Goal: Task Accomplishment & Management: Manage account settings

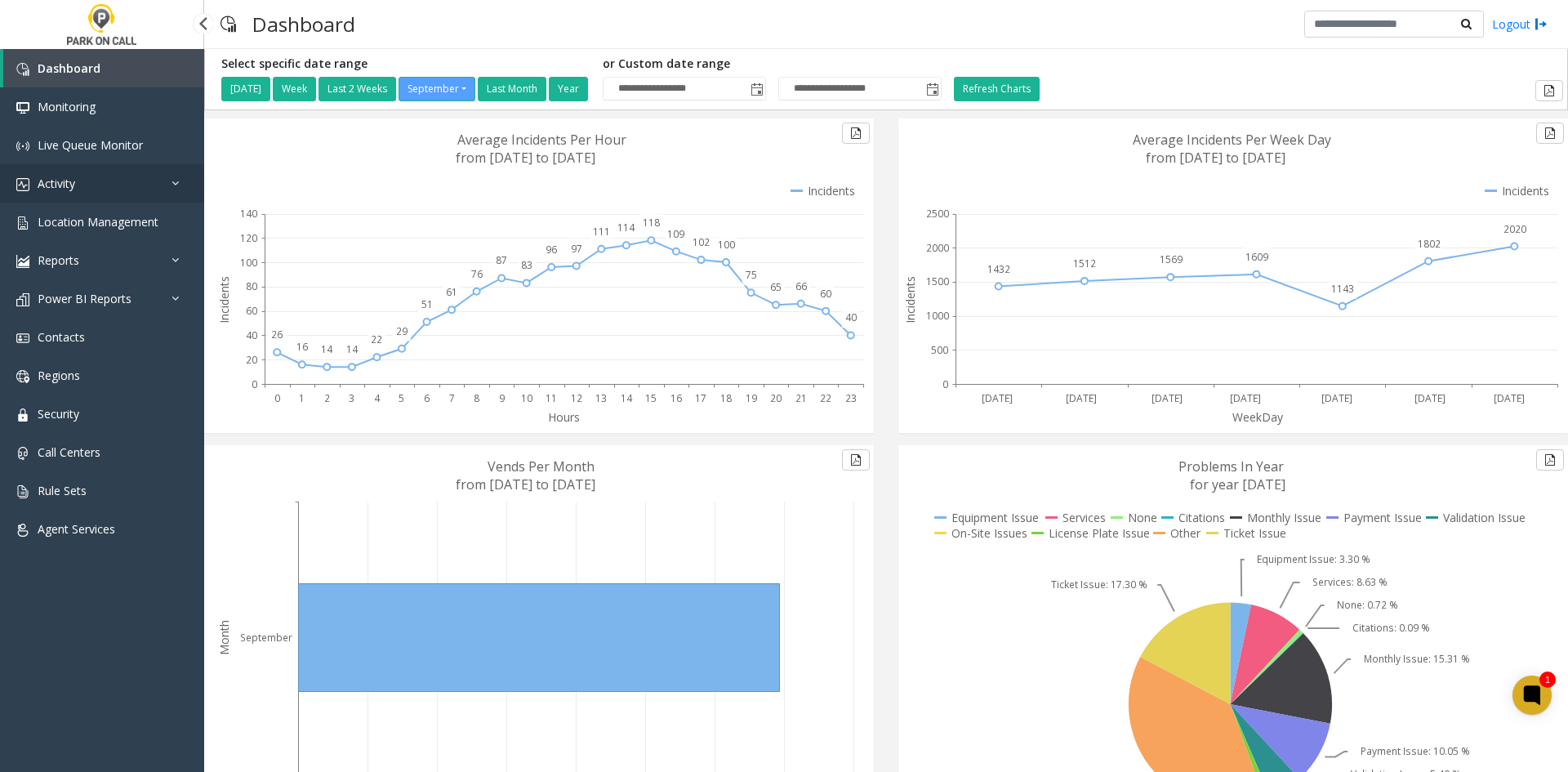
click at [96, 198] on link "Activity" at bounding box center [101, 184] width 204 height 39
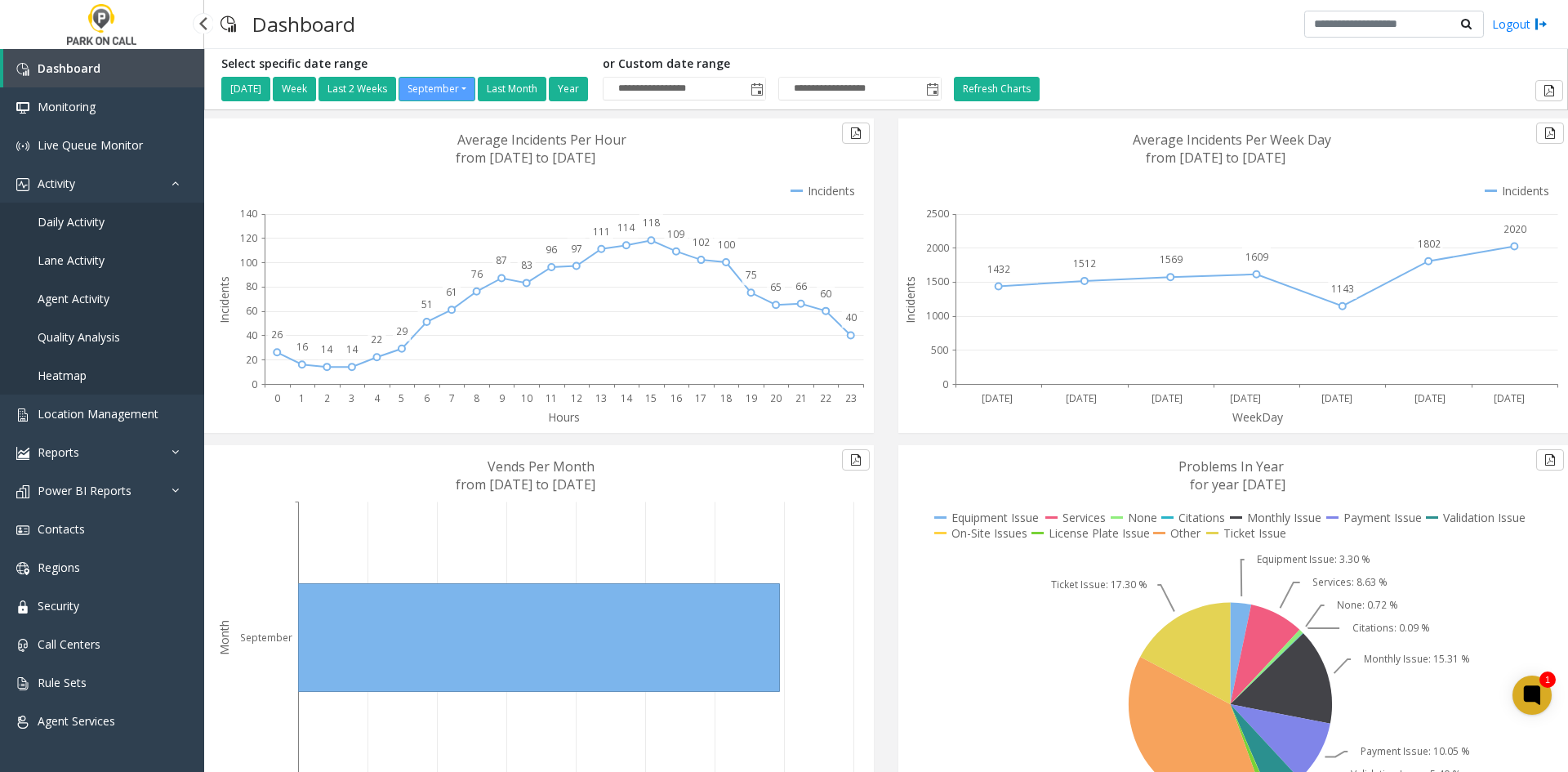
click at [83, 217] on span "Daily Activity" at bounding box center [71, 221] width 67 height 16
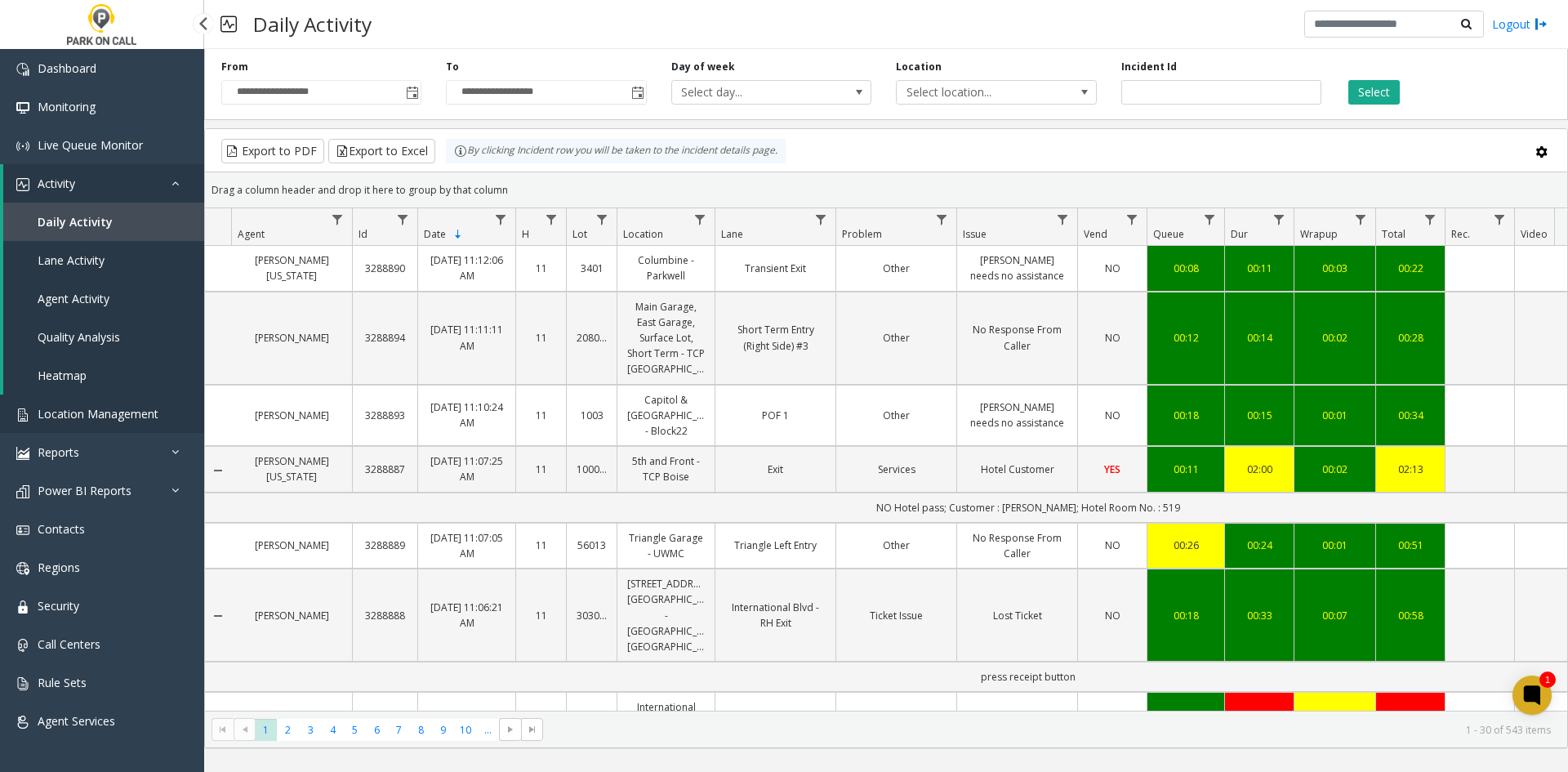
click at [100, 420] on span "Location Management" at bounding box center [98, 413] width 121 height 16
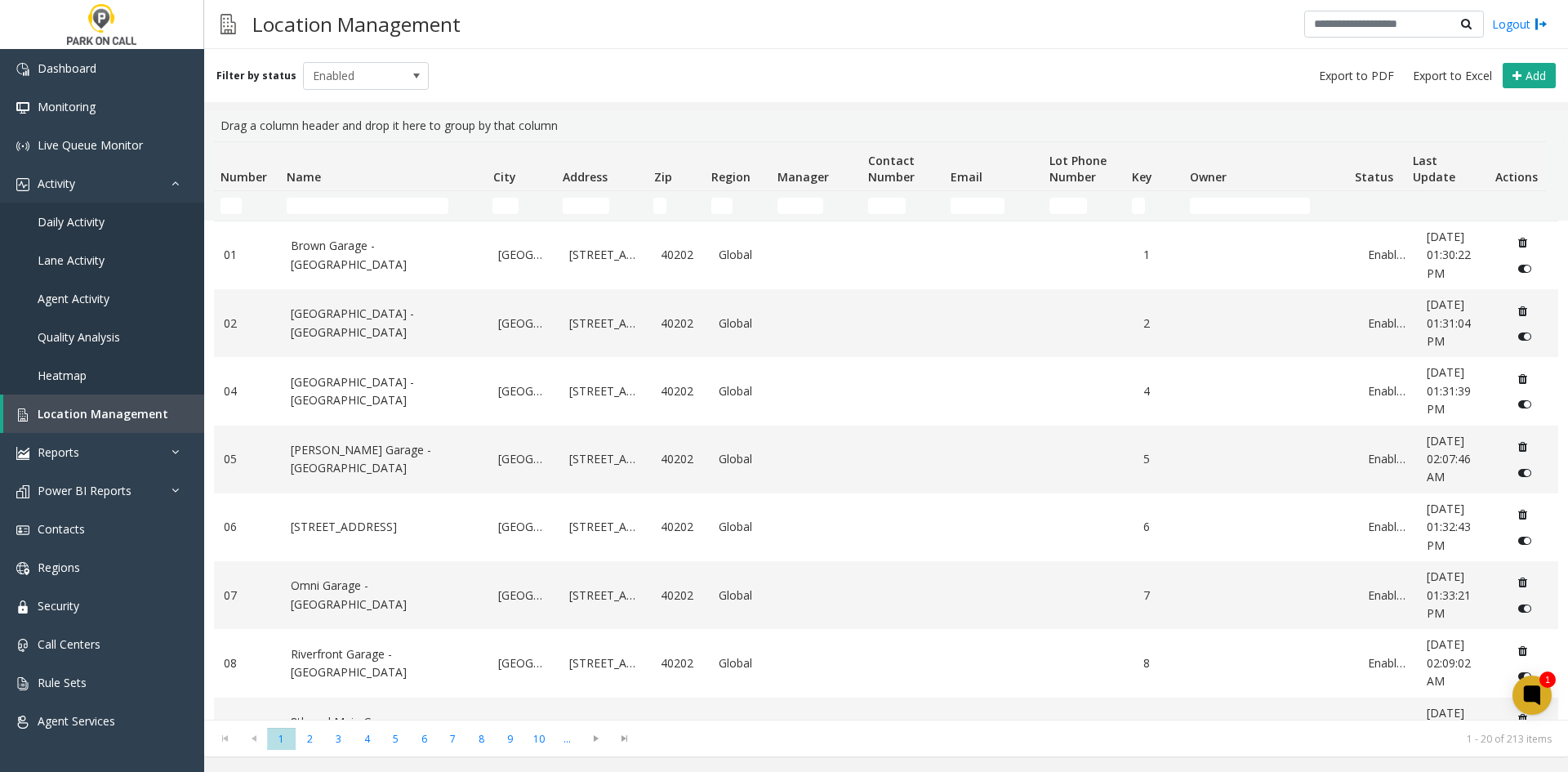
click at [378, 90] on div "Filter by status Enabled Add" at bounding box center [885, 76] width 1364 height 53
click at [377, 79] on span "Enabled" at bounding box center [353, 76] width 100 height 26
click at [329, 151] on li "Disabled" at bounding box center [359, 148] width 122 height 22
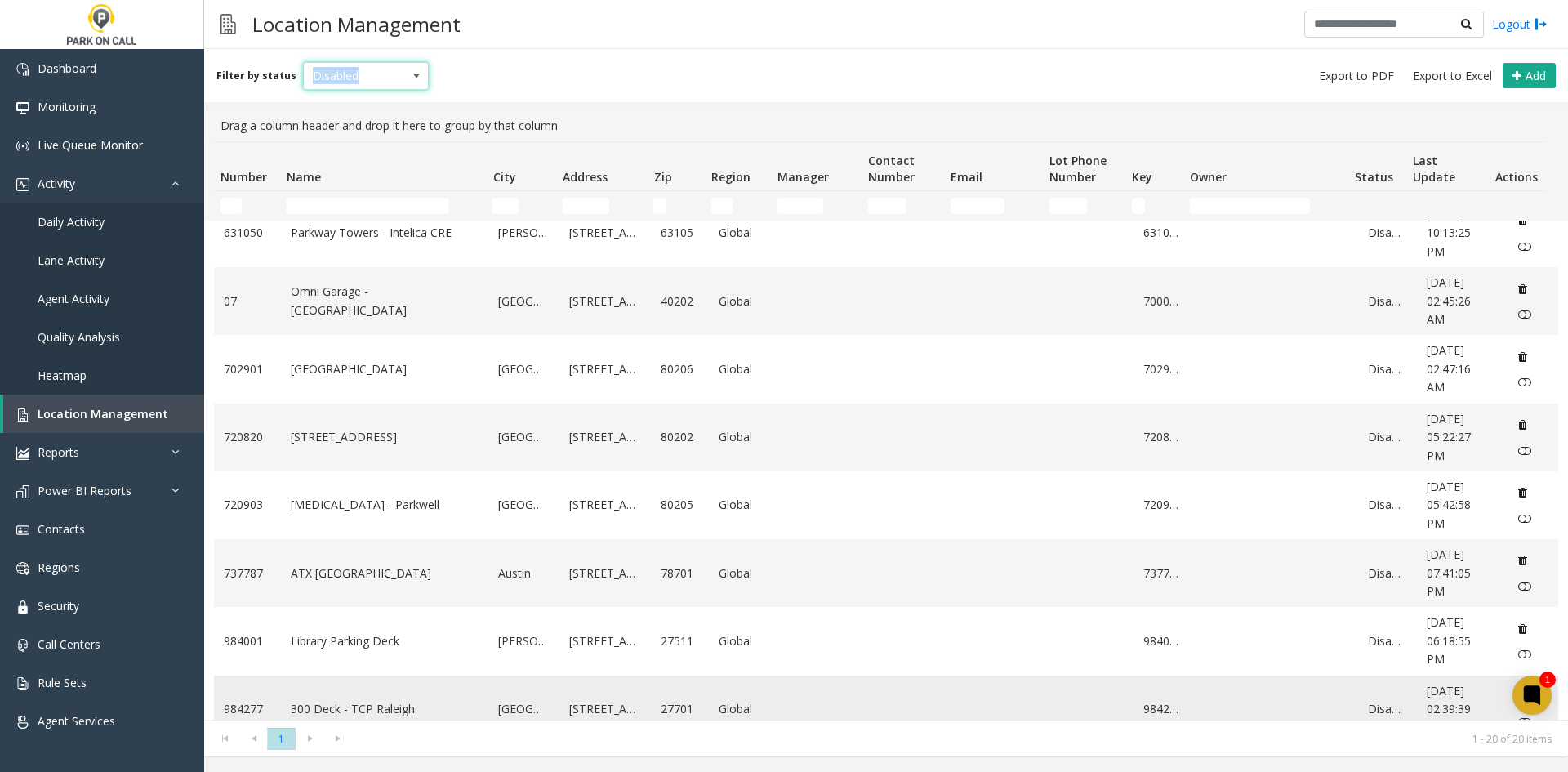
scroll to position [861, 0]
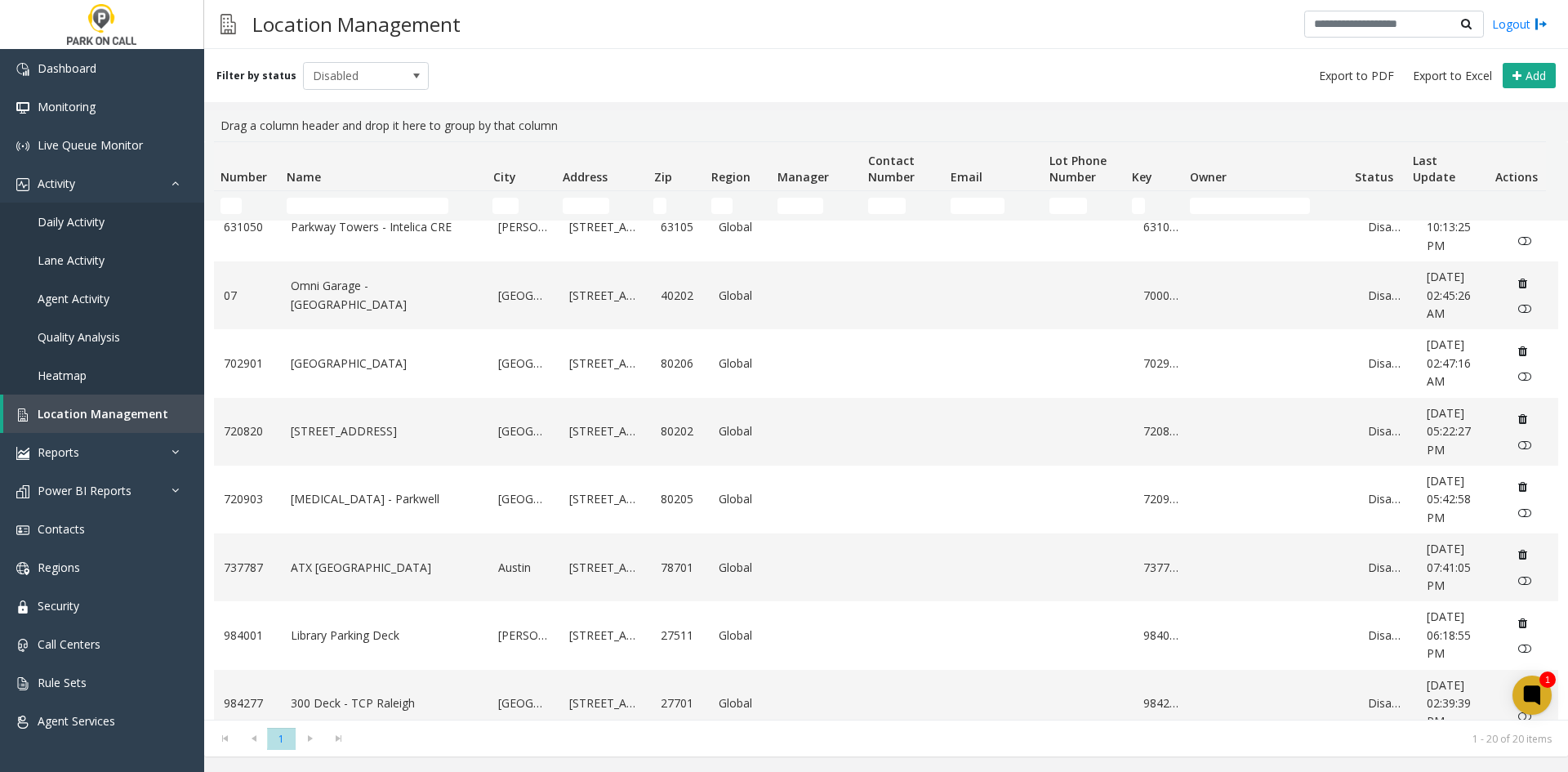
click at [307, 744] on kendo-pager-next-buttons at bounding box center [325, 738] width 57 height 23
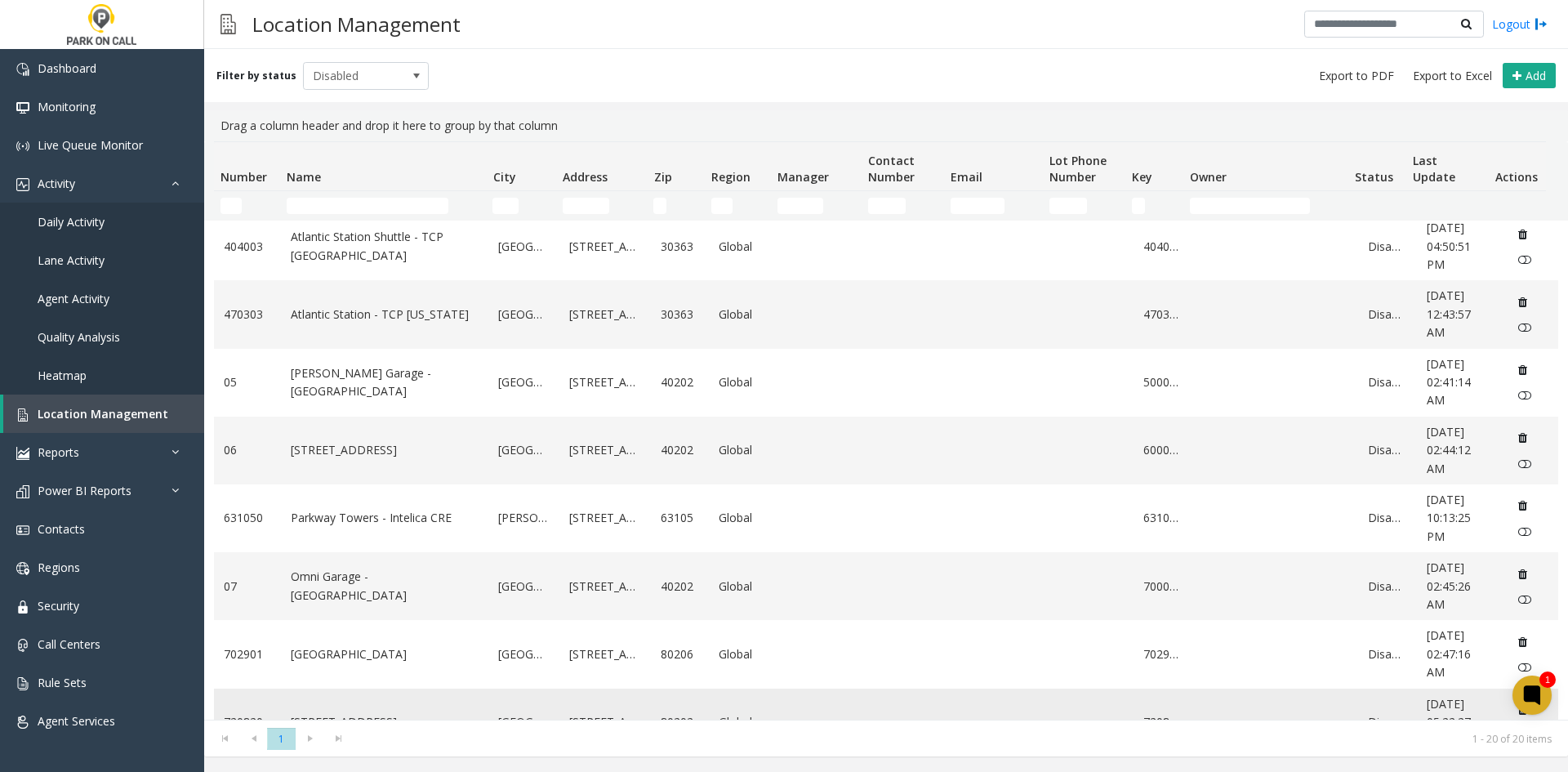
scroll to position [572, 0]
click at [344, 96] on div "Filter by status Disabled Add" at bounding box center [885, 76] width 1364 height 53
click at [341, 90] on div "Filter by status Disabled Add" at bounding box center [885, 76] width 1364 height 53
click at [336, 83] on span "Disabled" at bounding box center [353, 76] width 100 height 26
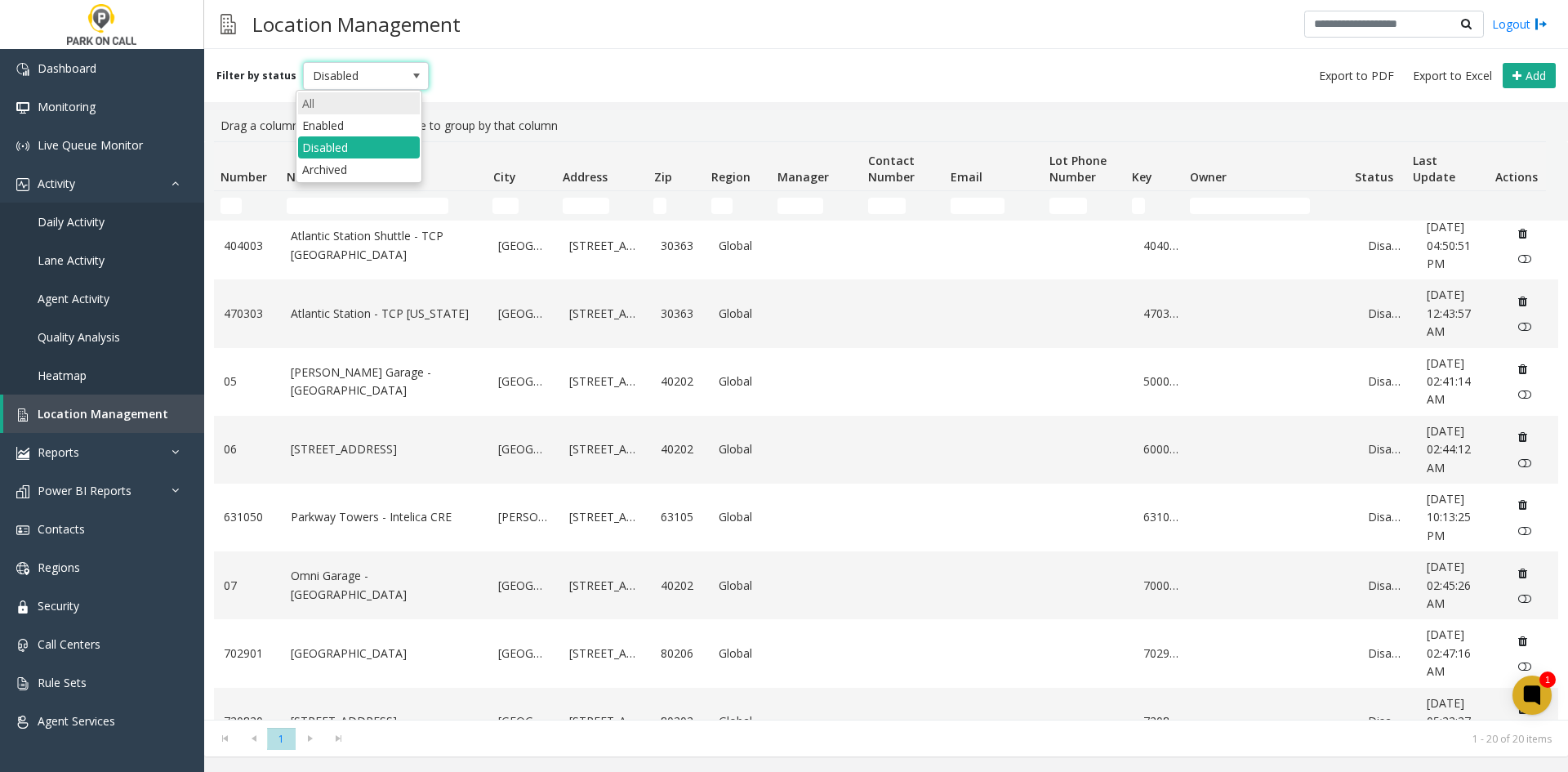
click at [335, 101] on li "All" at bounding box center [359, 103] width 122 height 22
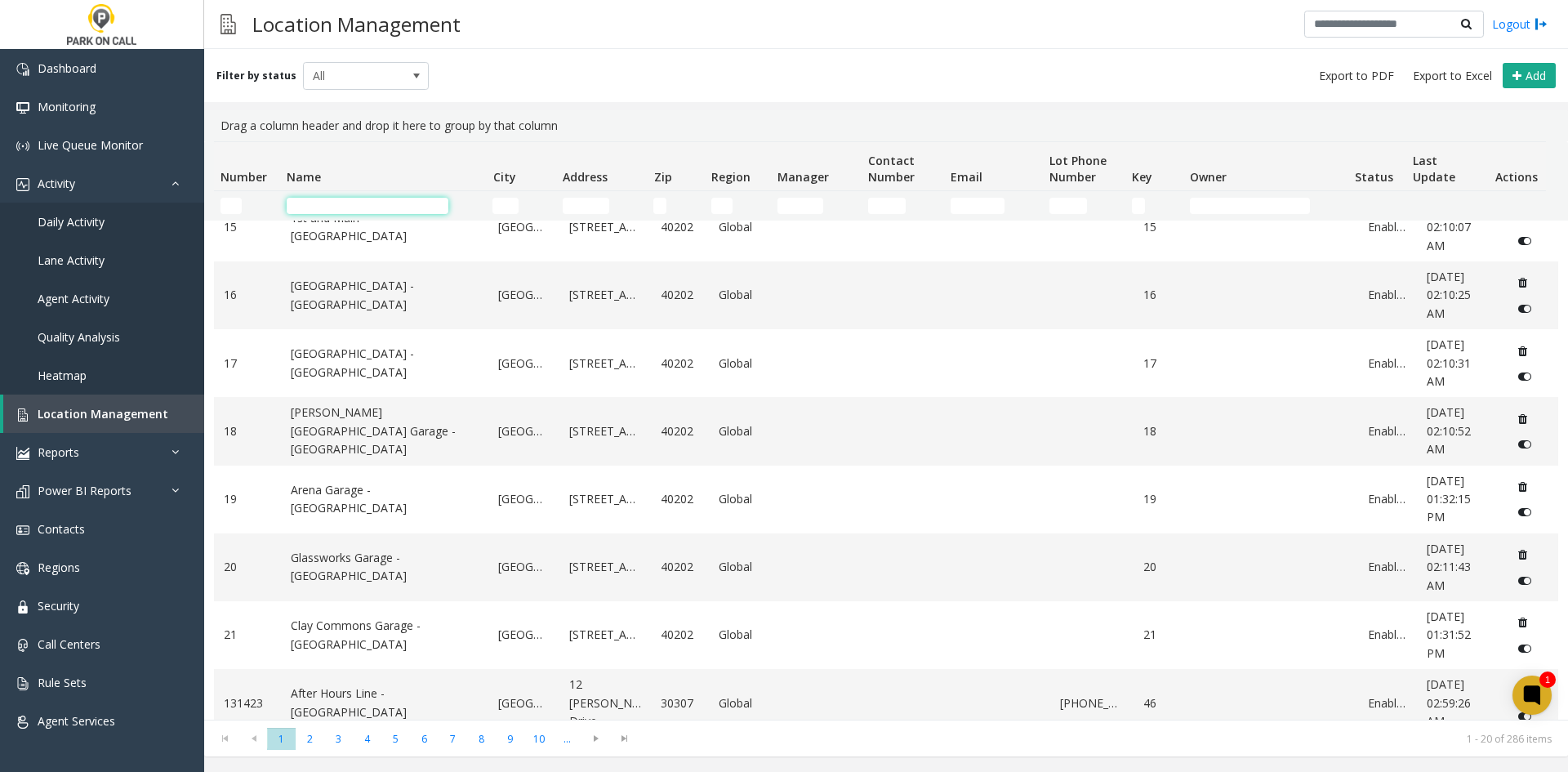
click at [364, 207] on input "Name Filter" at bounding box center [367, 206] width 161 height 17
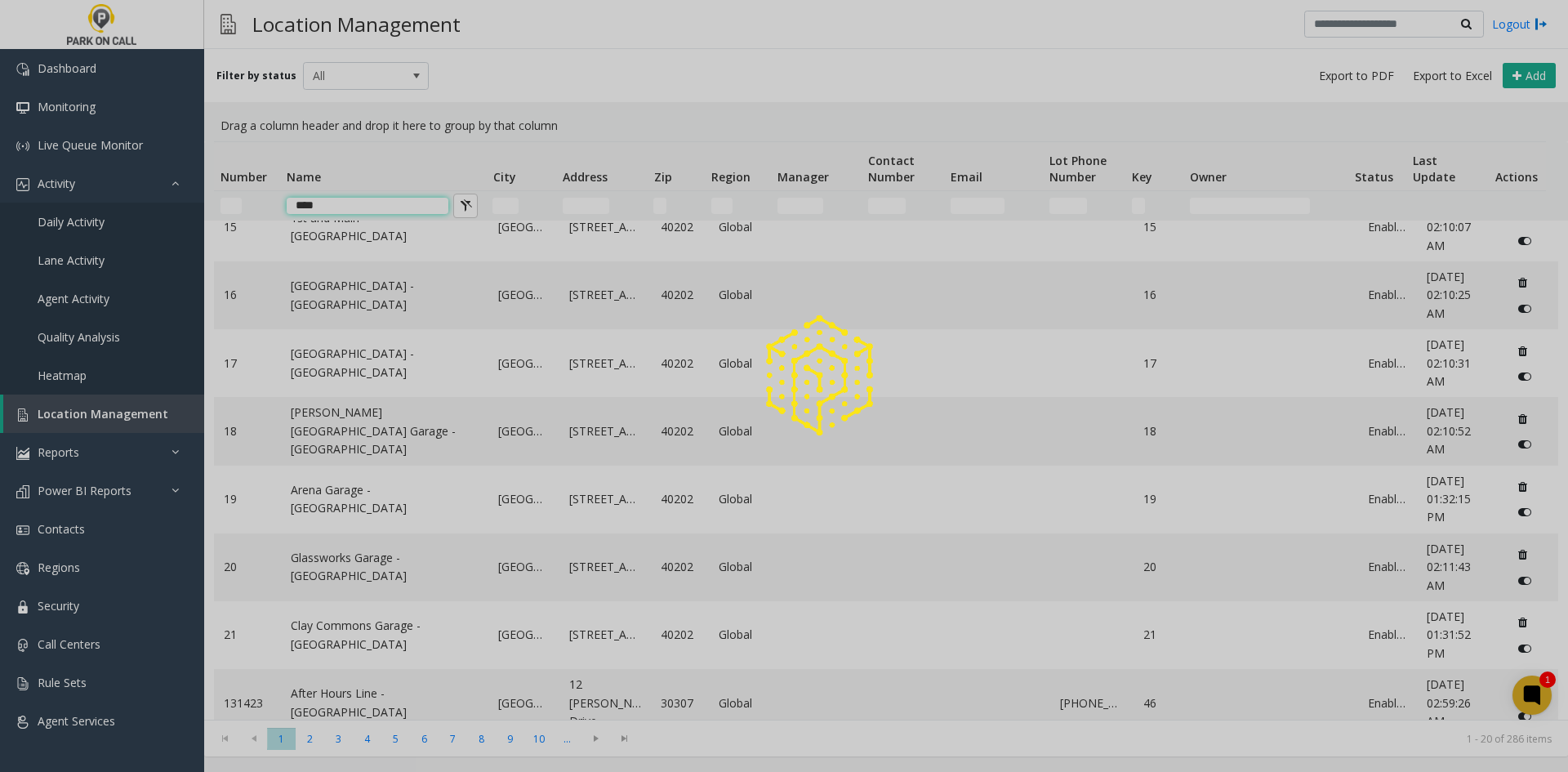
scroll to position [0, 0]
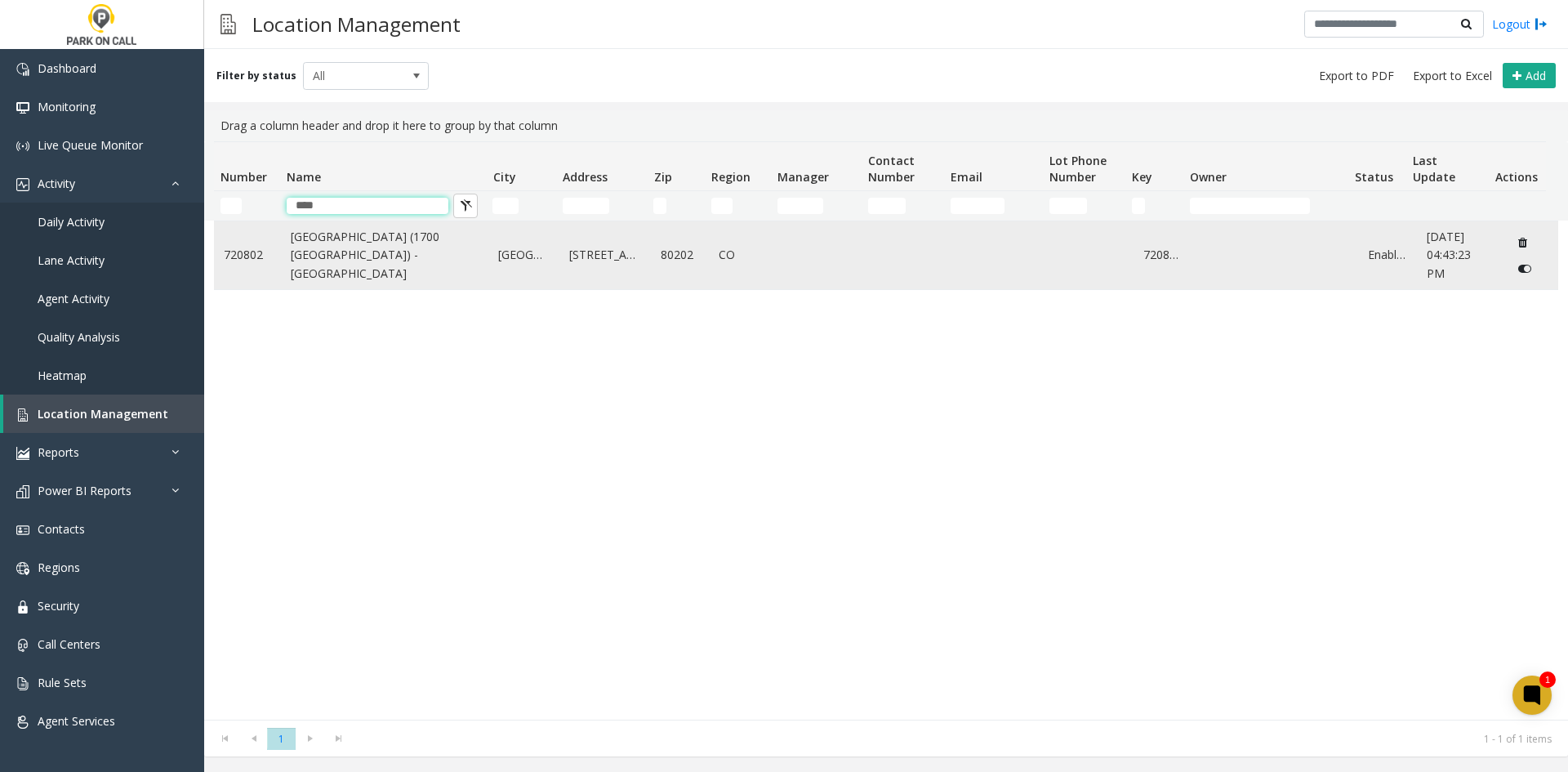
type input "****"
click at [369, 244] on td "[GEOGRAPHIC_DATA] (1700 [GEOGRAPHIC_DATA]) - [GEOGRAPHIC_DATA]" at bounding box center [386, 255] width 208 height 68
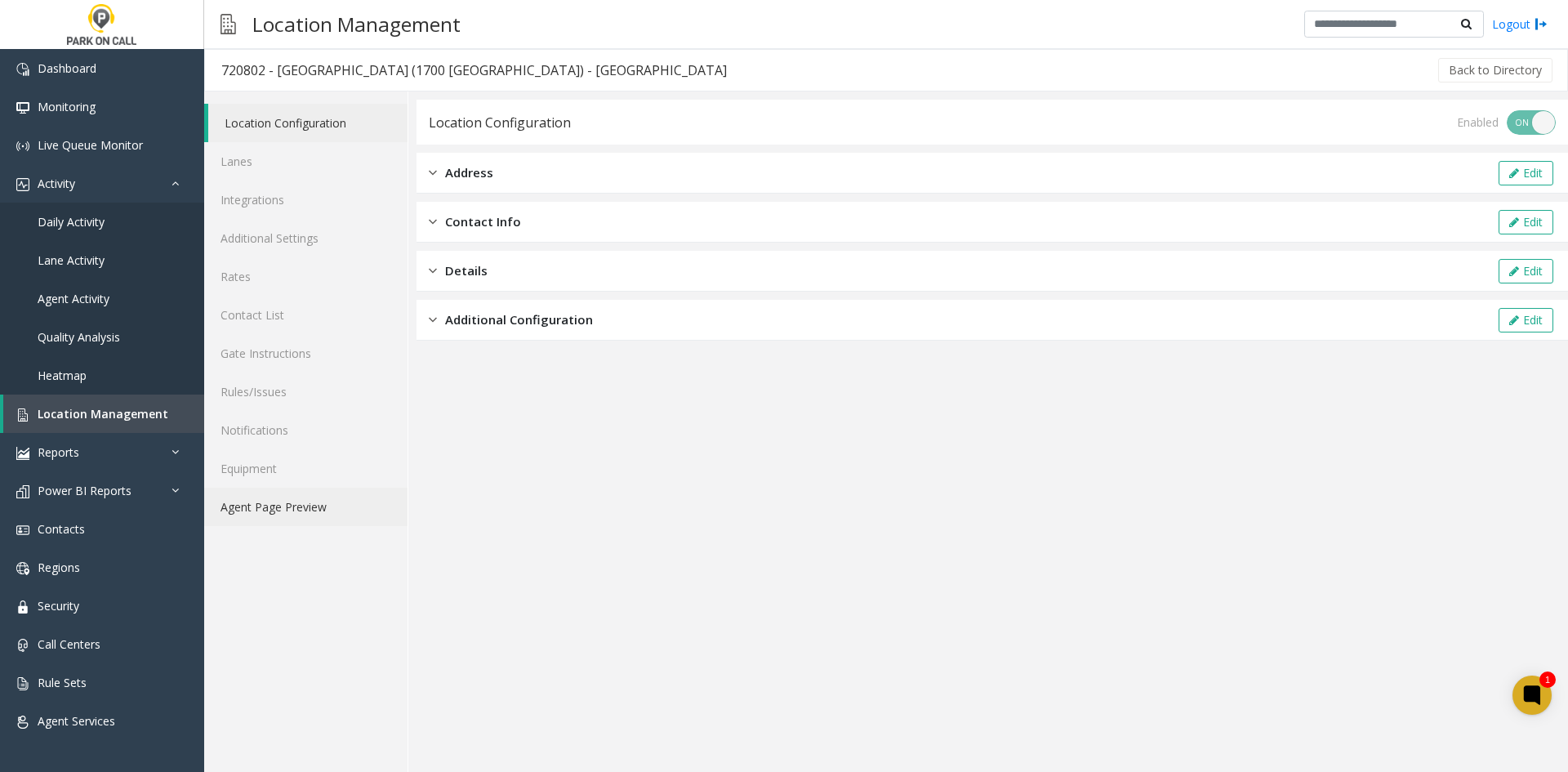
click at [332, 517] on link "Agent Page Preview" at bounding box center [305, 507] width 204 height 39
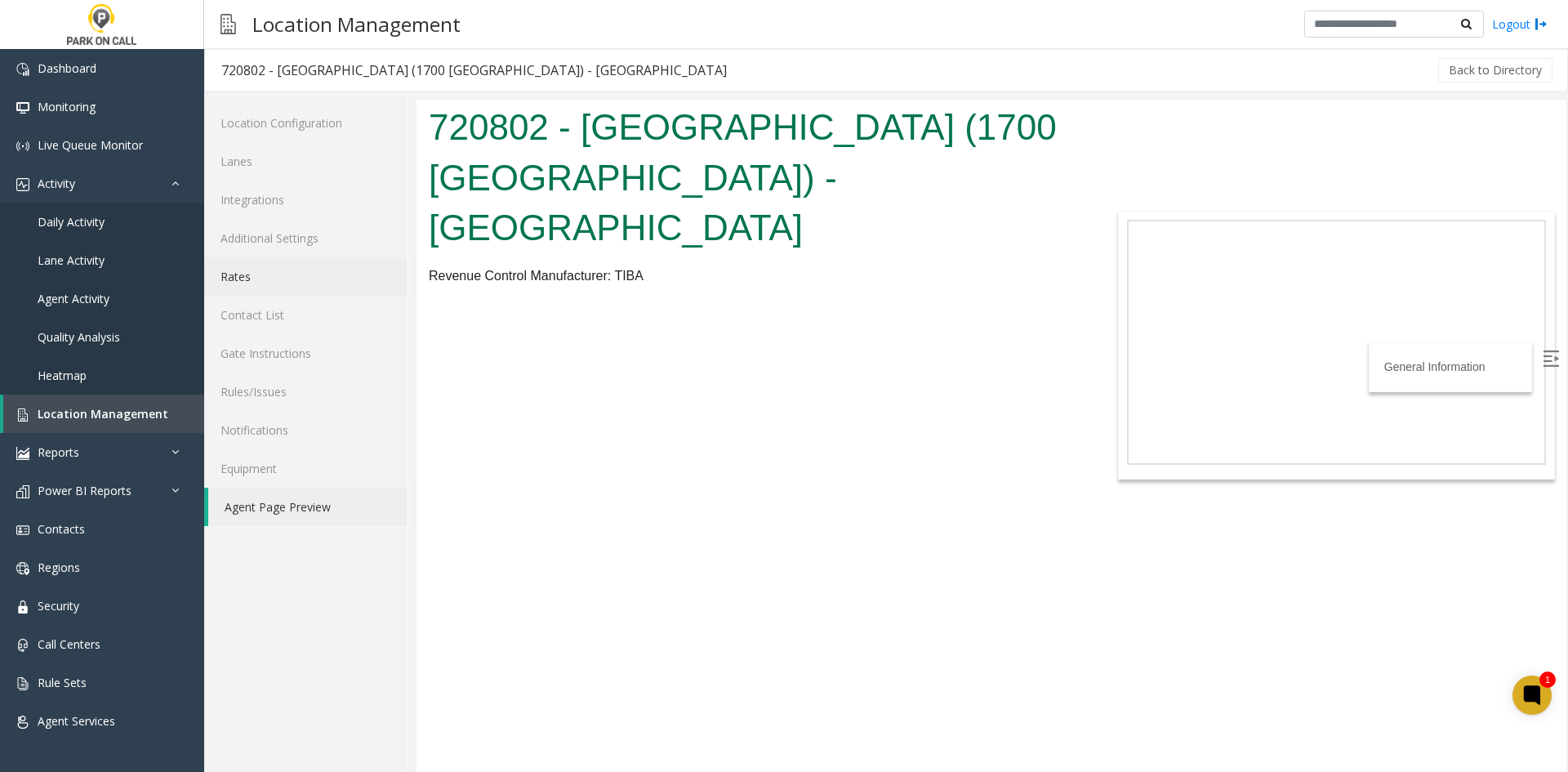
click at [292, 289] on link "Rates" at bounding box center [305, 277] width 204 height 39
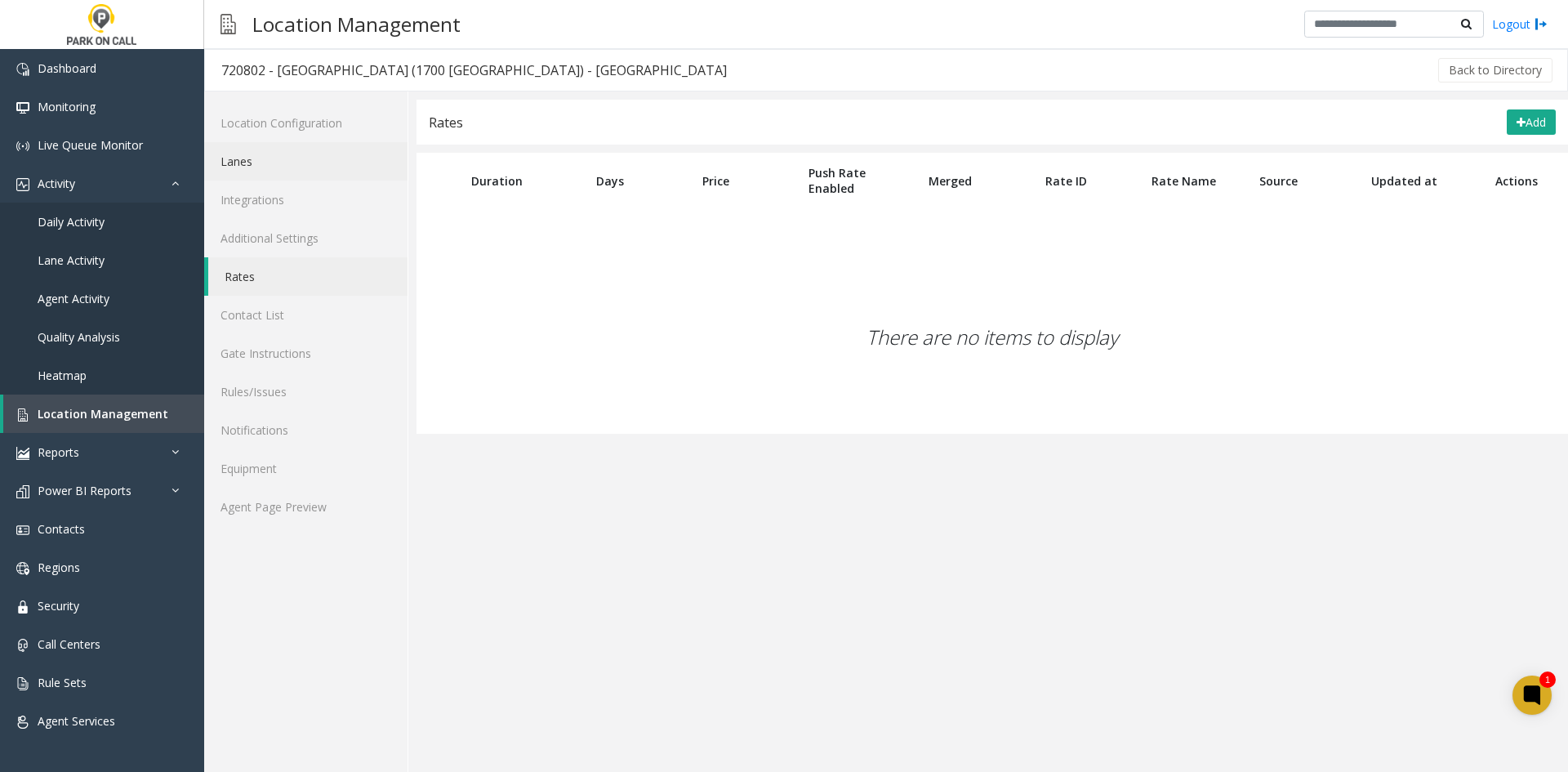
click at [258, 169] on link "Lanes" at bounding box center [305, 161] width 204 height 39
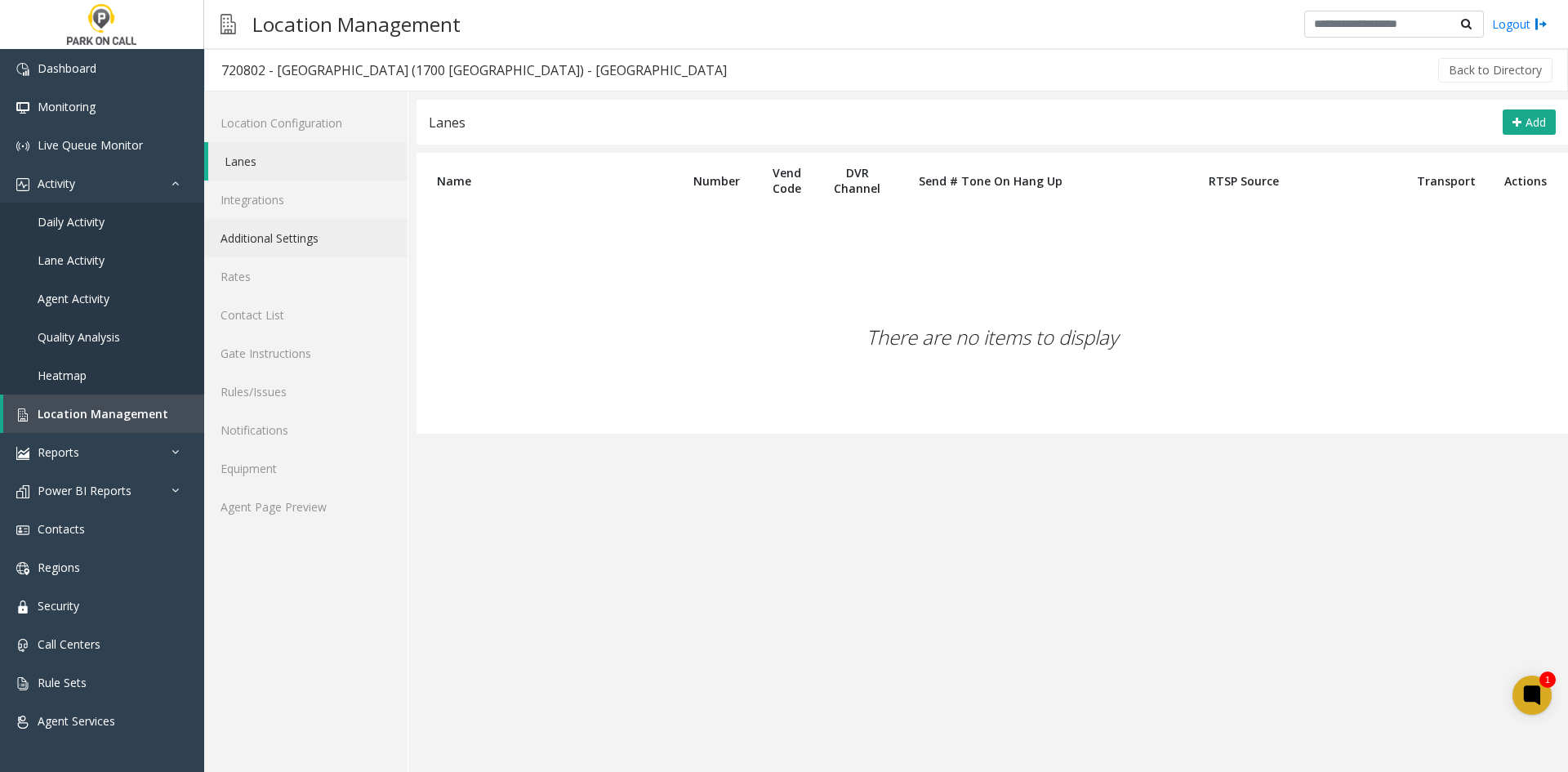
click at [239, 246] on link "Additional Settings" at bounding box center [305, 238] width 204 height 39
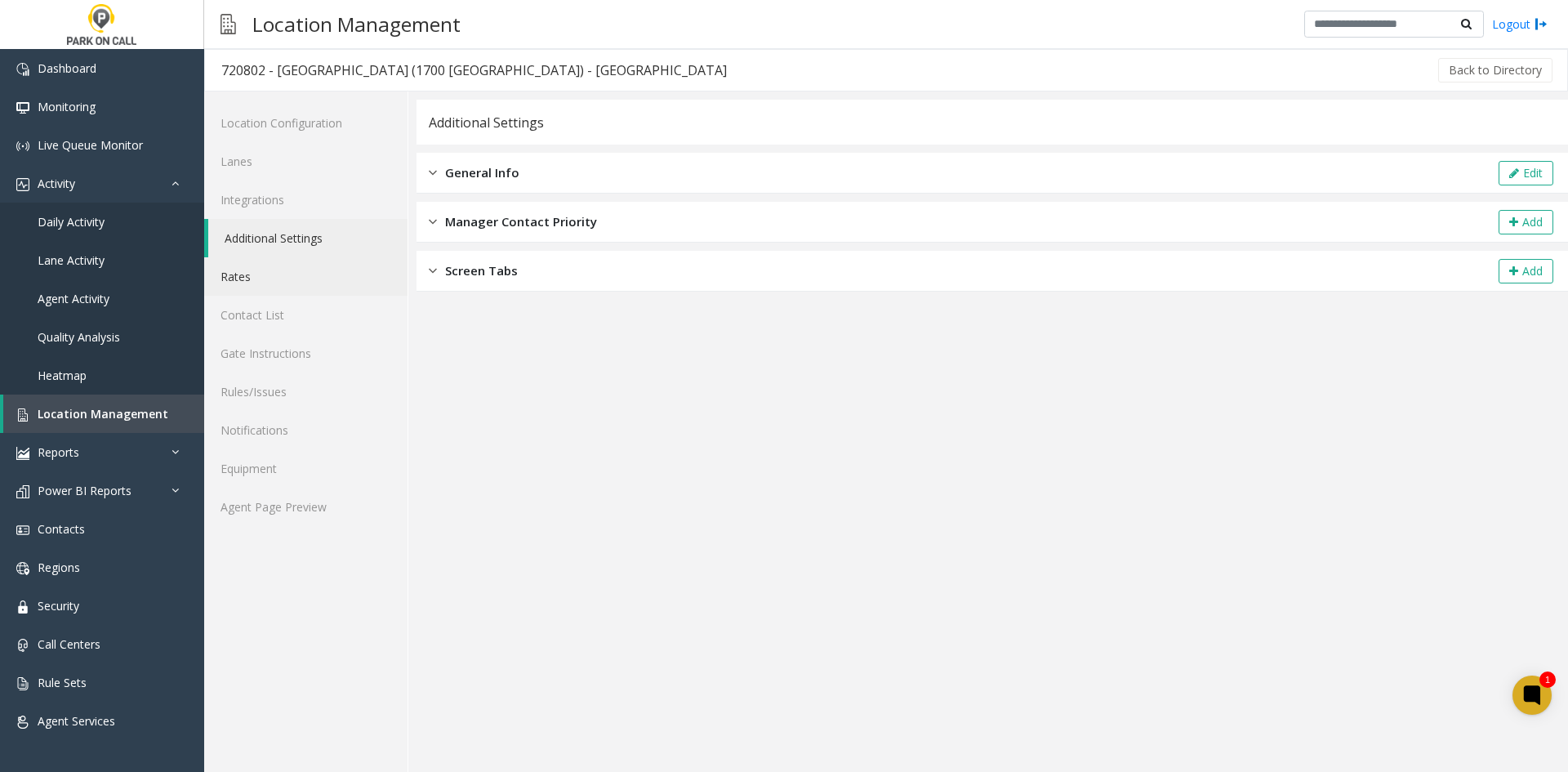
click at [267, 274] on link "Rates" at bounding box center [305, 277] width 204 height 39
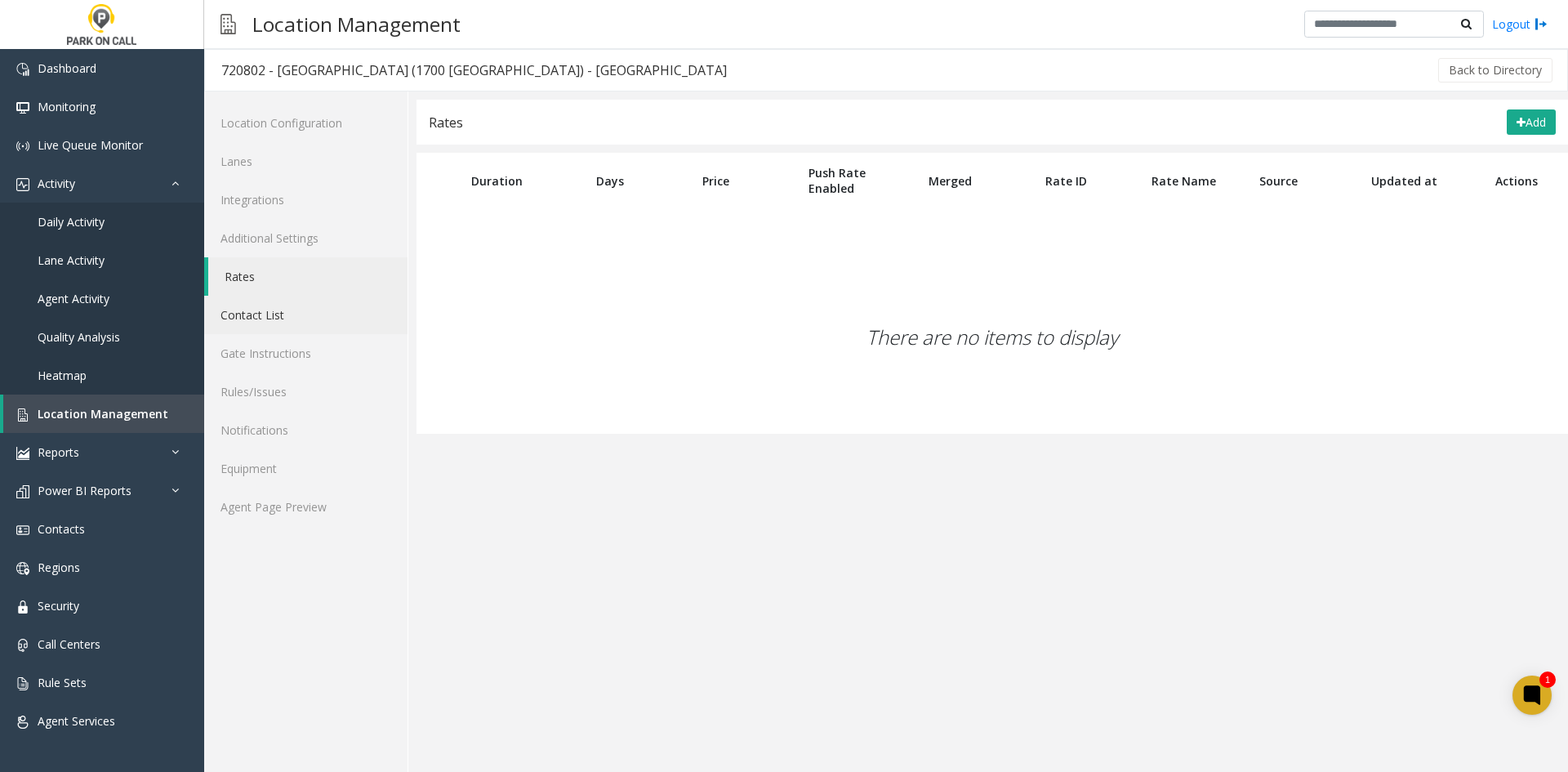
click at [289, 333] on link "Contact List" at bounding box center [305, 315] width 204 height 39
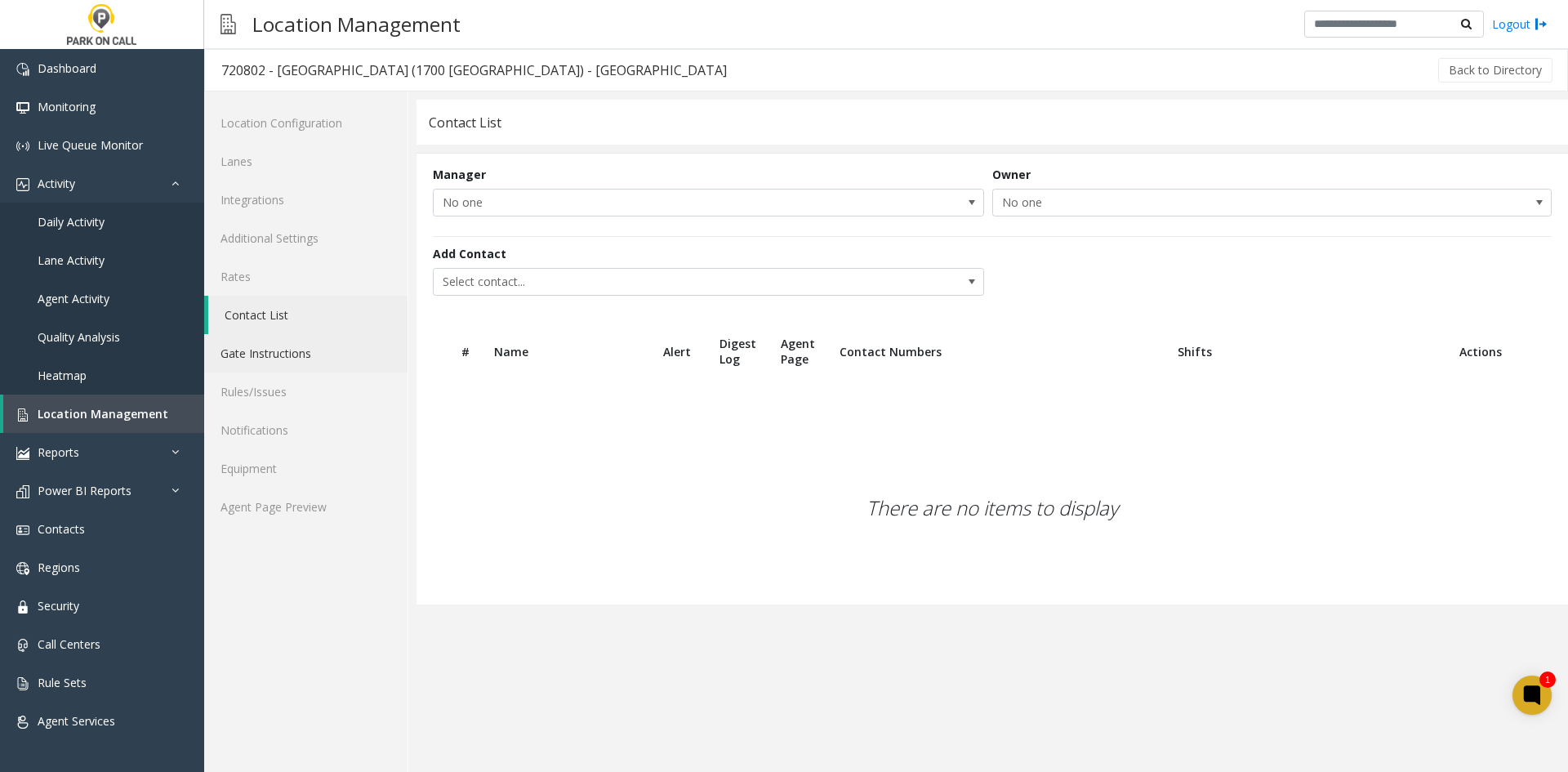
click at [298, 364] on link "Gate Instructions" at bounding box center [305, 353] width 204 height 39
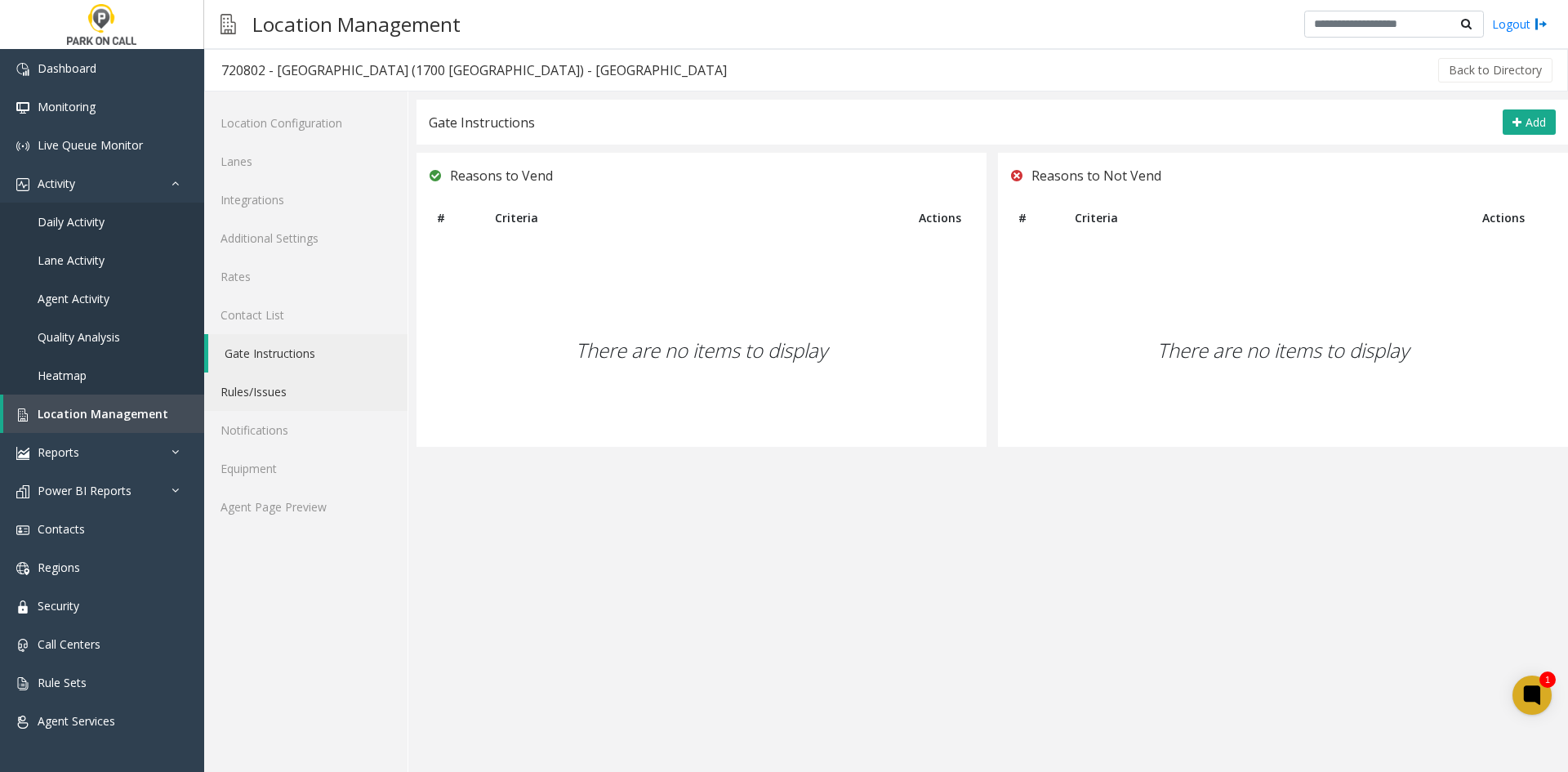
click at [289, 382] on link "Rules/Issues" at bounding box center [305, 392] width 204 height 39
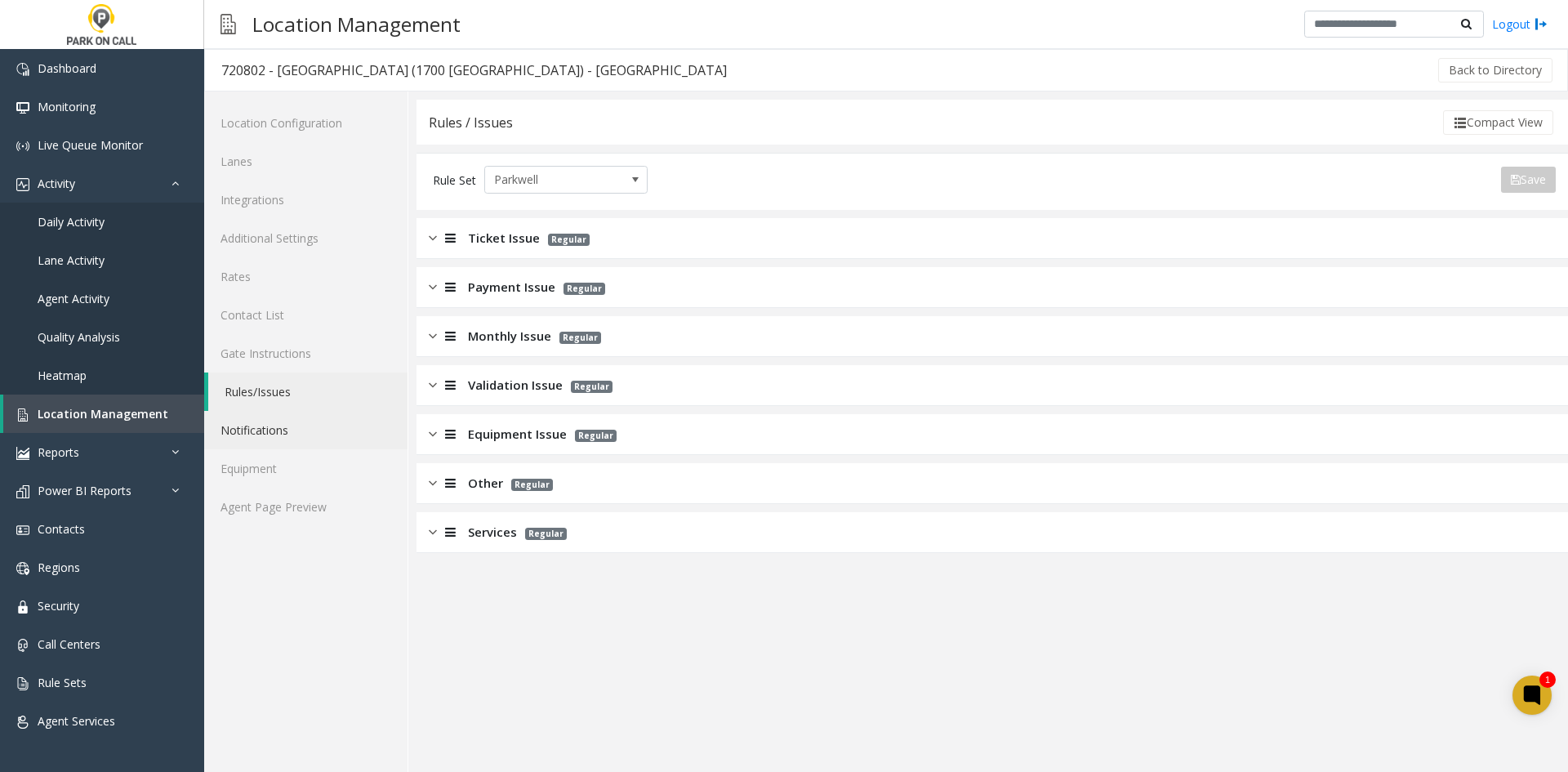
click at [279, 424] on link "Notifications" at bounding box center [305, 430] width 204 height 39
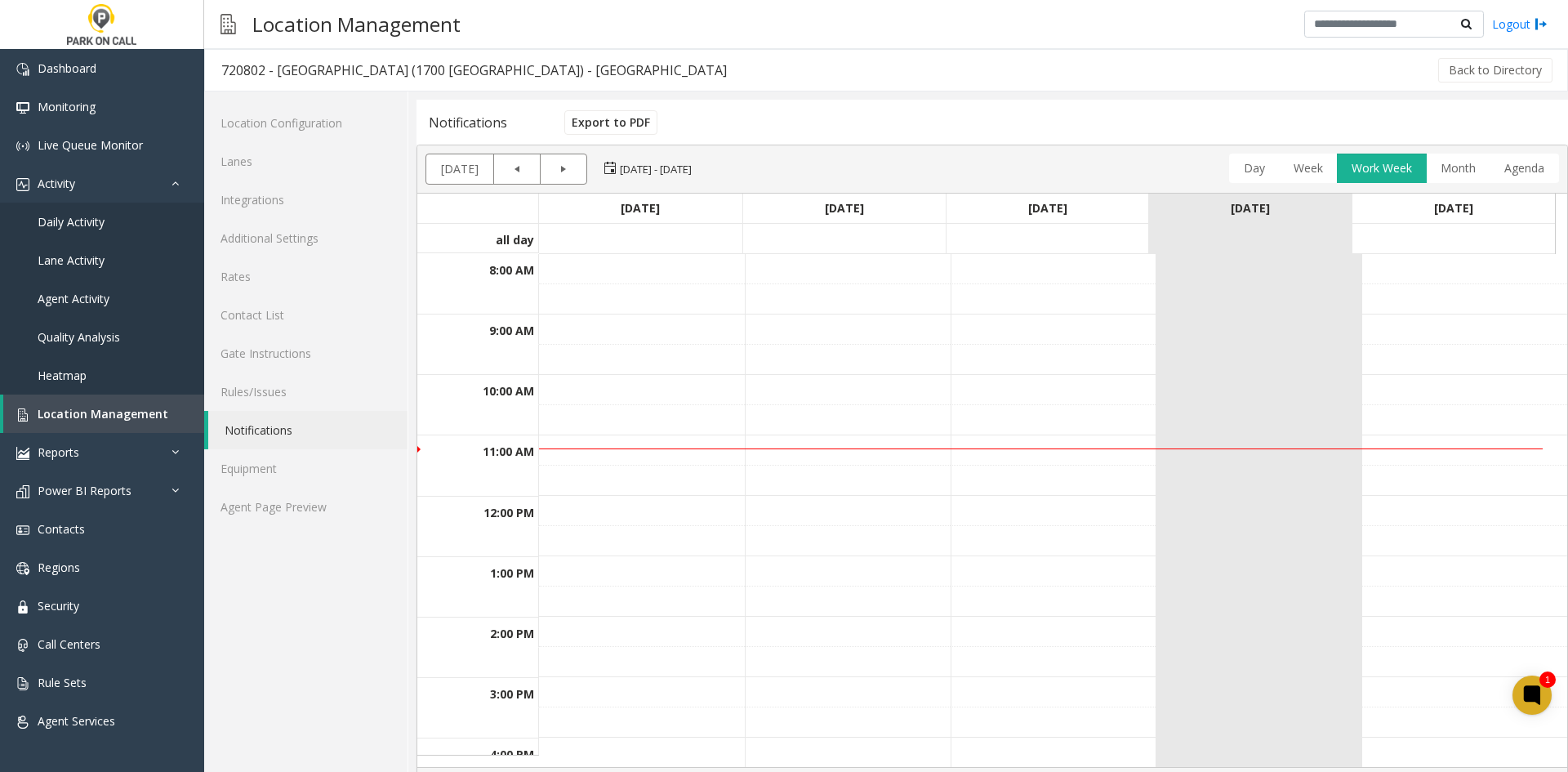
click at [297, 546] on div "Location Configuration Lanes Integrations Additional Settings Rates Contact Lis…" at bounding box center [305, 450] width 204 height 718
click at [295, 524] on link "Agent Page Preview" at bounding box center [305, 507] width 204 height 39
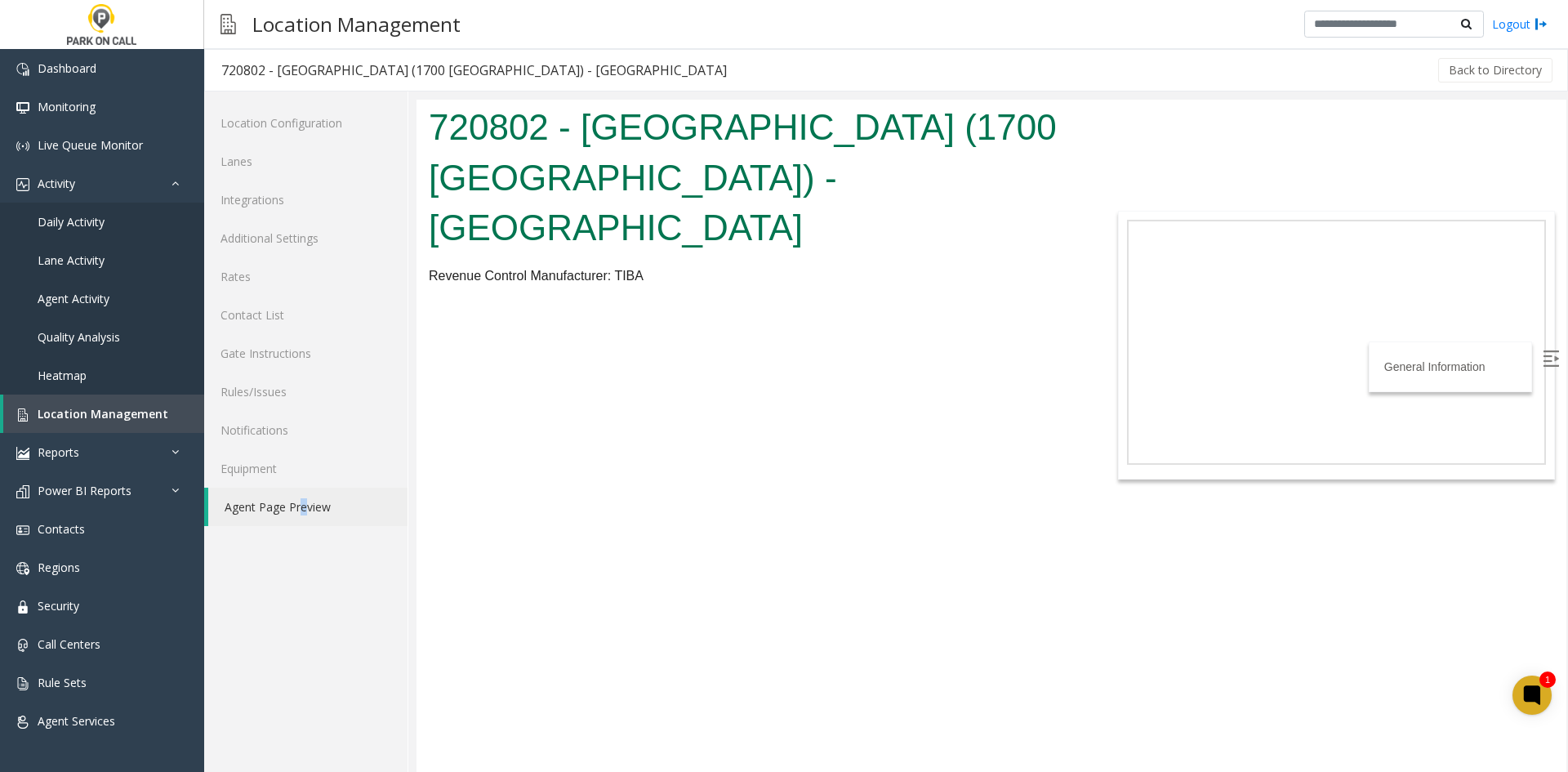
click at [297, 570] on div "Location Configuration Lanes Integrations Additional Settings Rates Contact Lis…" at bounding box center [305, 432] width 204 height 681
click at [130, 409] on span "Location Management" at bounding box center [103, 413] width 131 height 16
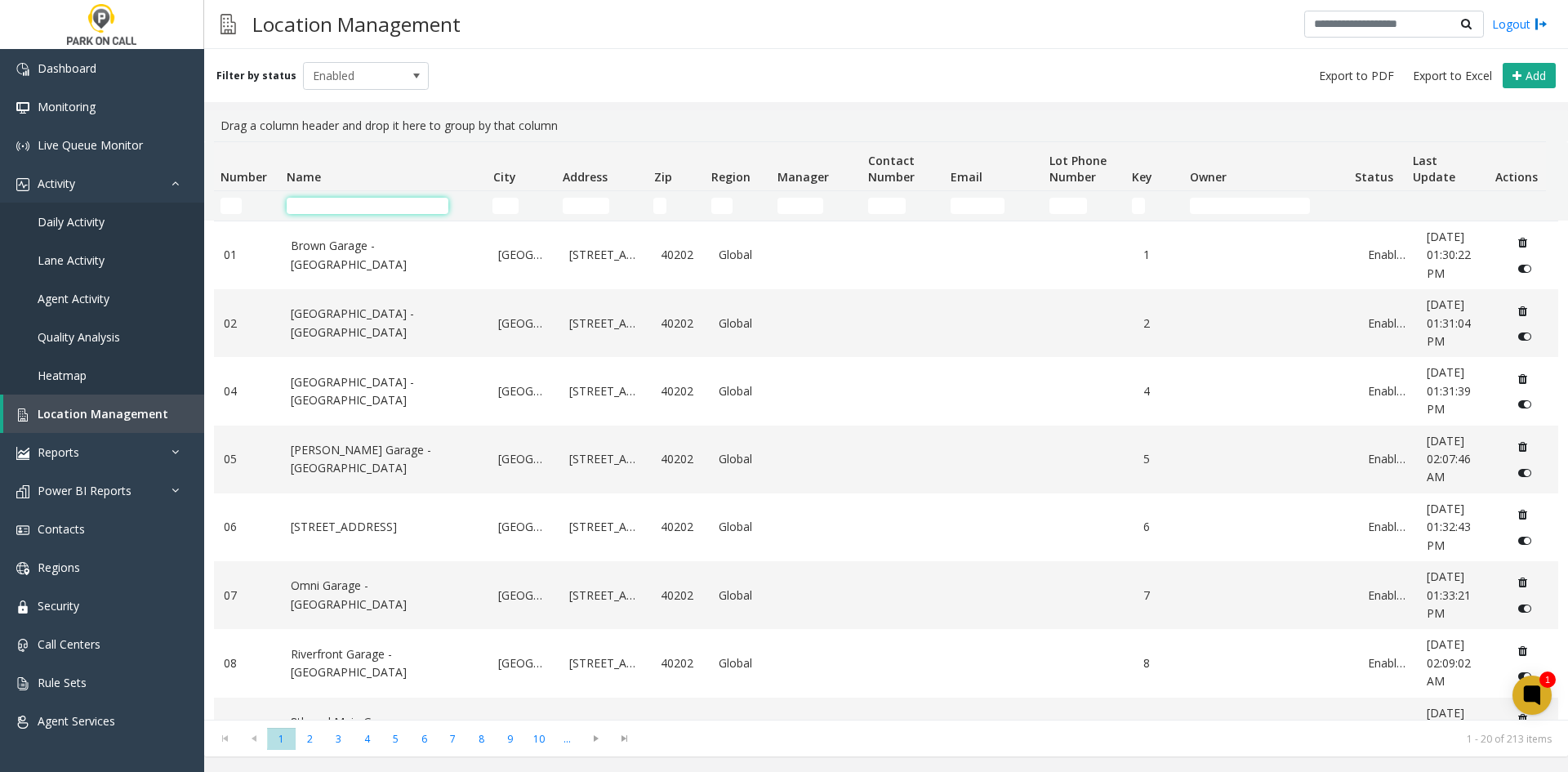
click at [356, 206] on input "Name Filter" at bounding box center [367, 206] width 161 height 17
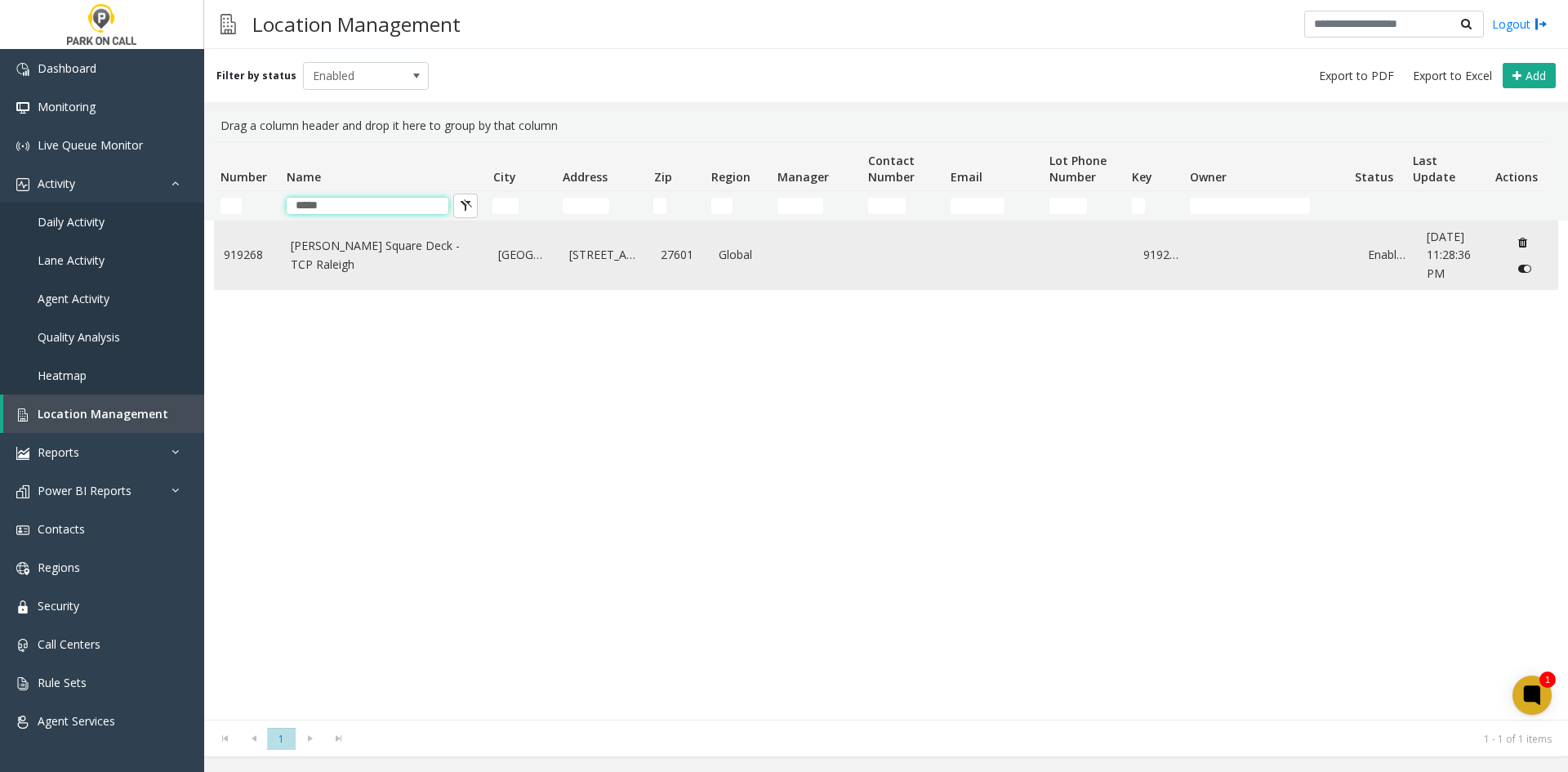
type input "*****"
click at [398, 259] on link "[PERSON_NAME] Square Deck - TCP Raleigh" at bounding box center [385, 255] width 189 height 37
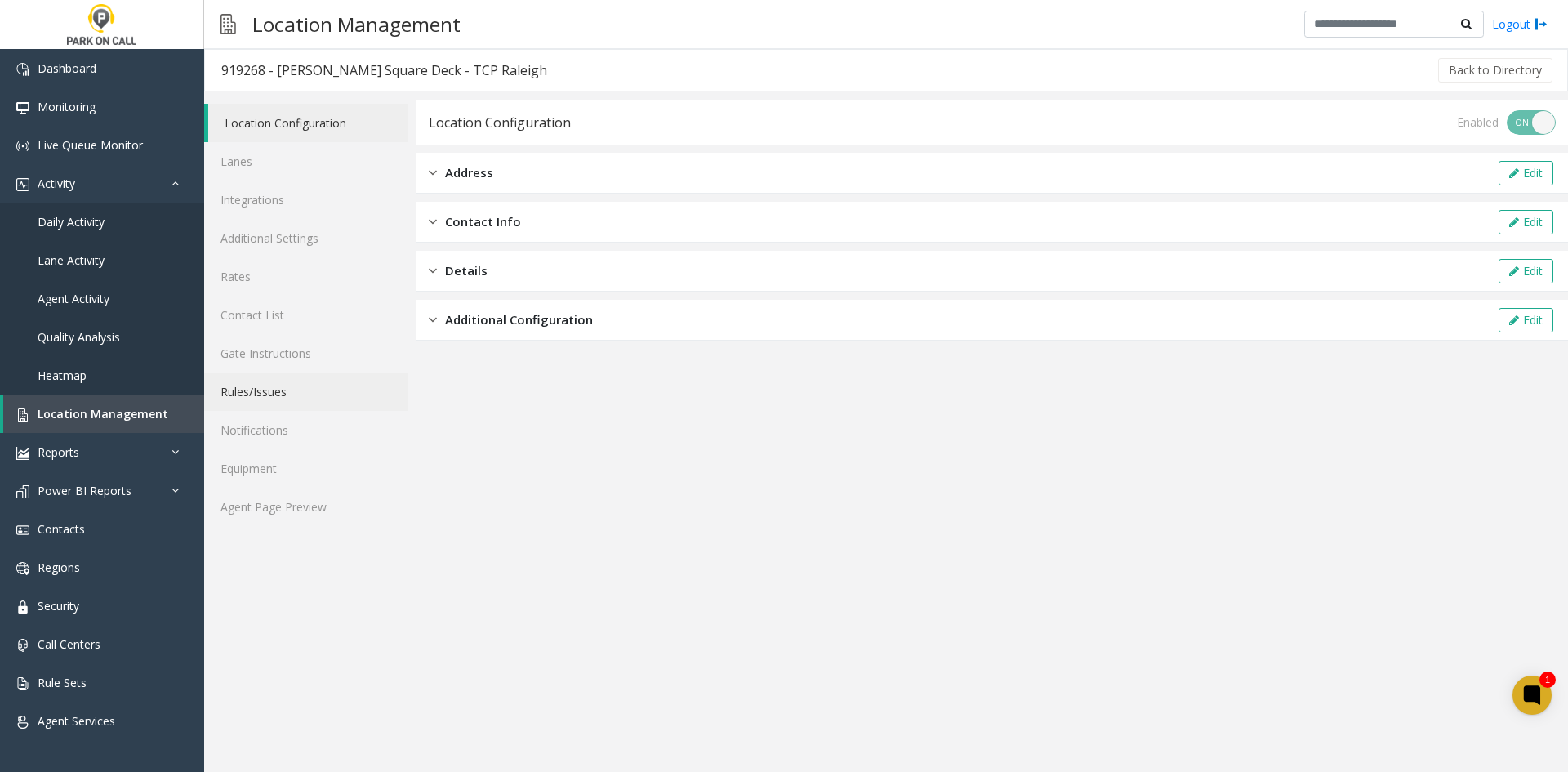
click at [294, 390] on link "Rules/Issues" at bounding box center [305, 392] width 204 height 39
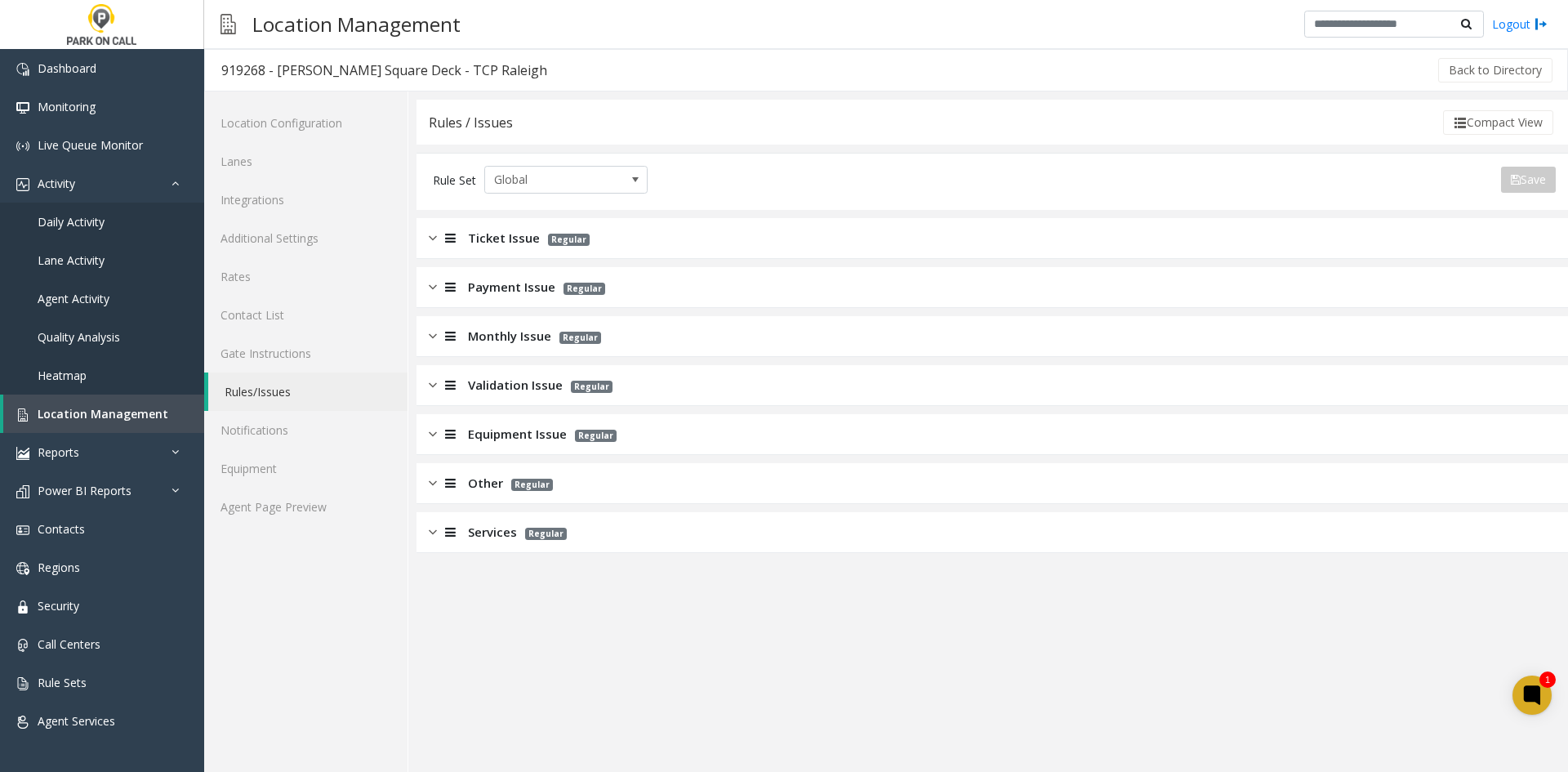
click at [496, 339] on span "Monthly Issue" at bounding box center [509, 336] width 83 height 18
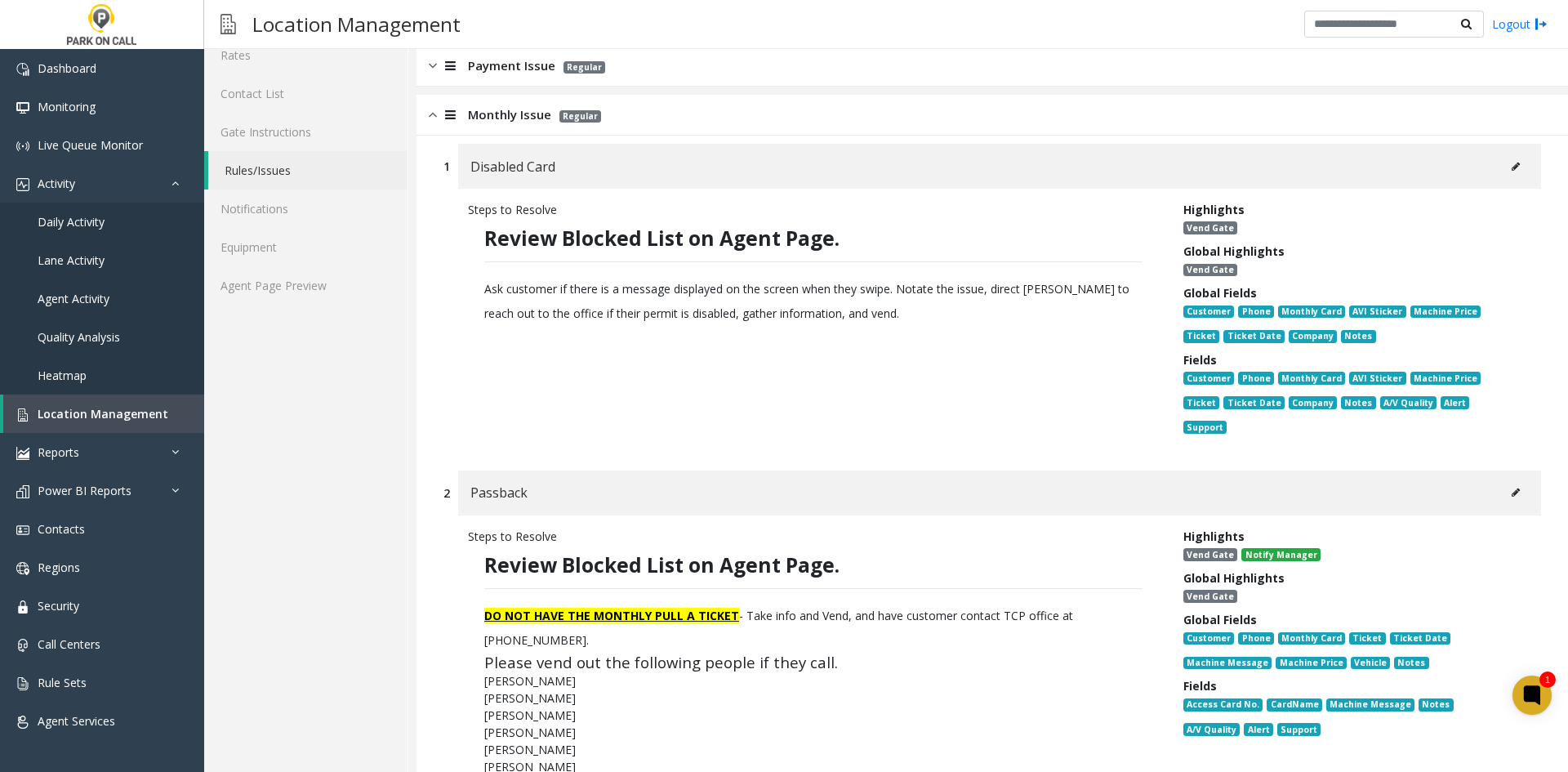
scroll to position [245, 0]
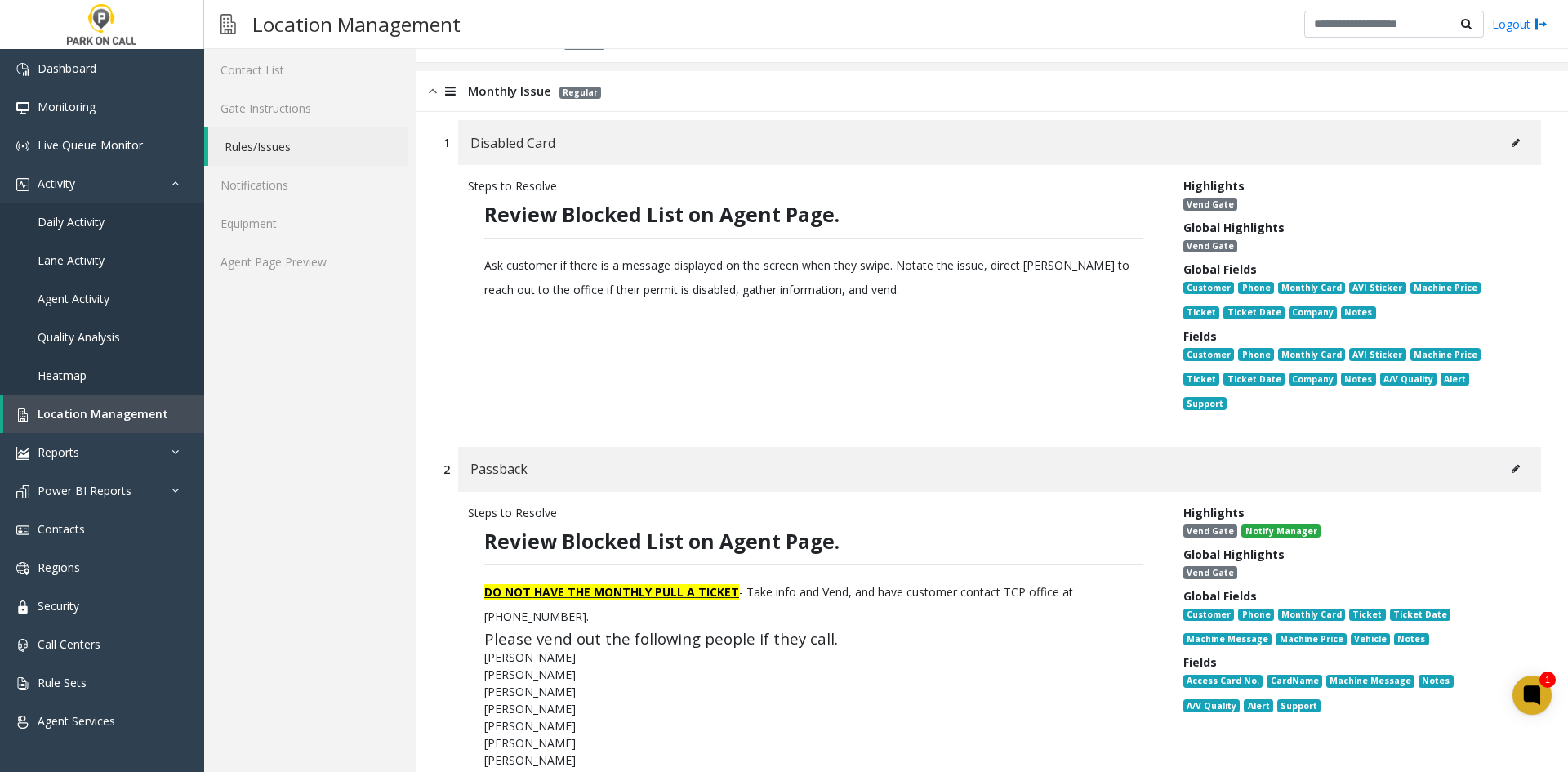
click at [1494, 165] on div "Steps to Resolve Review Blocked List on Agent Page. Ask customer if there is a …" at bounding box center [992, 298] width 1098 height 266
click at [1510, 172] on div "Steps to Resolve Review Blocked List on Agent Page. Ask customer if there is a …" at bounding box center [992, 298] width 1098 height 266
click at [1524, 167] on div "Steps to Resolve Review Blocked List on Agent Page. Ask customer if there is a …" at bounding box center [992, 298] width 1098 height 266
click at [1511, 151] on button at bounding box center [1515, 143] width 26 height 25
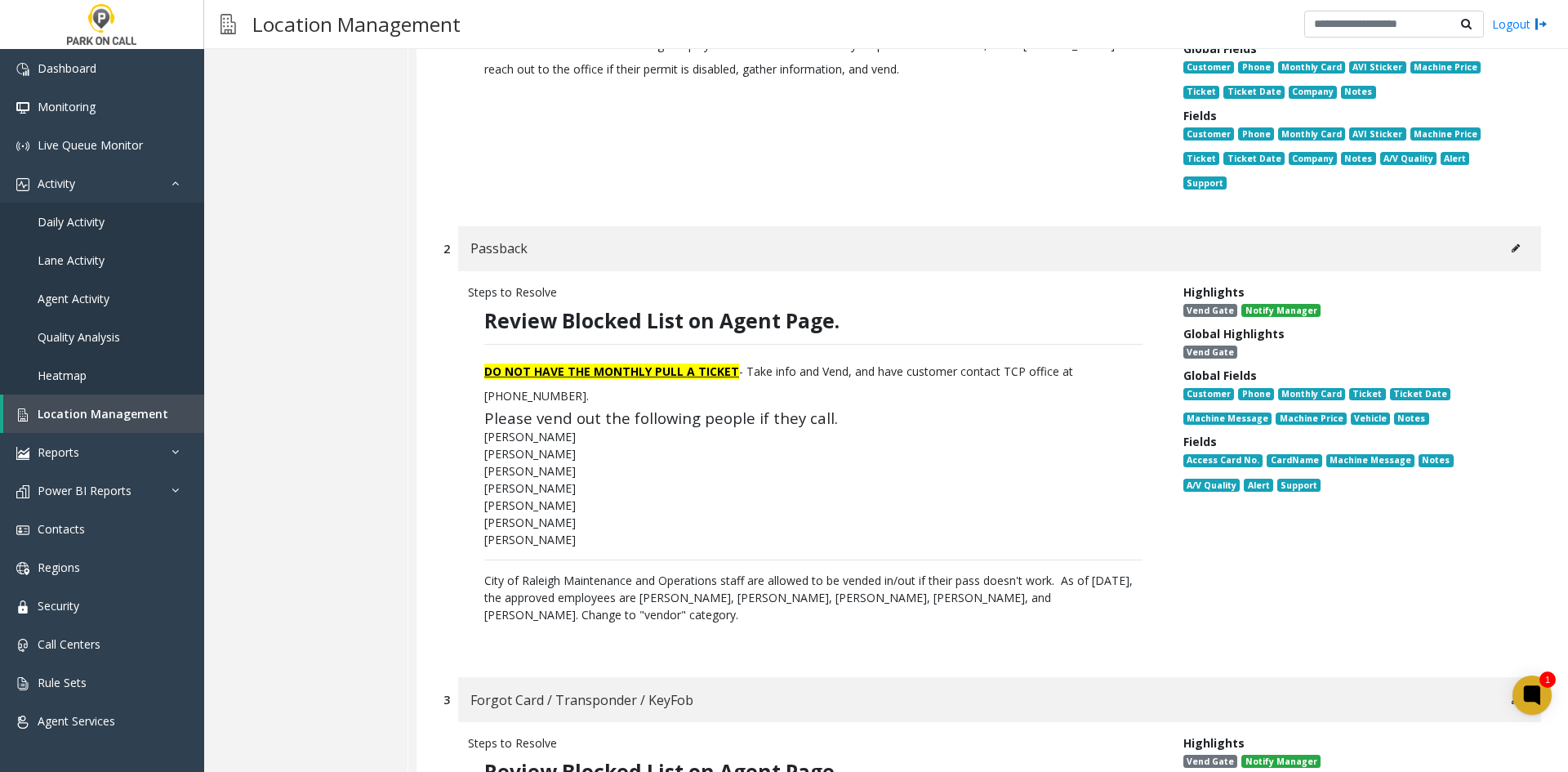
scroll to position [490, 0]
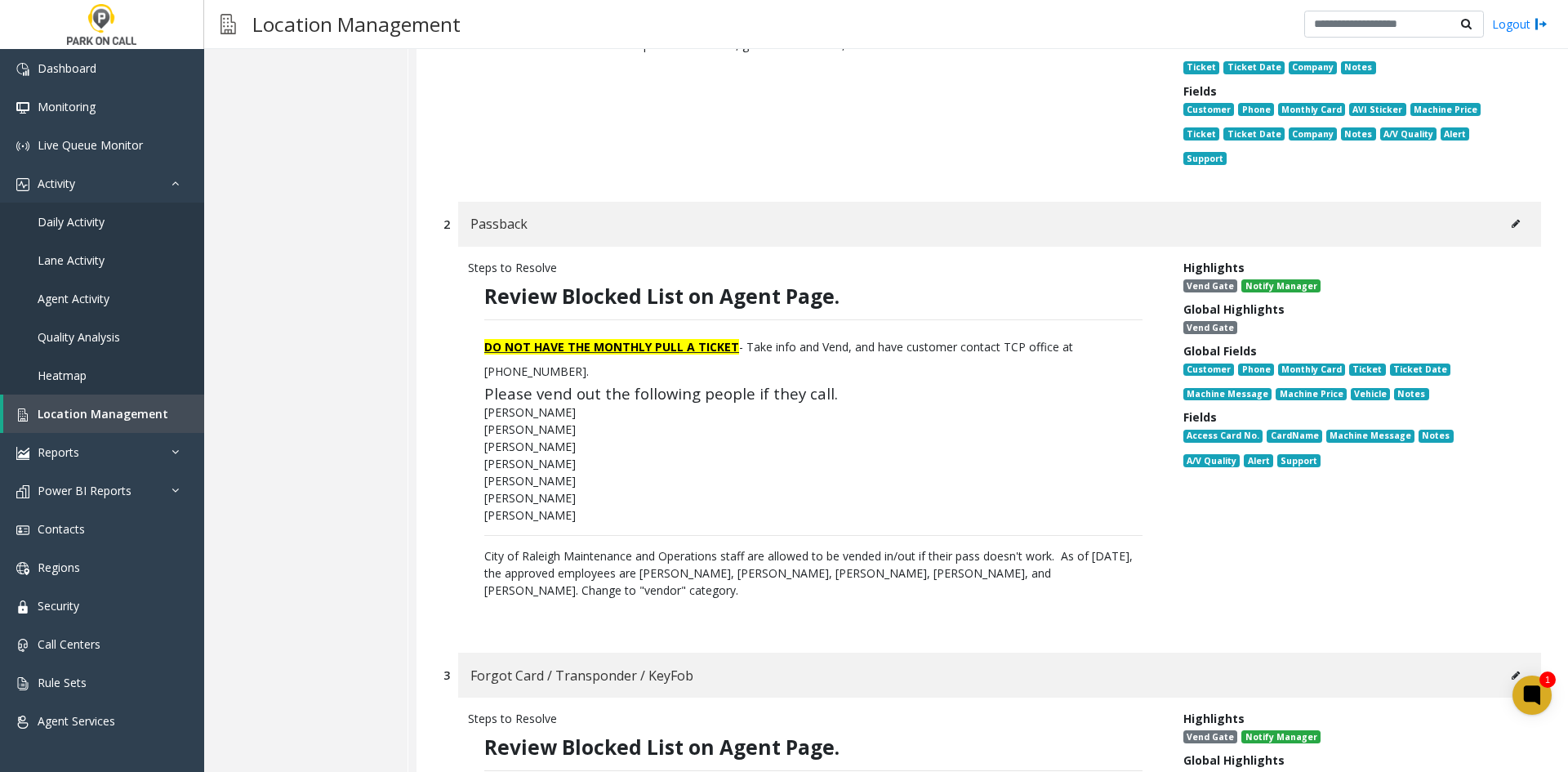
click at [674, 282] on span "Review Blocked List on Agent Page." at bounding box center [661, 295] width 355 height 27
click at [1502, 220] on div "Passback" at bounding box center [1000, 224] width 1083 height 45
click at [1505, 212] on div "Passback" at bounding box center [1000, 224] width 1083 height 45
click at [1509, 211] on button at bounding box center [1515, 223] width 26 height 25
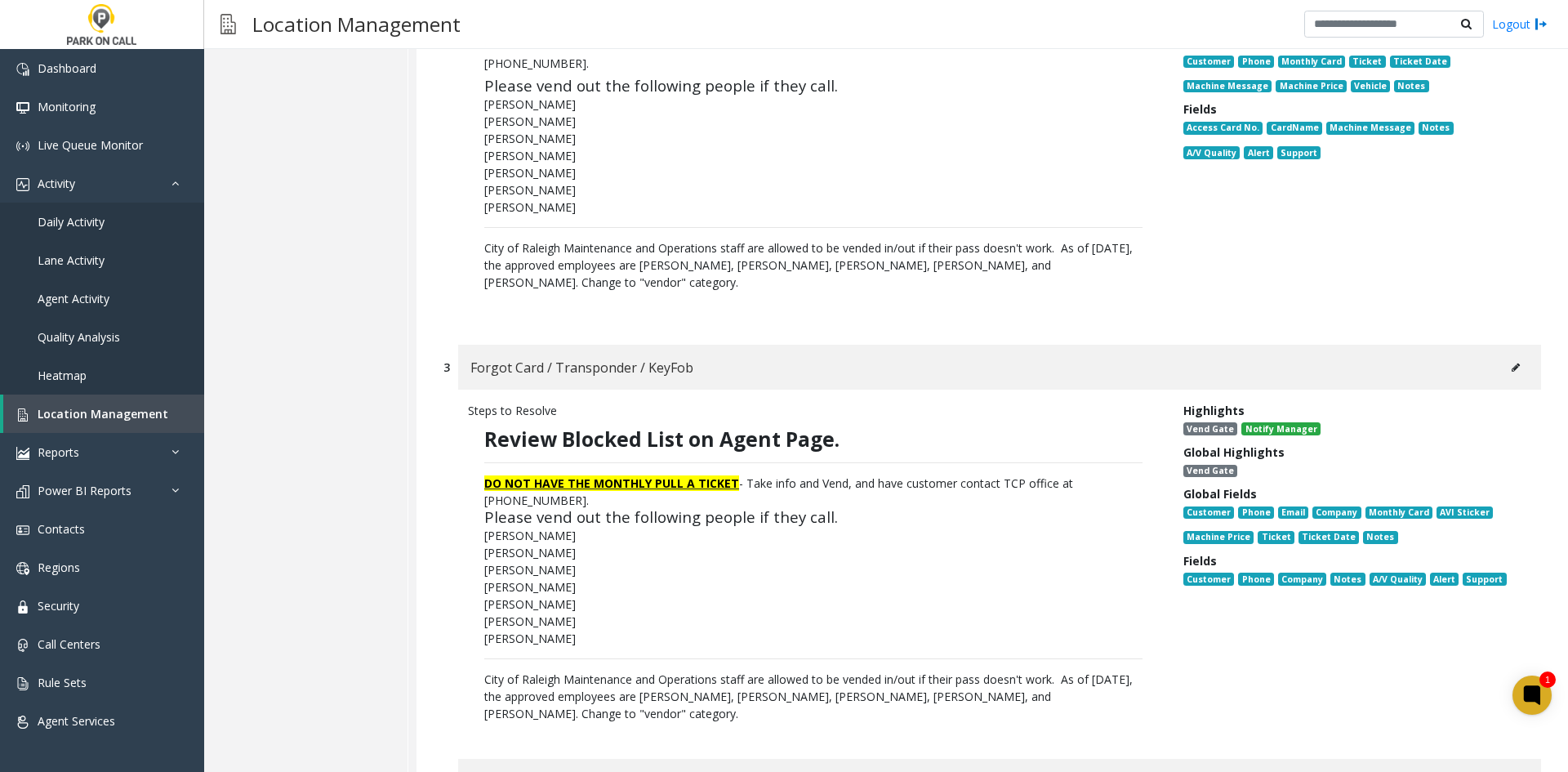
scroll to position [817, 0]
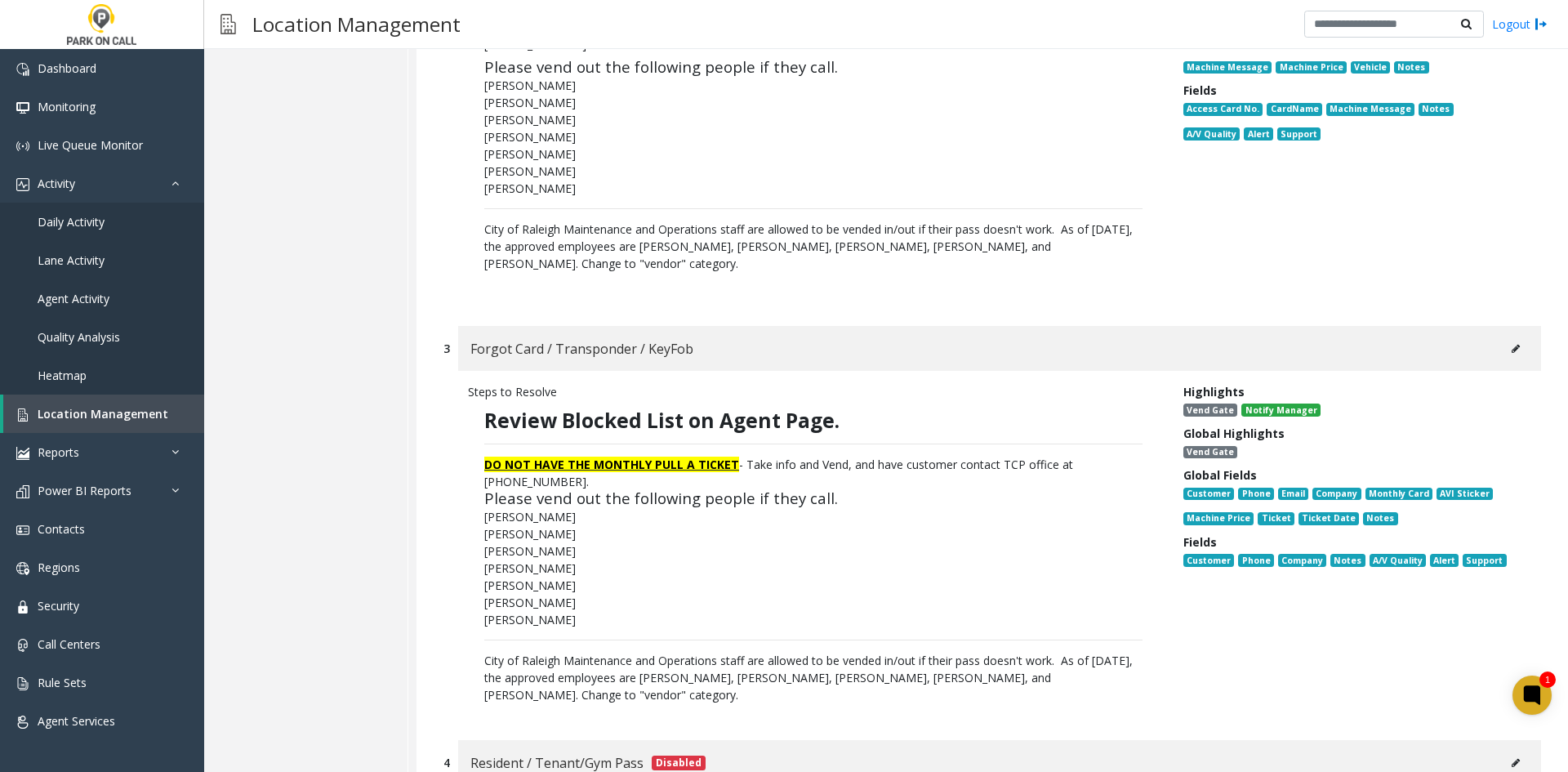
click at [1503, 337] on button at bounding box center [1515, 349] width 26 height 25
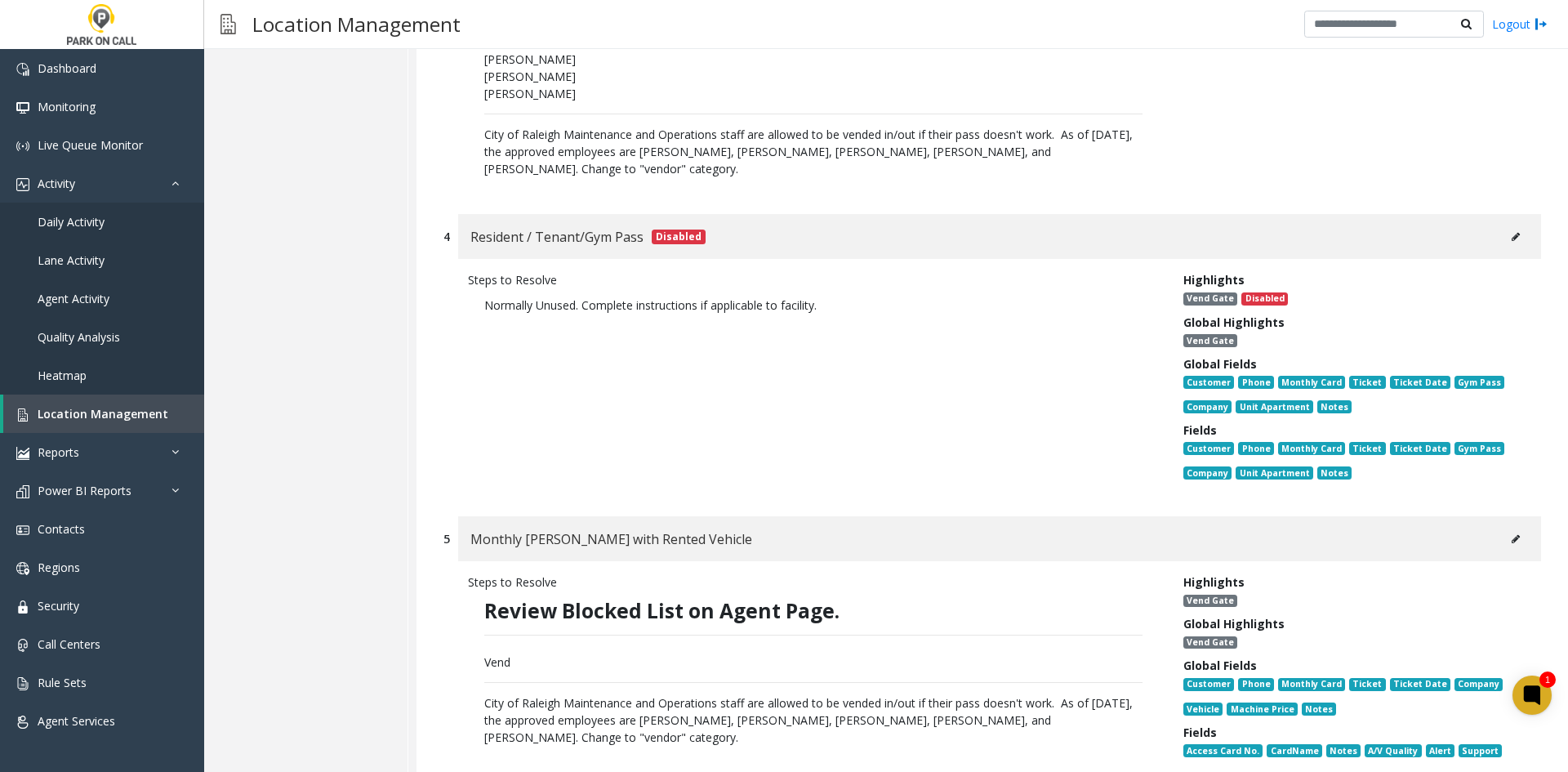
scroll to position [1633, 0]
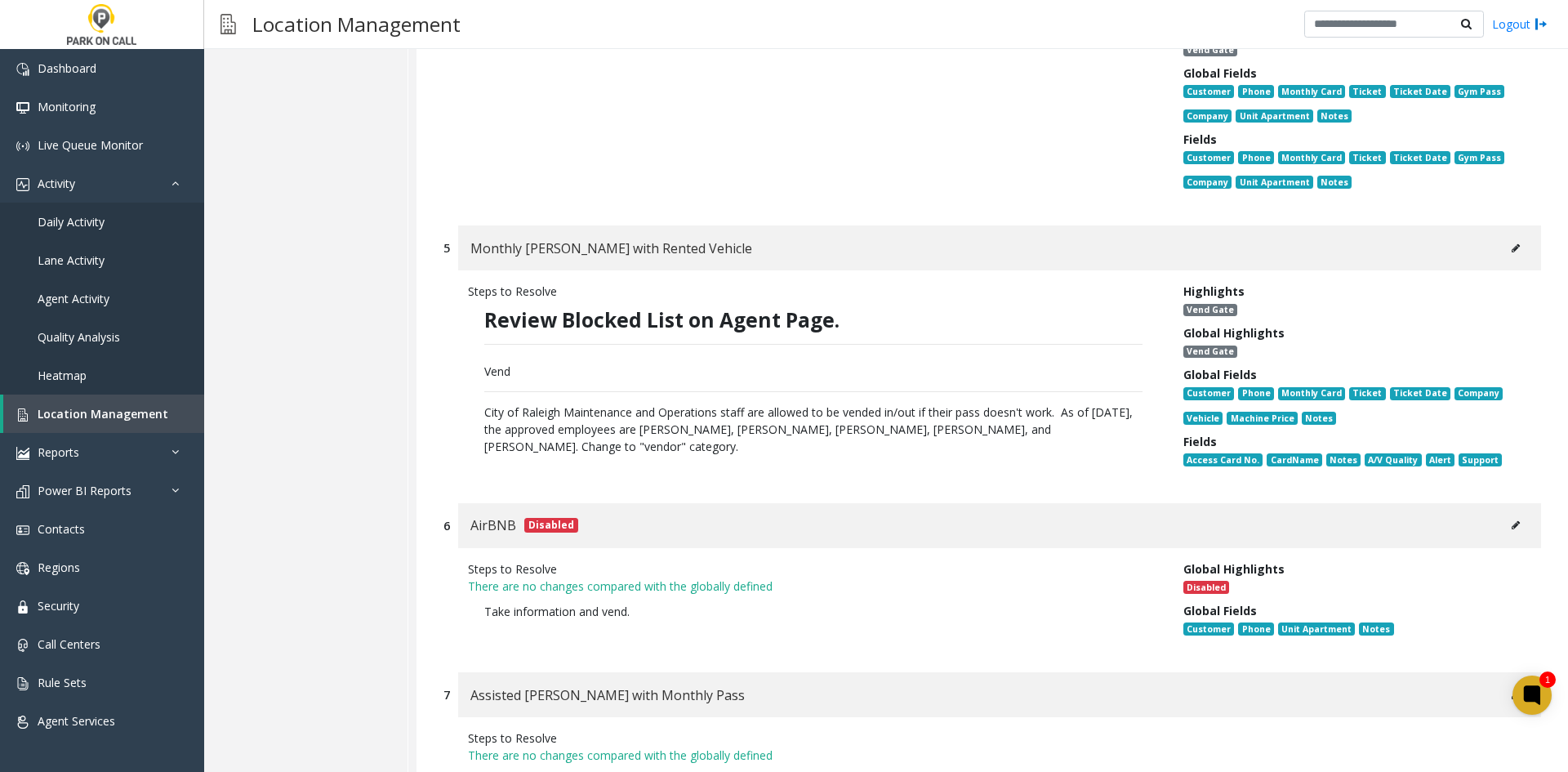
click at [1525, 243] on div "Monthly [PERSON_NAME] with Rented Vehicle" at bounding box center [1000, 247] width 1083 height 45
click at [1517, 239] on div "Monthly [PERSON_NAME] with Rented Vehicle" at bounding box center [1000, 247] width 1083 height 45
click at [1509, 237] on div "Monthly [PERSON_NAME] with Rented Vehicle" at bounding box center [1000, 247] width 1083 height 45
click at [1512, 243] on icon at bounding box center [1515, 248] width 8 height 10
type input "**********"
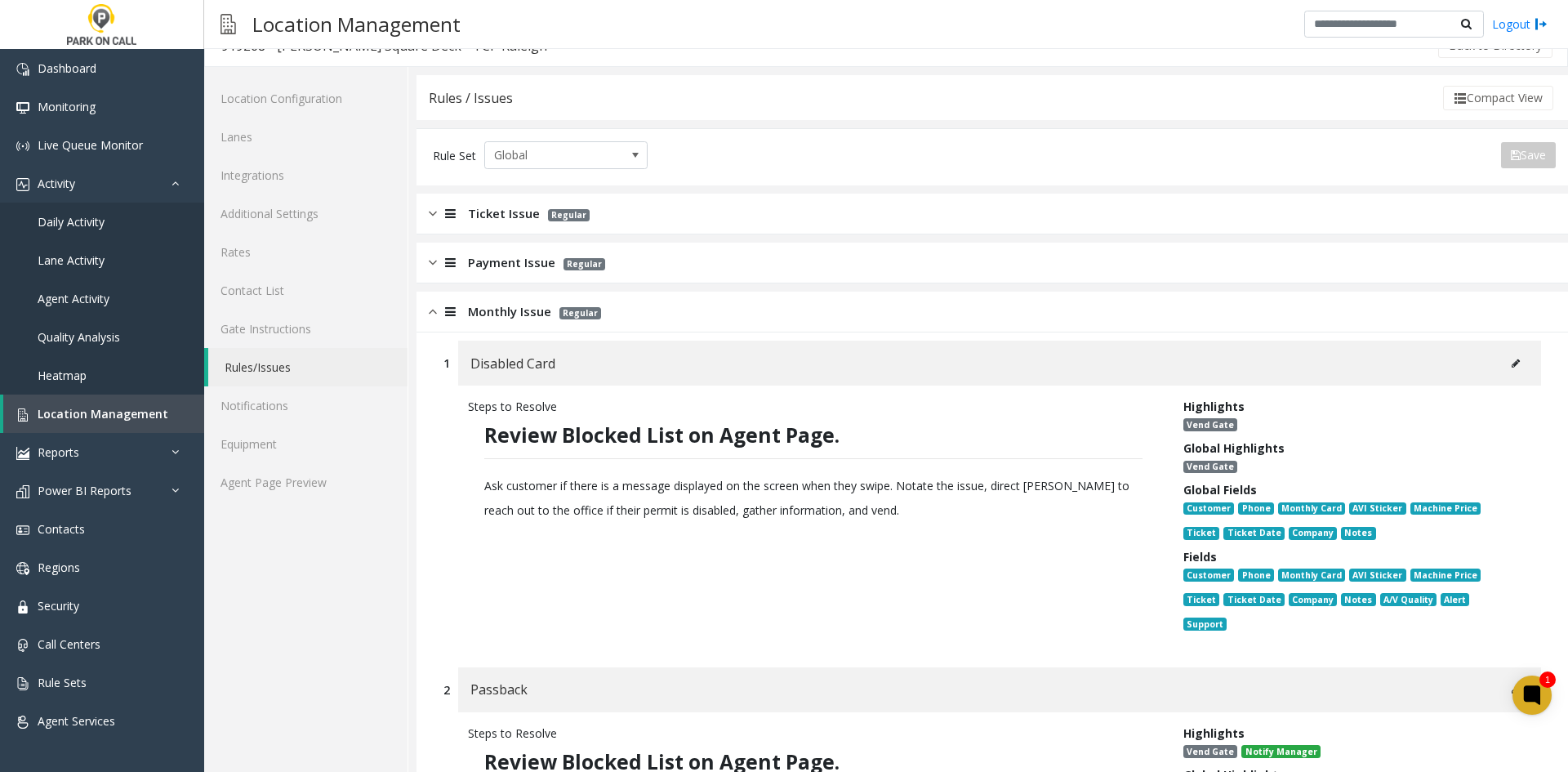
scroll to position [0, 0]
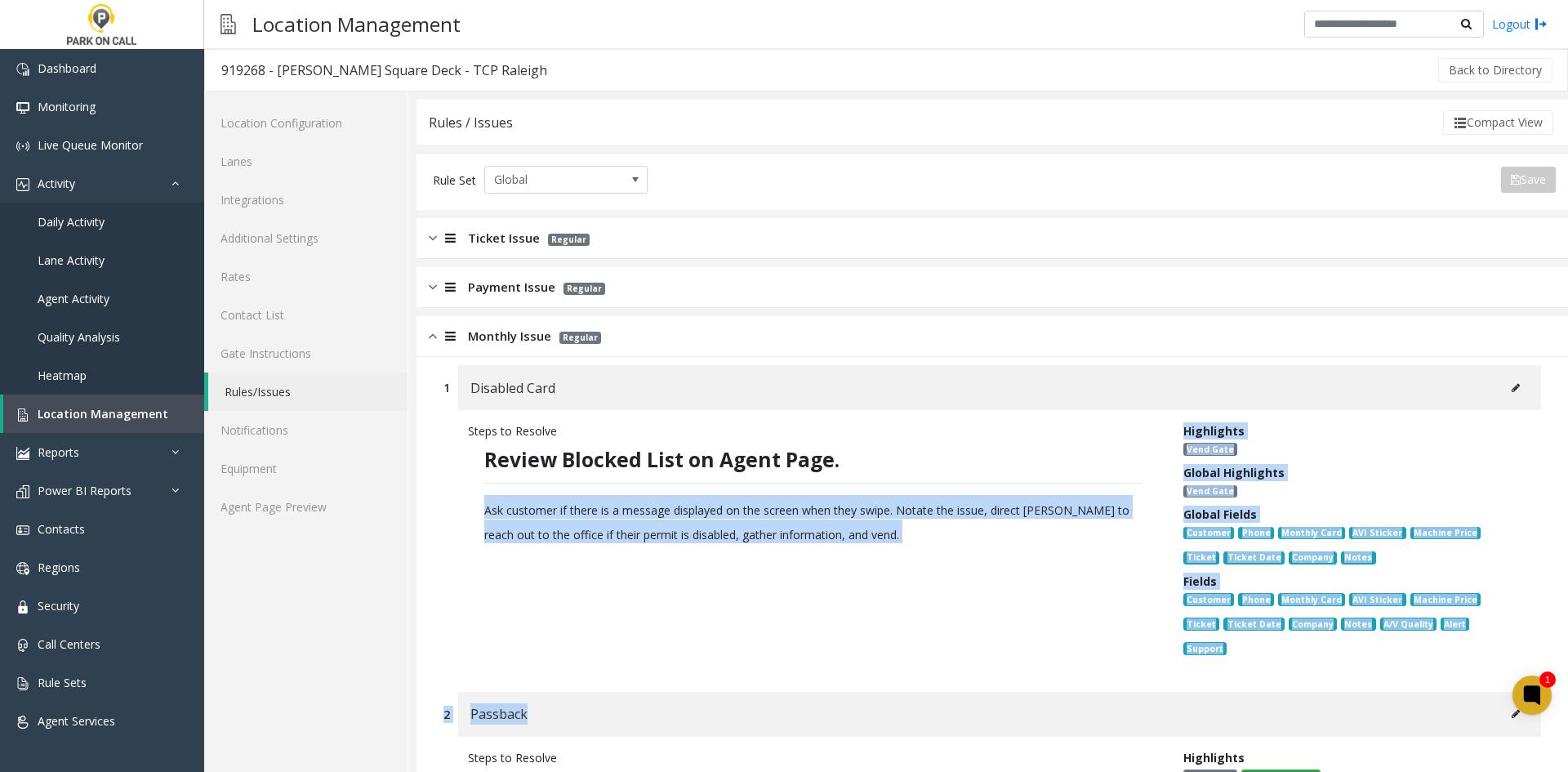
drag, startPoint x: 945, startPoint y: 657, endPoint x: 476, endPoint y: 499, distance: 494.9
click at [476, 499] on p "Review Blocked List on Agent Page. Ask customer if there is a message displayed…" at bounding box center [813, 498] width 691 height 118
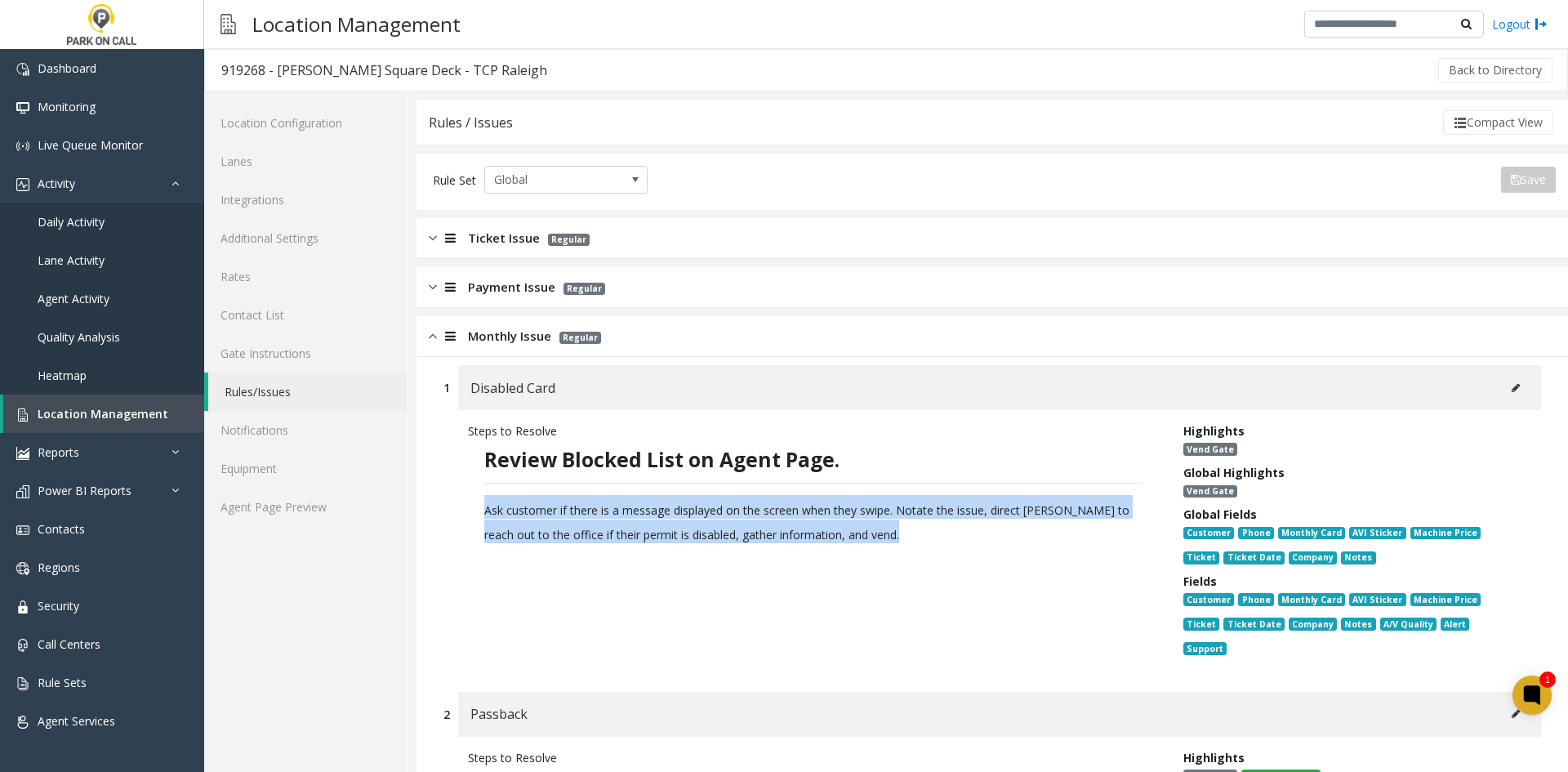
drag, startPoint x: 476, startPoint y: 499, endPoint x: 856, endPoint y: 543, distance: 382.5
click at [856, 543] on p "Review Blocked List on Agent Page. Ask customer if there is a message displayed…" at bounding box center [813, 498] width 691 height 118
click at [856, 543] on h3 "Ask customer if there is a message displayed on the screen when they swipe. Not…" at bounding box center [814, 519] width 659 height 48
drag, startPoint x: 856, startPoint y: 543, endPoint x: 533, endPoint y: 440, distance: 339.0
click at [533, 440] on p "Review Blocked List on Agent Page. Ask customer if there is a message displayed…" at bounding box center [813, 498] width 691 height 118
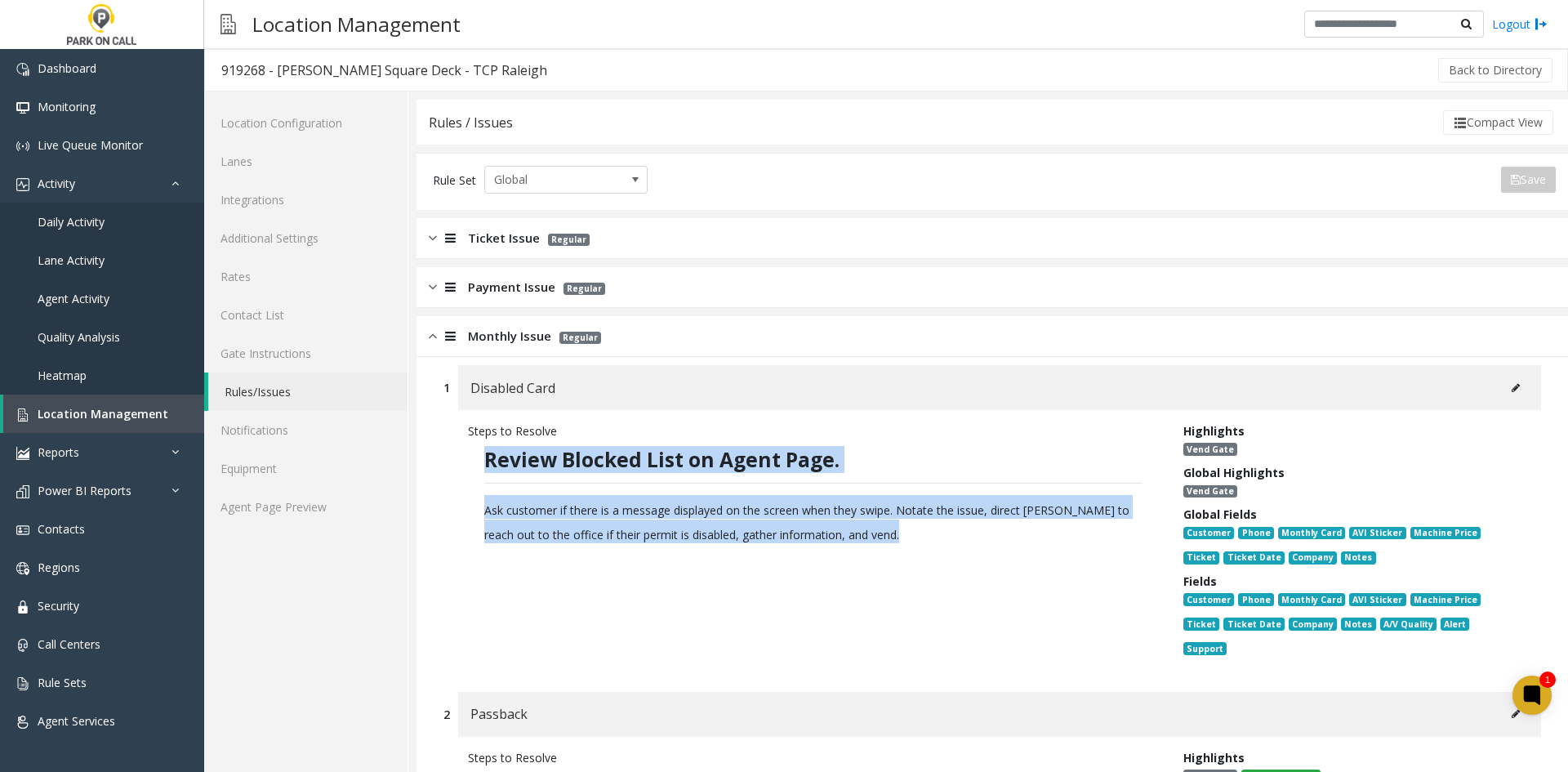
click at [533, 440] on p "Review Blocked List on Agent Page. Ask customer if there is a message displayed…" at bounding box center [813, 498] width 691 height 118
drag, startPoint x: 533, startPoint y: 440, endPoint x: 1039, endPoint y: 575, distance: 523.7
click at [1039, 575] on div "Steps to Resolve Review Blocked List on Agent Page. Ask customer if there is a …" at bounding box center [814, 542] width 716 height 241
drag, startPoint x: 1039, startPoint y: 575, endPoint x: 418, endPoint y: 449, distance: 633.7
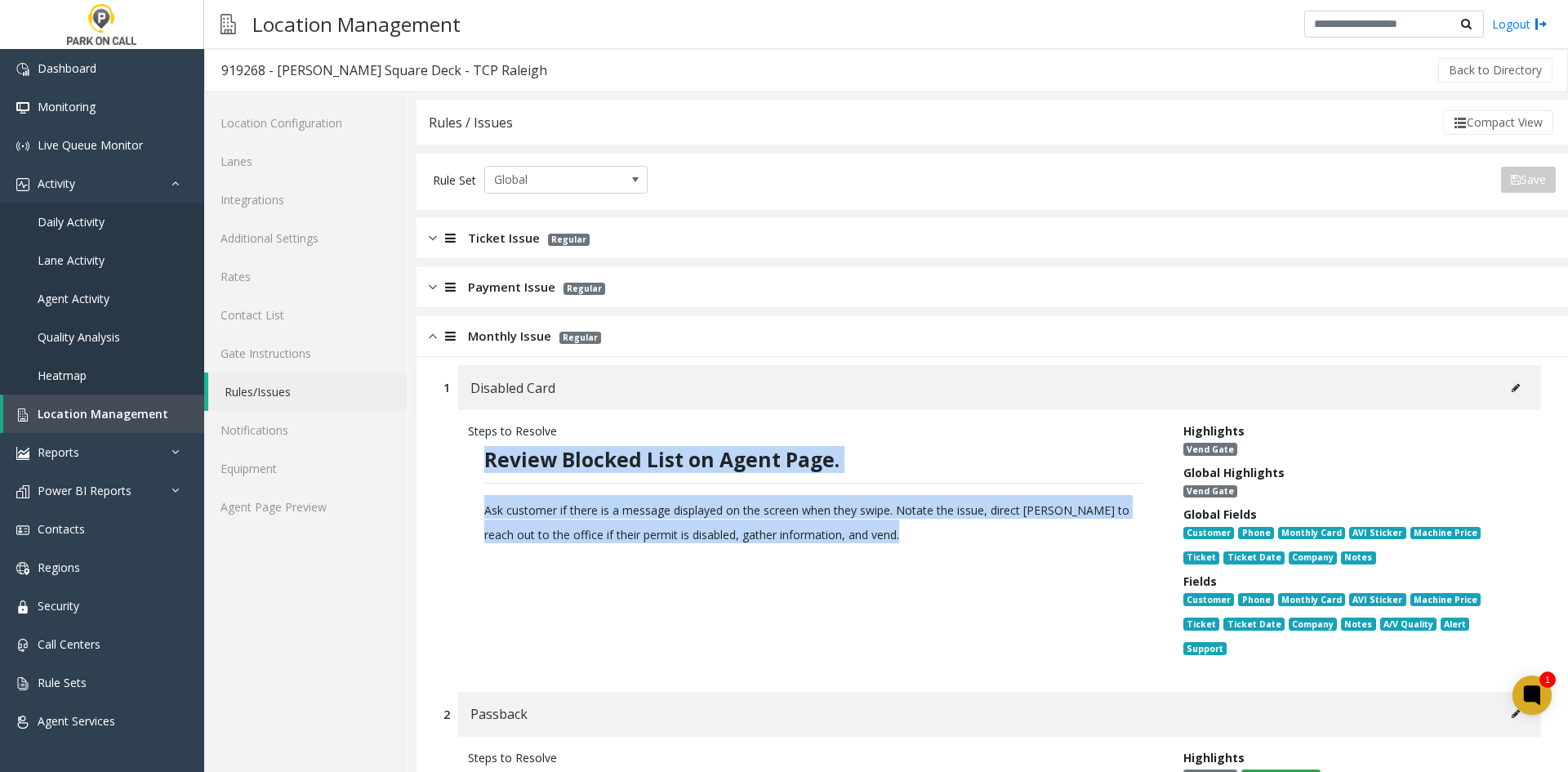
drag, startPoint x: 418, startPoint y: 449, endPoint x: 1018, endPoint y: 574, distance: 612.9
click at [1018, 574] on div "Steps to Resolve Review Blocked List on Agent Page. Ask customer if there is a …" at bounding box center [814, 542] width 716 height 241
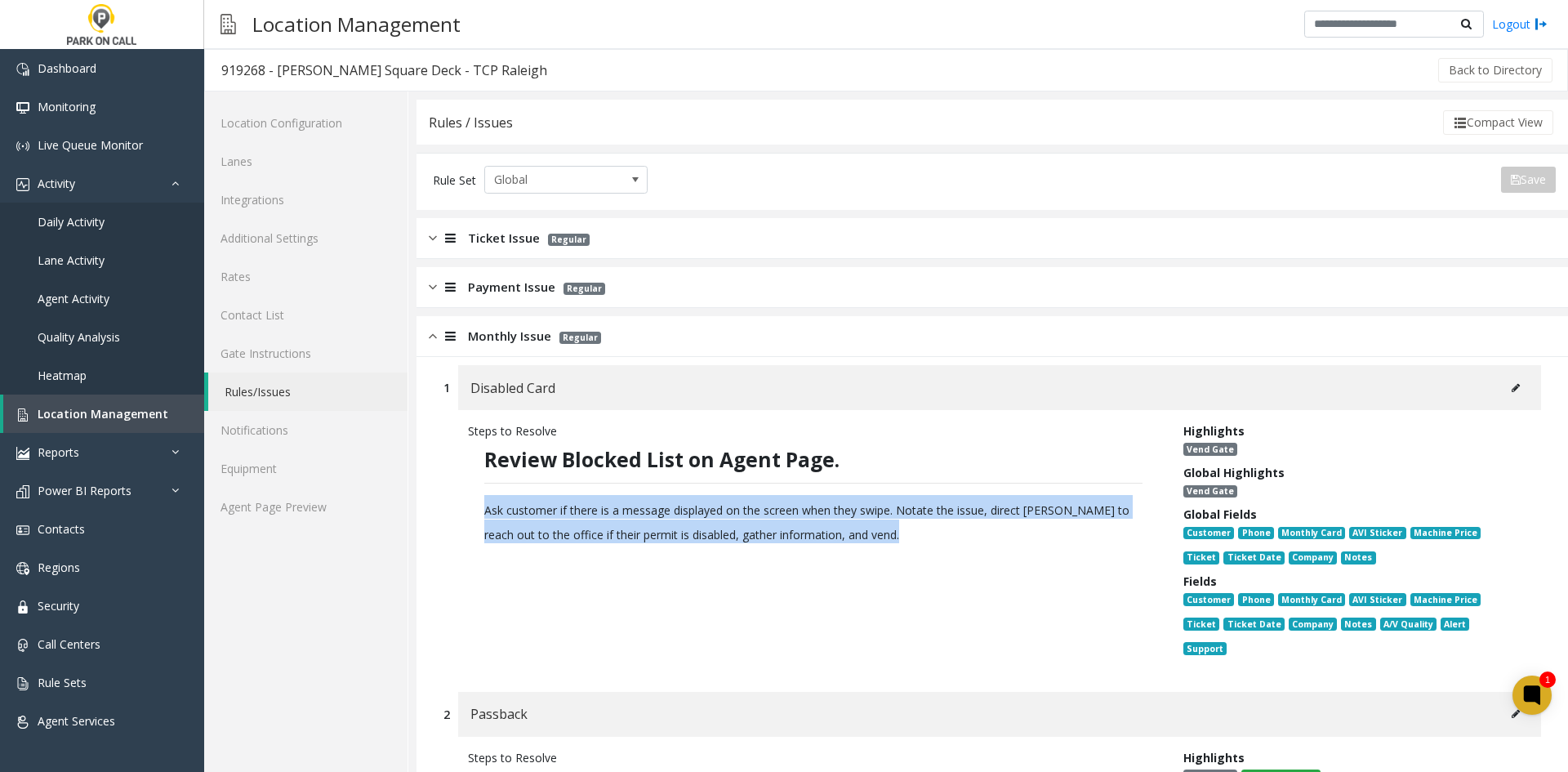
drag, startPoint x: 1018, startPoint y: 574, endPoint x: 494, endPoint y: 489, distance: 530.8
click at [494, 489] on div "Steps to Resolve Review Blocked List on Agent Page. Ask customer if there is a …" at bounding box center [814, 542] width 716 height 241
click at [494, 489] on p "Review Blocked List on Agent Page. Ask customer if there is a message displayed…" at bounding box center [813, 498] width 691 height 118
drag, startPoint x: 494, startPoint y: 489, endPoint x: 955, endPoint y: 552, distance: 465.3
click at [955, 552] on p "Review Blocked List on Agent Page. Ask customer if there is a message displayed…" at bounding box center [813, 498] width 691 height 118
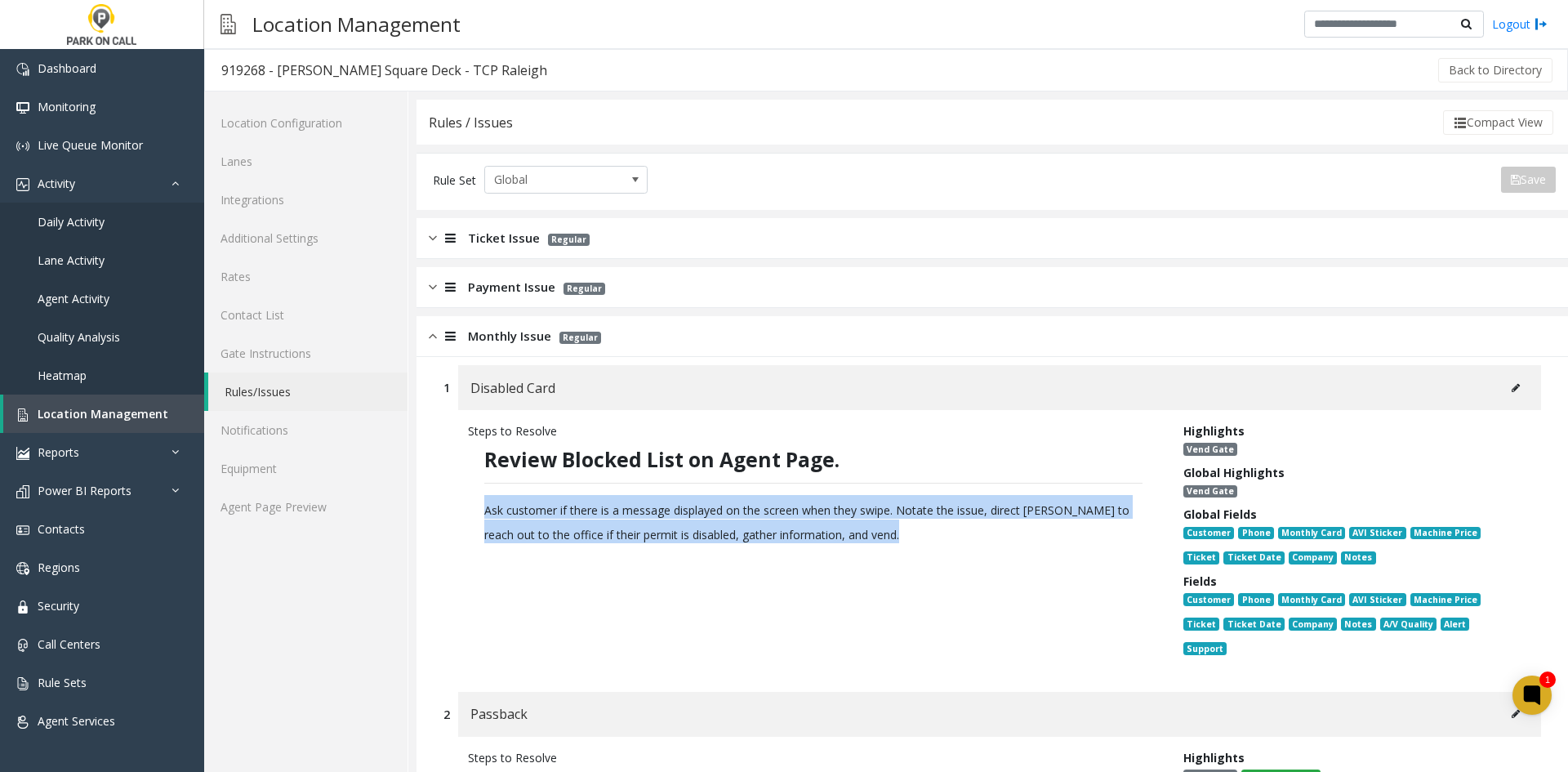
click at [955, 552] on p "Review Blocked List on Agent Page. Ask customer if there is a message displayed…" at bounding box center [813, 498] width 691 height 118
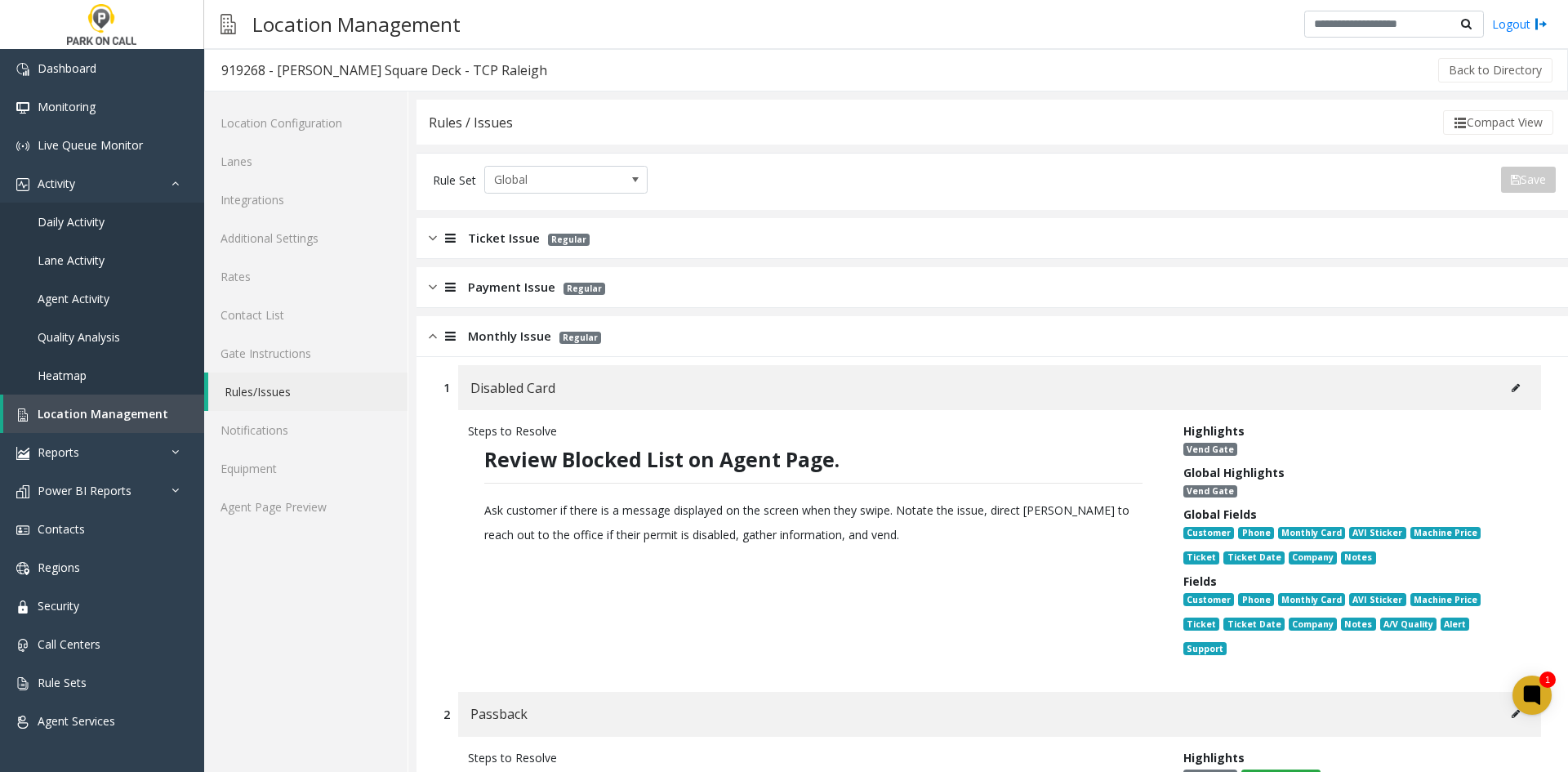
click at [614, 251] on div "Ticket Issue Regular" at bounding box center [992, 238] width 1152 height 41
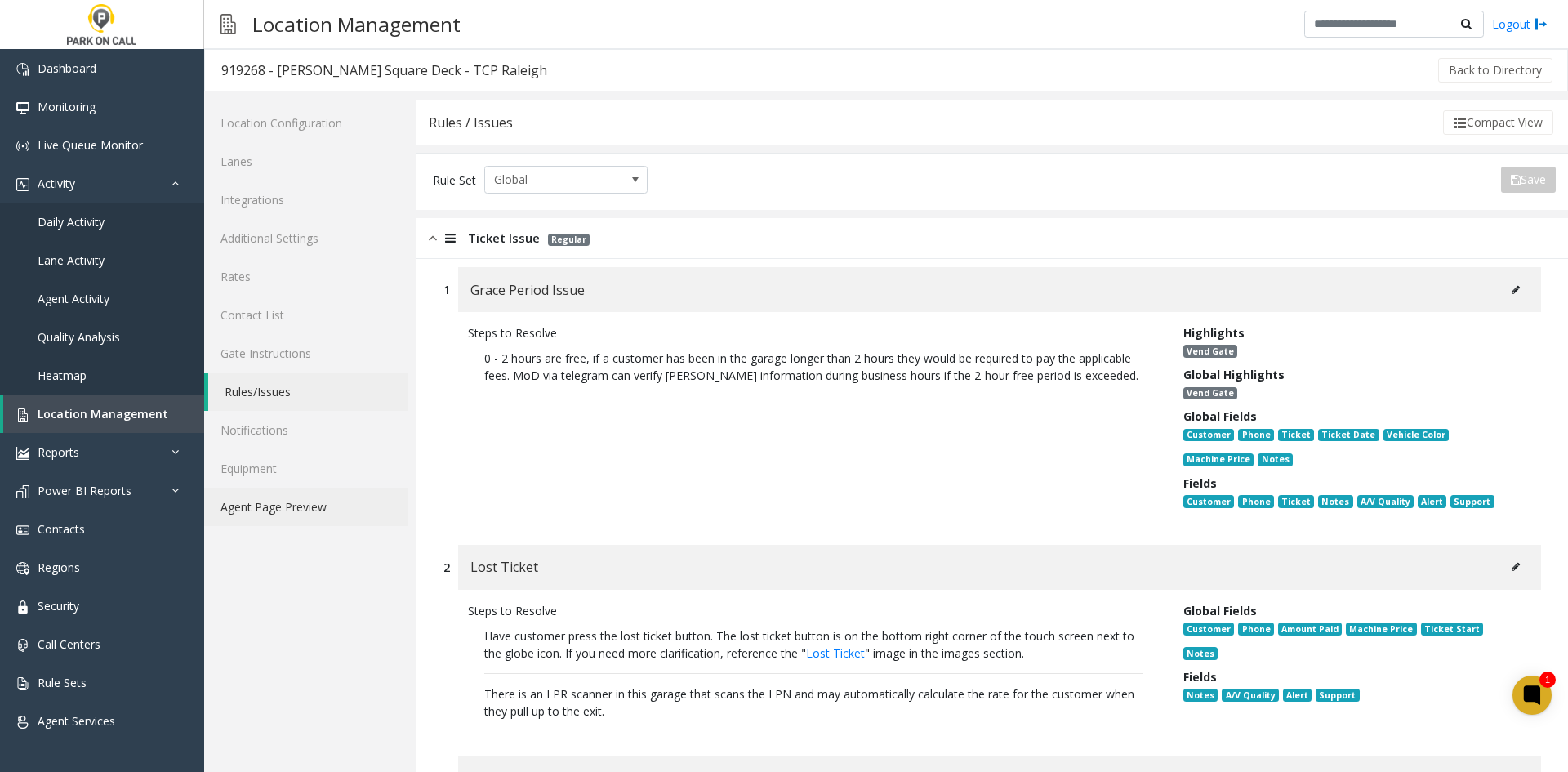
click at [356, 498] on link "Agent Page Preview" at bounding box center [305, 507] width 204 height 39
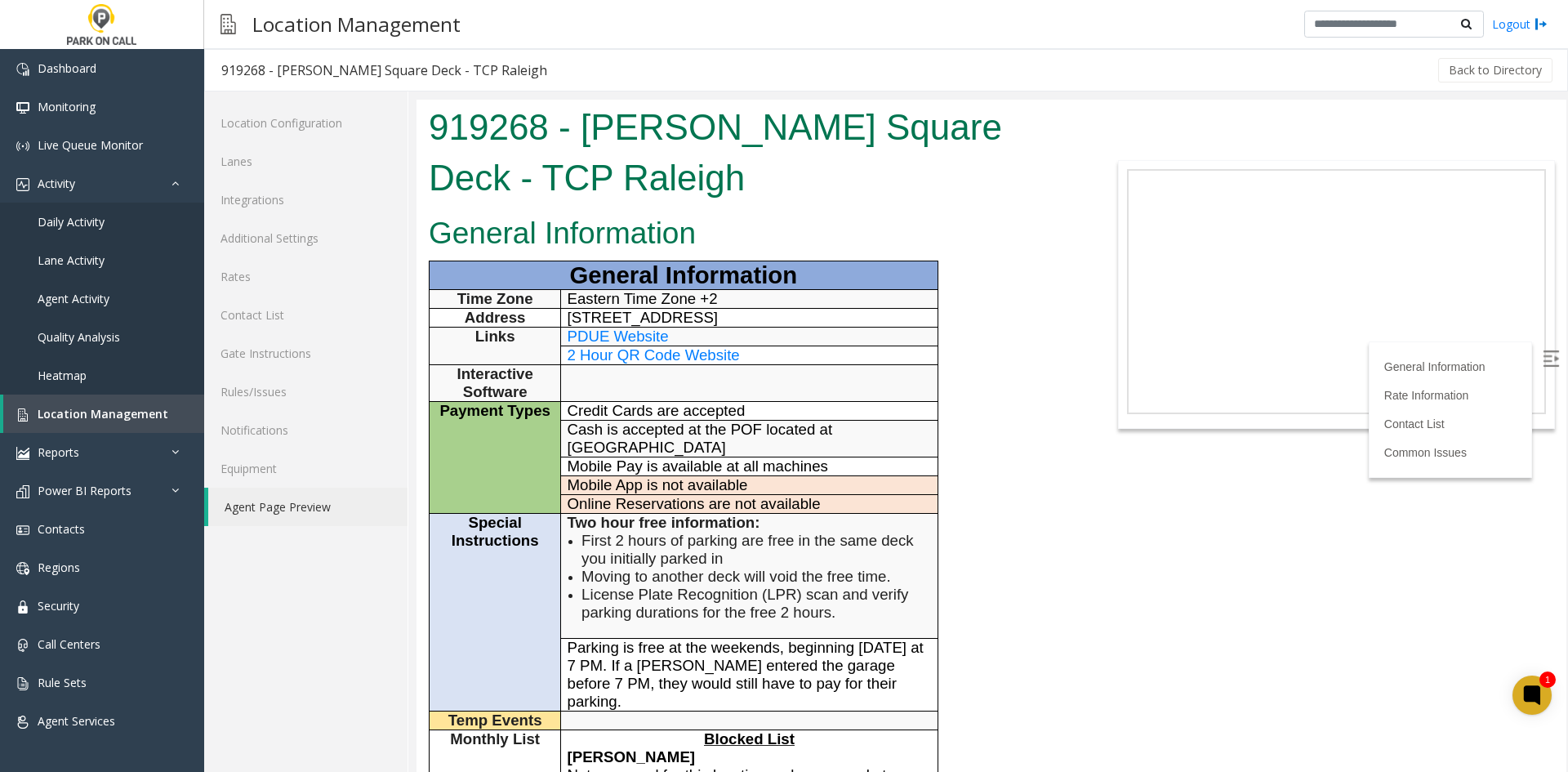
scroll to position [82, 0]
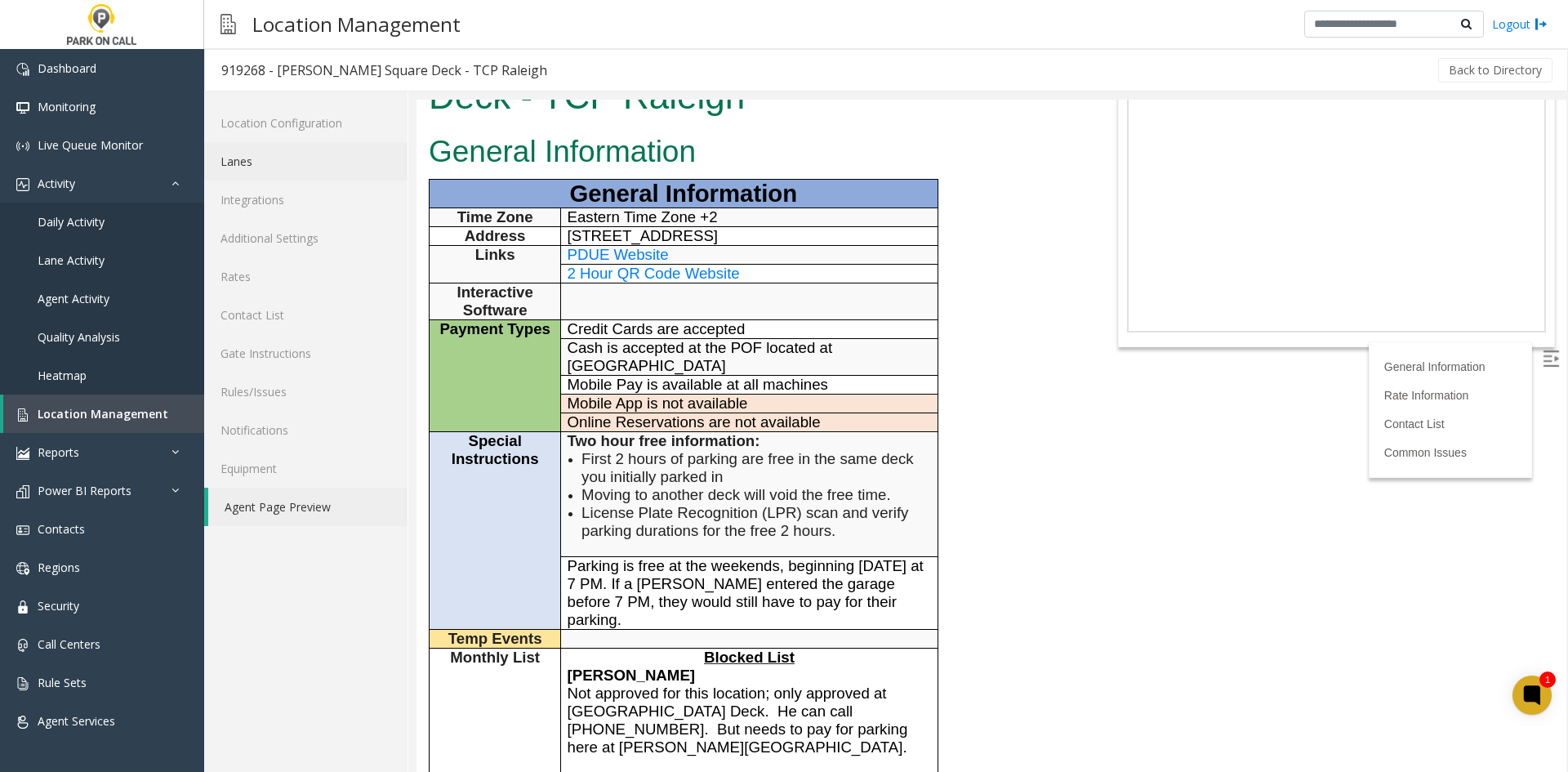
click at [294, 178] on link "Lanes" at bounding box center [305, 161] width 204 height 39
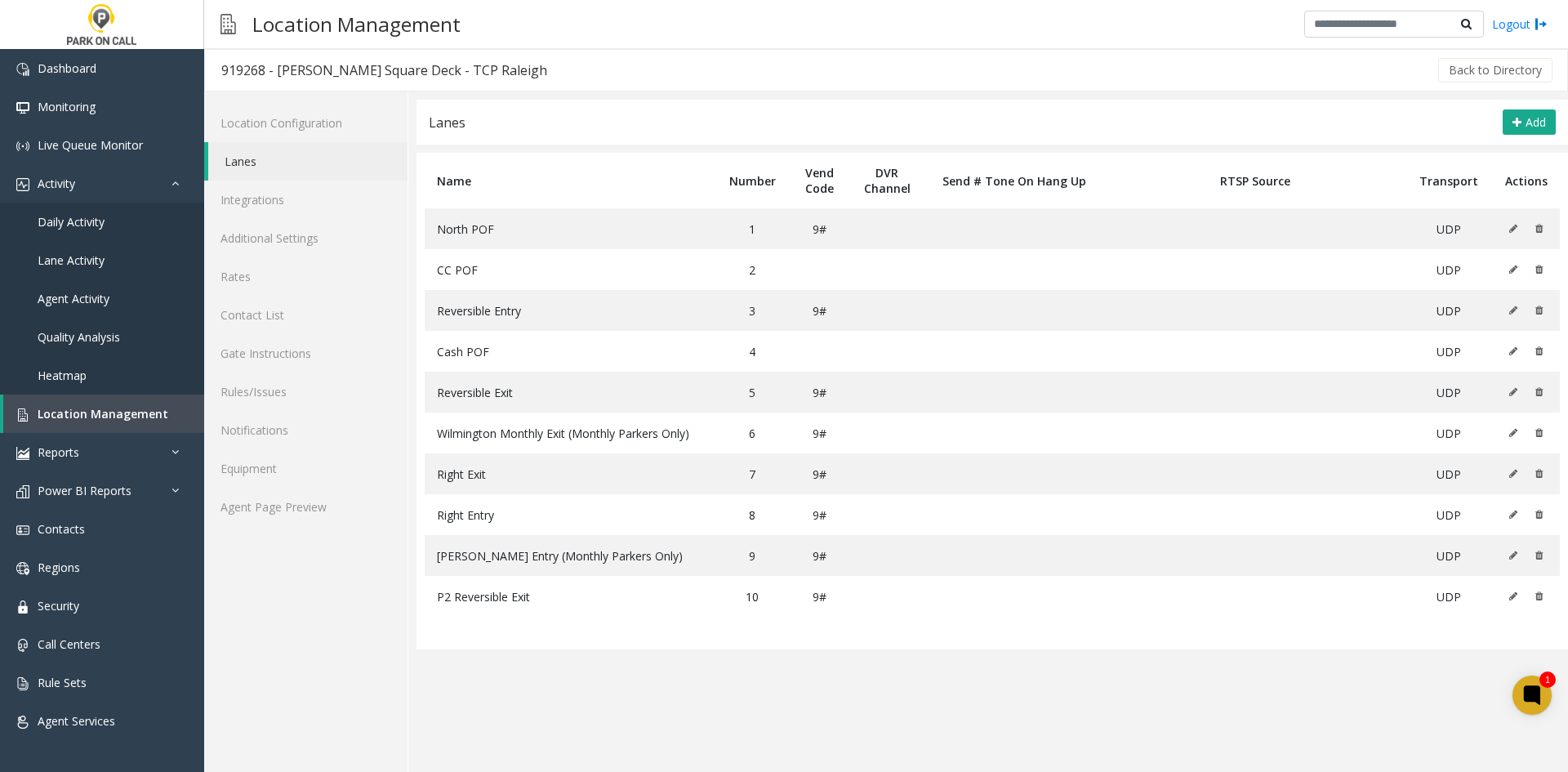
click at [283, 622] on div "Location Configuration Lanes Integrations Additional Settings Rates Contact Lis…" at bounding box center [305, 432] width 204 height 681
click at [246, 496] on link "Agent Page Preview" at bounding box center [305, 507] width 204 height 39
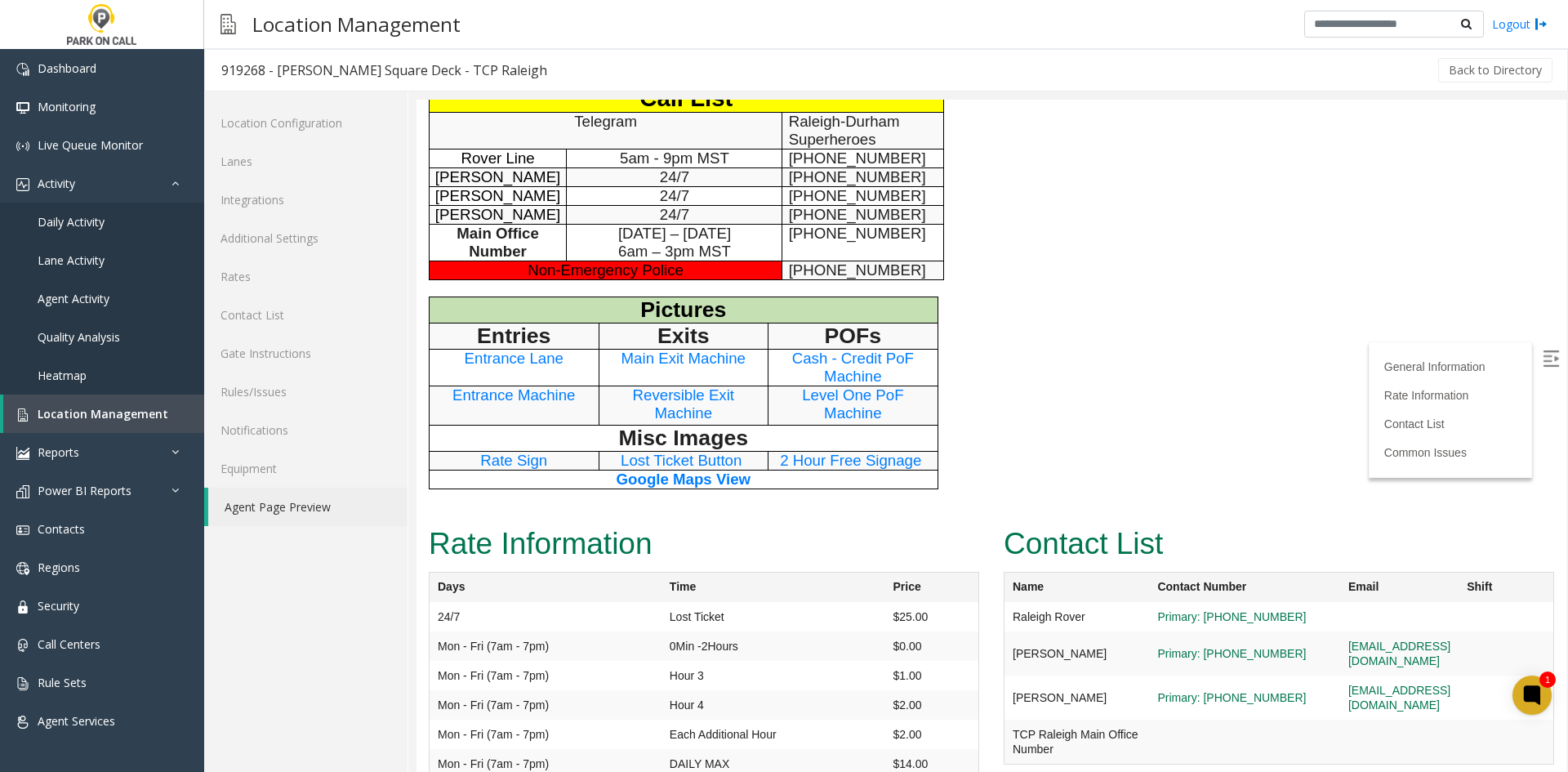
scroll to position [1062, 0]
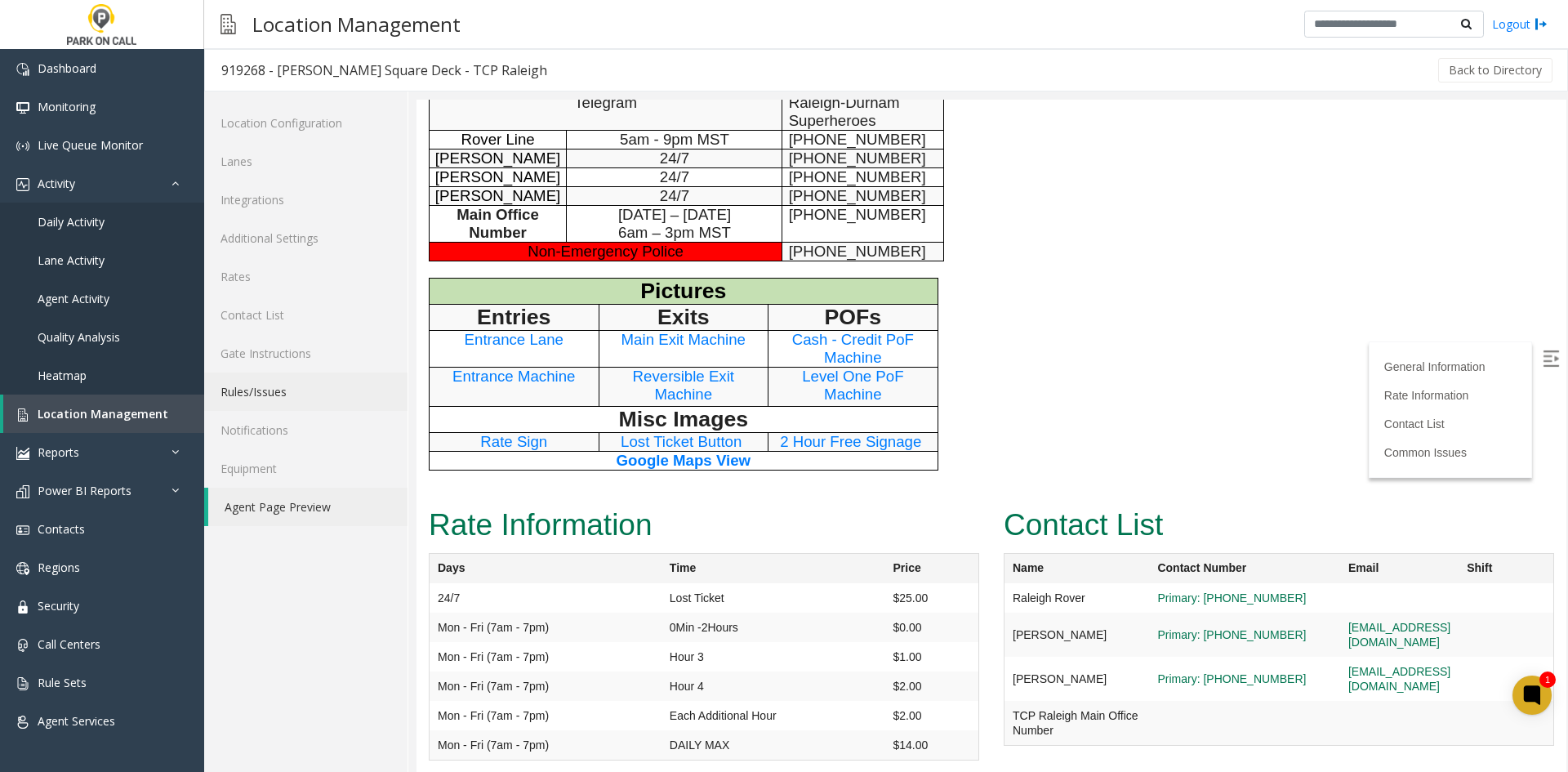
click at [297, 403] on link "Rules/Issues" at bounding box center [305, 392] width 204 height 39
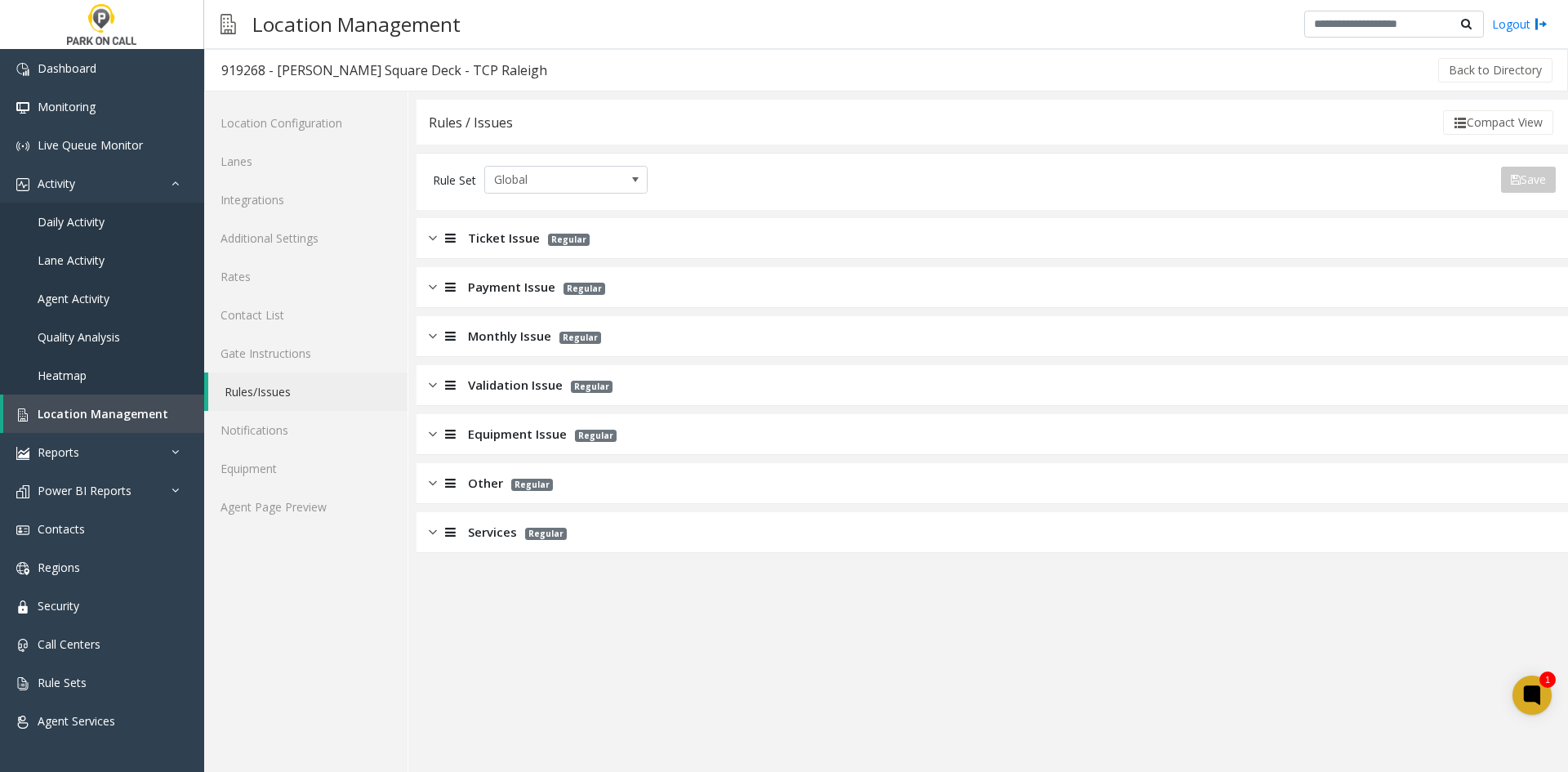
click at [481, 338] on span "Monthly Issue" at bounding box center [509, 336] width 83 height 18
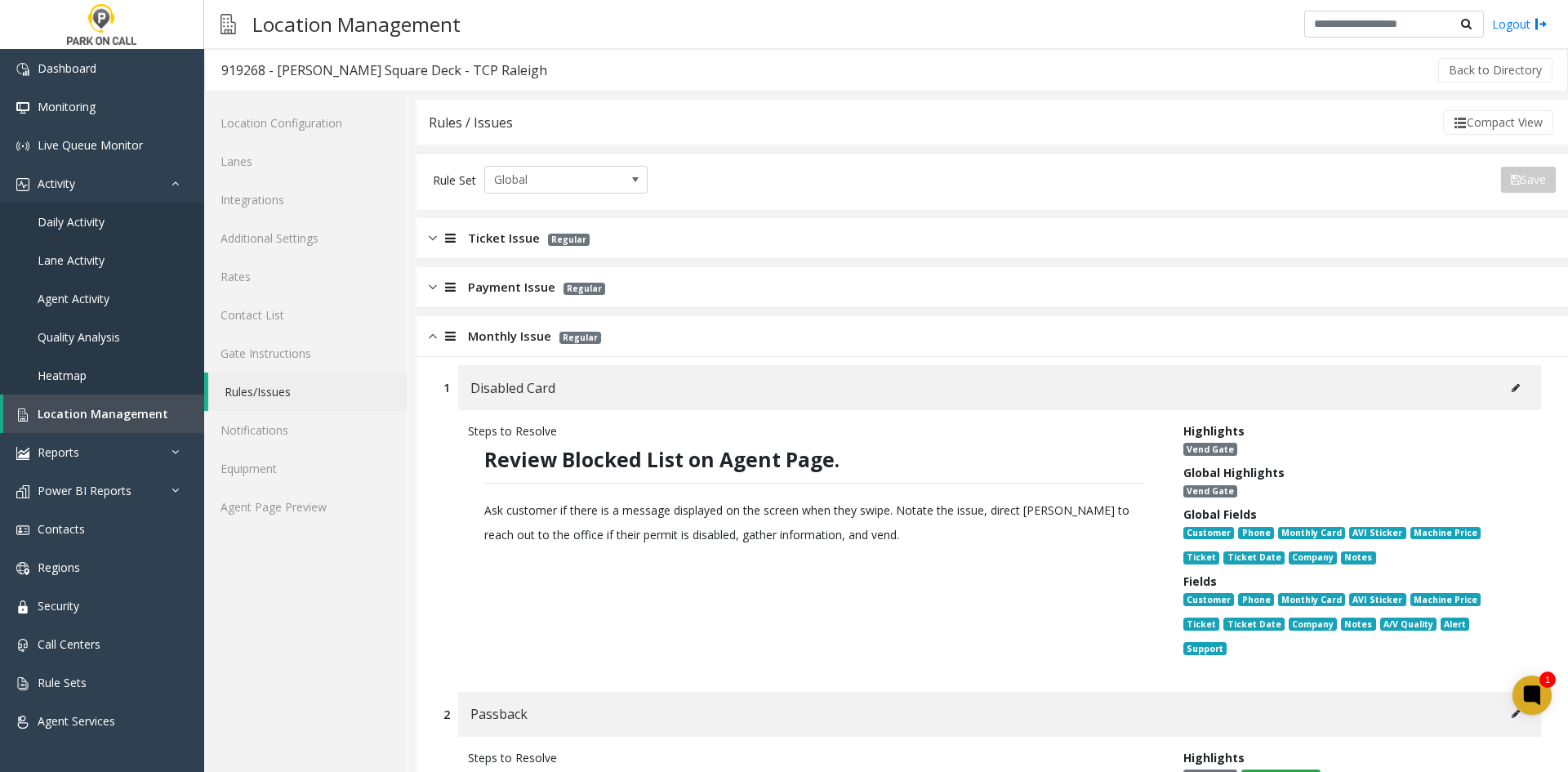
click at [1488, 382] on div "Disabled Card" at bounding box center [1000, 387] width 1083 height 45
click at [1503, 386] on button at bounding box center [1515, 387] width 26 height 25
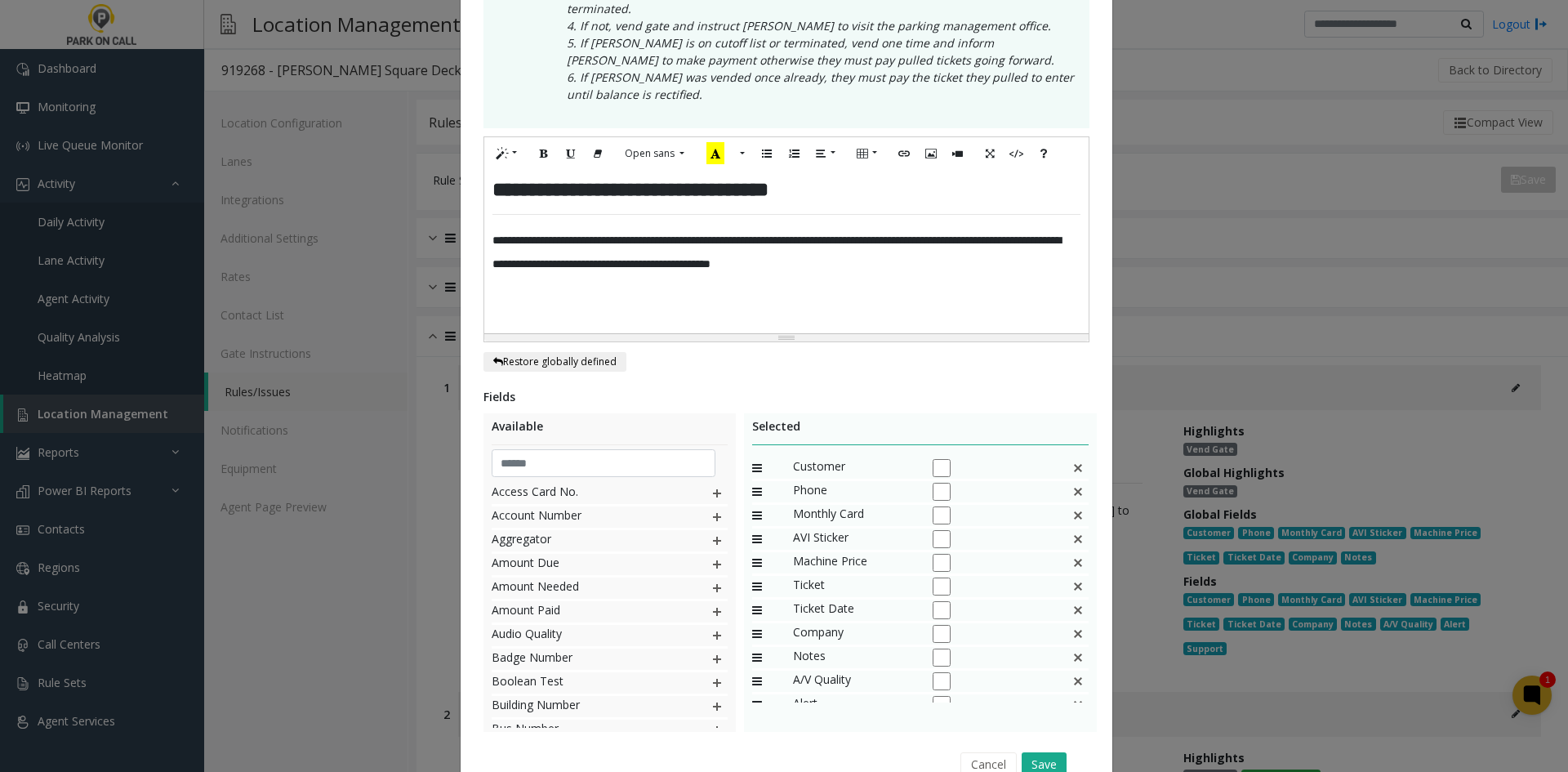
scroll to position [40, 0]
click at [1072, 537] on img at bounding box center [1078, 547] width 13 height 21
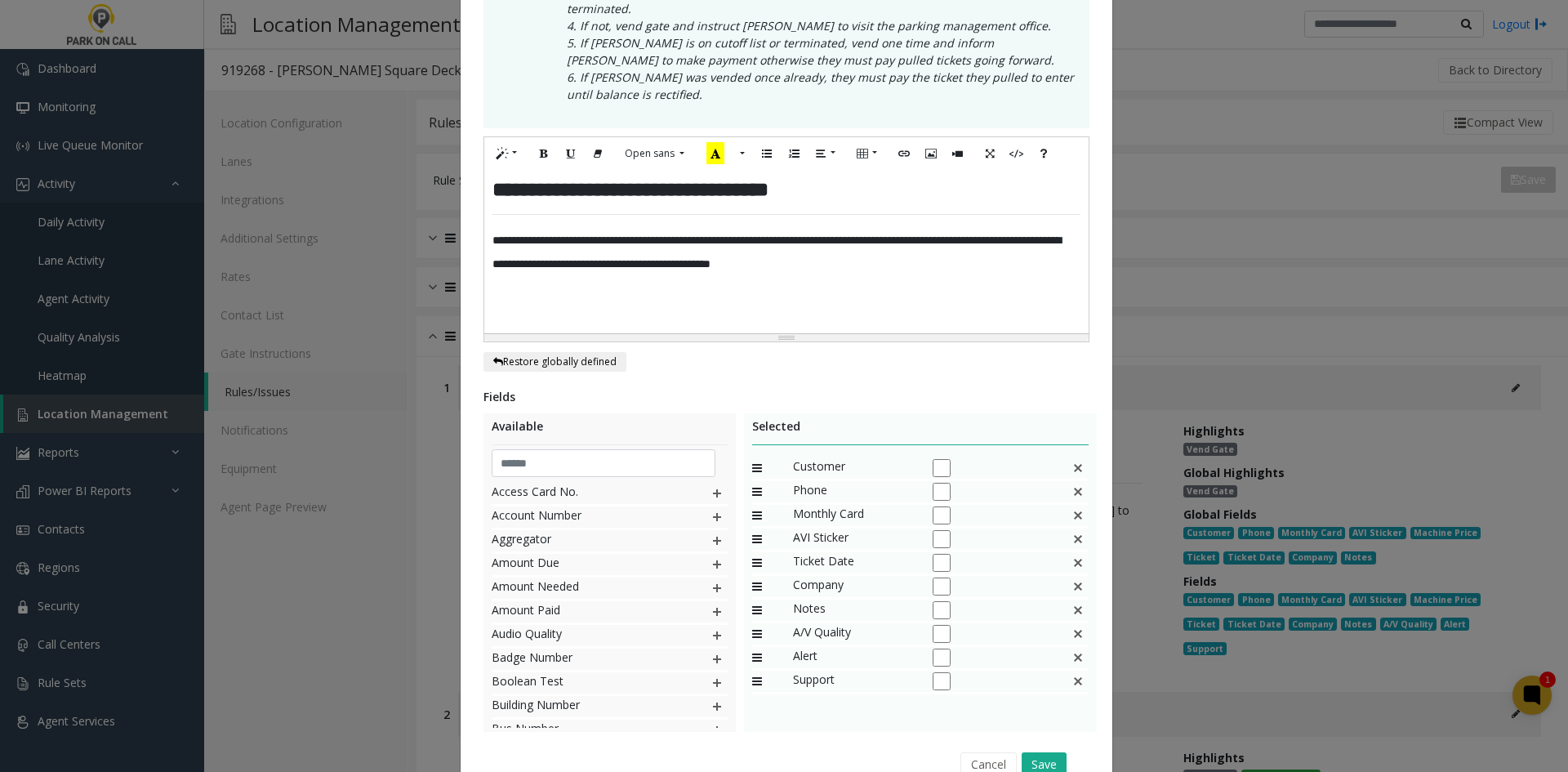
click at [1072, 552] on img at bounding box center [1078, 563] width 13 height 21
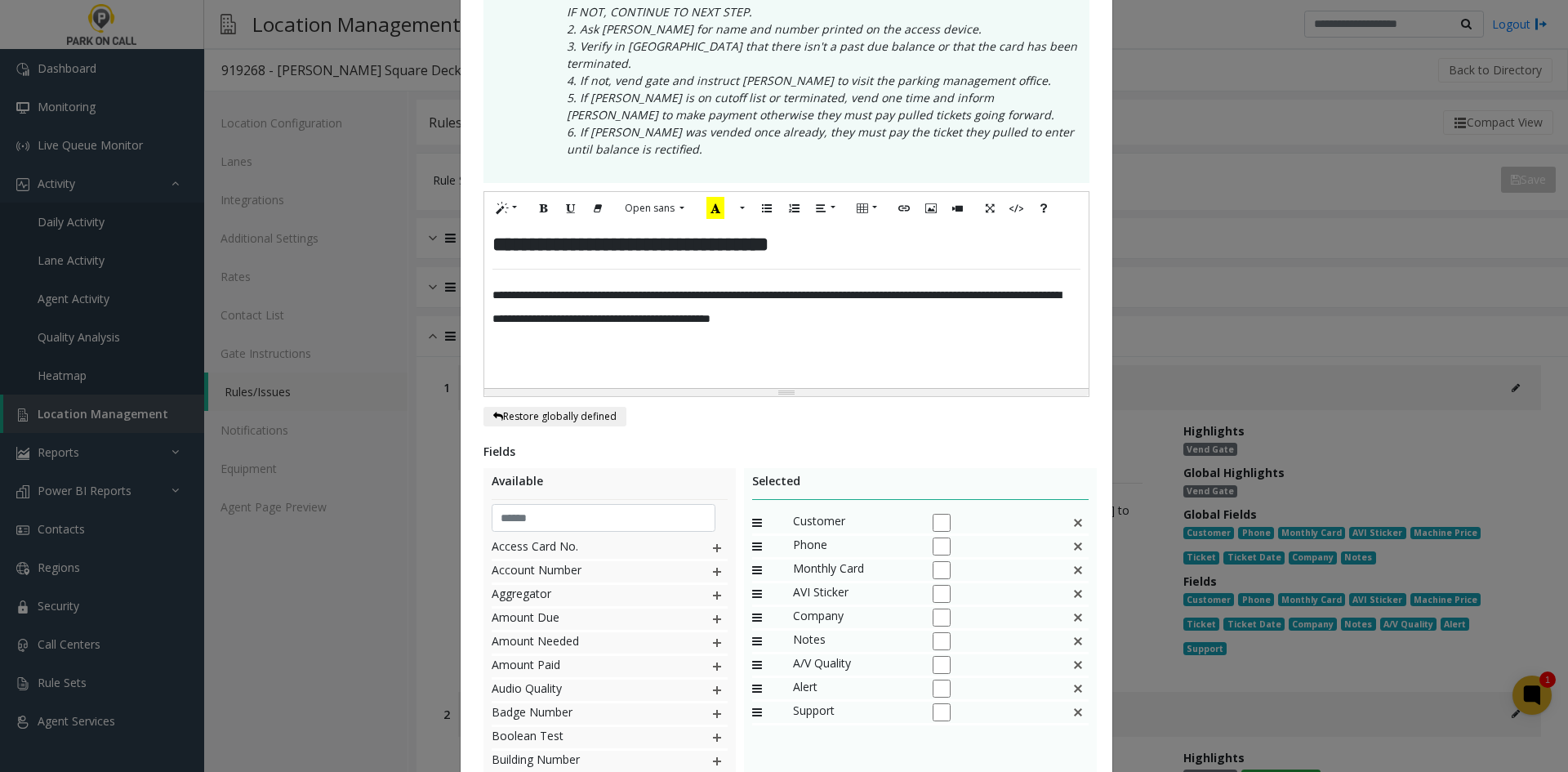
scroll to position [327, 0]
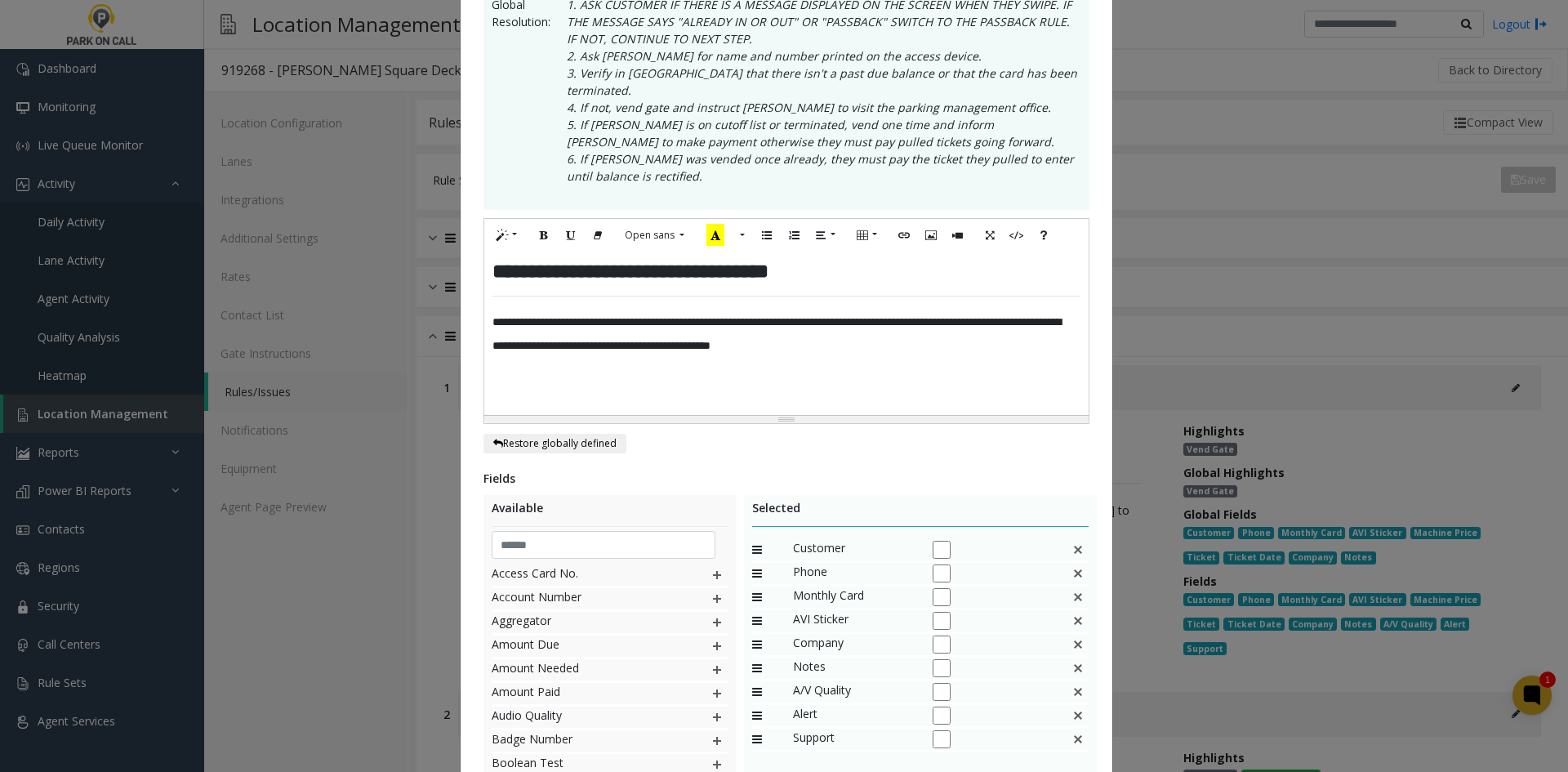
click at [1075, 611] on img at bounding box center [1078, 621] width 13 height 21
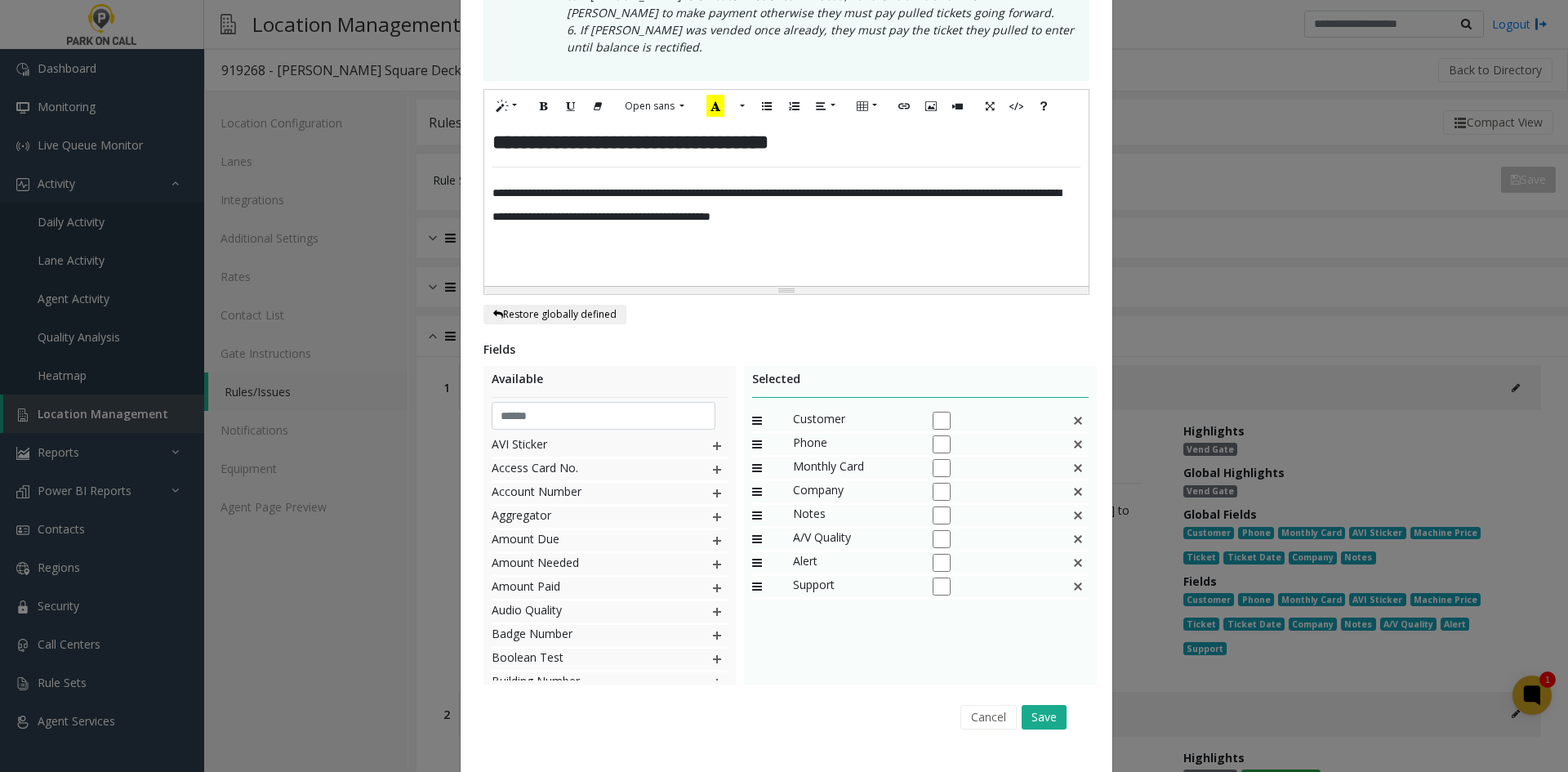
scroll to position [473, 0]
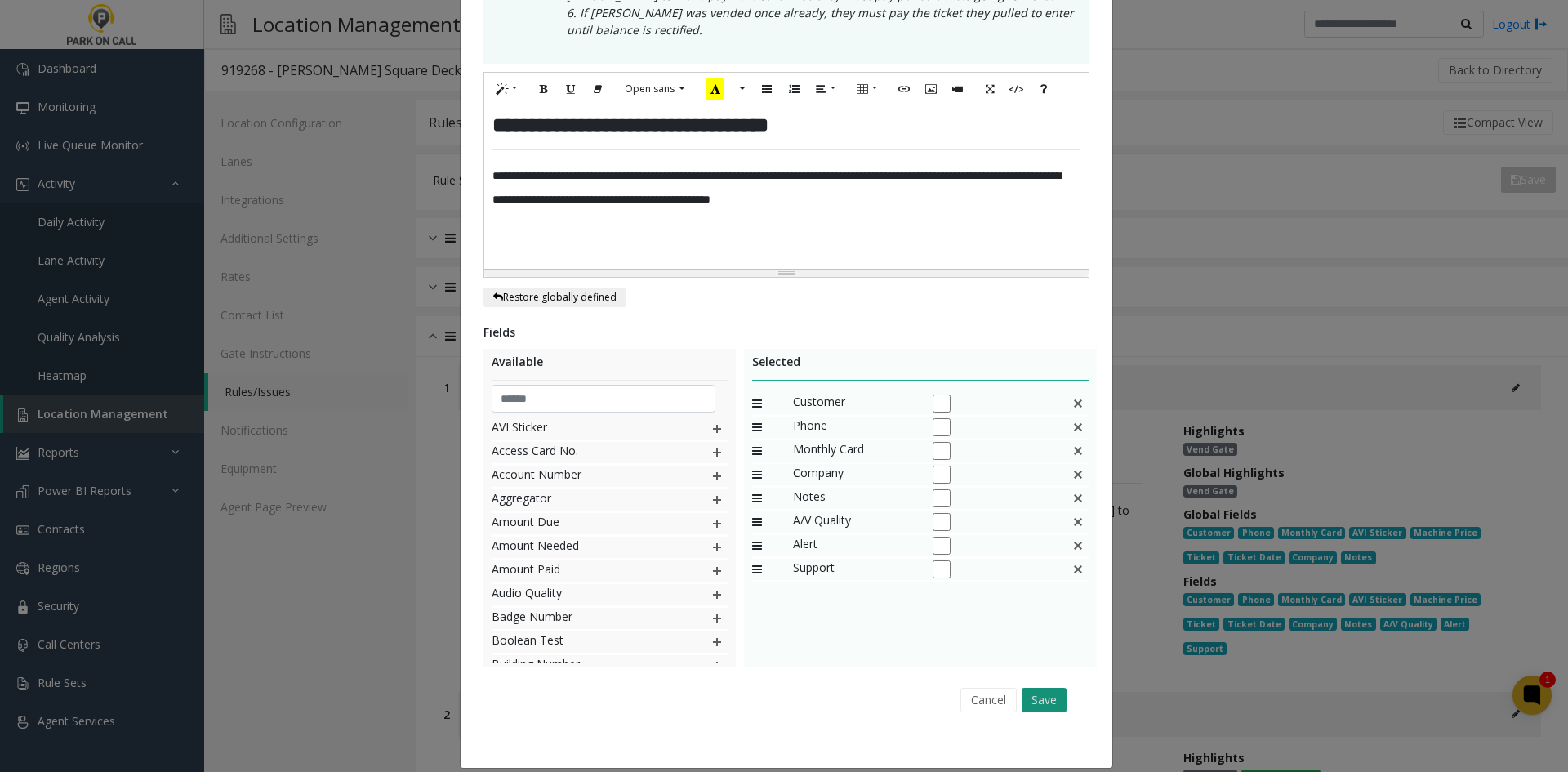
click at [1044, 695] on button "Save" at bounding box center [1044, 700] width 45 height 25
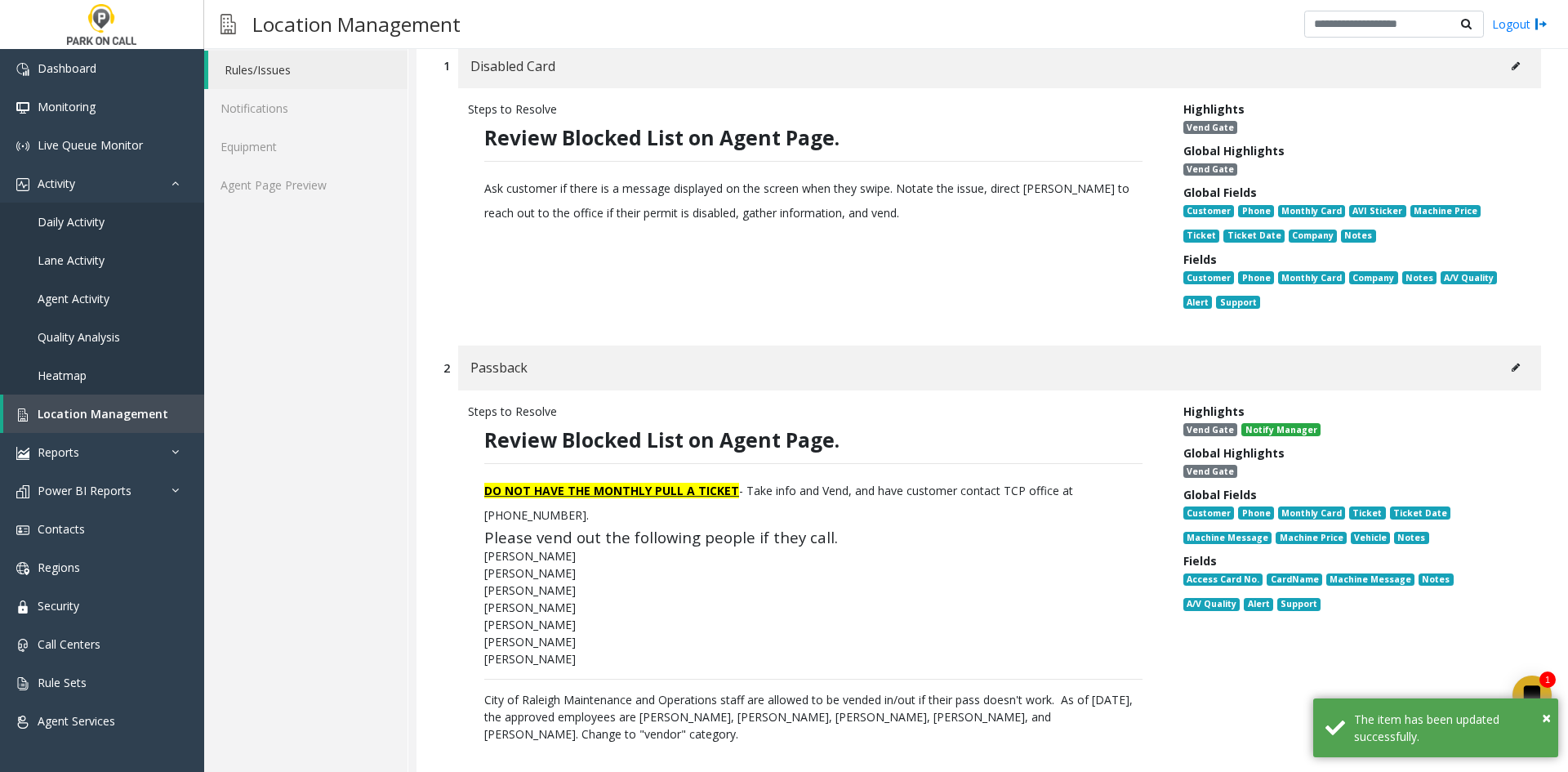
scroll to position [327, 0]
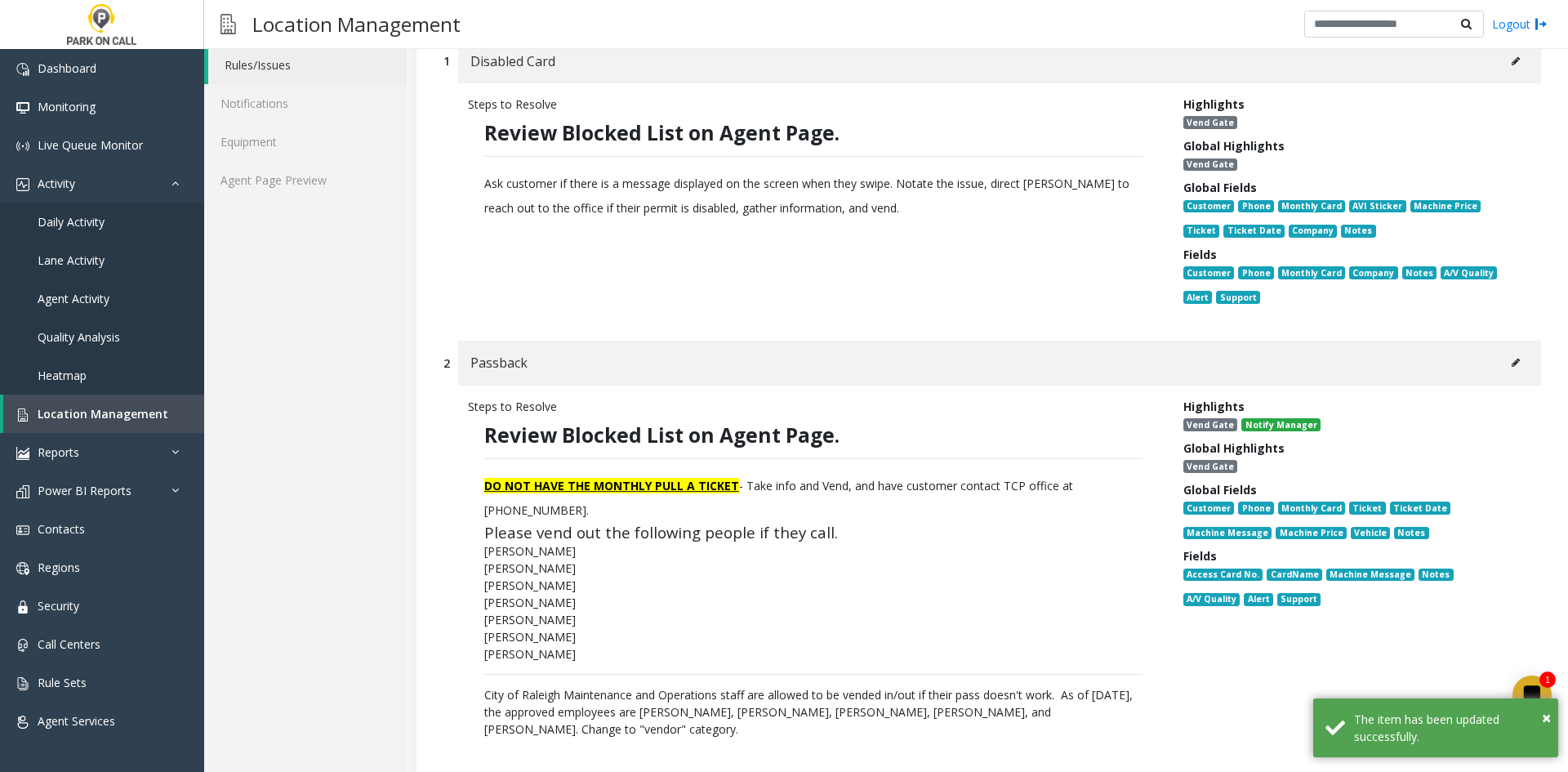
click at [1503, 365] on button at bounding box center [1515, 362] width 26 height 25
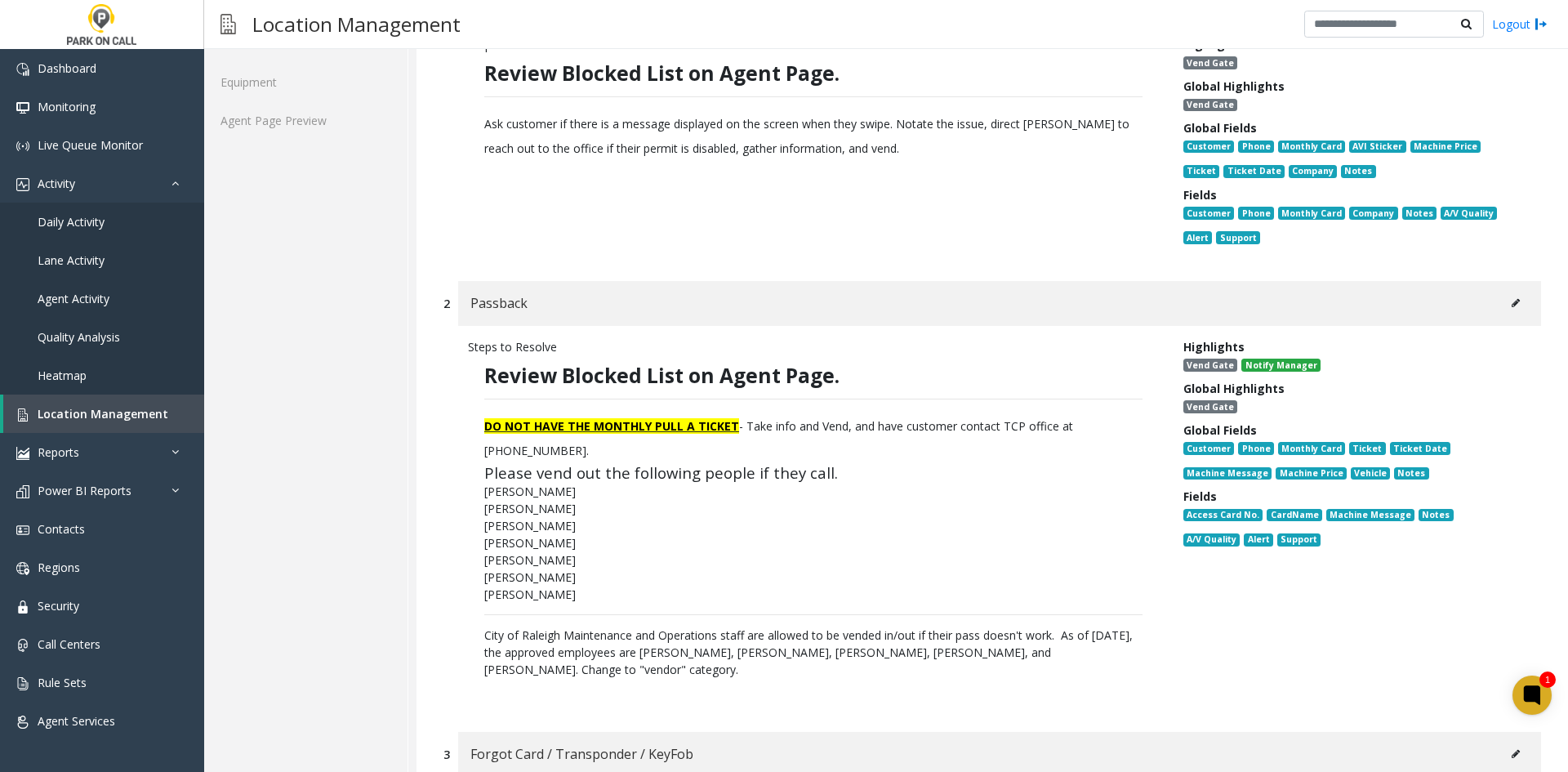
scroll to position [653, 0]
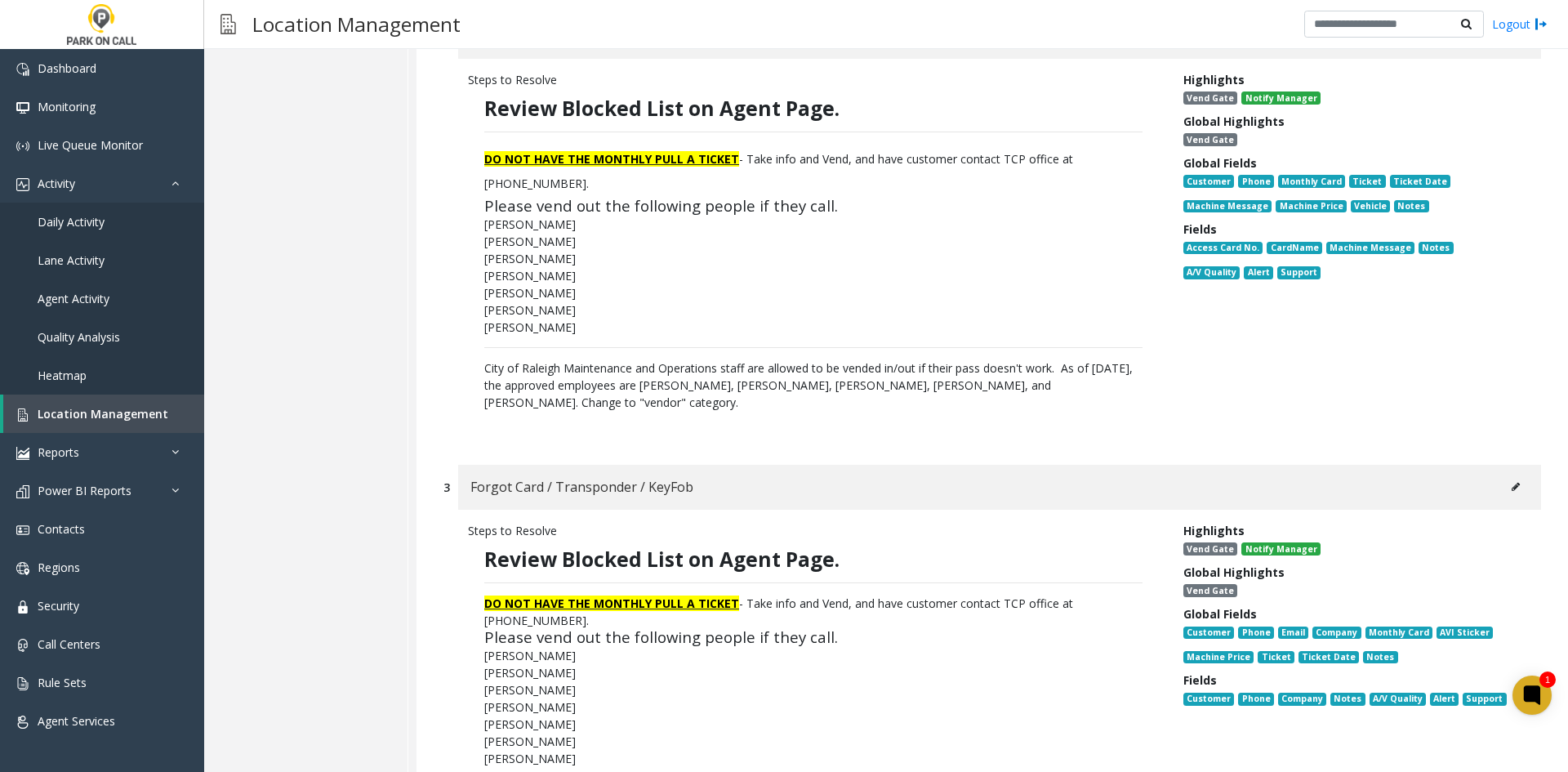
click at [1503, 496] on button at bounding box center [1515, 487] width 26 height 25
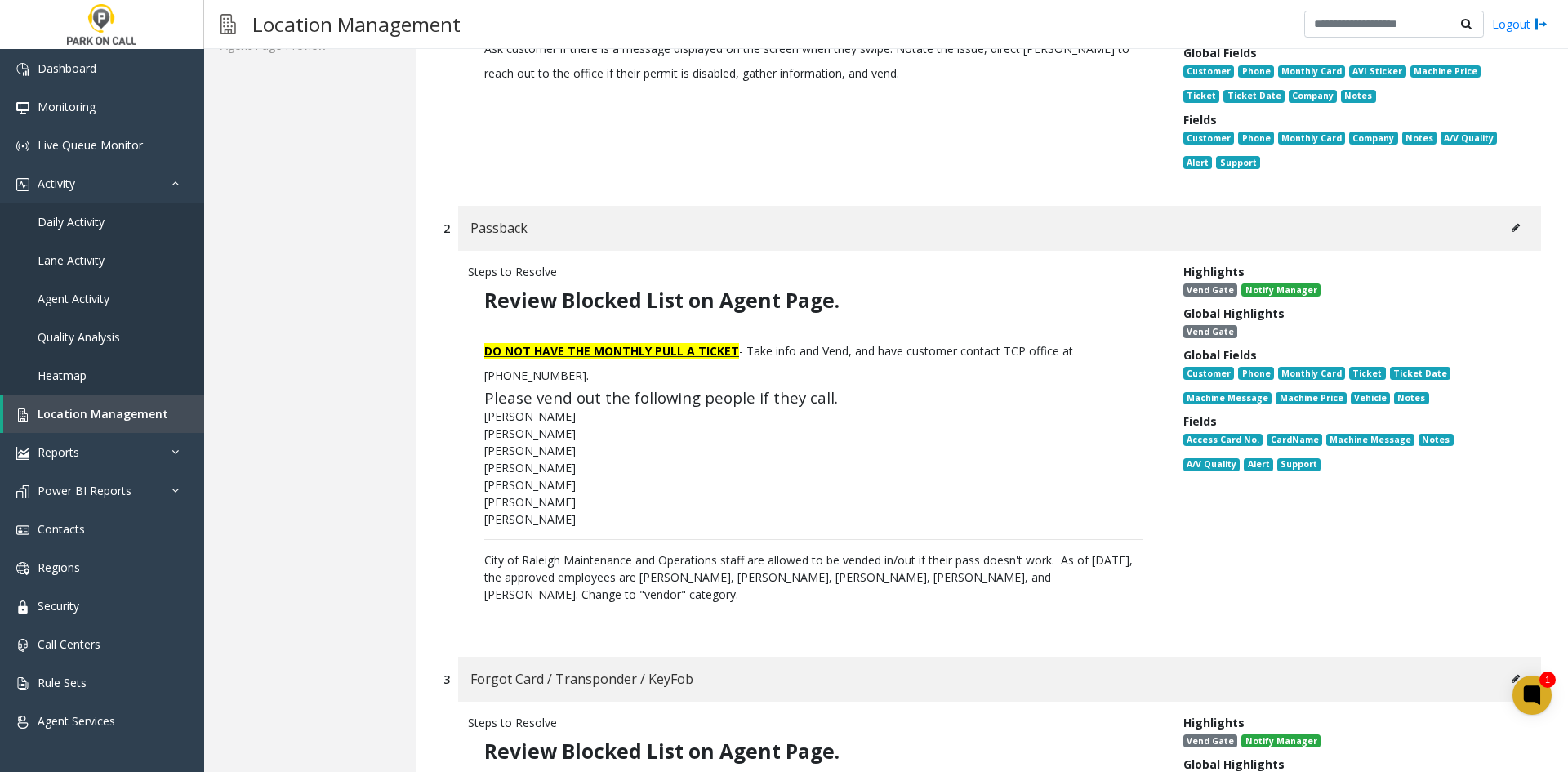
scroll to position [82, 0]
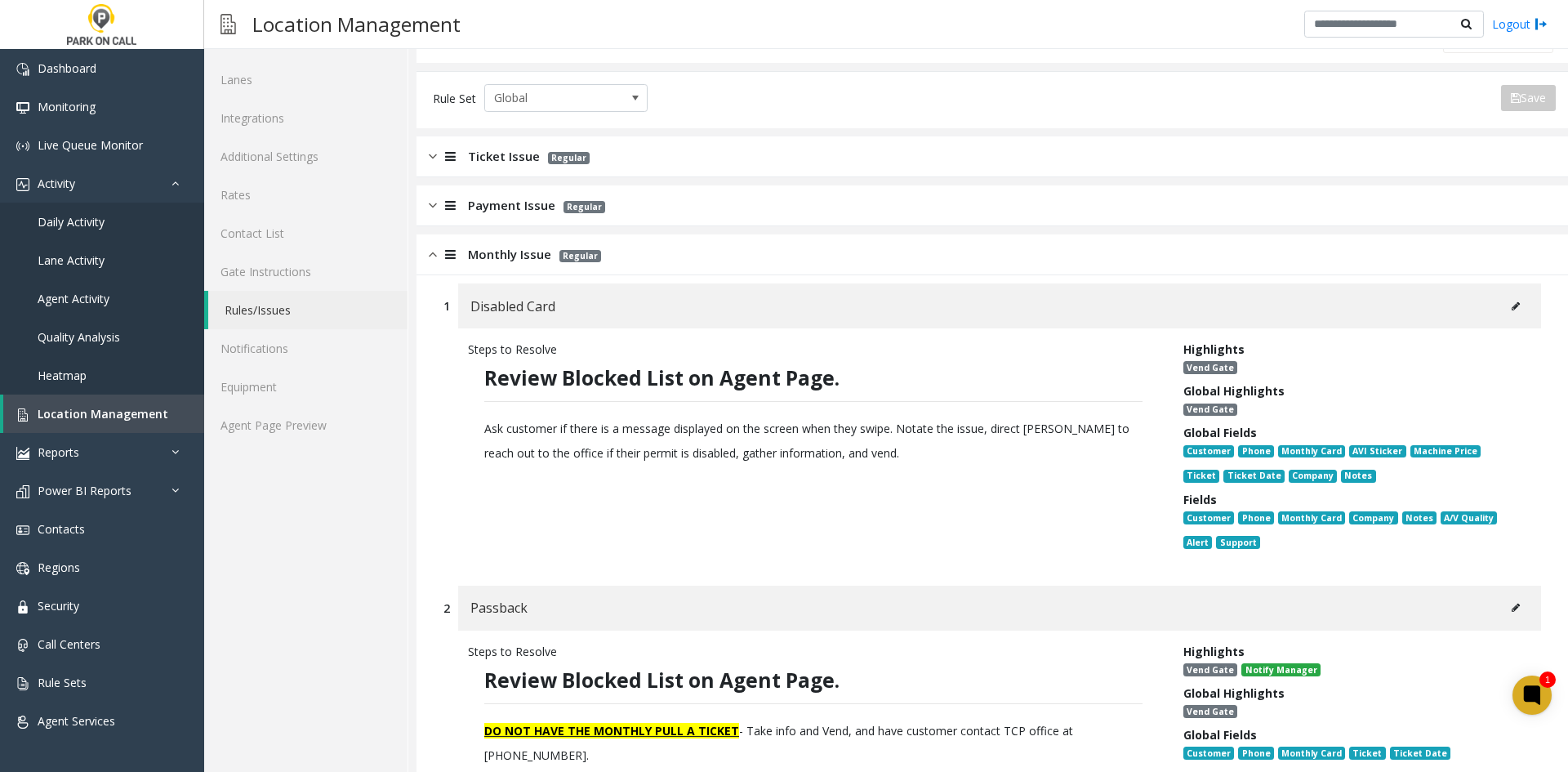
click at [1510, 307] on button at bounding box center [1515, 306] width 26 height 25
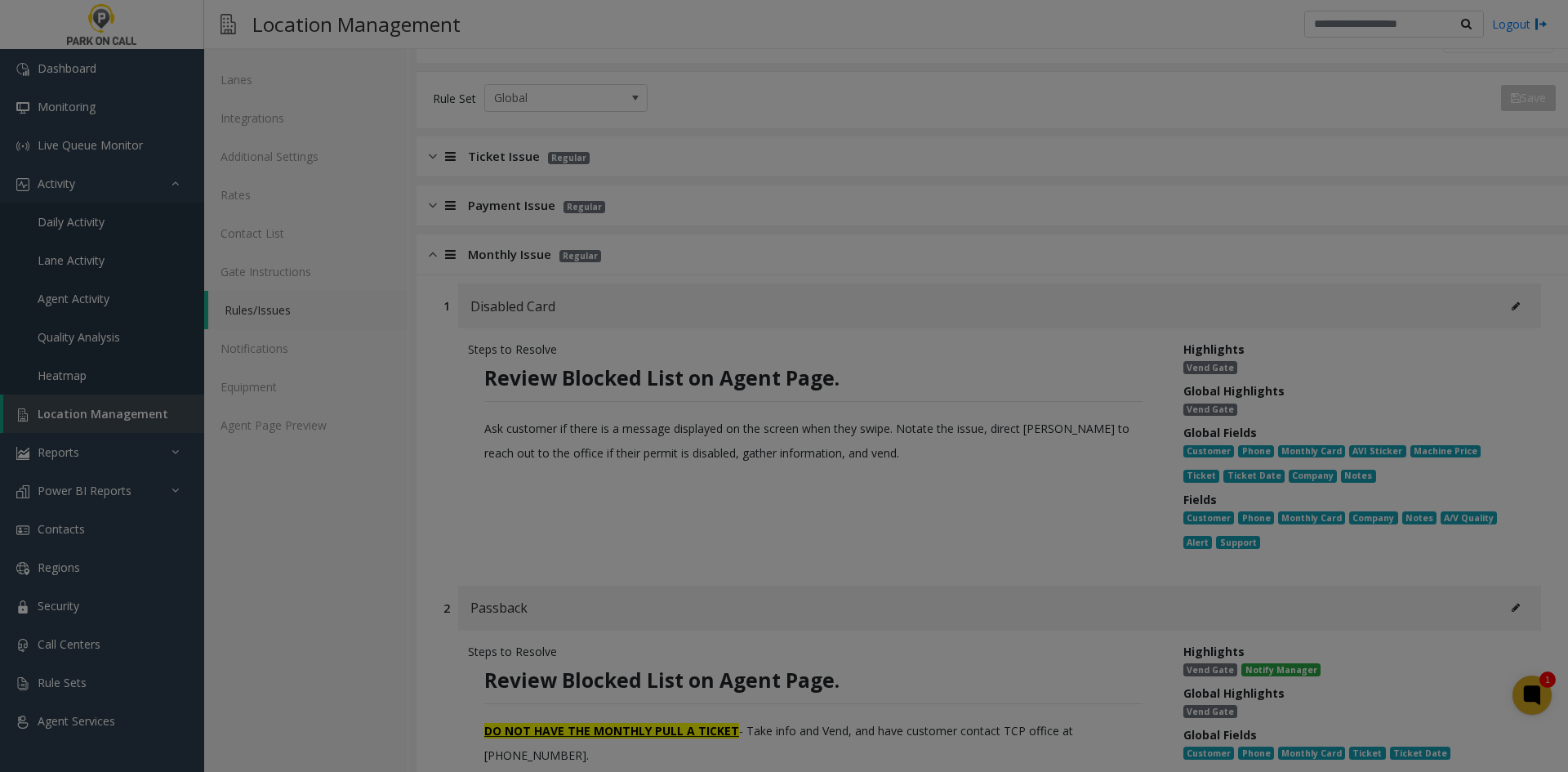
type input "**********"
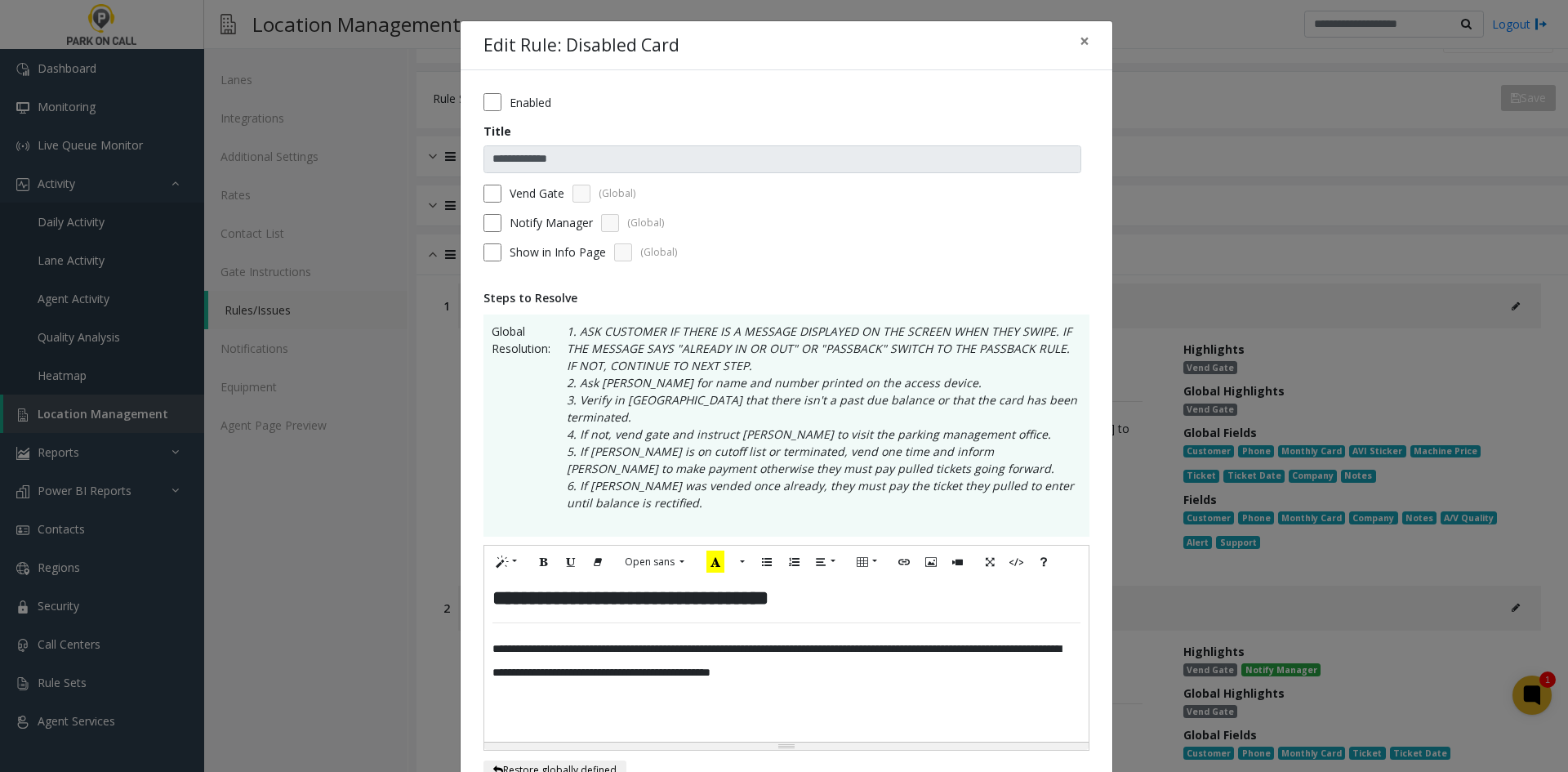
scroll to position [409, 0]
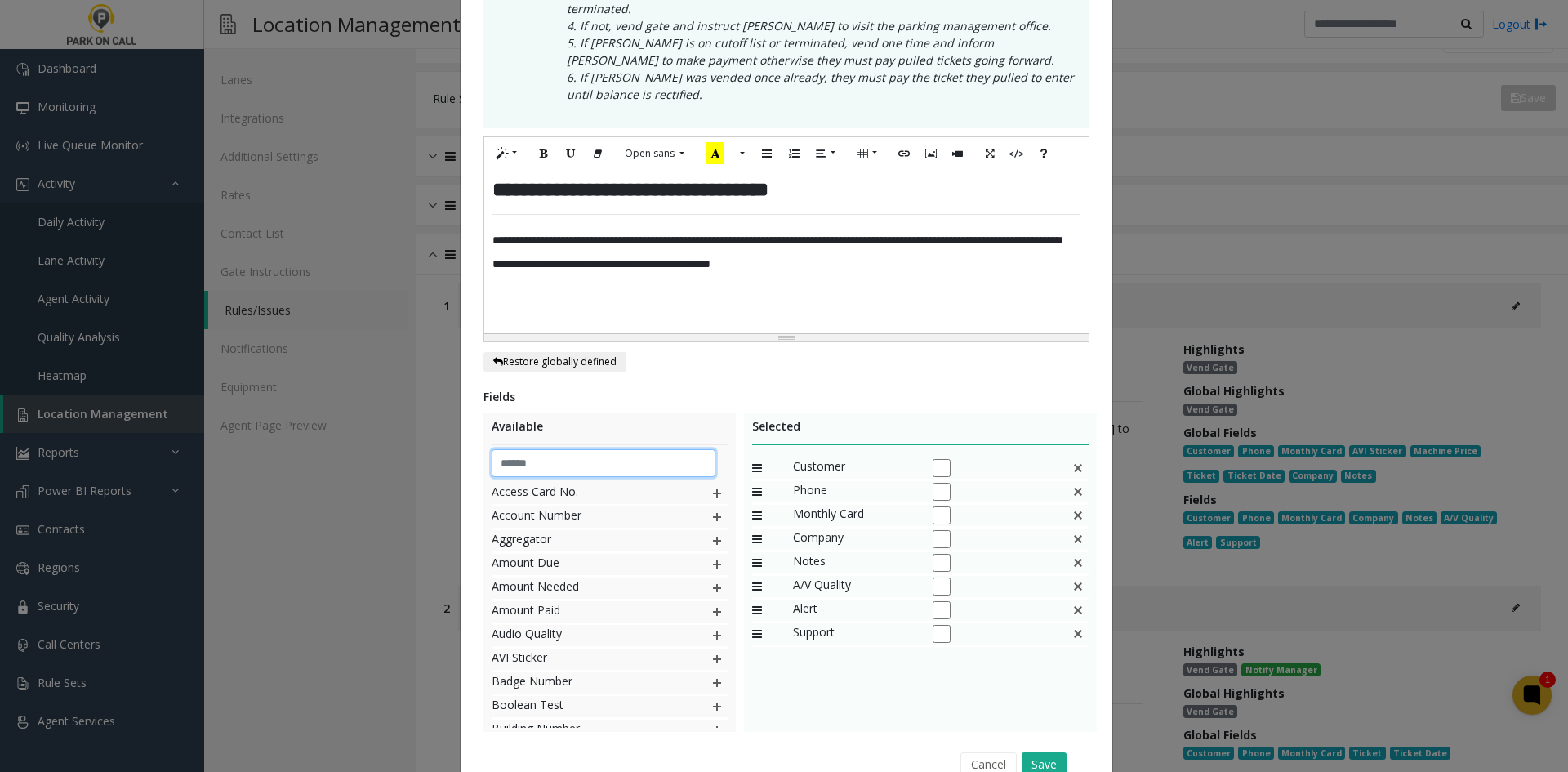
click at [645, 453] on input "text" at bounding box center [604, 463] width 225 height 28
click at [710, 506] on img at bounding box center [717, 517] width 13 height 21
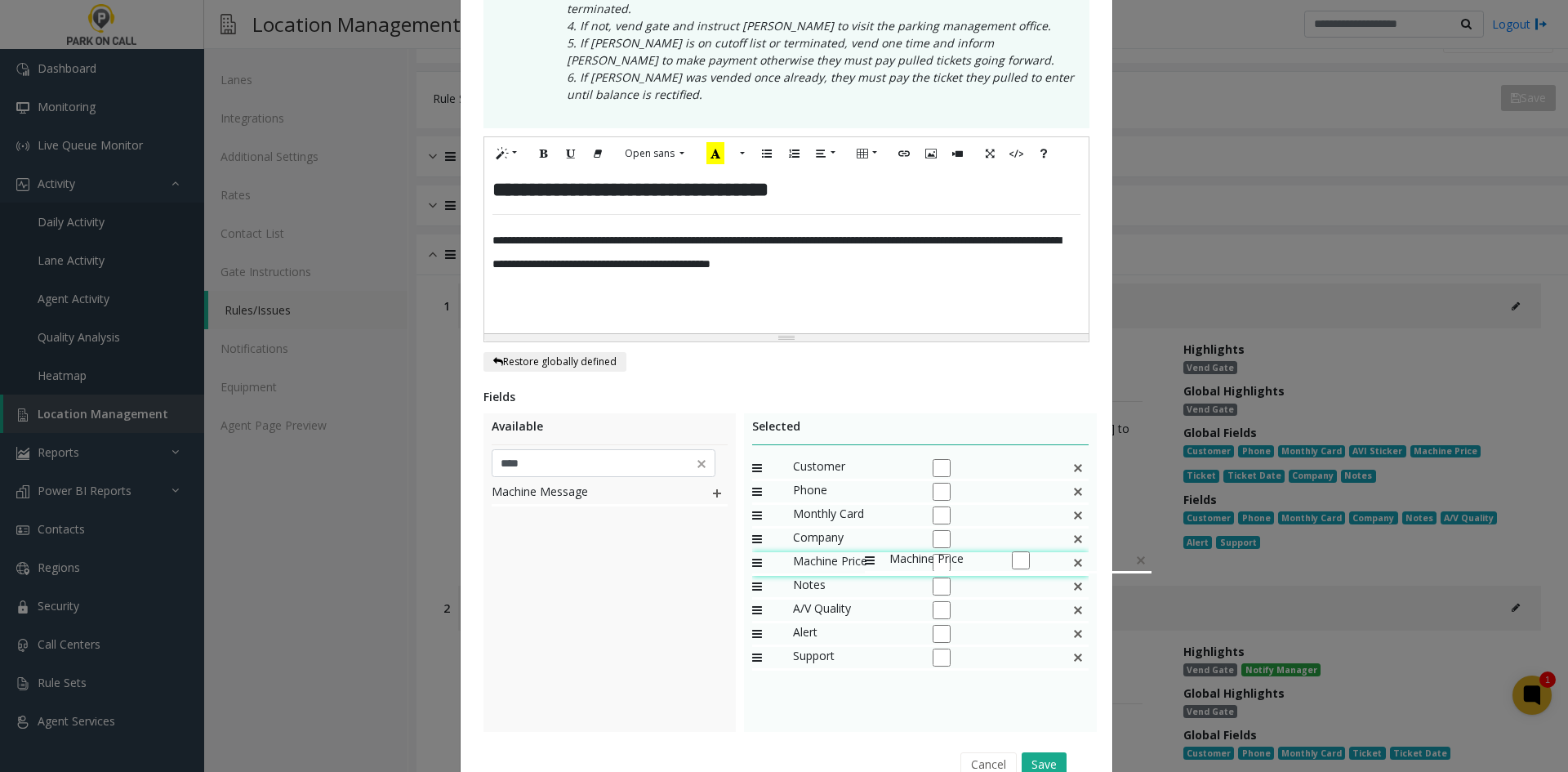
drag, startPoint x: 845, startPoint y: 639, endPoint x: 796, endPoint y: 515, distance: 133.3
click at [537, 449] on input "****" at bounding box center [604, 463] width 225 height 28
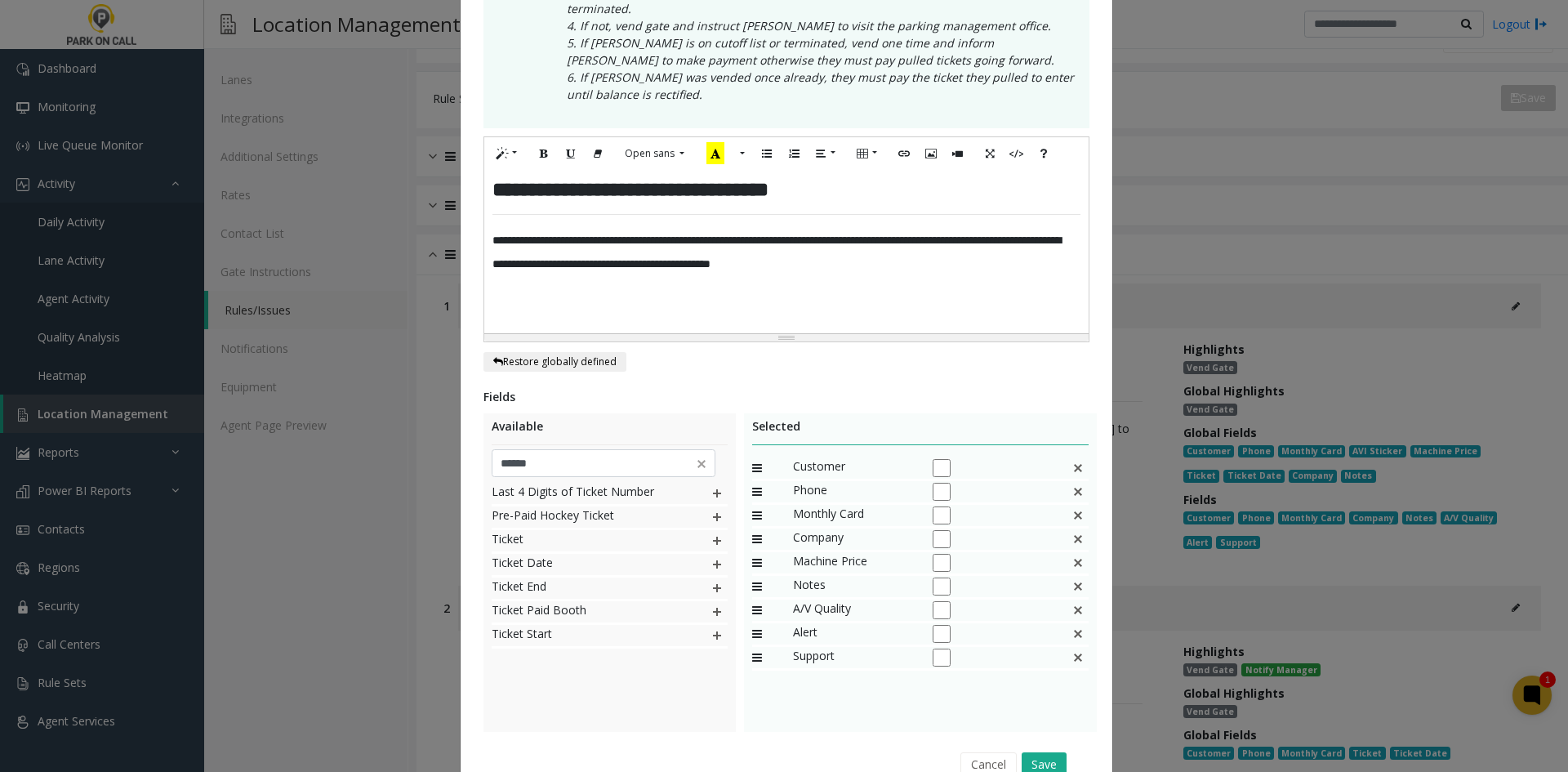
drag, startPoint x: 561, startPoint y: 736, endPoint x: 688, endPoint y: 591, distance: 192.8
click at [562, 743] on div "Cancel Save" at bounding box center [787, 764] width 583 height 42
click at [563, 449] on input "******" at bounding box center [604, 463] width 225 height 28
click at [718, 530] on img at bounding box center [717, 540] width 13 height 21
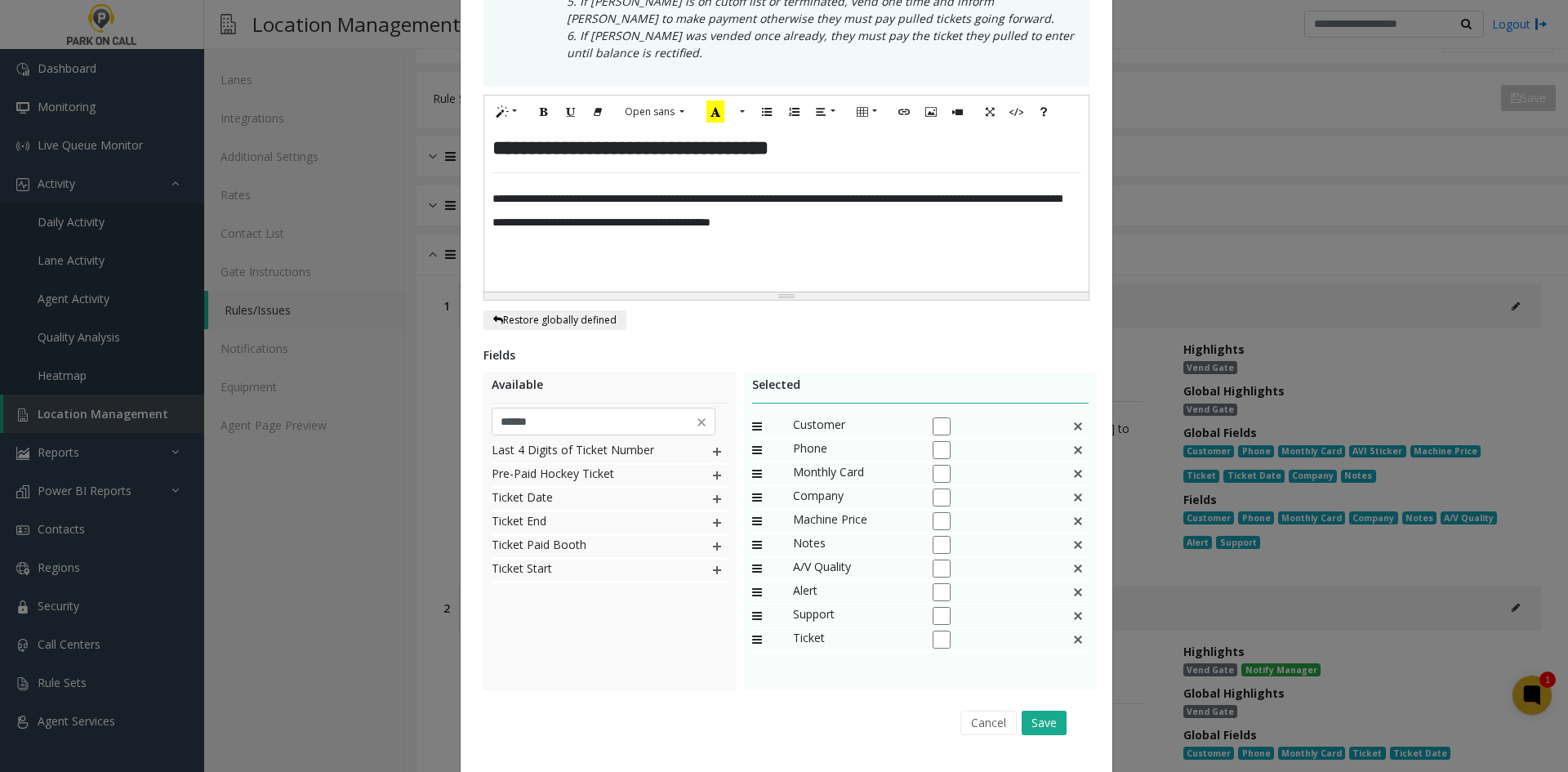
scroll to position [473, 0]
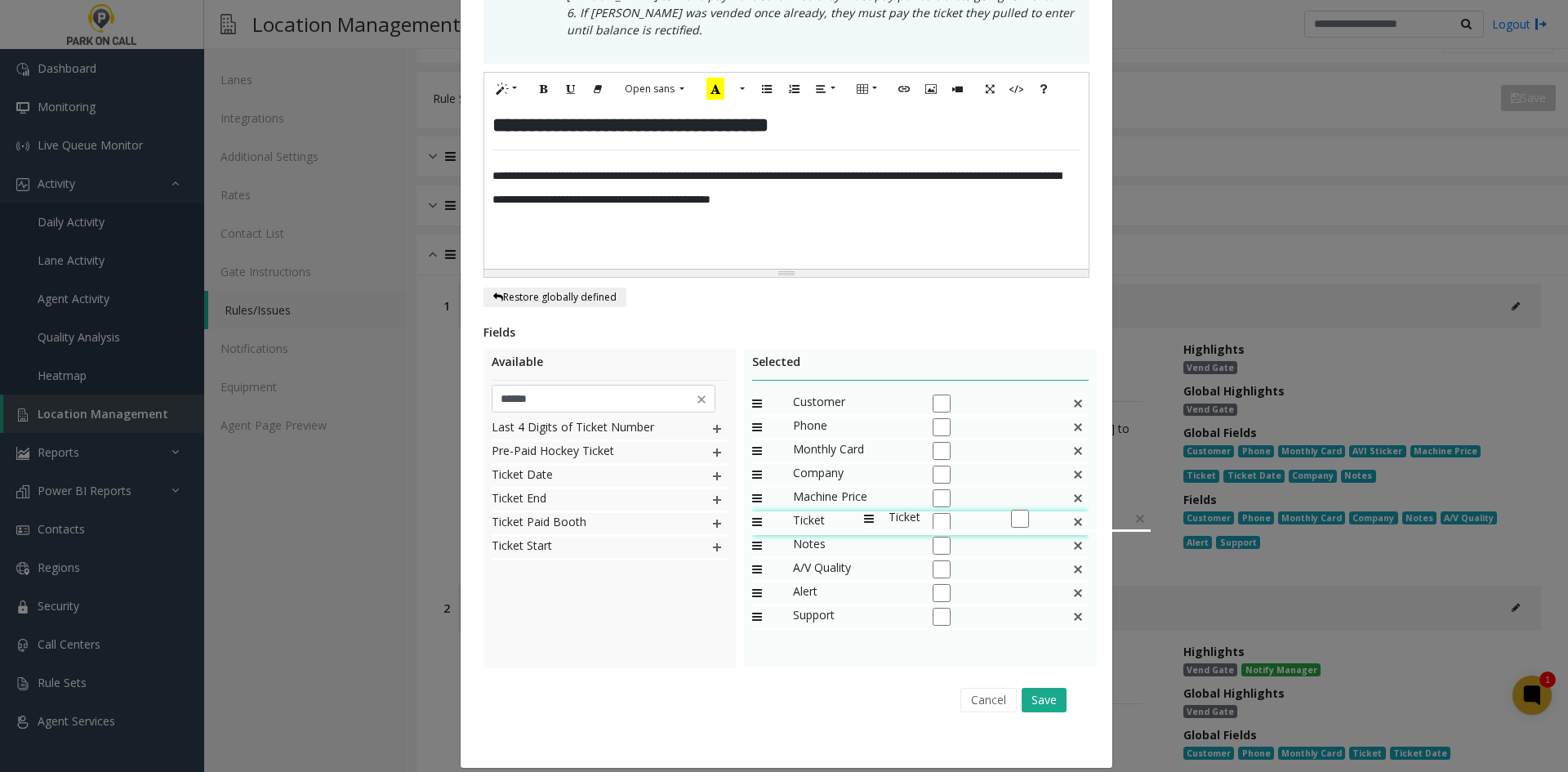
drag, startPoint x: 832, startPoint y: 603, endPoint x: 856, endPoint y: 500, distance: 105.8
click at [567, 385] on input "******" at bounding box center [604, 398] width 225 height 28
click at [559, 611] on div "Last 4 Digits of Ticket Number Pre-Paid Hockey Ticket Ticket Date Ticket End Ti…" at bounding box center [610, 540] width 236 height 245
click at [710, 466] on img at bounding box center [717, 476] width 13 height 21
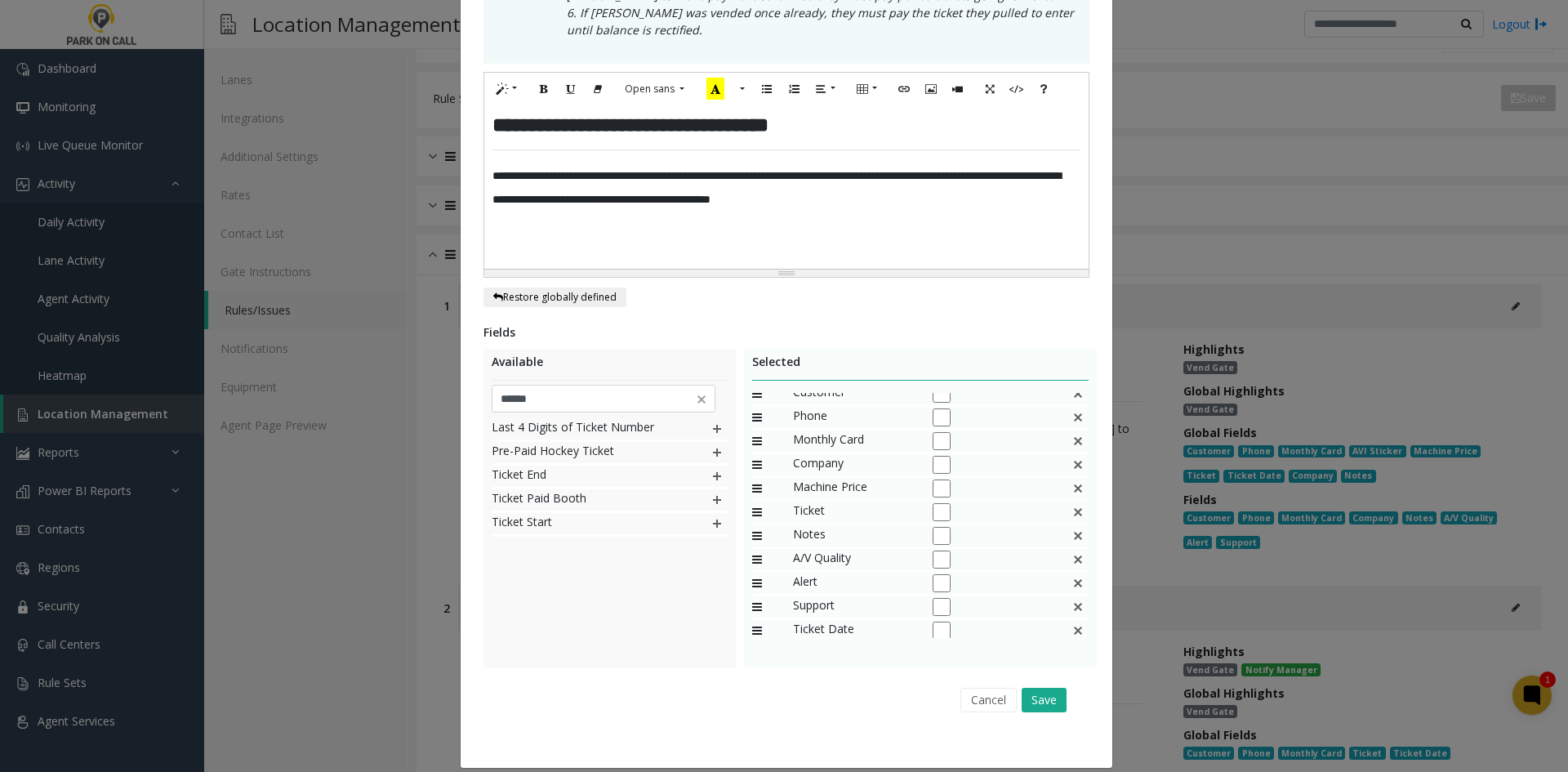
scroll to position [16, 0]
drag, startPoint x: 837, startPoint y: 528, endPoint x: 837, endPoint y: 517, distance: 11.0
click at [560, 385] on input "******" at bounding box center [604, 398] width 225 height 28
type input "*****"
click at [587, 594] on div "Company Validation Was Received From Employee's Company Rental Company TEST Com…" at bounding box center [610, 540] width 236 height 245
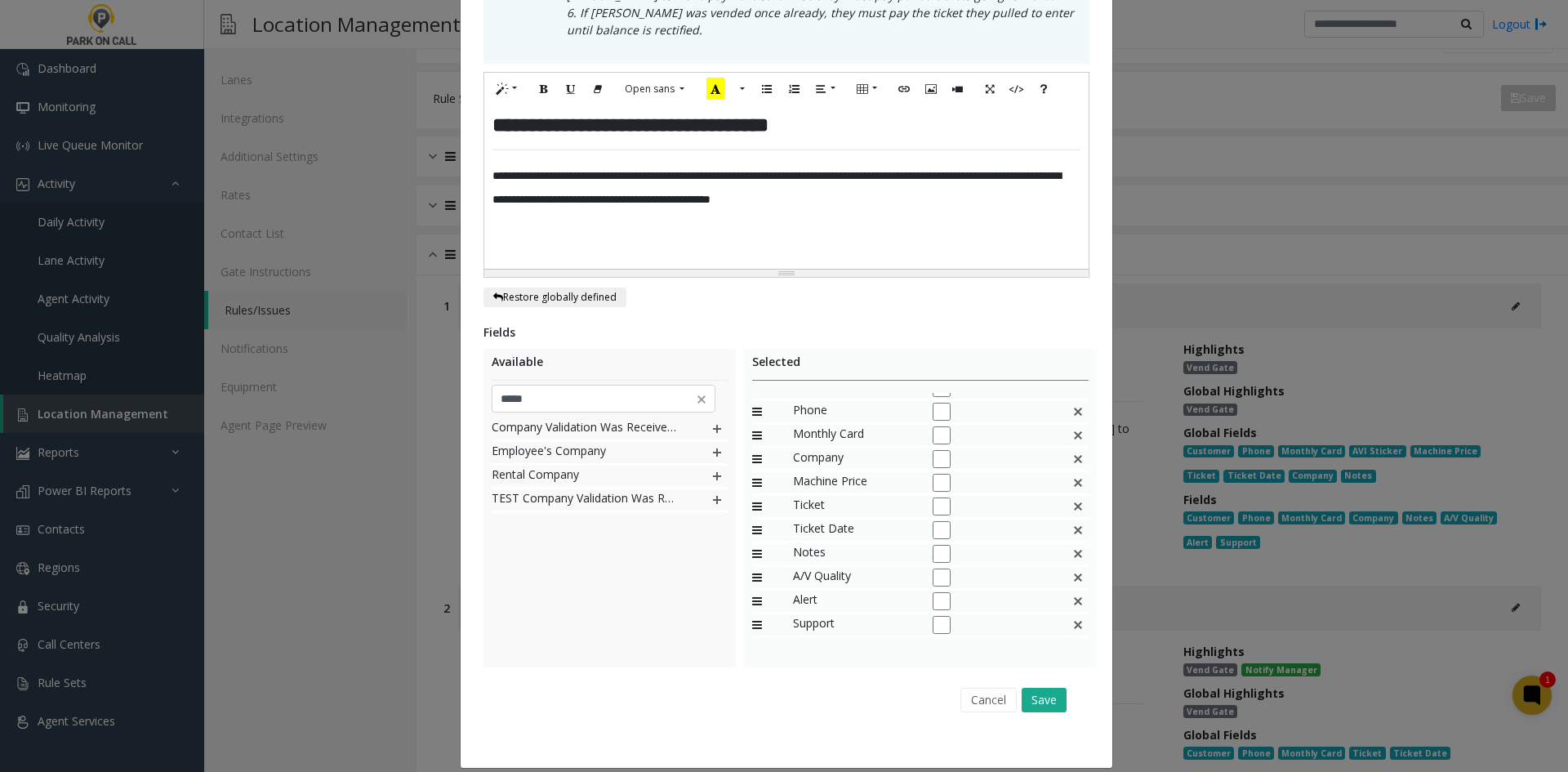
click at [713, 442] on img at bounding box center [717, 452] width 13 height 21
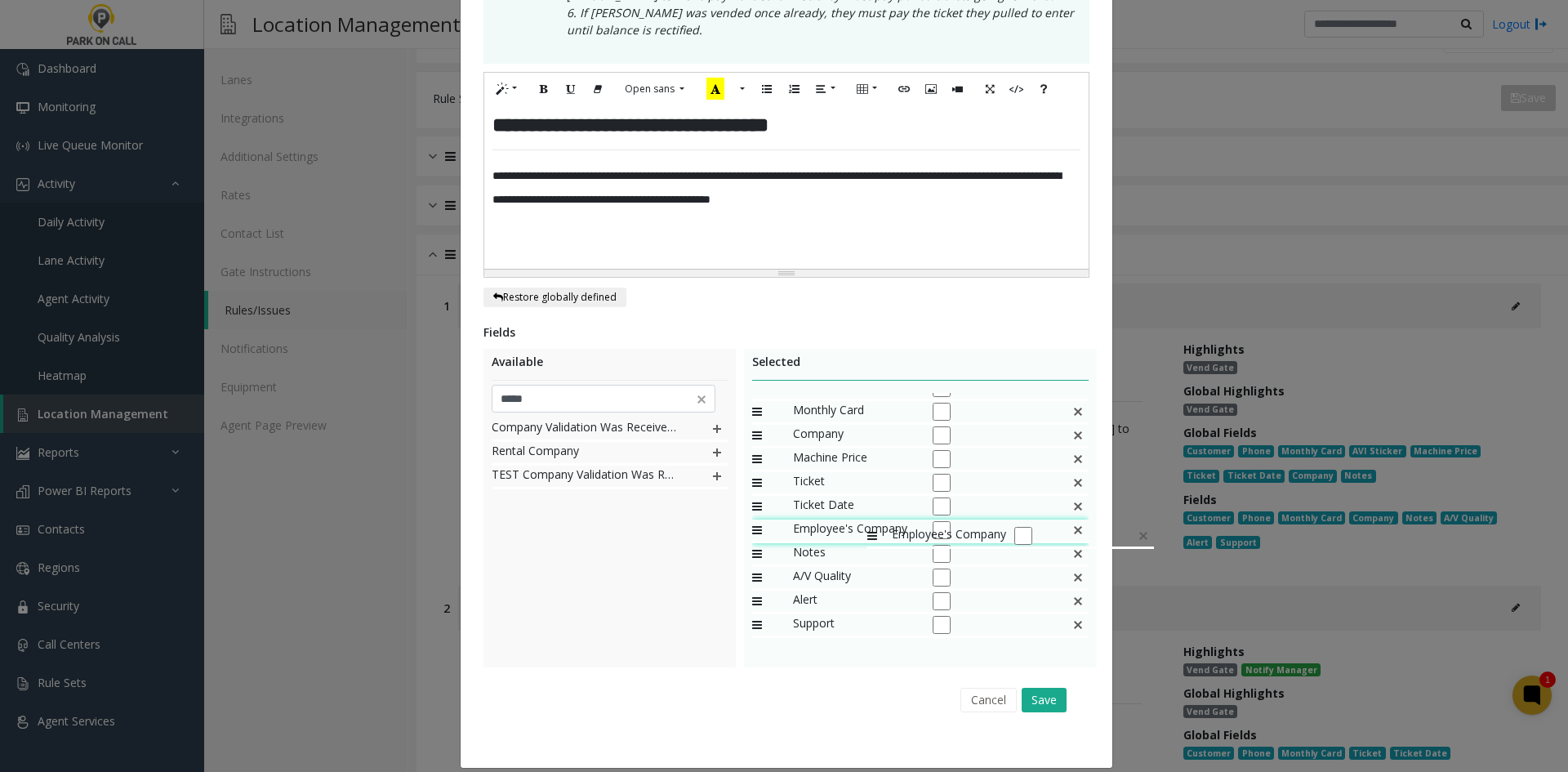
drag, startPoint x: 857, startPoint y: 541, endPoint x: 860, endPoint y: 517, distance: 24.2
click at [1046, 688] on button "Save" at bounding box center [1044, 700] width 45 height 25
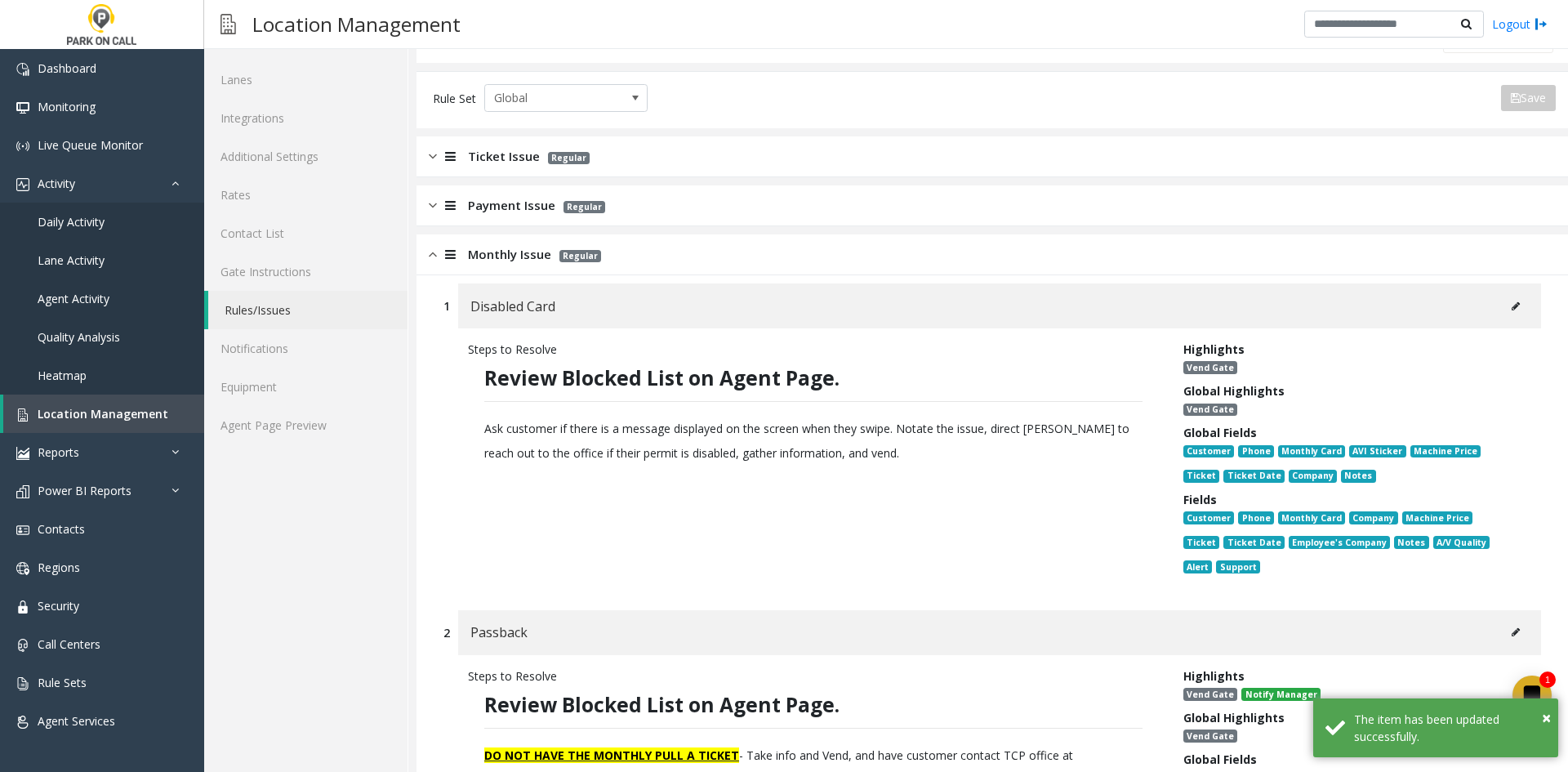
click at [1512, 308] on icon at bounding box center [1515, 306] width 8 height 10
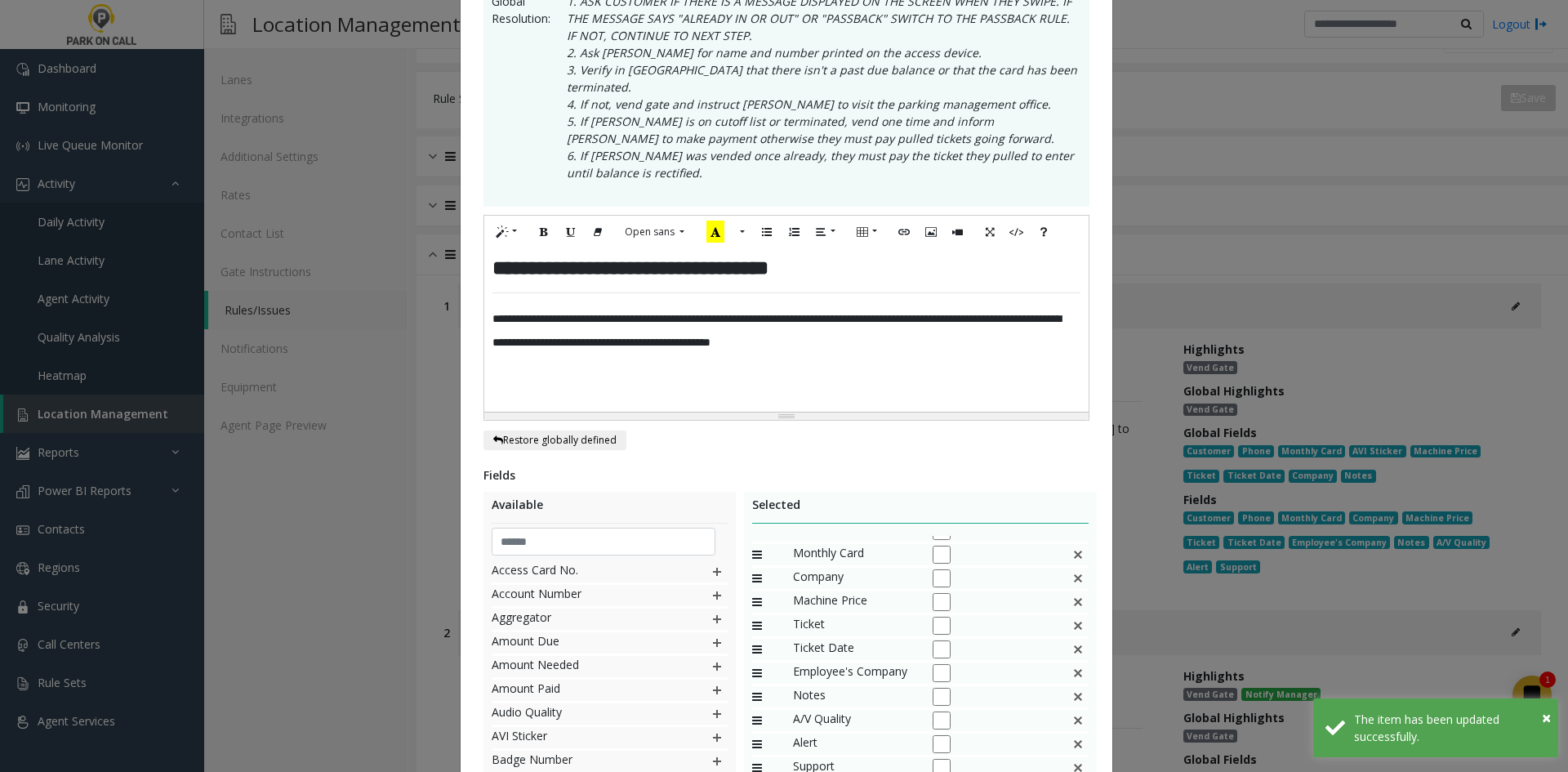
scroll to position [409, 0]
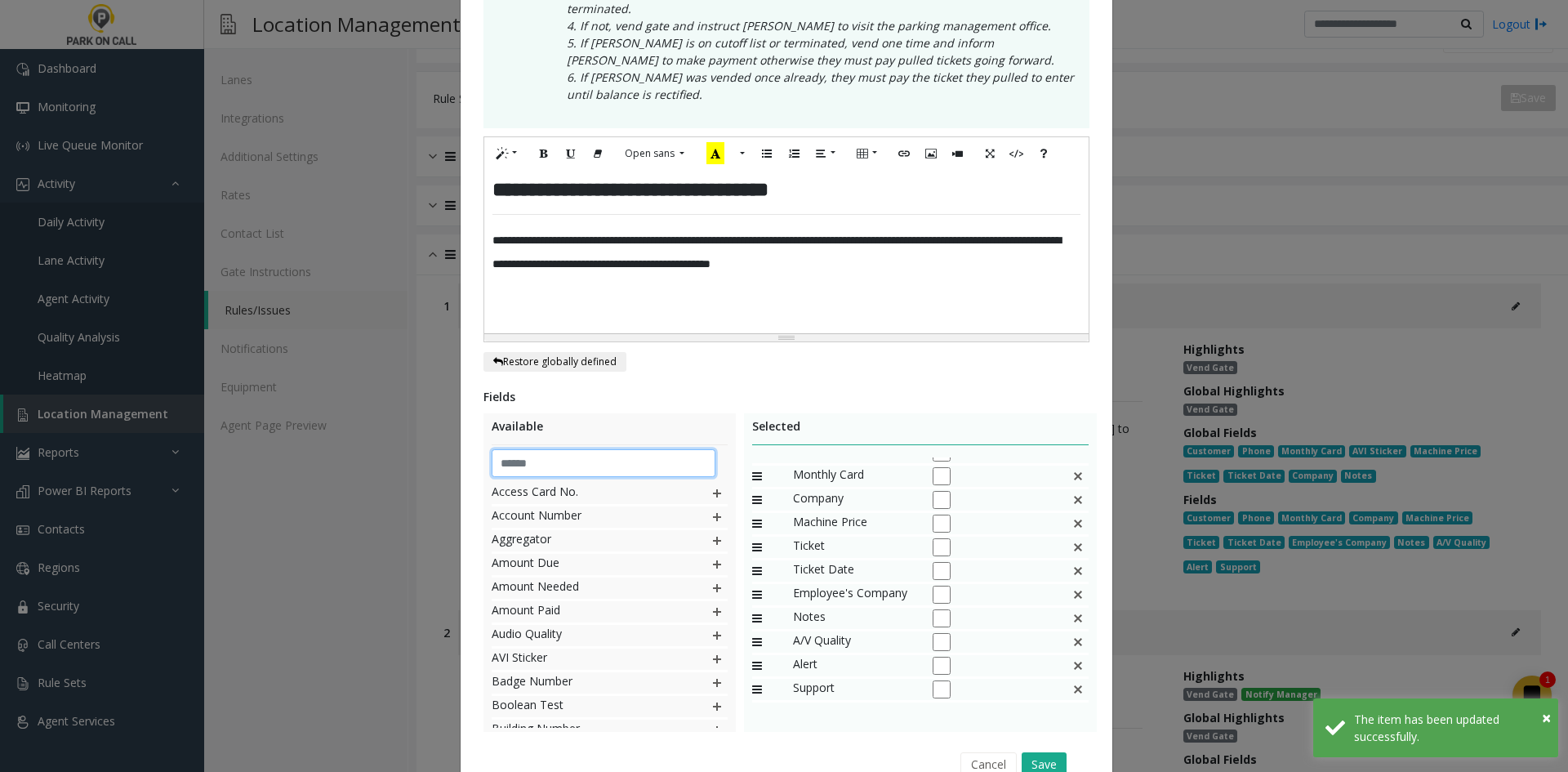
click at [606, 449] on input "text" at bounding box center [604, 463] width 225 height 28
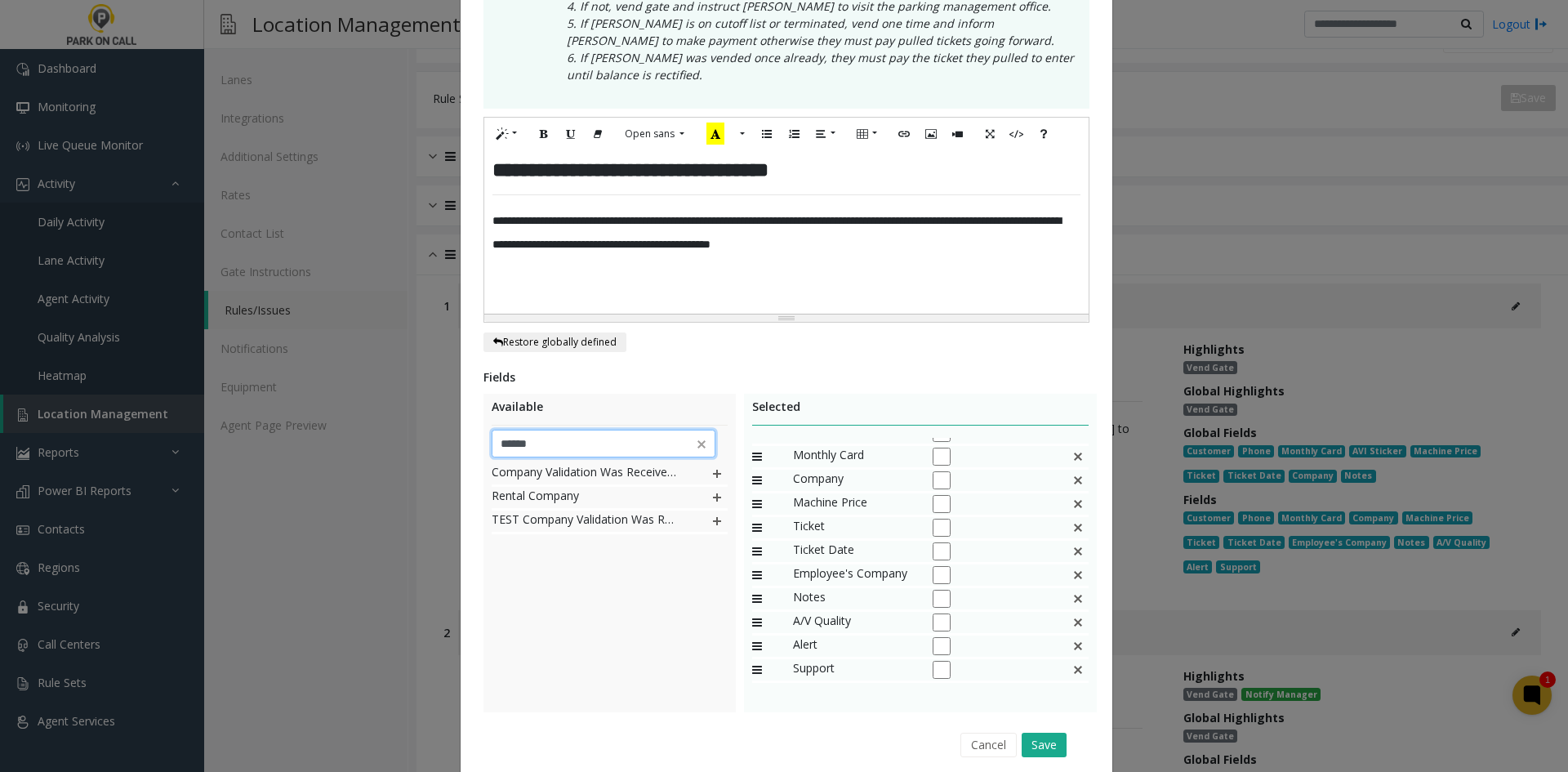
scroll to position [391, 0]
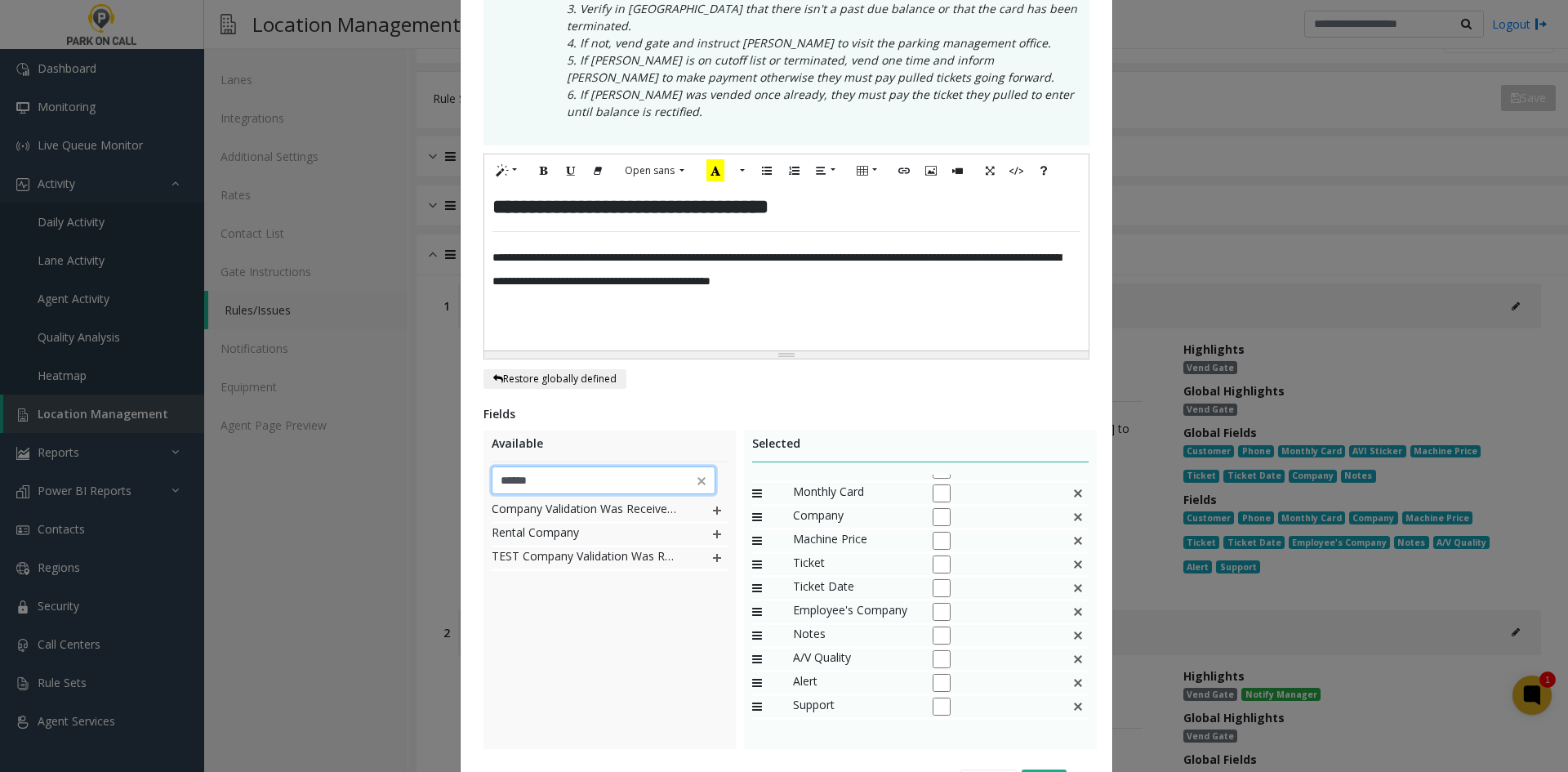
type input "******"
click at [1072, 601] on img at bounding box center [1078, 612] width 13 height 21
drag, startPoint x: 846, startPoint y: 517, endPoint x: 855, endPoint y: 535, distance: 20.1
click at [855, 535] on div "Company" at bounding box center [921, 542] width 338 height 24
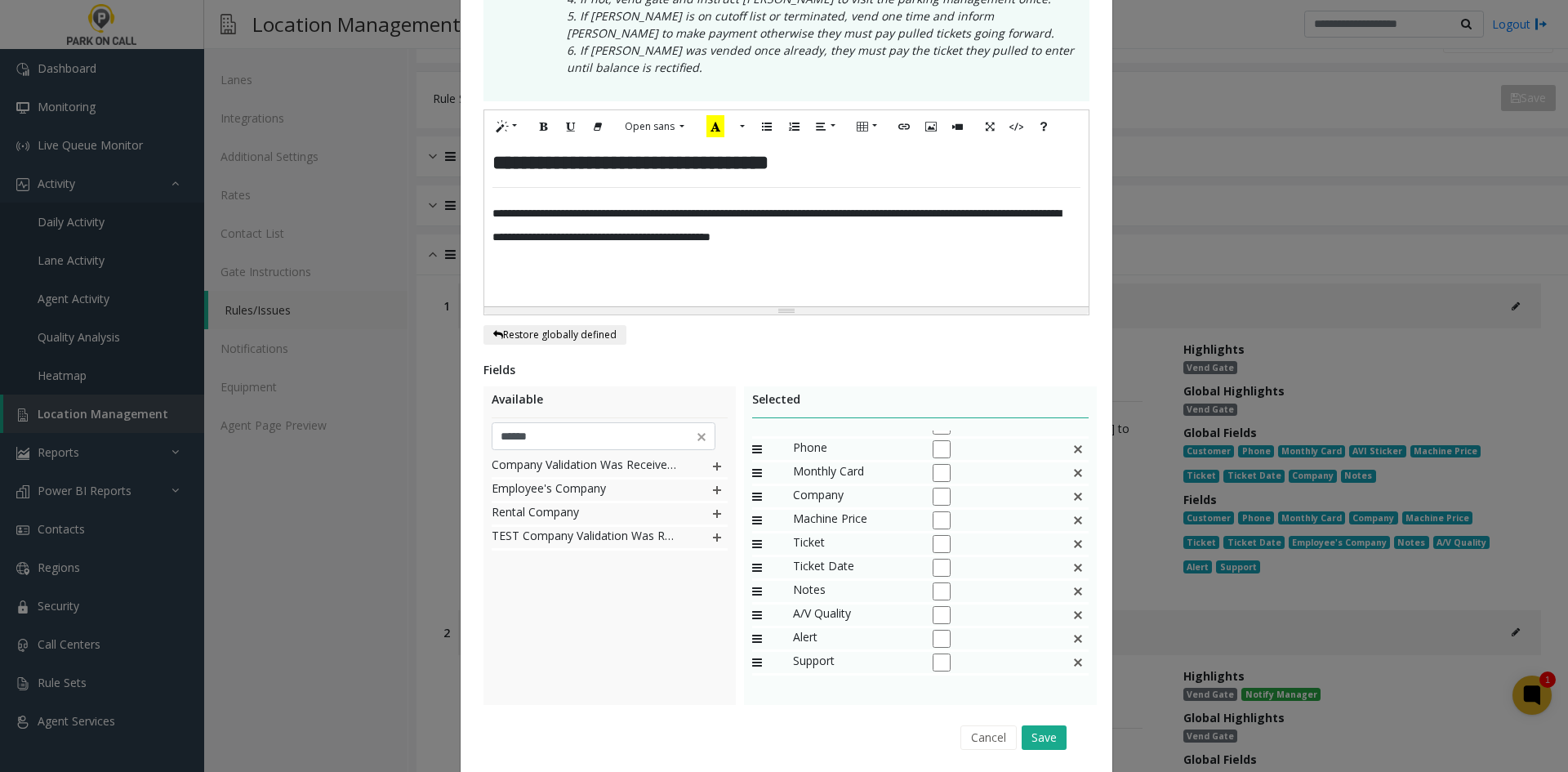
scroll to position [473, 0]
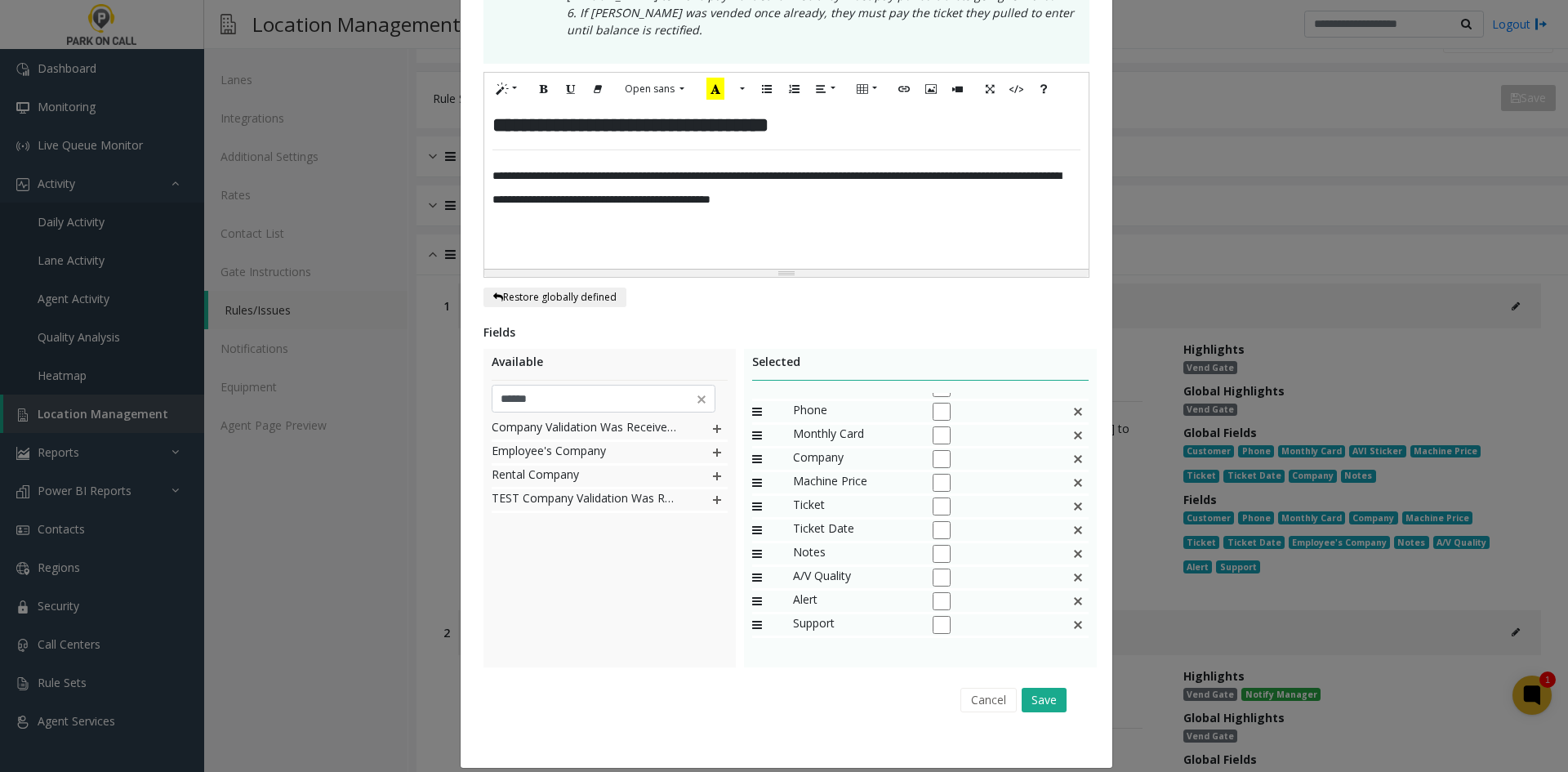
click at [1064, 688] on div "Cancel Save" at bounding box center [787, 699] width 583 height 42
click at [1055, 689] on button "Save" at bounding box center [1044, 700] width 45 height 25
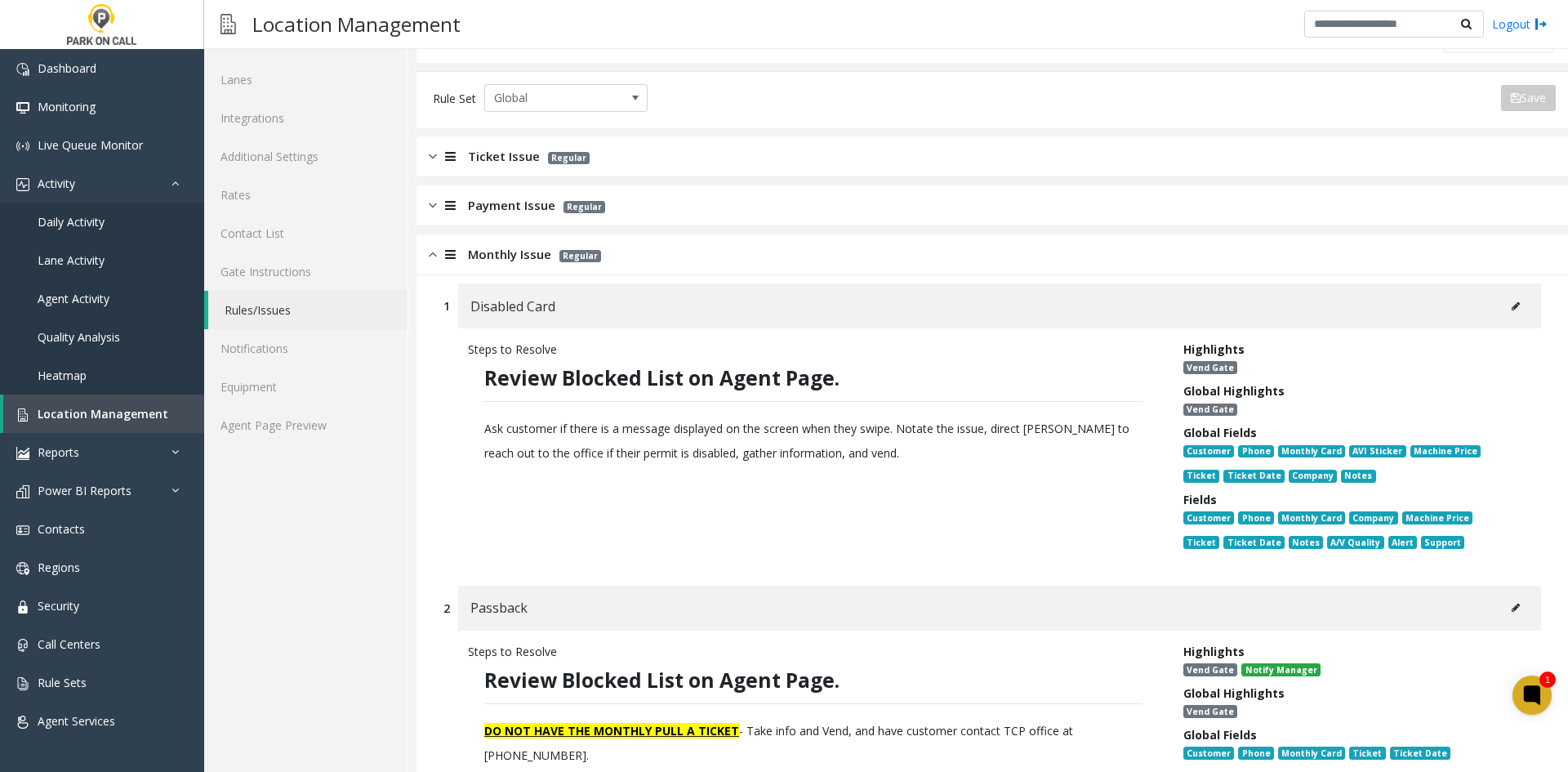
click at [1503, 314] on button at bounding box center [1515, 306] width 26 height 25
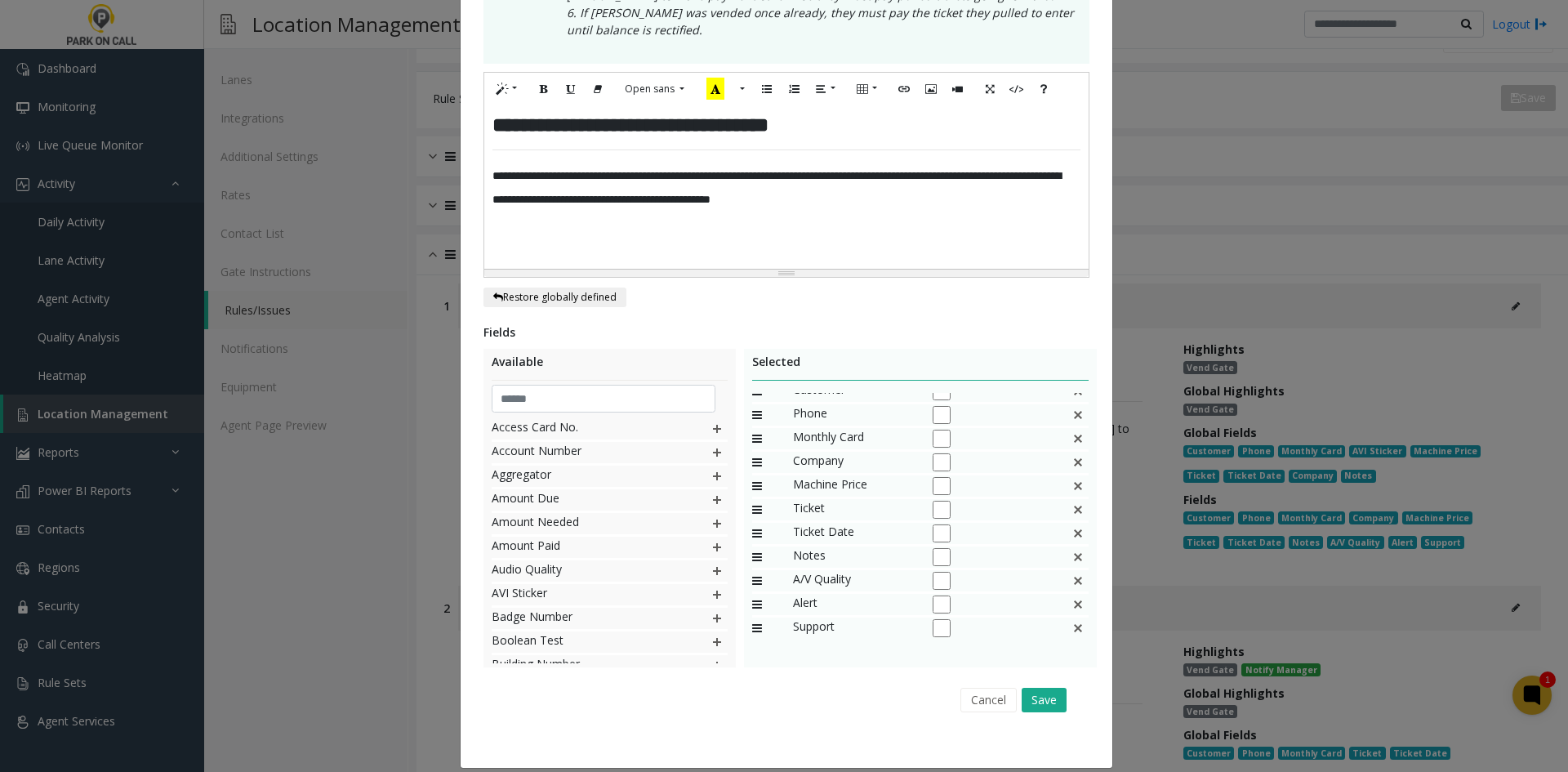
scroll to position [16, 0]
click at [1040, 690] on button "Save" at bounding box center [1044, 700] width 45 height 25
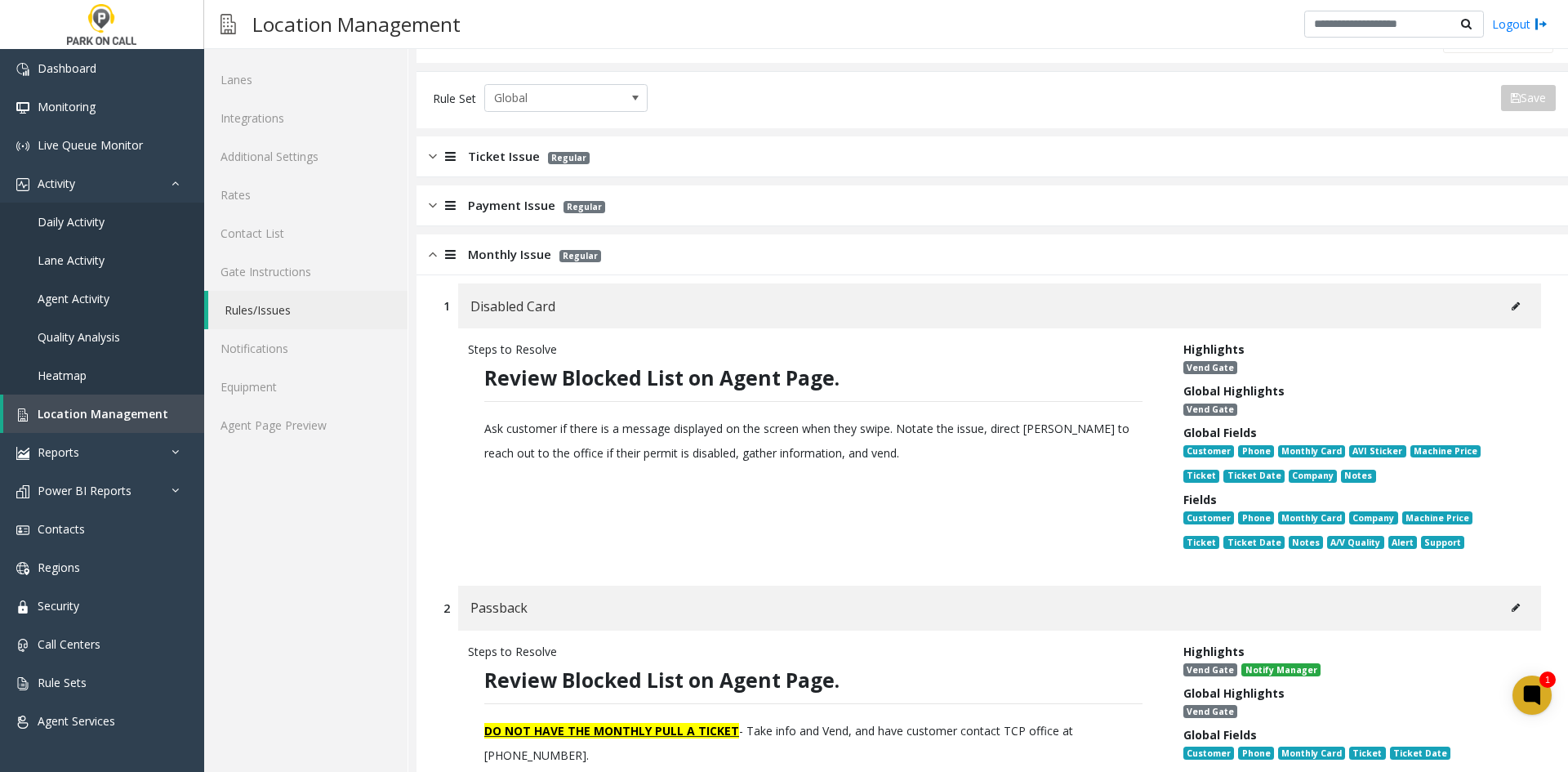
click at [1516, 304] on button at bounding box center [1515, 306] width 26 height 25
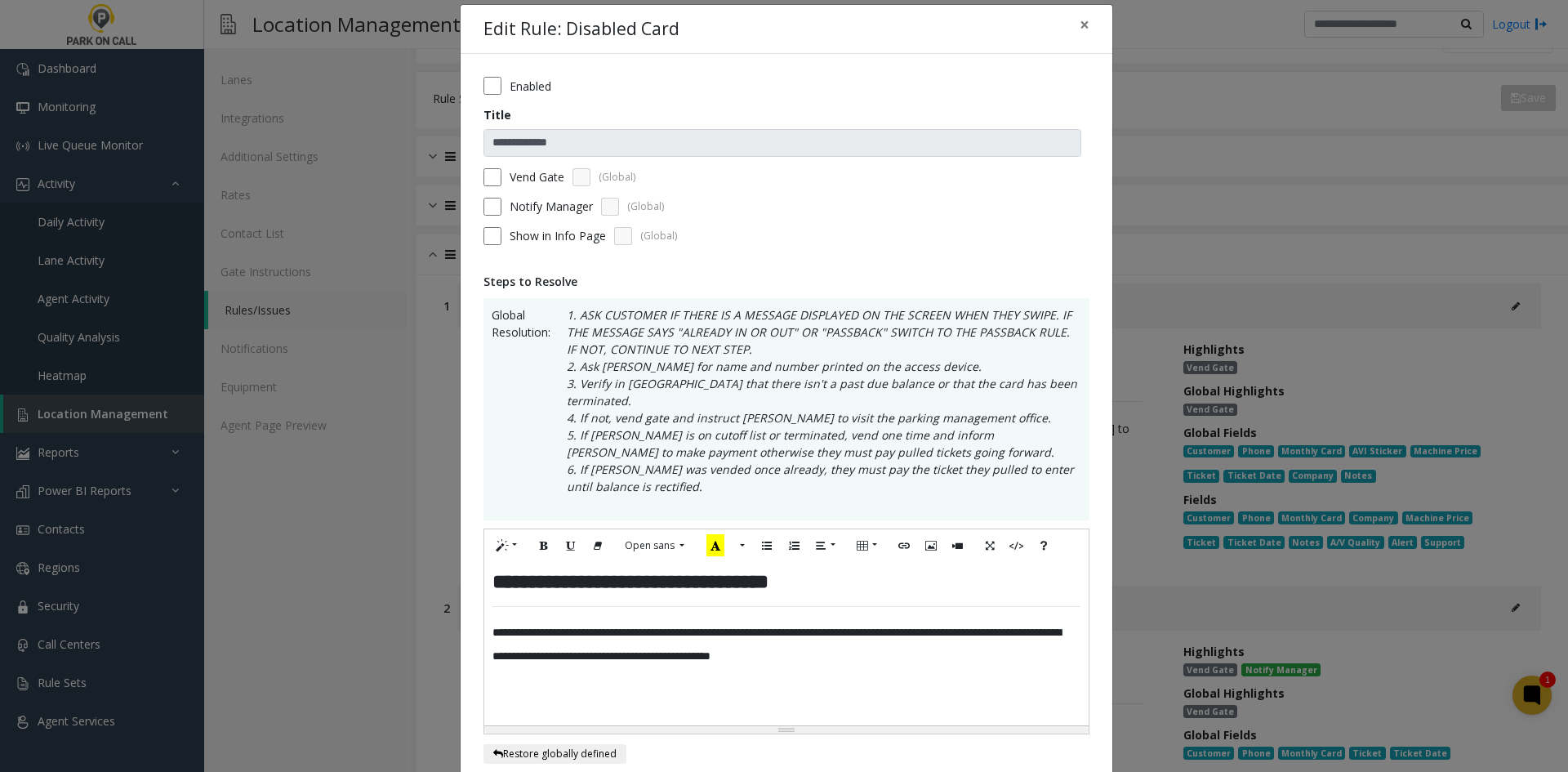
scroll to position [473, 0]
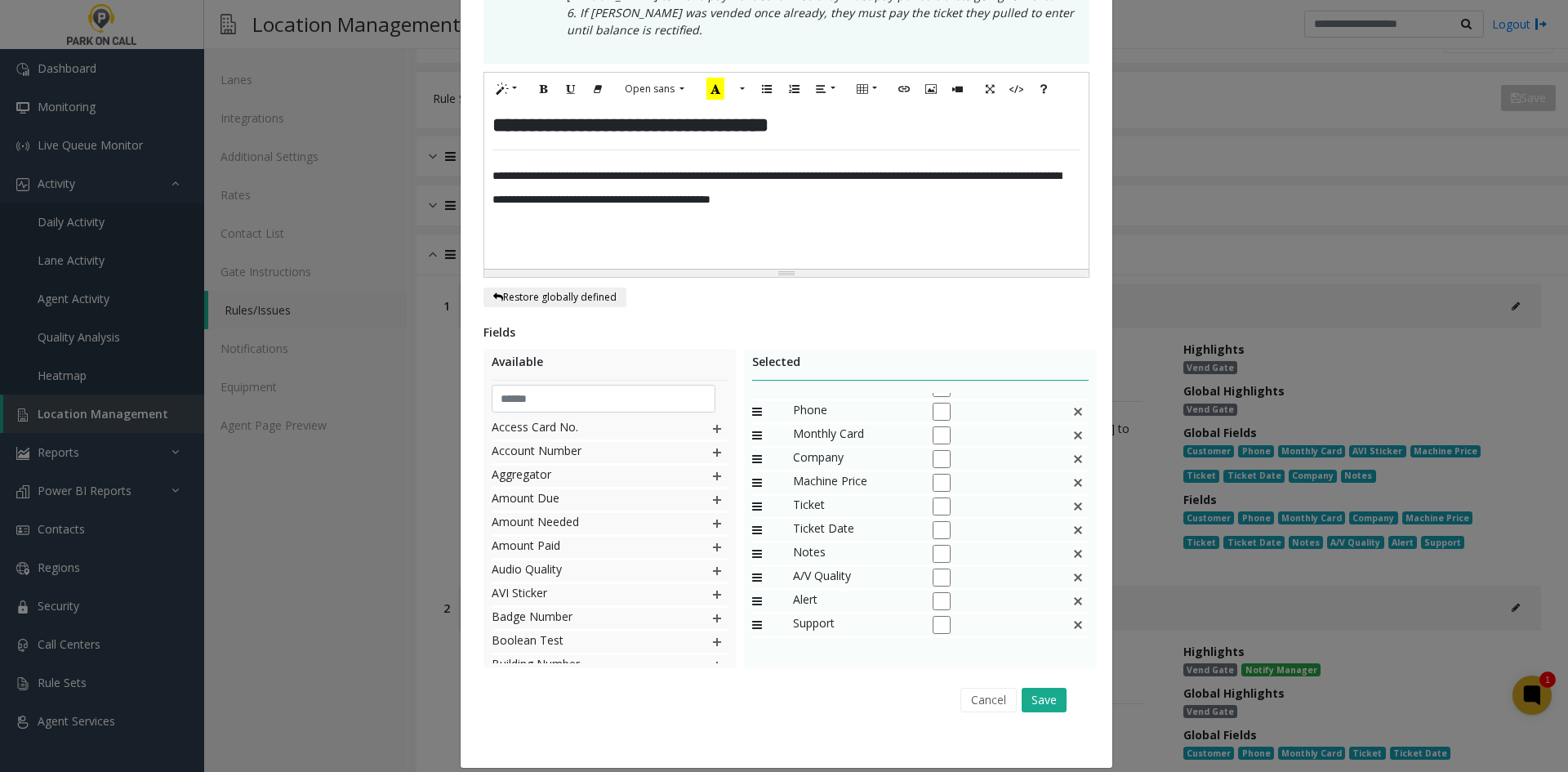
click at [978, 703] on div "Cancel Save" at bounding box center [787, 699] width 583 height 42
click at [971, 694] on button "Cancel" at bounding box center [988, 700] width 56 height 25
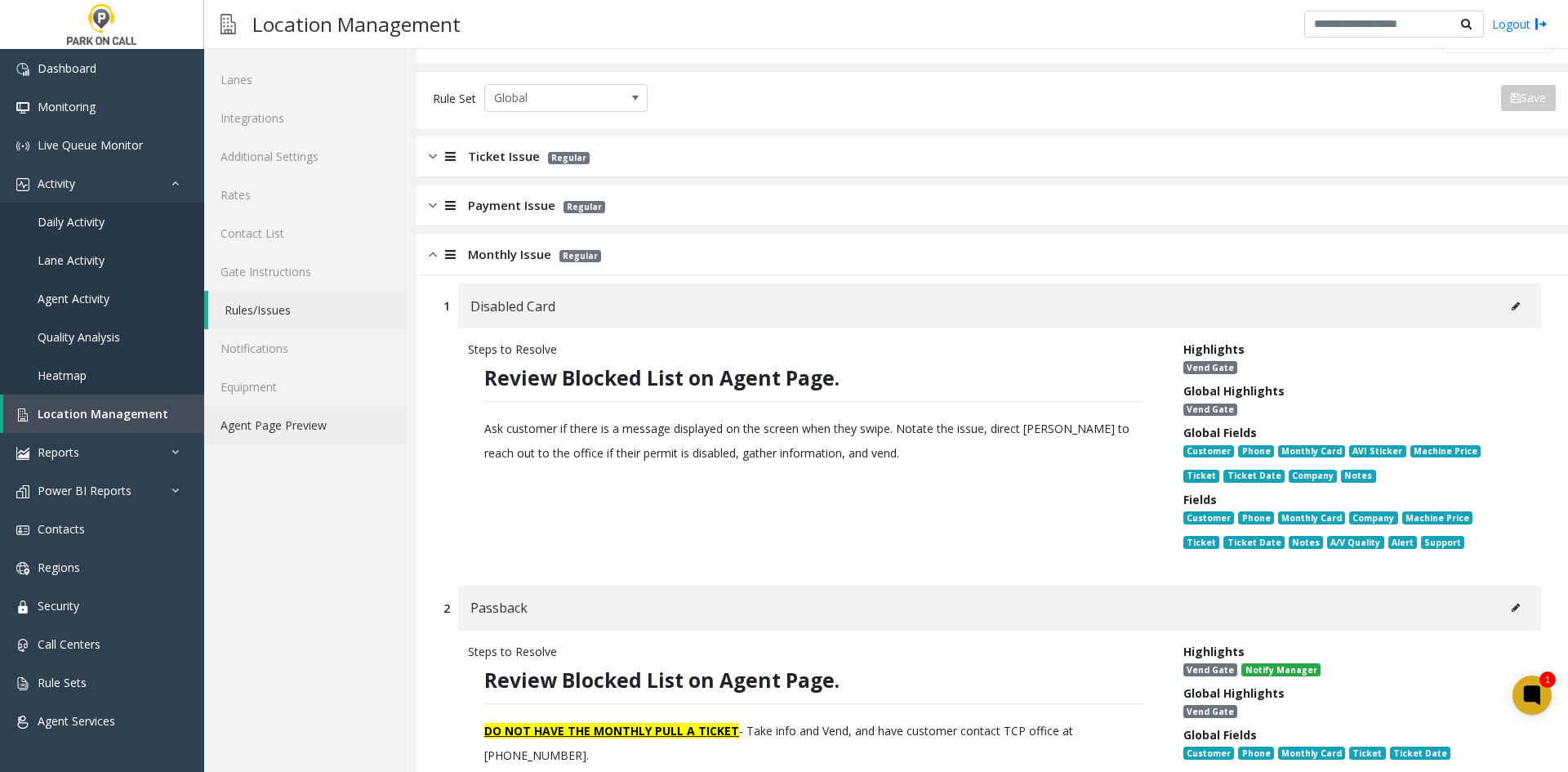
click at [349, 439] on link "Agent Page Preview" at bounding box center [305, 425] width 204 height 39
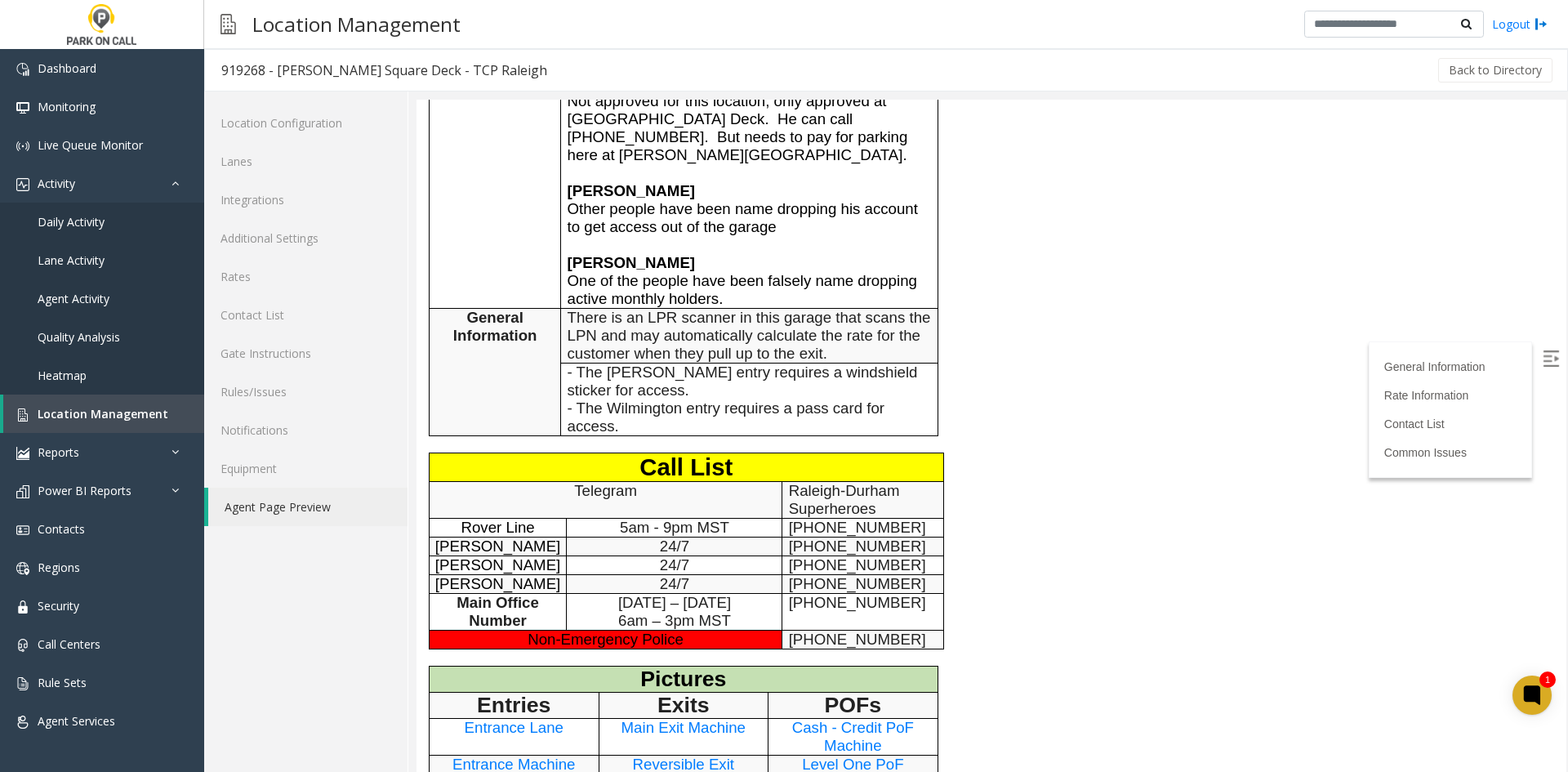
scroll to position [572, 0]
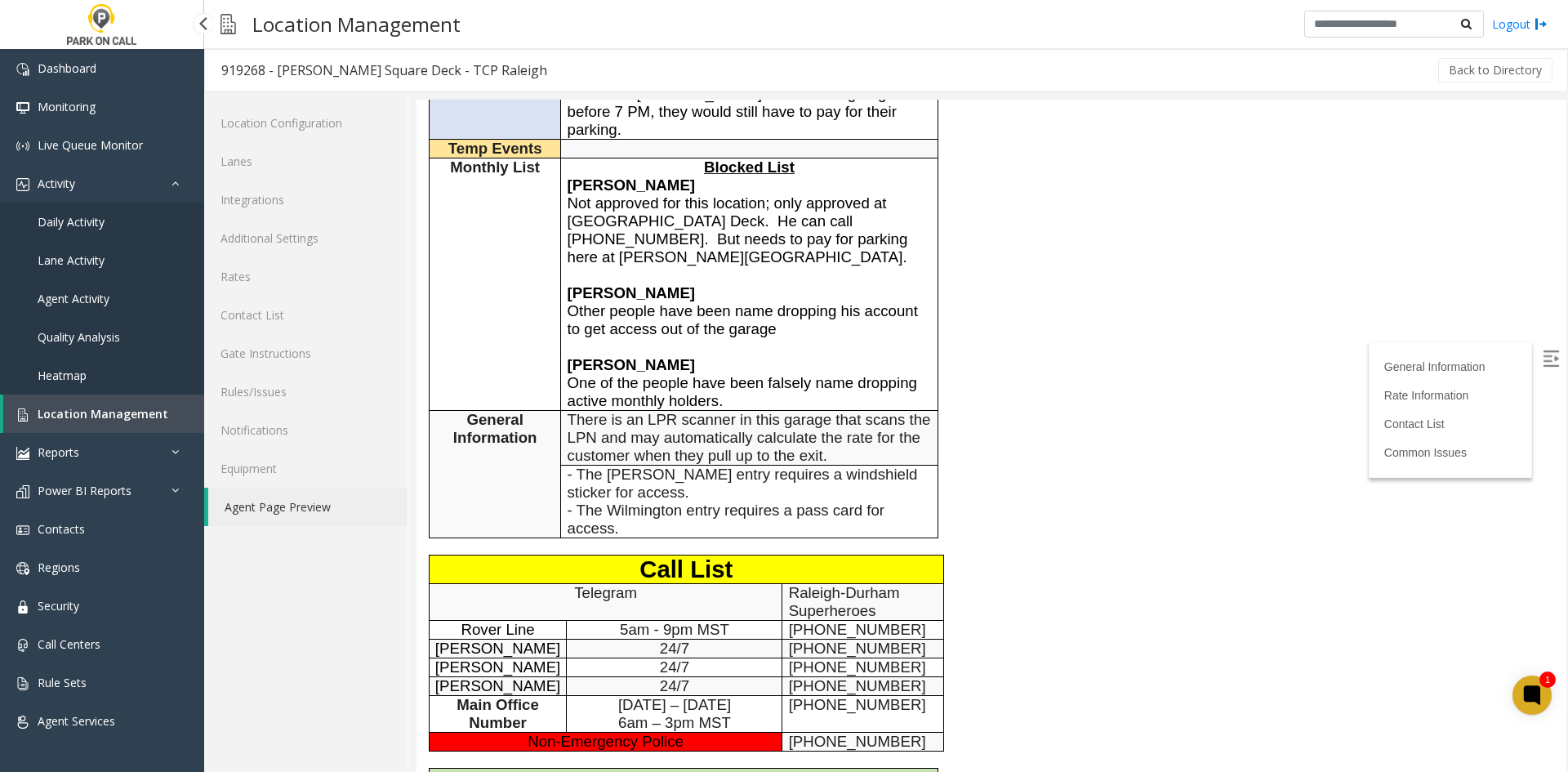
click at [161, 427] on link "Location Management" at bounding box center [104, 414] width 201 height 39
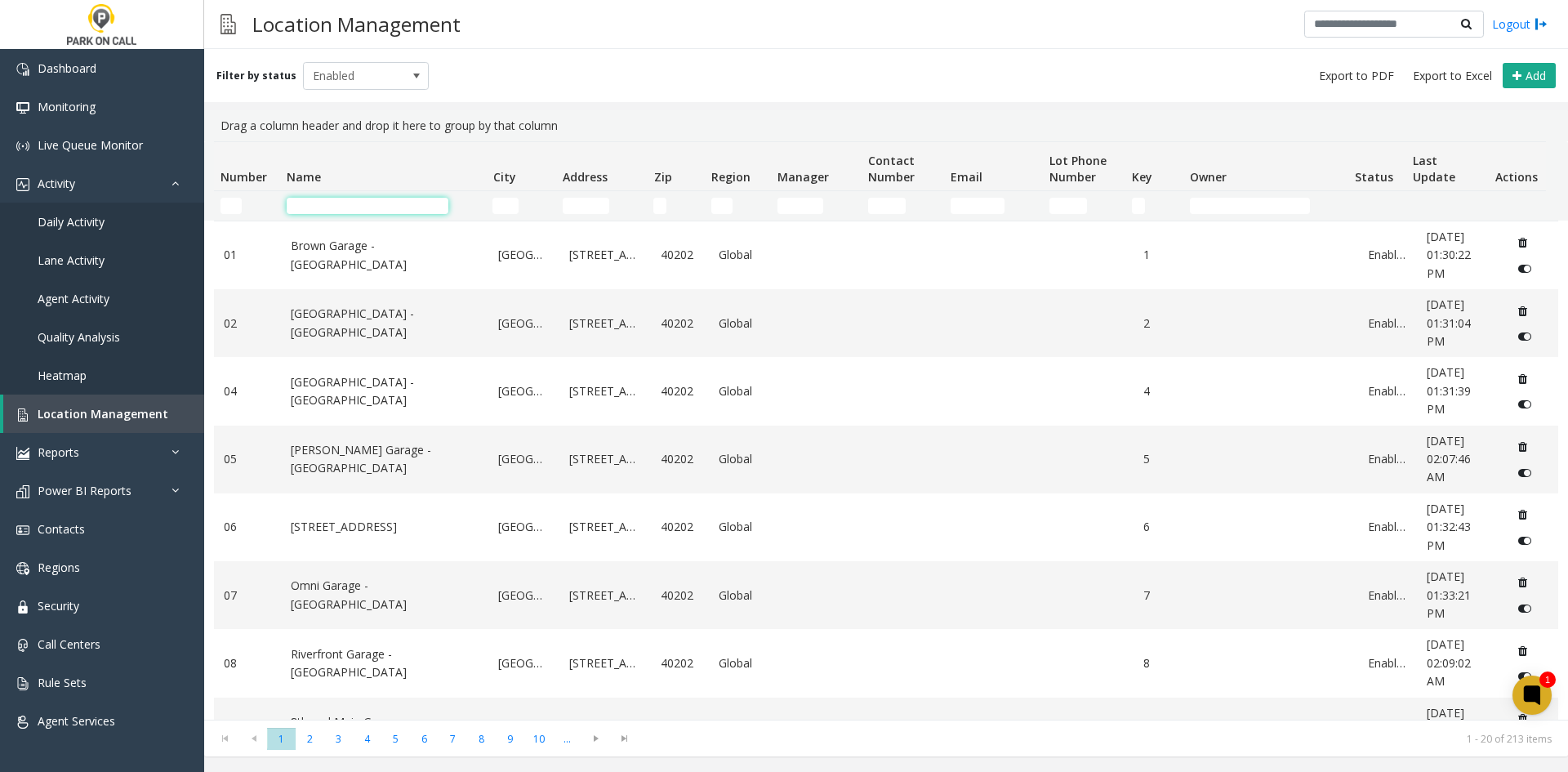
click at [368, 205] on input "Name Filter" at bounding box center [367, 206] width 161 height 17
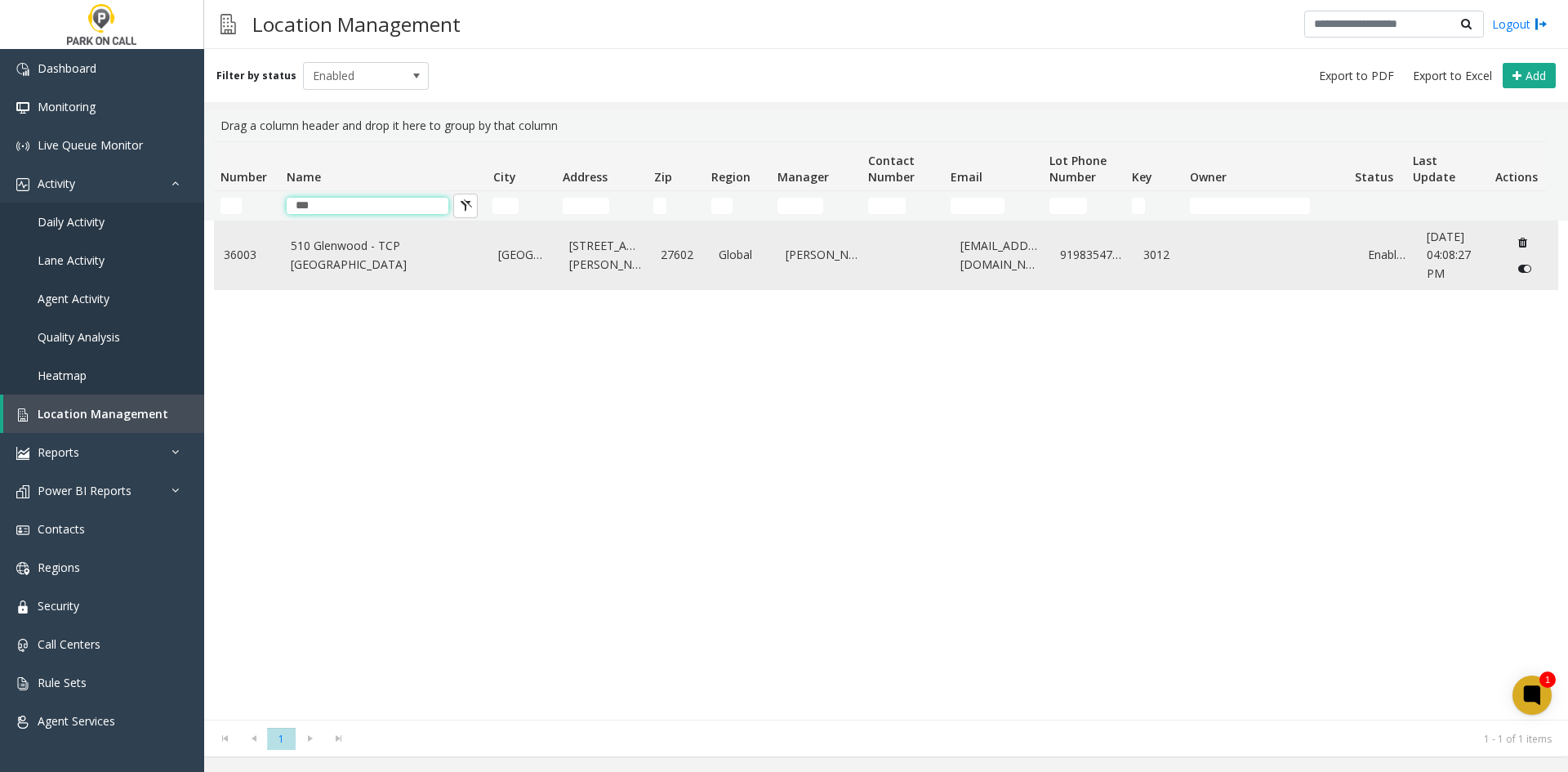
type input "***"
click at [356, 266] on td "510 Glenwood - TCP [GEOGRAPHIC_DATA]" at bounding box center [386, 255] width 208 height 68
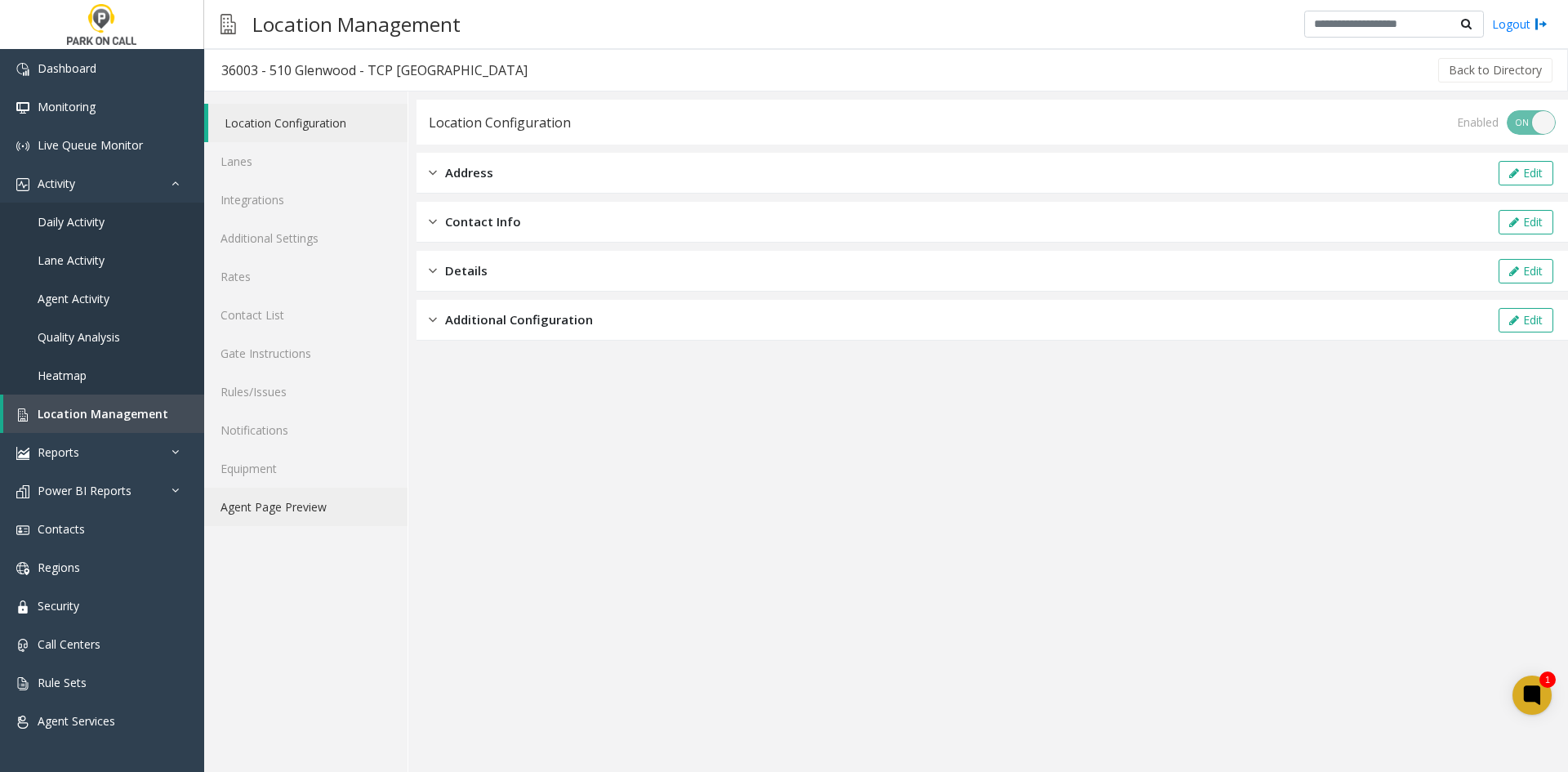
click at [279, 517] on link "Agent Page Preview" at bounding box center [305, 507] width 204 height 39
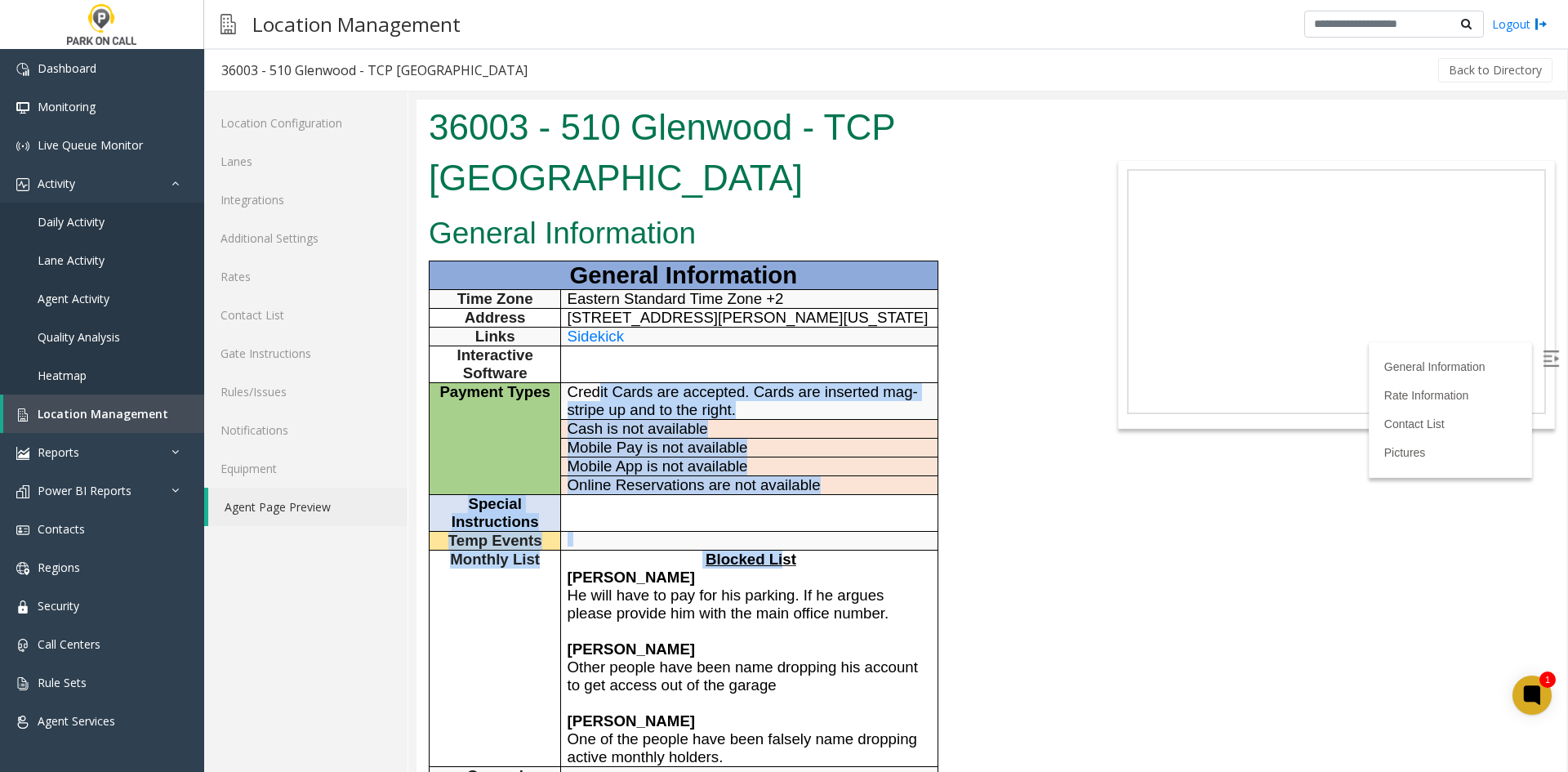
drag, startPoint x: 600, startPoint y: 343, endPoint x: 787, endPoint y: 514, distance: 253.4
click at [787, 513] on tbody "General Information Time Zone Eastern Standard Time Zone +2 Address [STREET_ADD…" at bounding box center [684, 532] width 509 height 542
click at [787, 551] on span "Blocked List" at bounding box center [751, 559] width 90 height 18
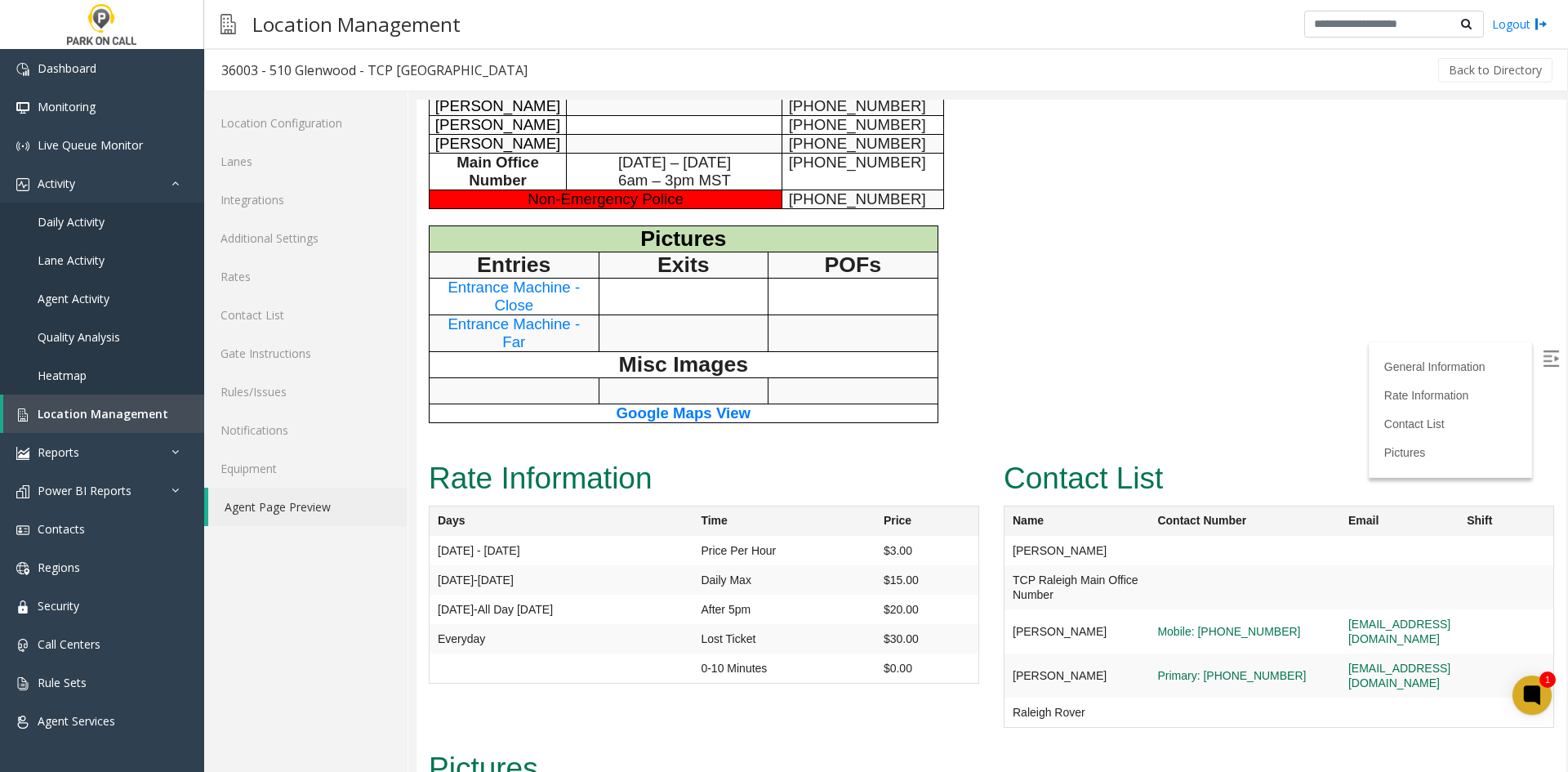
scroll to position [575, 0]
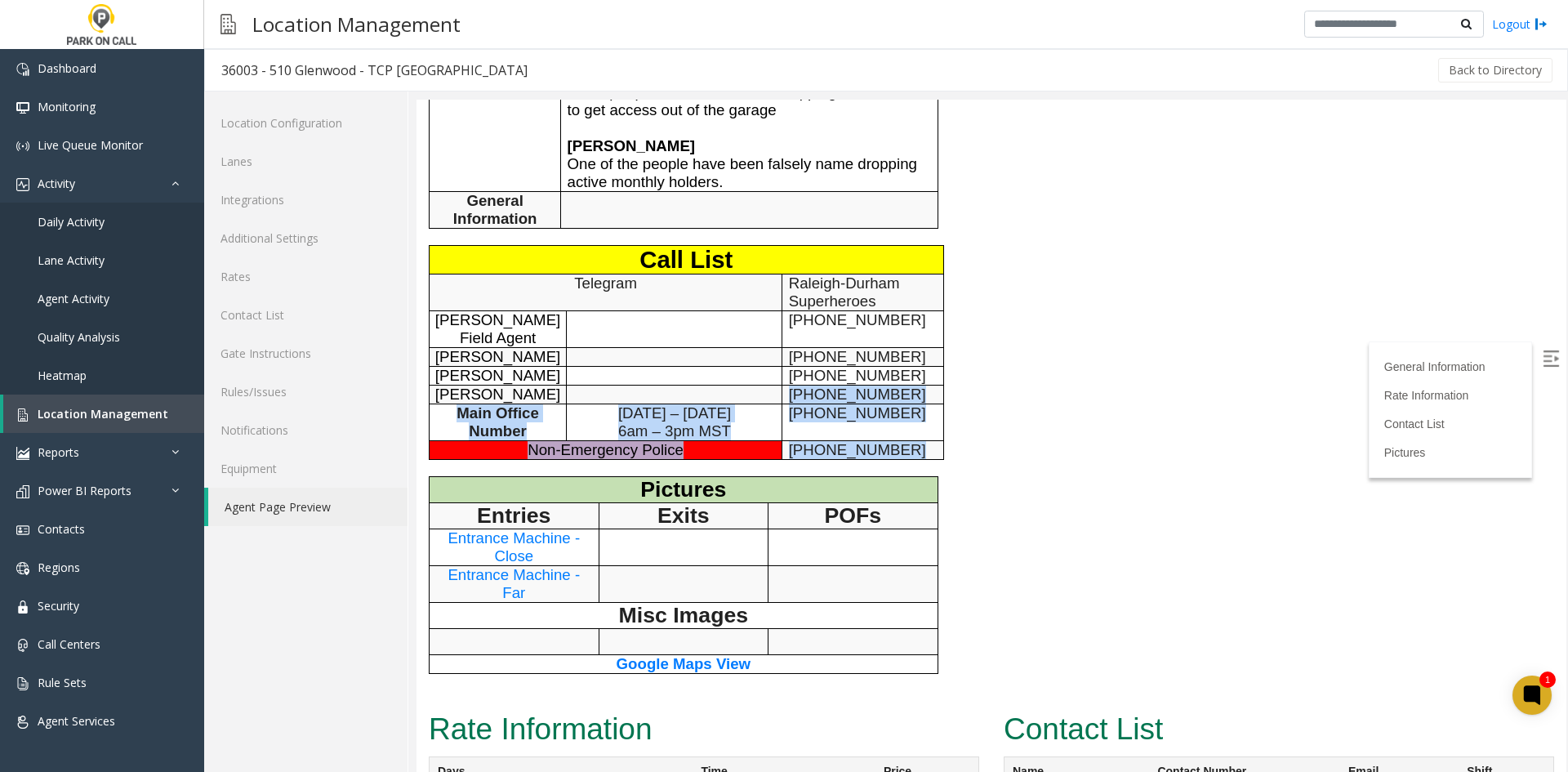
drag, startPoint x: 897, startPoint y: 421, endPoint x: 775, endPoint y: 352, distance: 140.2
click at [775, 352] on div "General Information General Information Time Zone Eastern Standard Time Zone +2…" at bounding box center [752, 169] width 671 height 1071
click at [775, 386] on p at bounding box center [674, 394] width 215 height 18
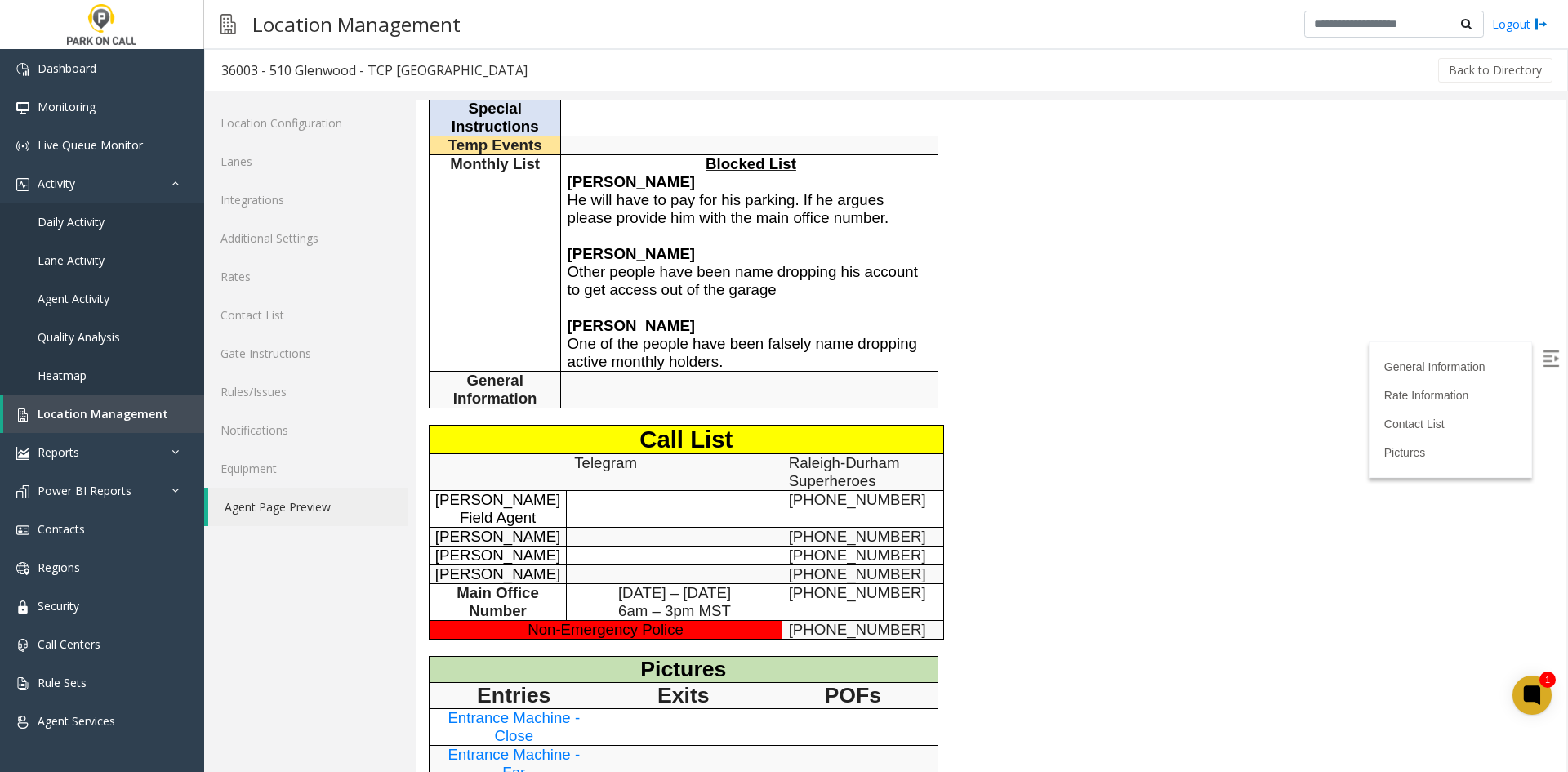
scroll to position [409, 0]
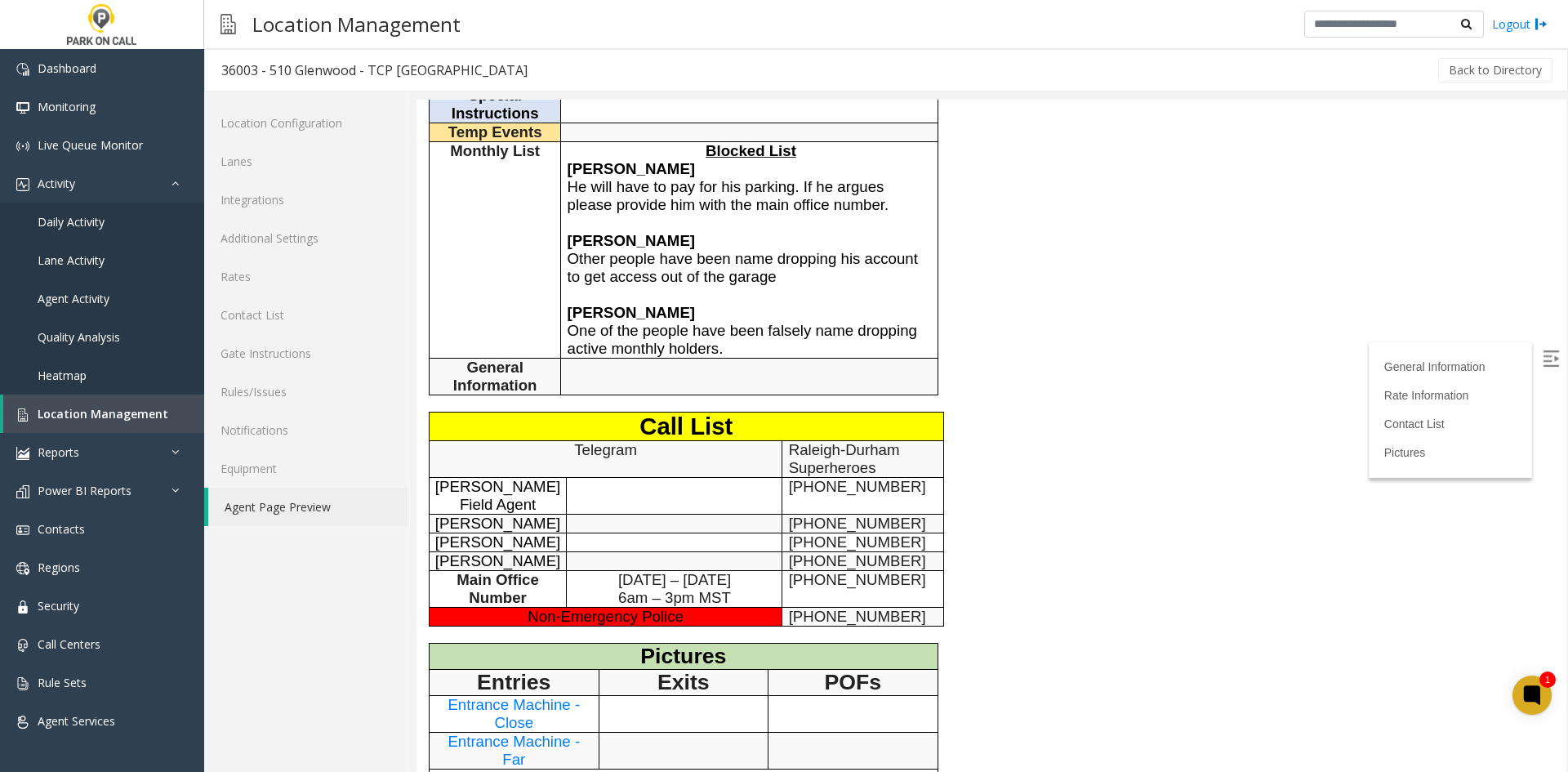
click at [306, 688] on div "Location Configuration Lanes Integrations Additional Settings Rates Contact Lis…" at bounding box center [305, 432] width 204 height 681
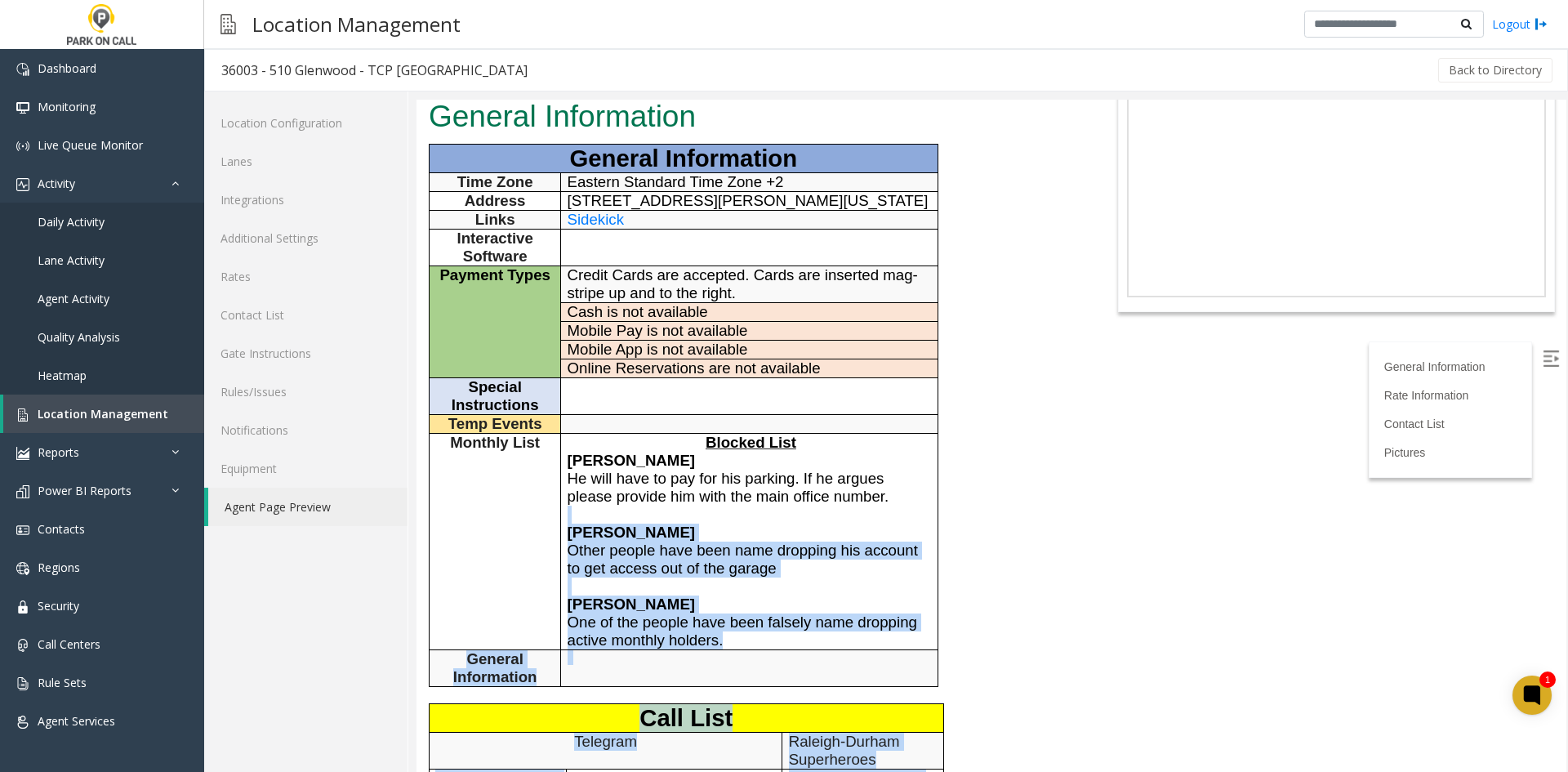
scroll to position [0, 0]
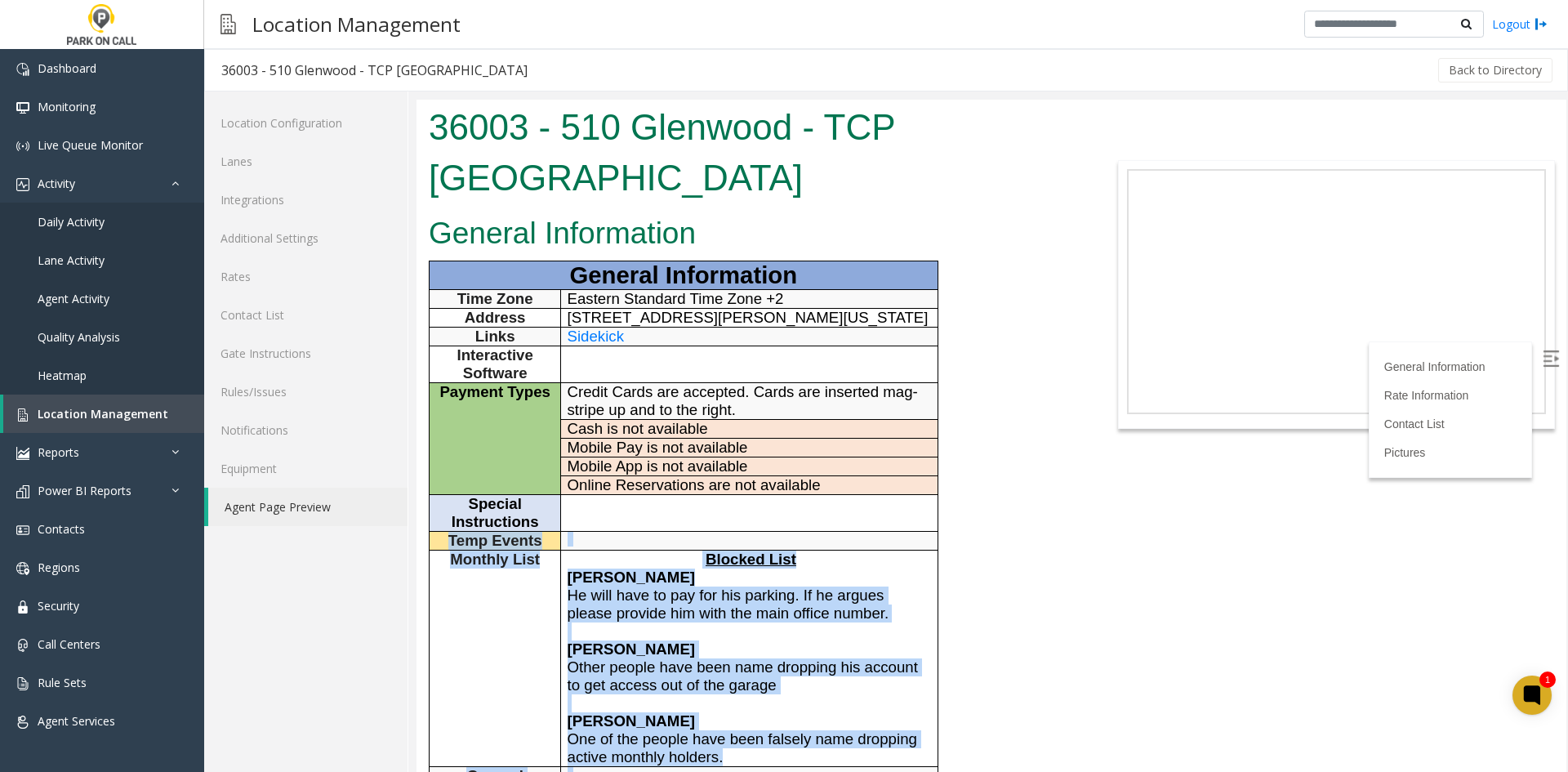
drag, startPoint x: 897, startPoint y: 541, endPoint x: 648, endPoint y: 448, distance: 265.8
click at [660, 457] on div "General Information General Information Time Zone Eastern Standard Time Zone +2…" at bounding box center [752, 744] width 671 height 1071
click at [647, 495] on td at bounding box center [749, 514] width 376 height 37
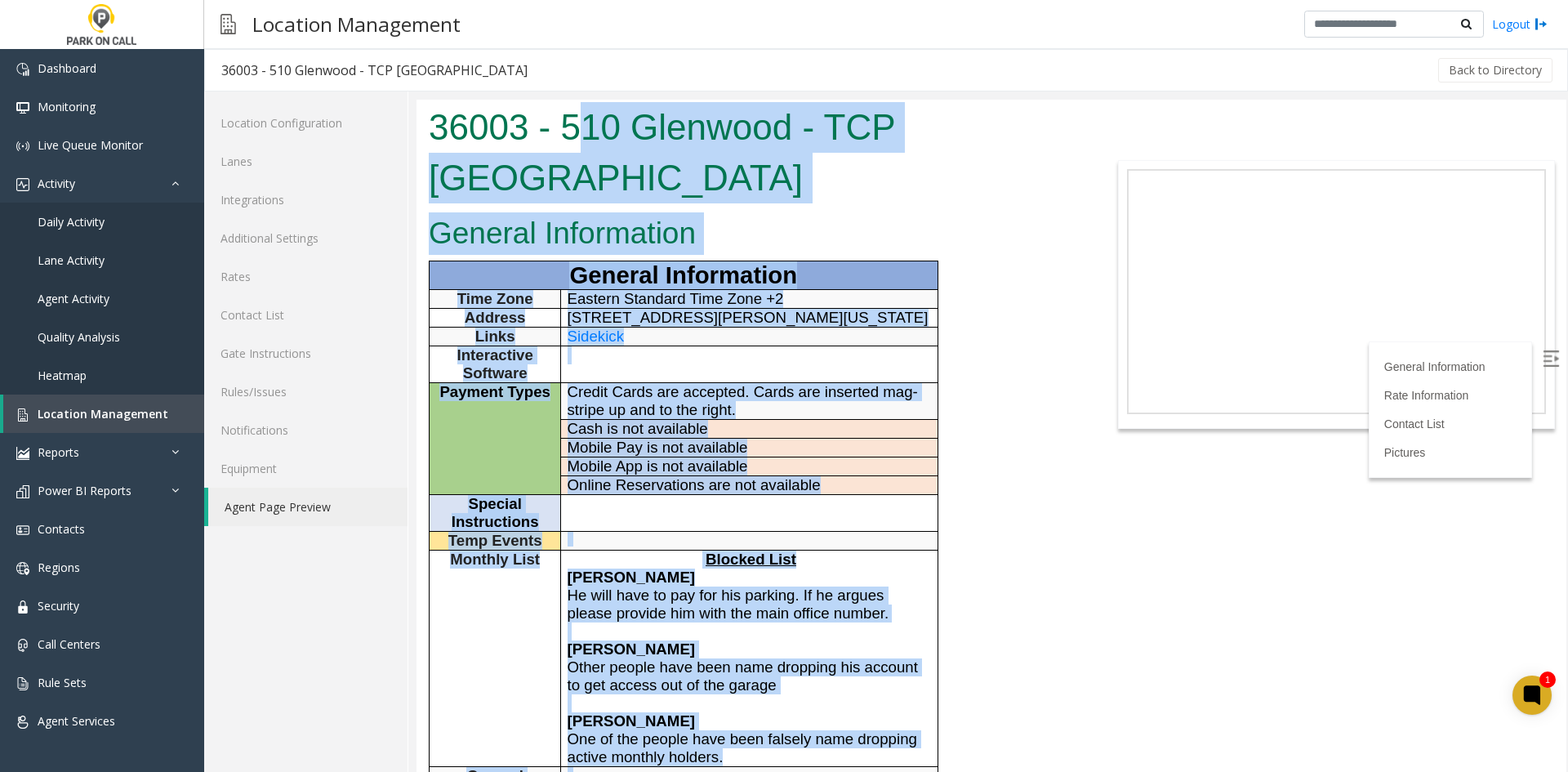
drag, startPoint x: 890, startPoint y: 485, endPoint x: 575, endPoint y: 147, distance: 462.0
click at [575, 147] on body "36003 - 510 Glenwood - TCP [GEOGRAPHIC_DATA] General Information General Inform…" at bounding box center [992, 435] width 1150 height 672
click at [575, 147] on h1 "36003 - 510 Glenwood - TCP [GEOGRAPHIC_DATA]" at bounding box center [752, 152] width 646 height 101
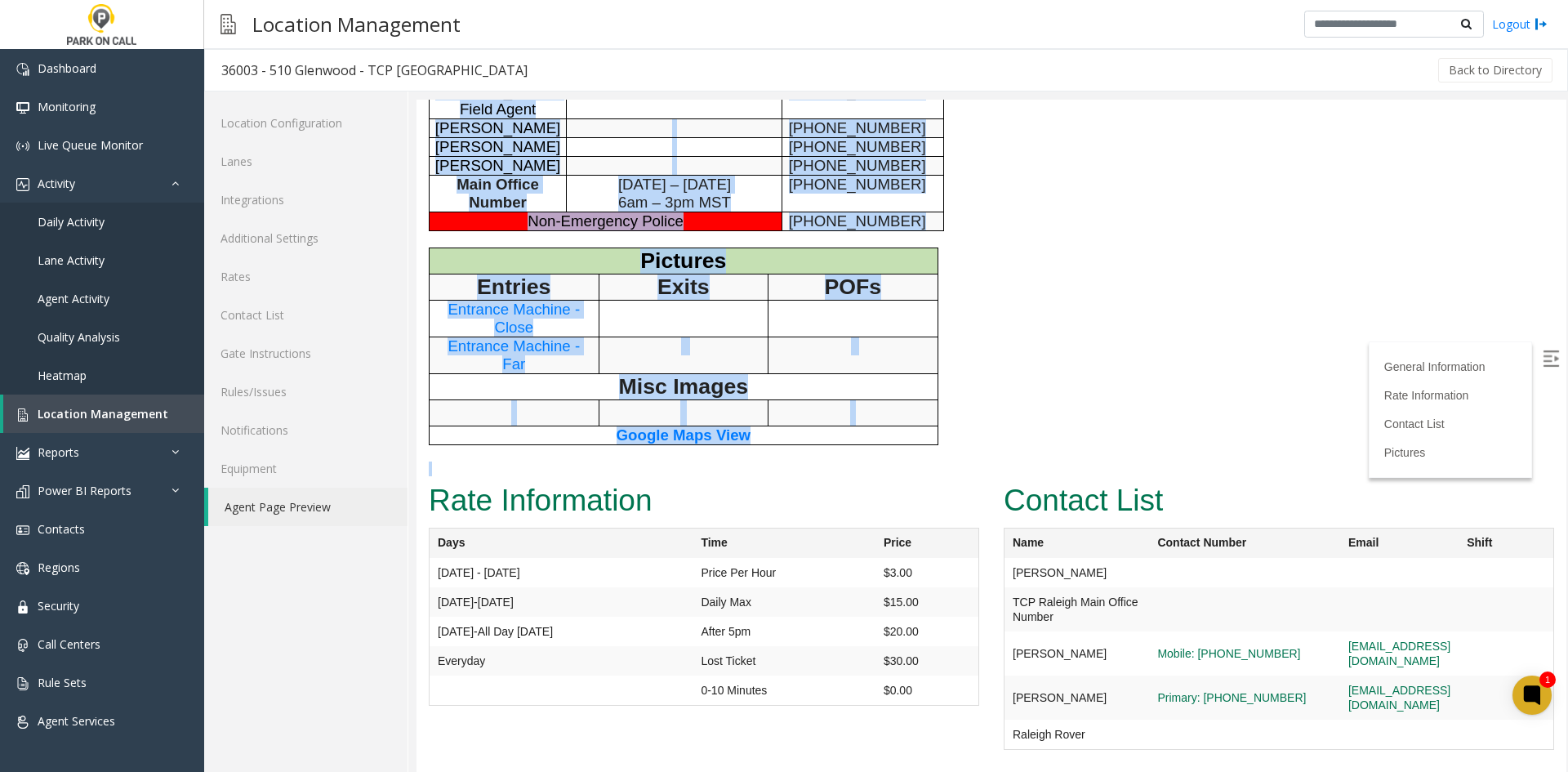
scroll to position [817, 0]
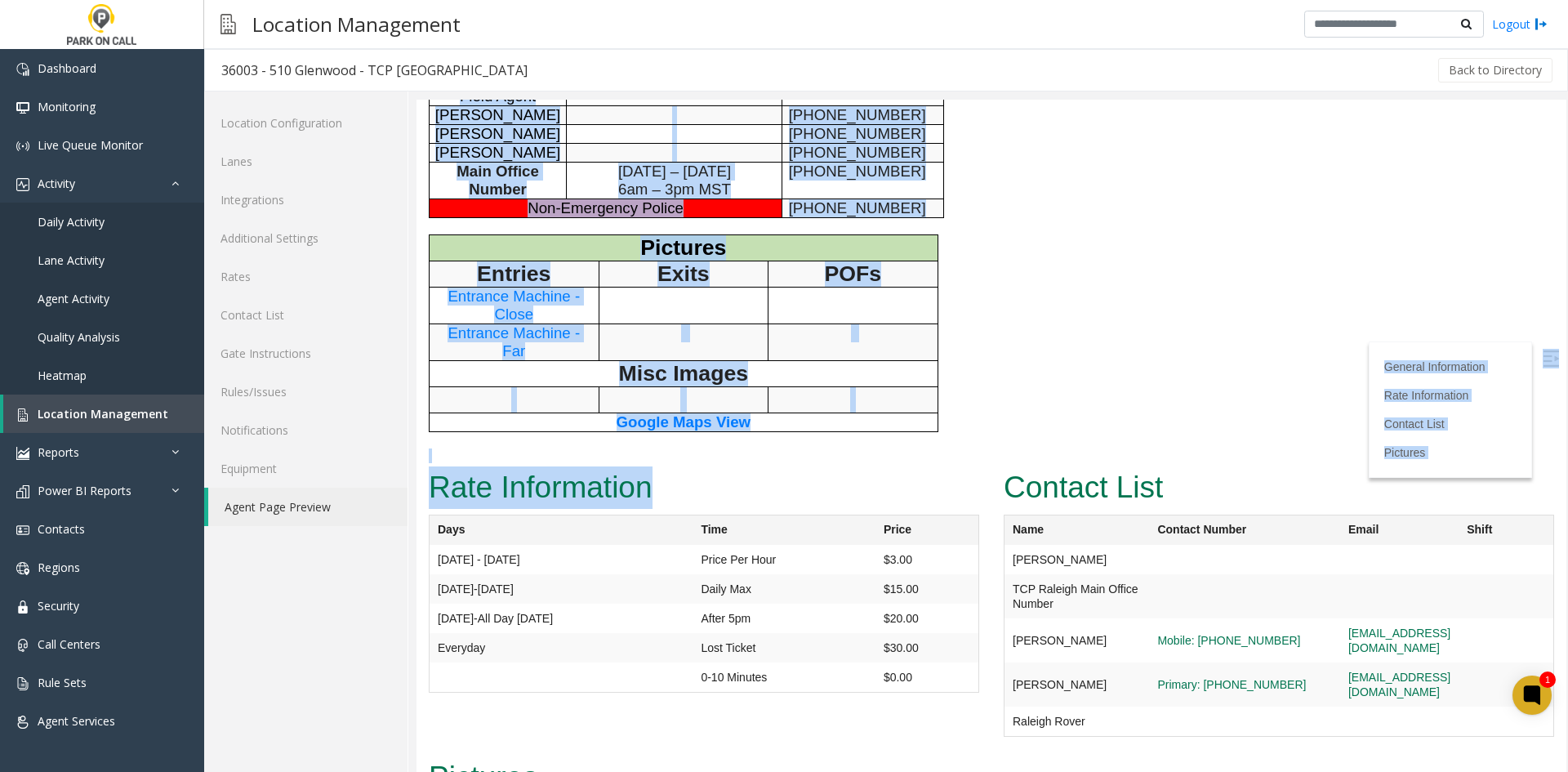
drag, startPoint x: 575, startPoint y: 147, endPoint x: 838, endPoint y: 422, distance: 380.5
click at [838, 467] on h2 "Rate Information" at bounding box center [704, 488] width 551 height 42
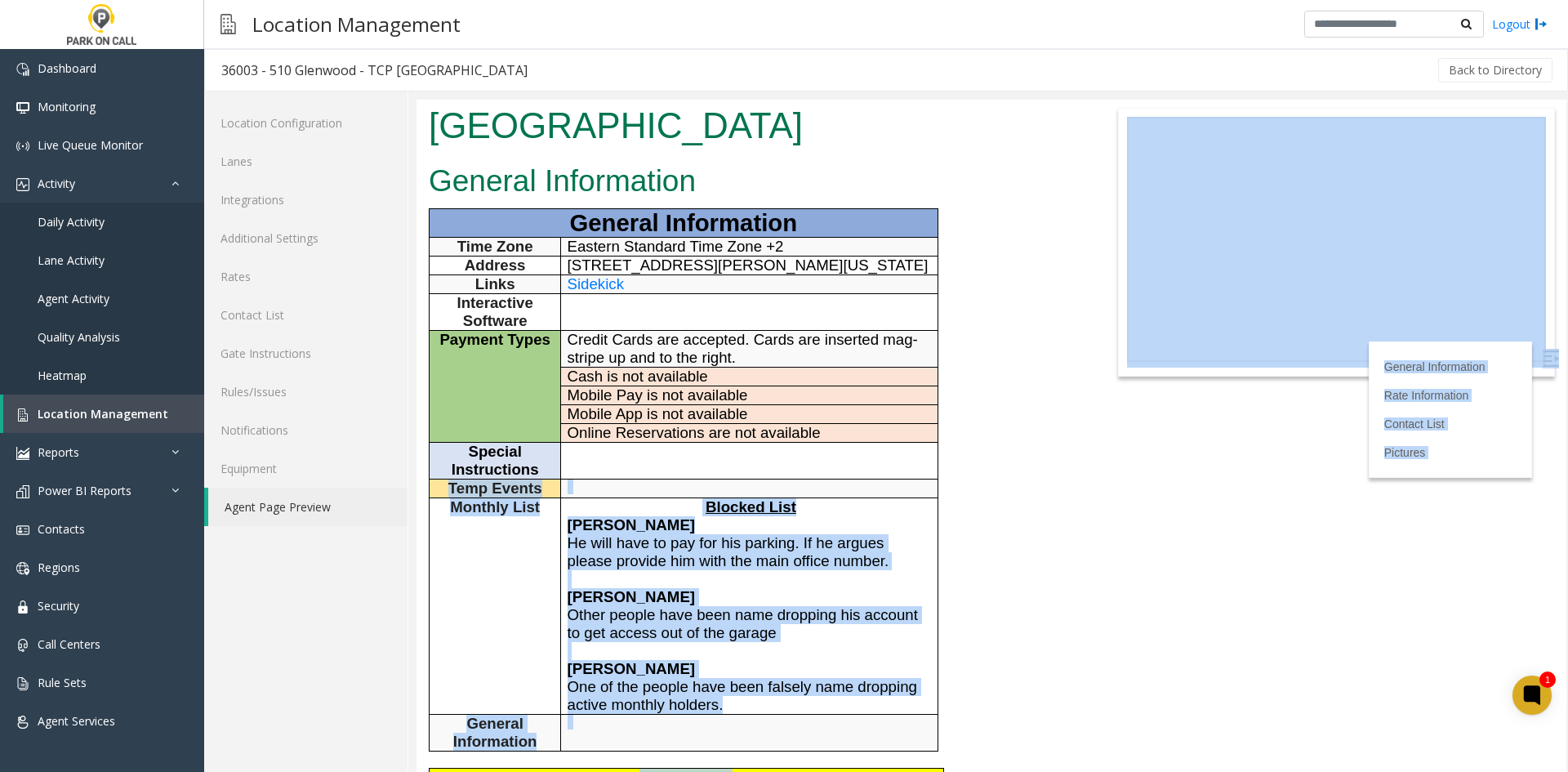
scroll to position [0, 0]
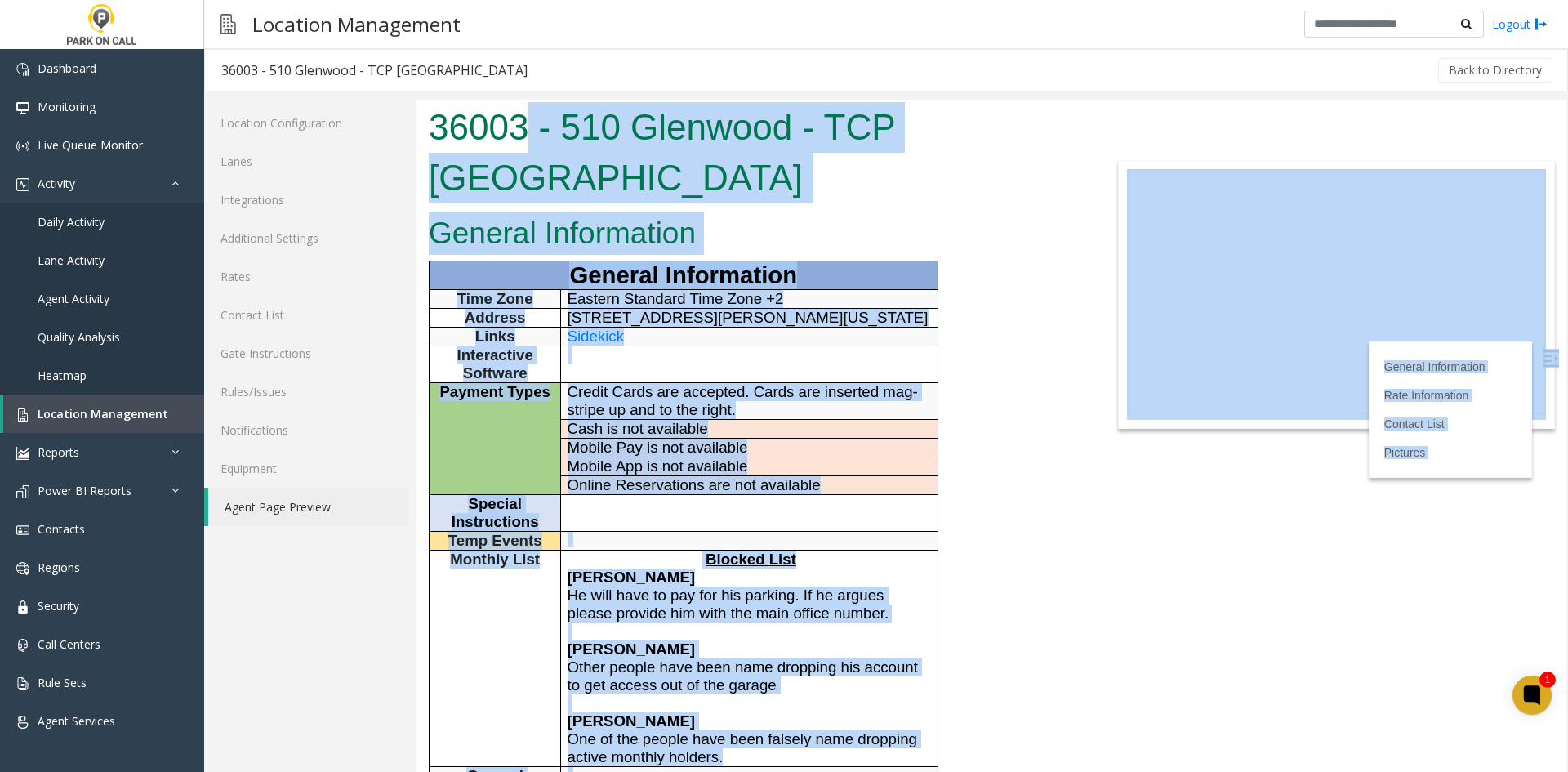
drag, startPoint x: 838, startPoint y: 422, endPoint x: 532, endPoint y: 130, distance: 423.0
click at [532, 130] on body "36003 - 510 Glenwood - TCP [GEOGRAPHIC_DATA] General Information General Inform…" at bounding box center [992, 435] width 1150 height 672
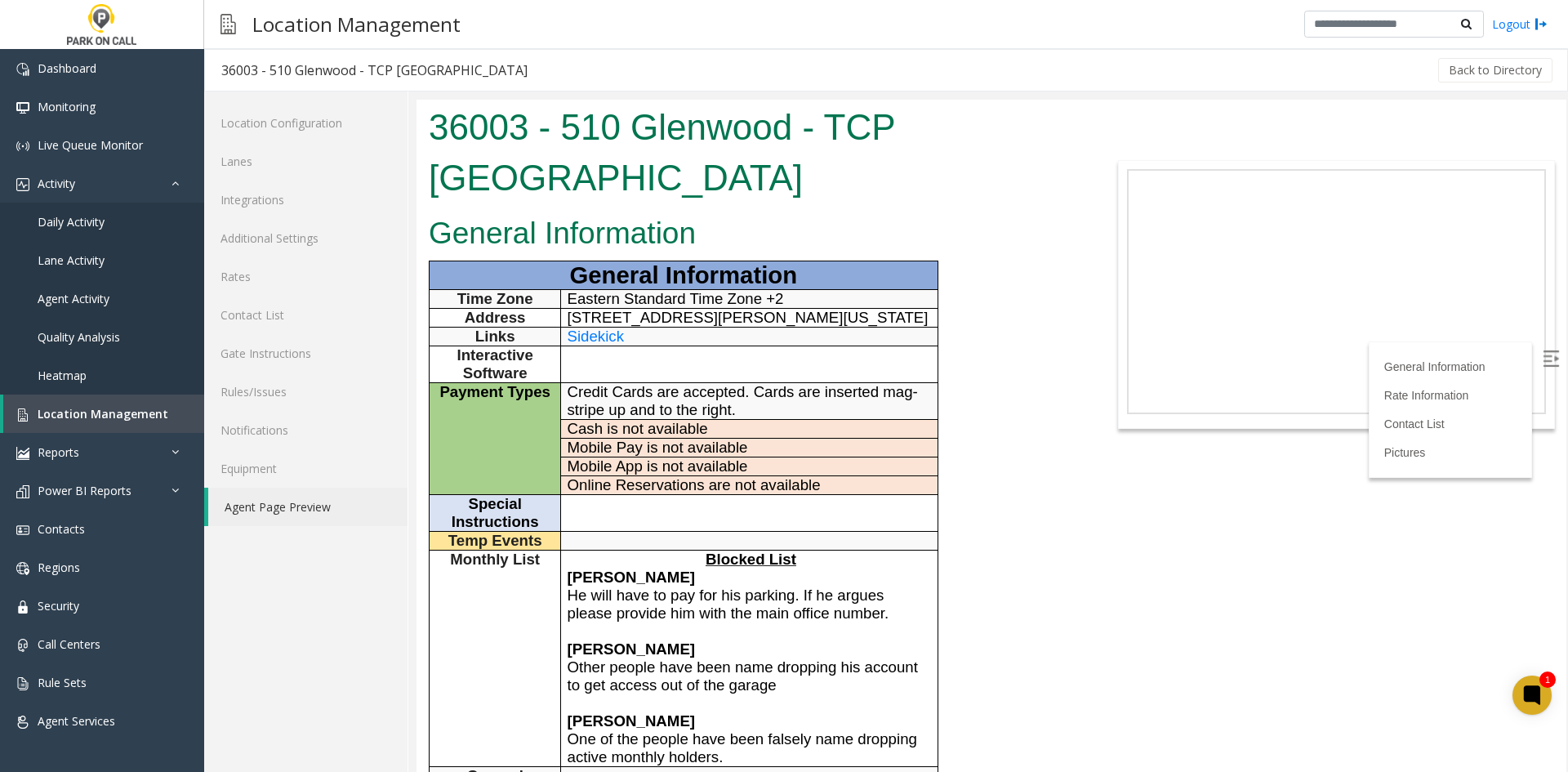
click at [419, 103] on div "36003 - 510 Glenwood - TCP [GEOGRAPHIC_DATA]" at bounding box center [752, 154] width 671 height 110
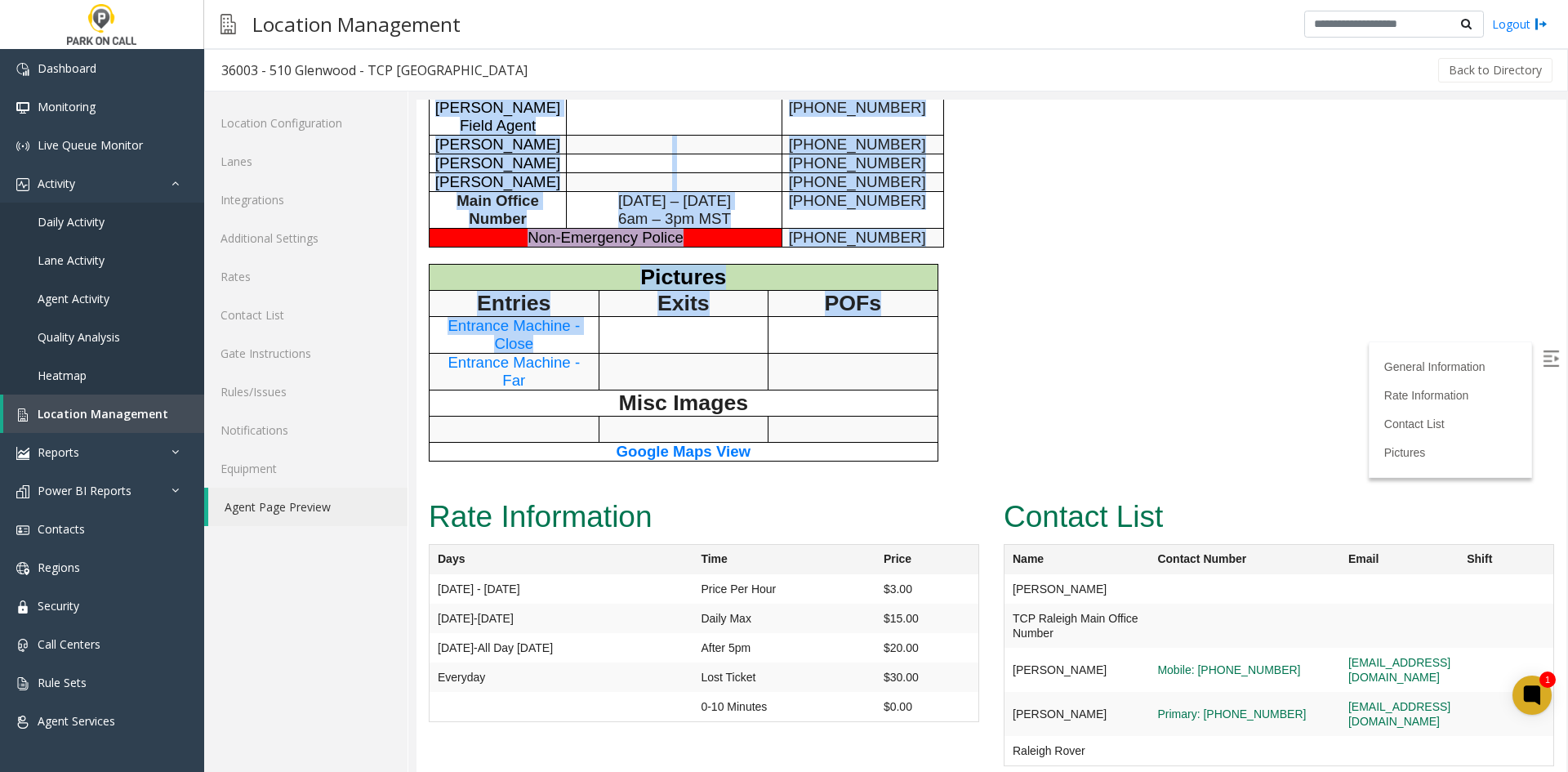
scroll to position [902, 0]
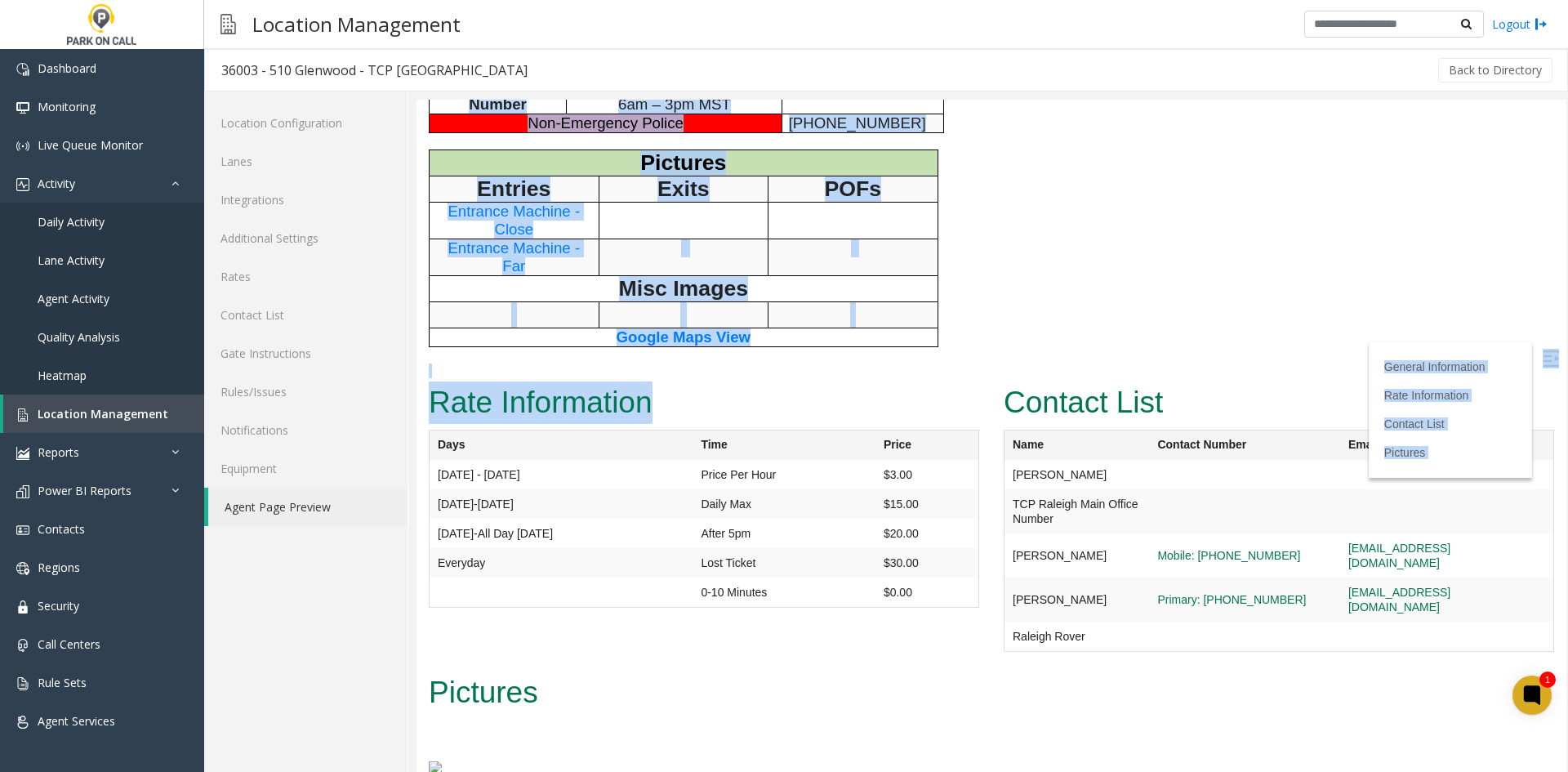
drag, startPoint x: 422, startPoint y: 107, endPoint x: 719, endPoint y: 345, distance: 380.6
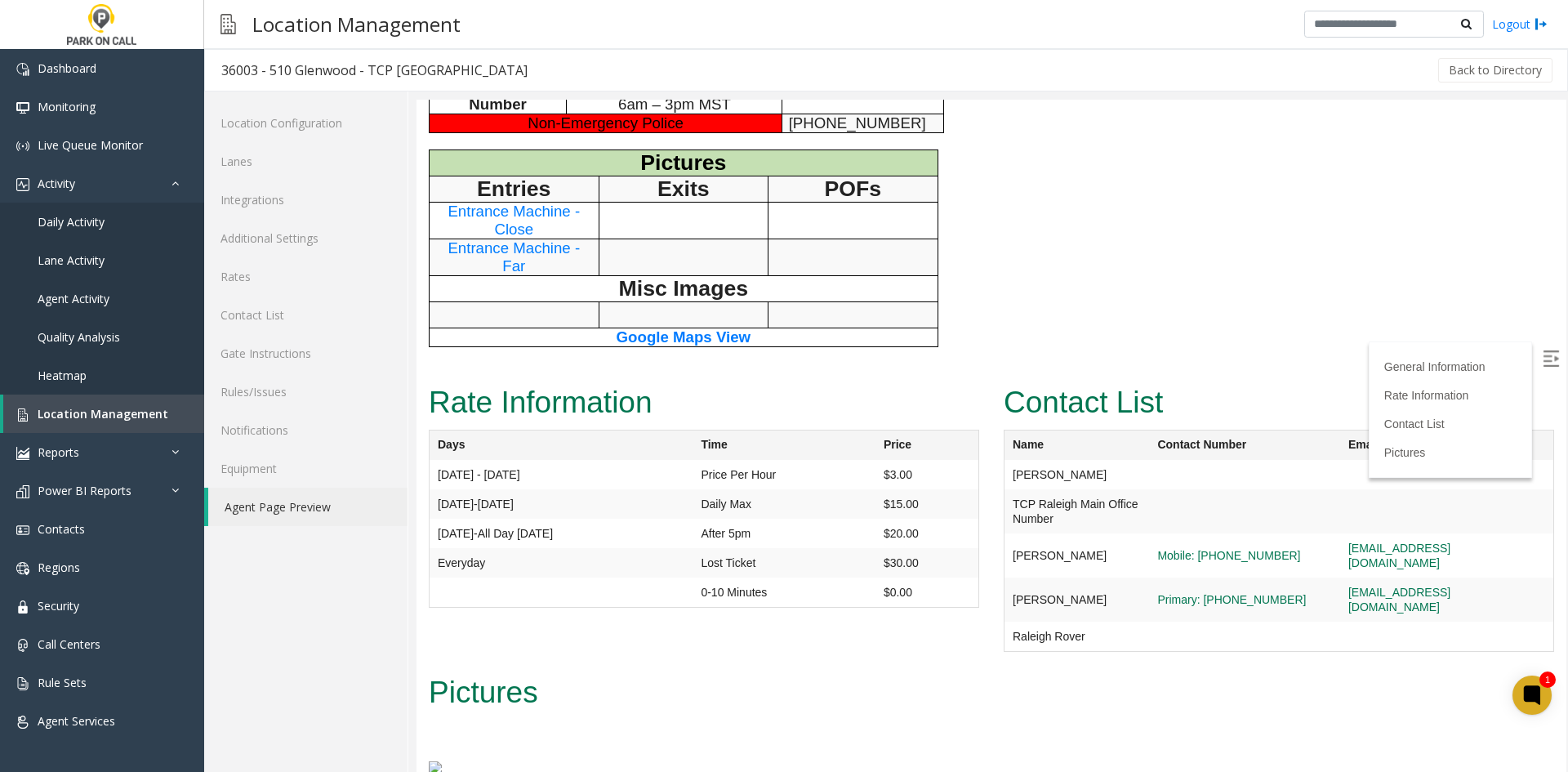
click at [648, 431] on th "Days" at bounding box center [562, 445] width 264 height 30
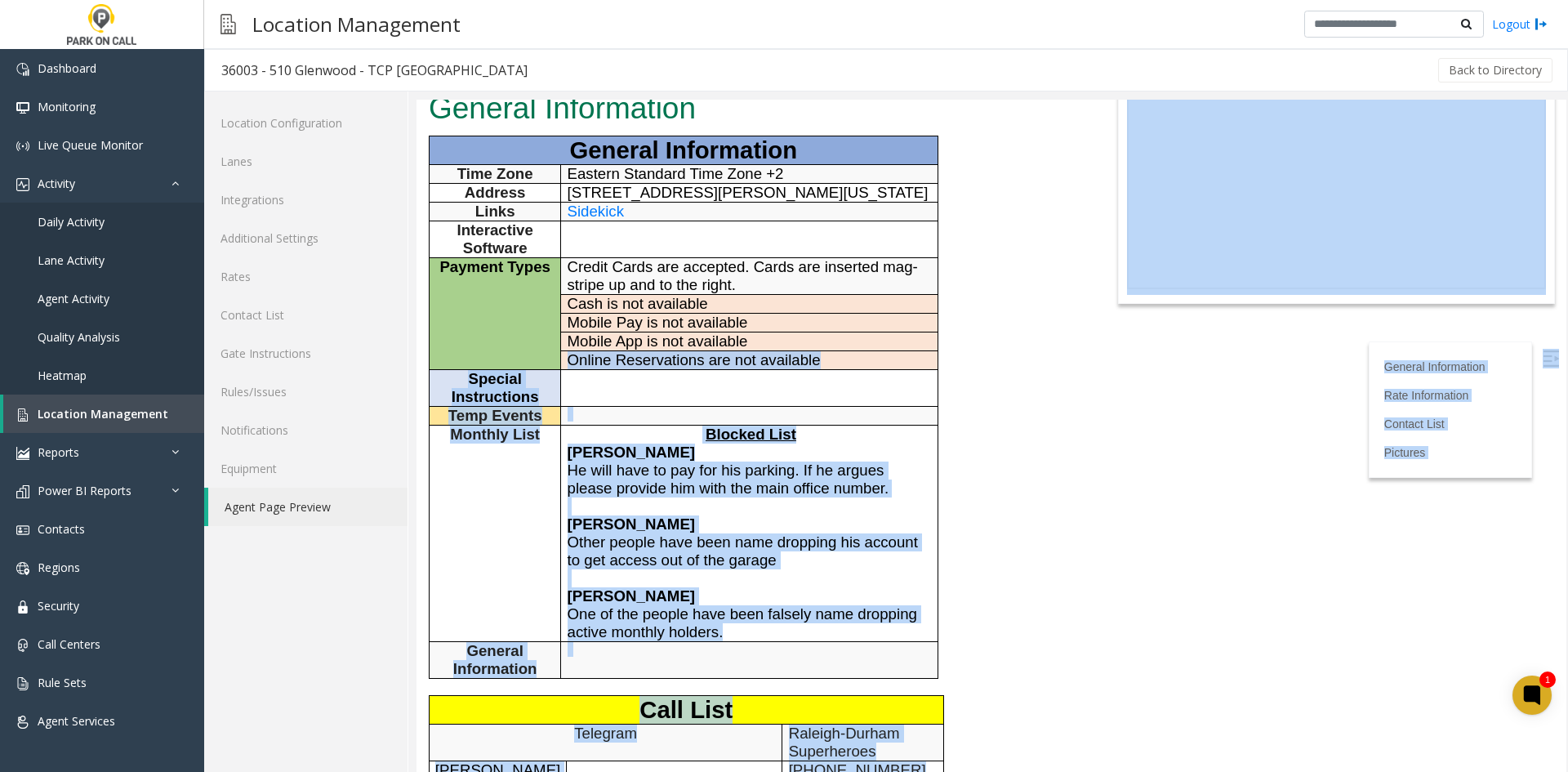
scroll to position [0, 0]
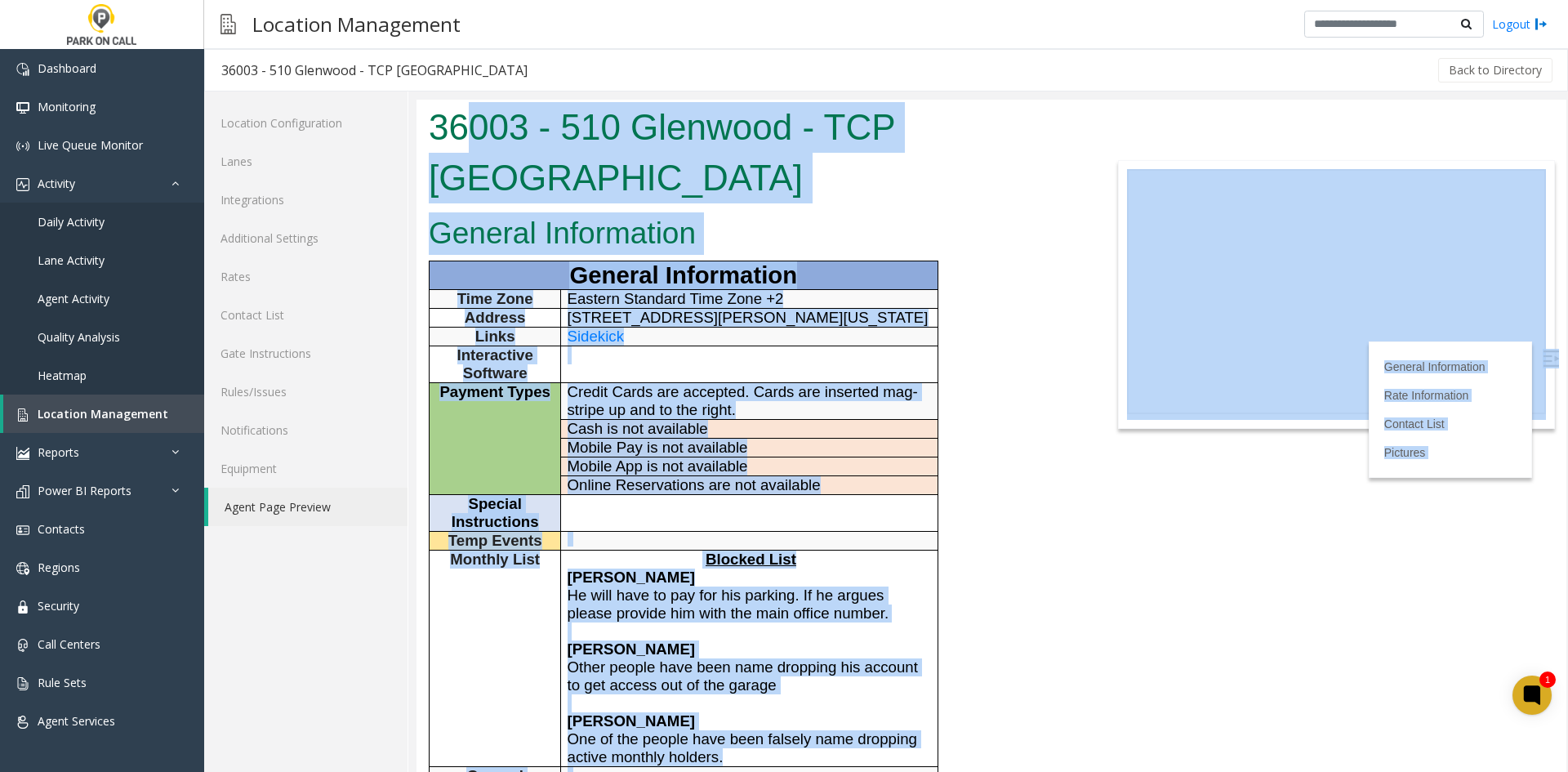
drag, startPoint x: 633, startPoint y: 363, endPoint x: 469, endPoint y: 130, distance: 284.9
click at [469, 130] on body "36003 - 510 Glenwood - TCP [GEOGRAPHIC_DATA] General Information General Inform…" at bounding box center [992, 435] width 1150 height 672
click at [463, 125] on h1 "36003 - 510 Glenwood - TCP [GEOGRAPHIC_DATA]" at bounding box center [752, 152] width 646 height 101
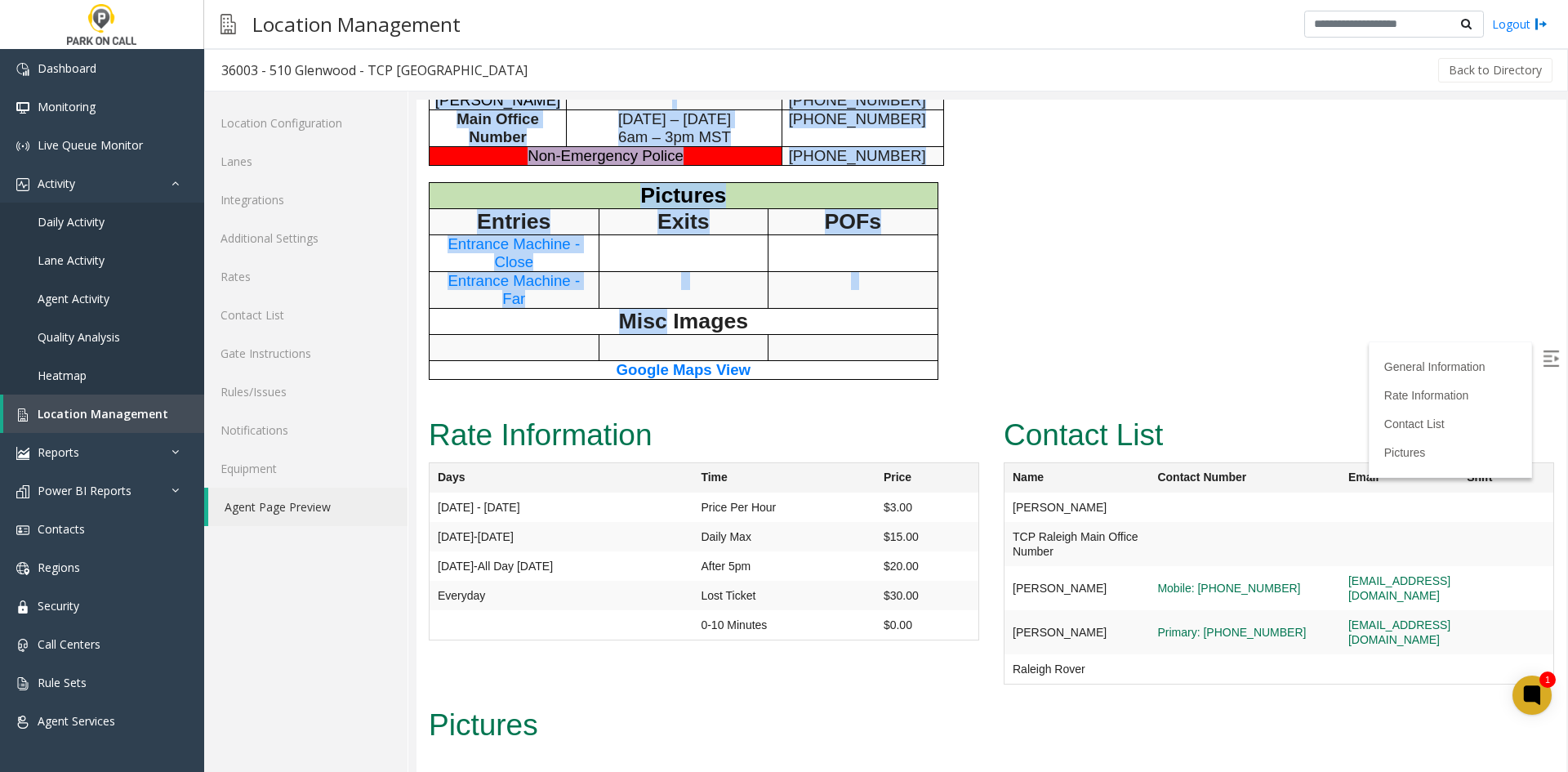
scroll to position [902, 0]
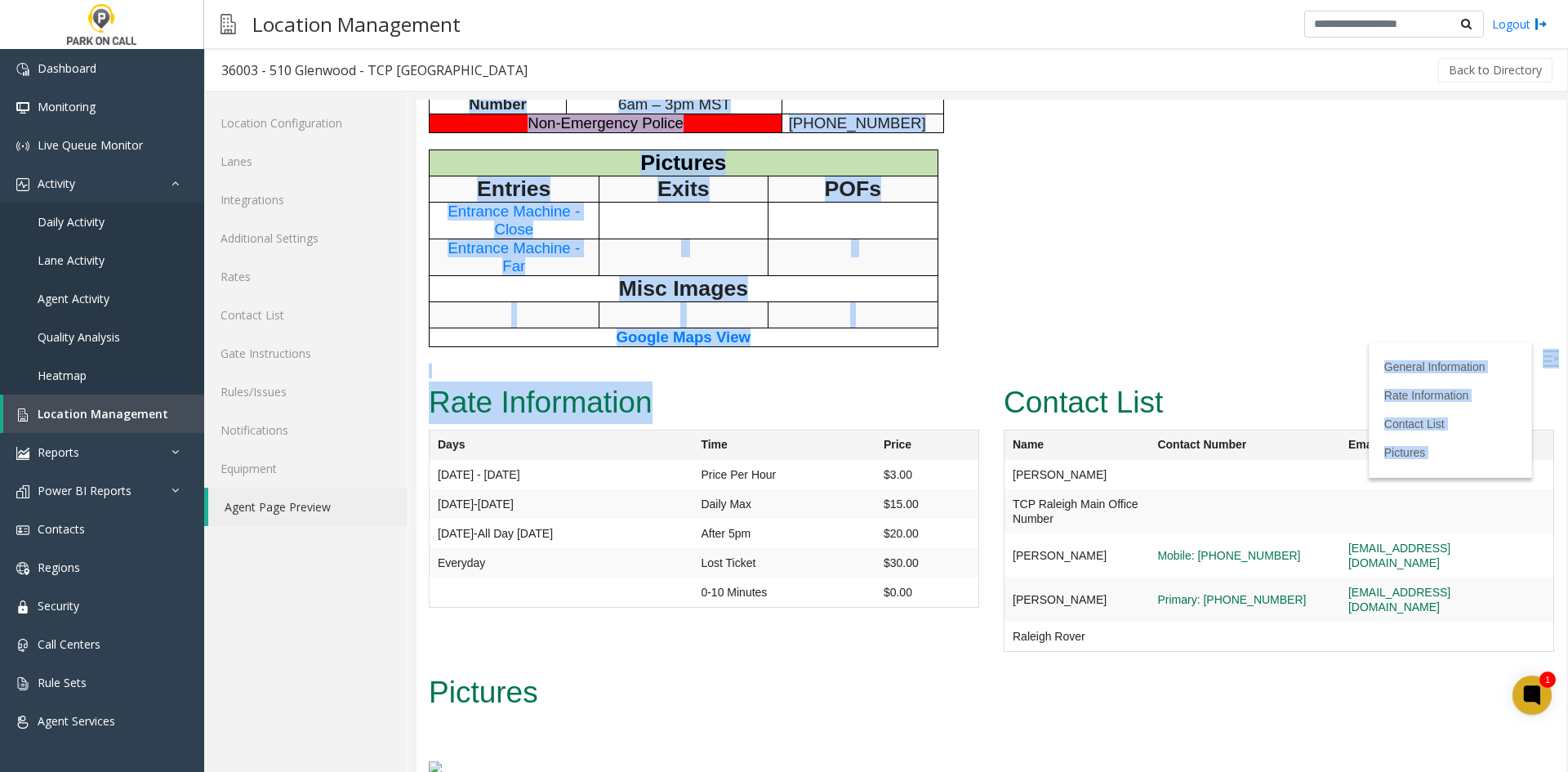
drag, startPoint x: 463, startPoint y: 125, endPoint x: 548, endPoint y: 357, distance: 247.1
click at [687, 382] on h2 "Rate Information" at bounding box center [704, 403] width 551 height 42
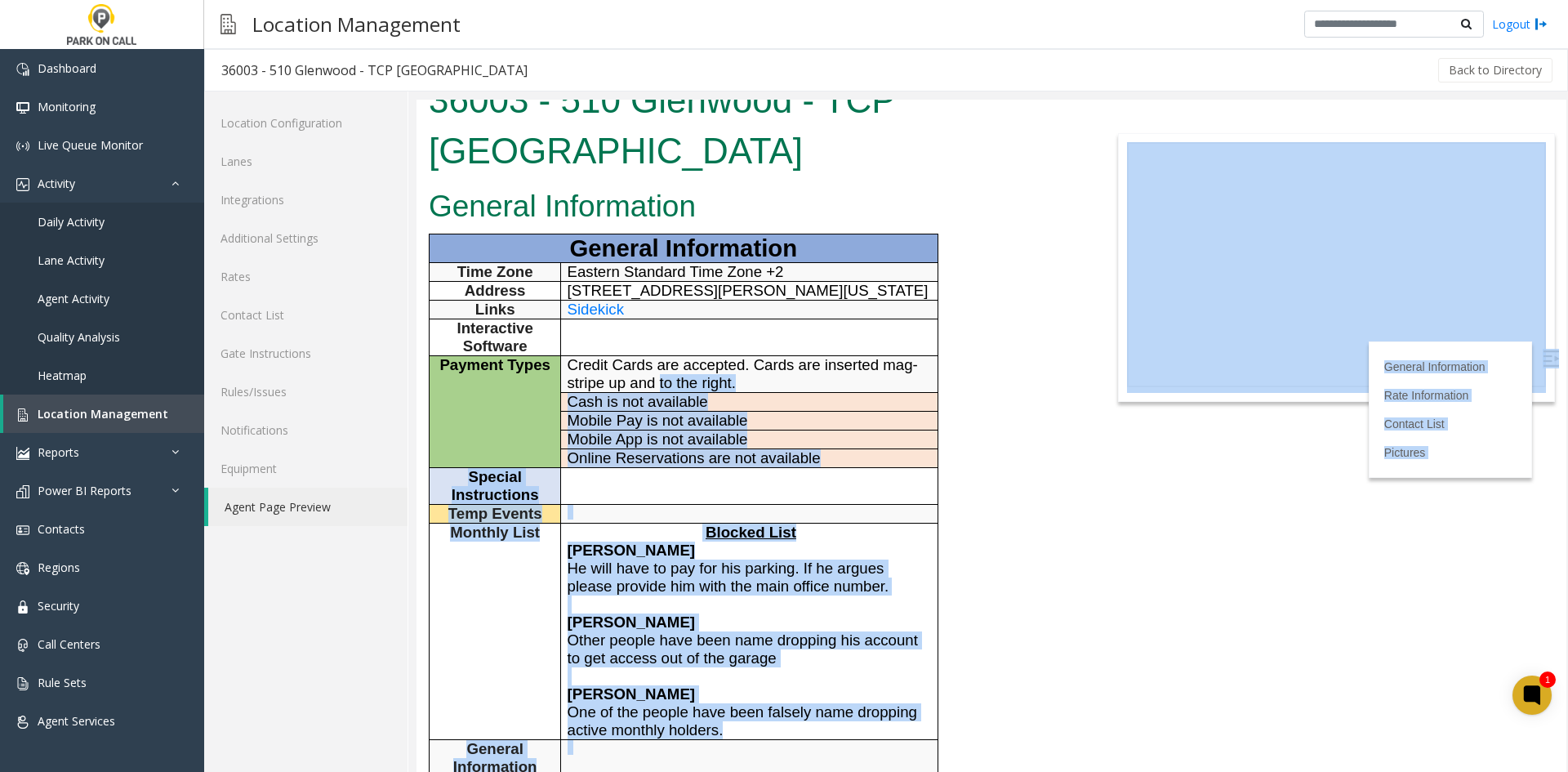
scroll to position [0, 0]
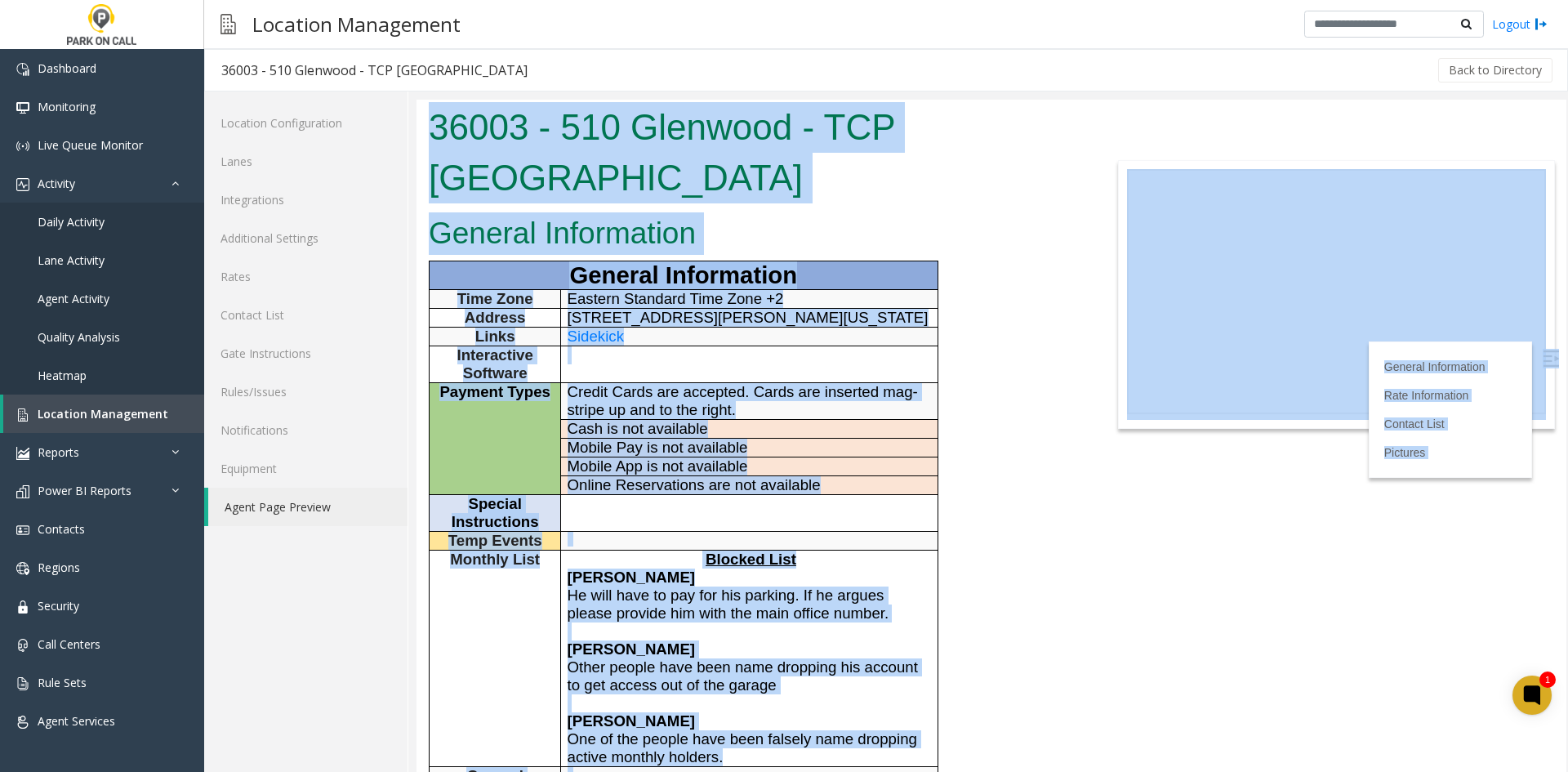
drag, startPoint x: 687, startPoint y: 352, endPoint x: 495, endPoint y: 144, distance: 283.1
click at [495, 144] on body "36003 - 510 Glenwood - TCP [GEOGRAPHIC_DATA] General Information General Inform…" at bounding box center [992, 435] width 1150 height 672
click at [495, 144] on h1 "36003 - 510 Glenwood - TCP [GEOGRAPHIC_DATA]" at bounding box center [752, 152] width 646 height 101
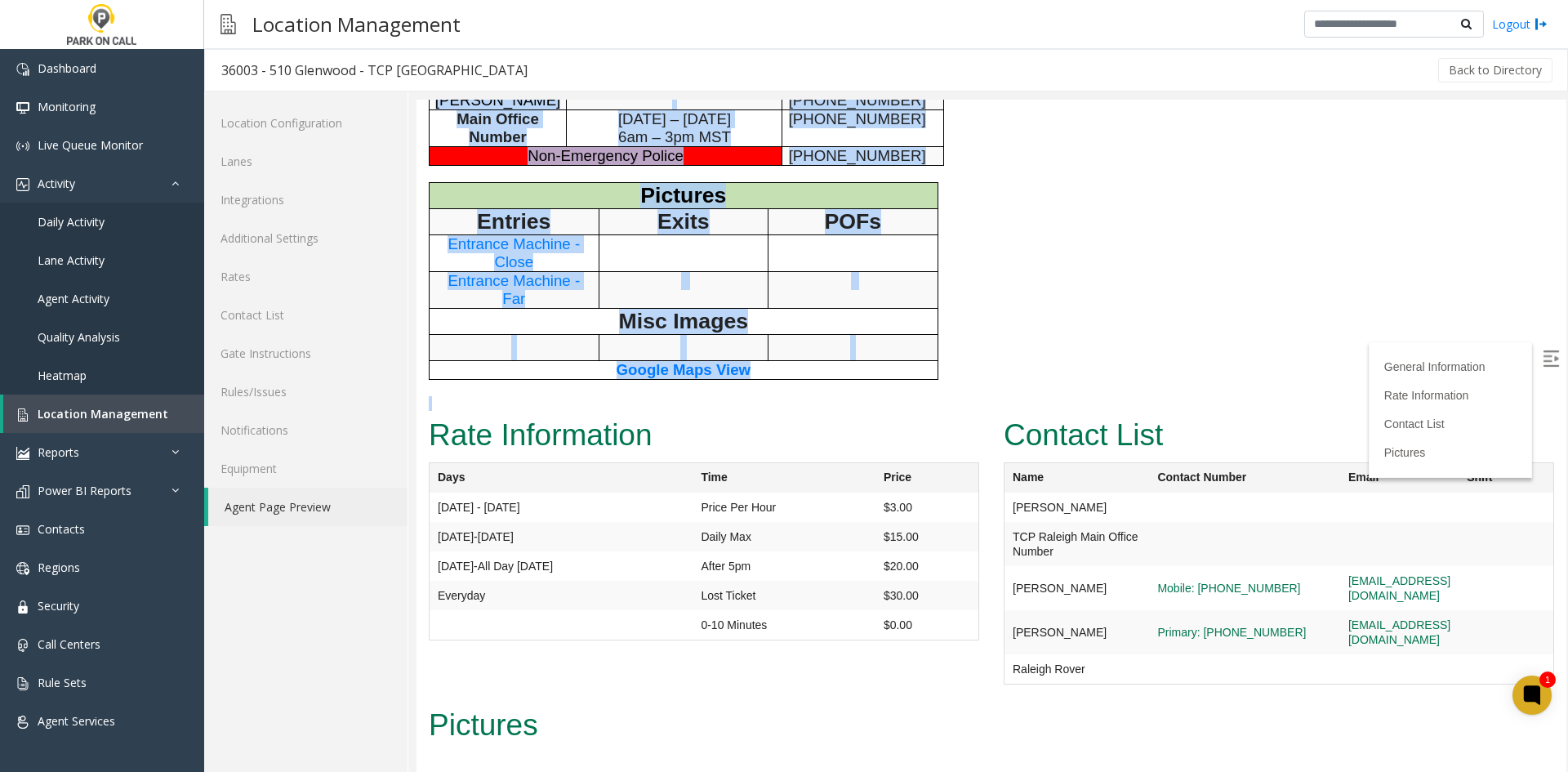
scroll to position [902, 0]
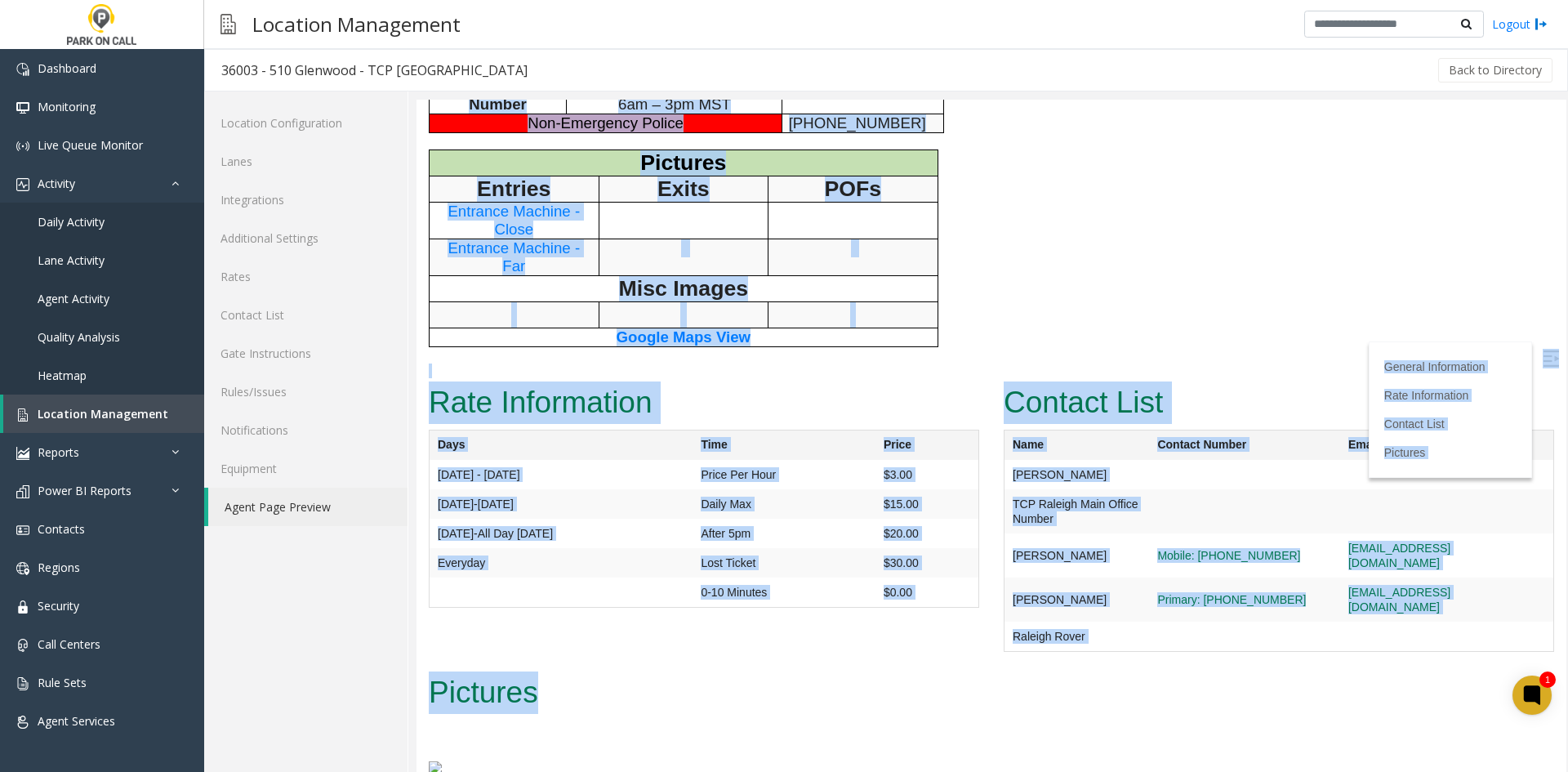
drag, startPoint x: 495, startPoint y: 144, endPoint x: 713, endPoint y: 638, distance: 540.0
click at [713, 671] on h2 "Pictures" at bounding box center [992, 693] width 1125 height 42
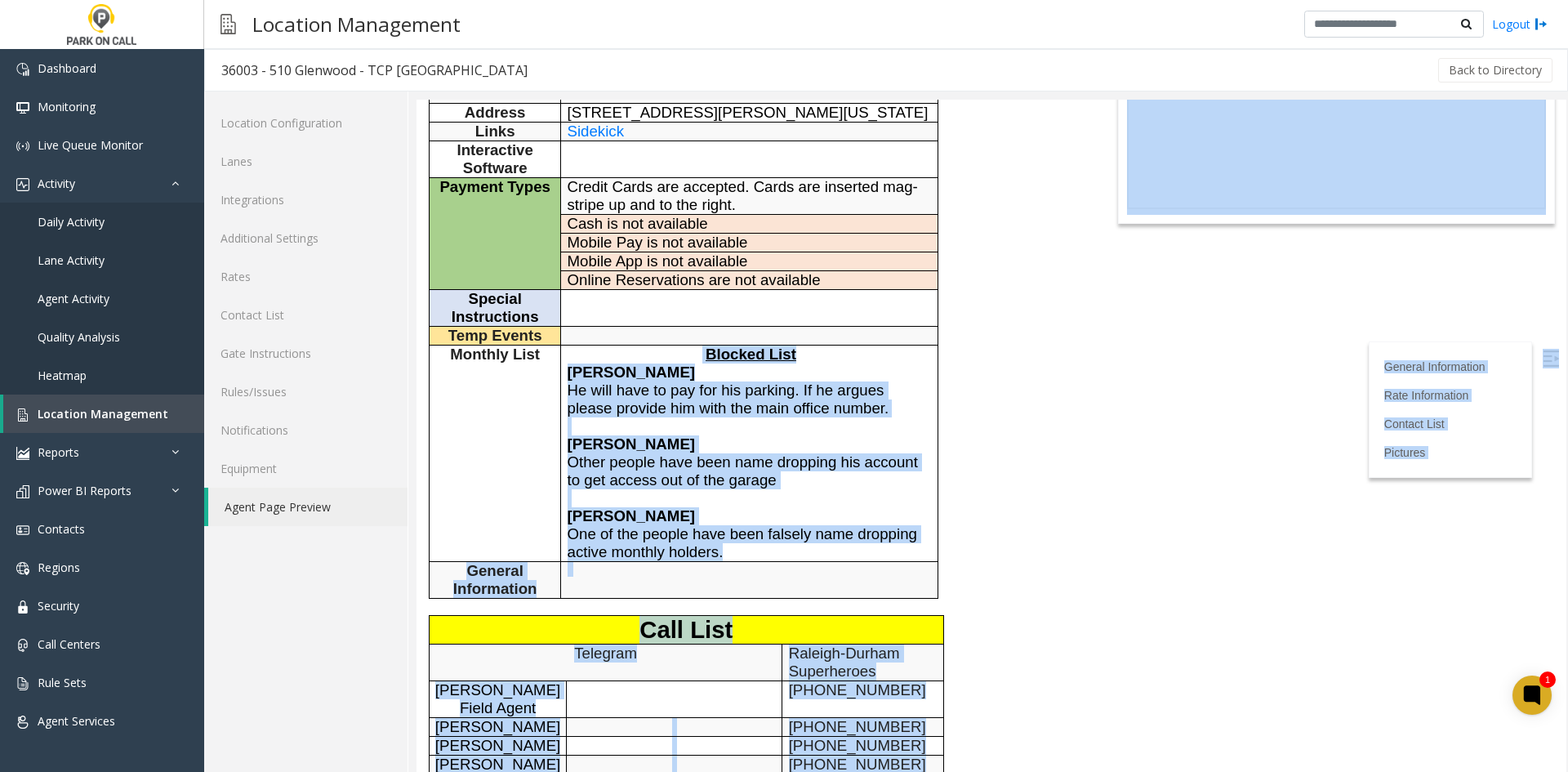
scroll to position [0, 0]
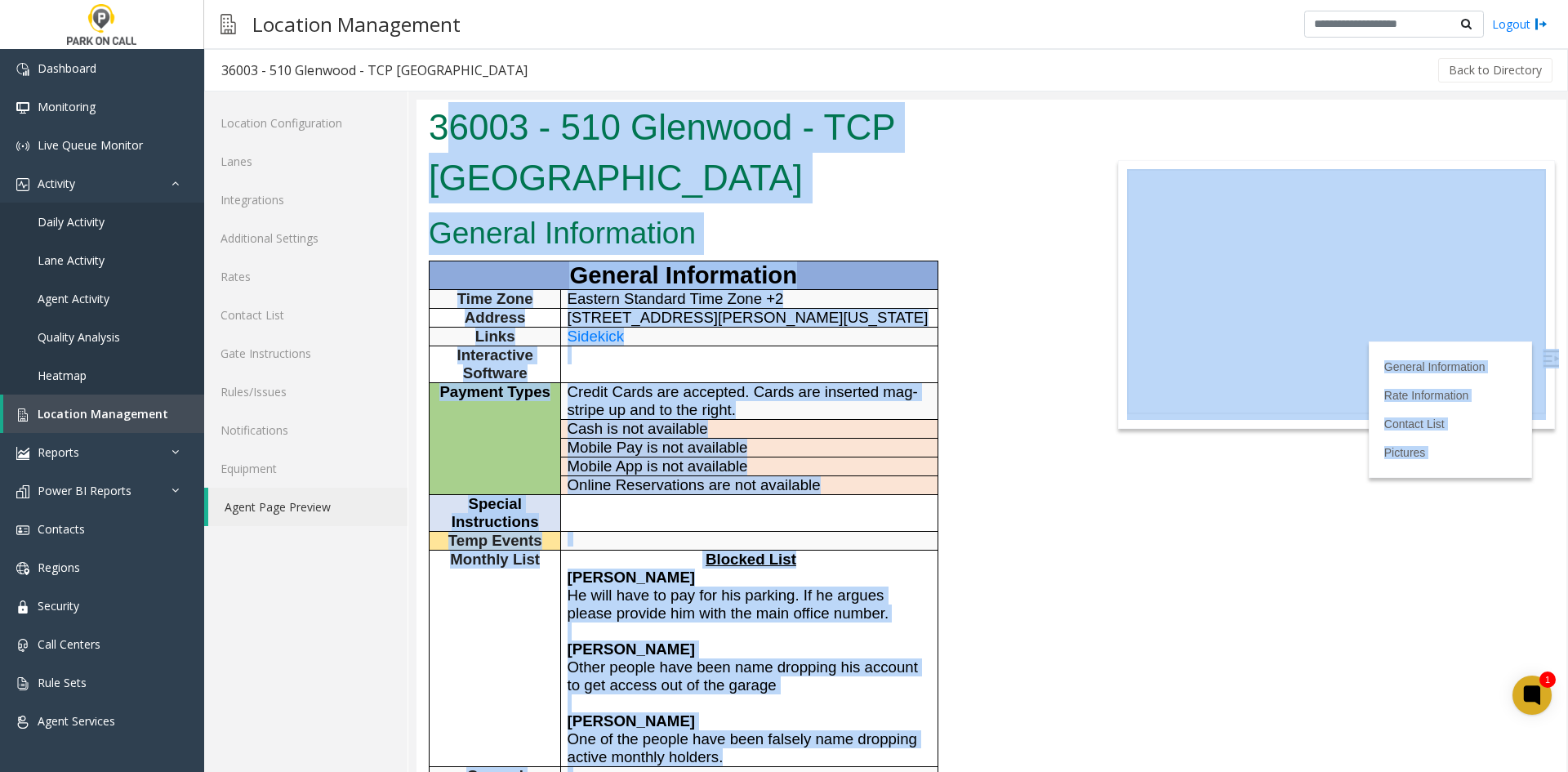
drag, startPoint x: 711, startPoint y: 588, endPoint x: 457, endPoint y: 107, distance: 543.9
click at [457, 107] on body "36003 - 510 Glenwood - TCP [GEOGRAPHIC_DATA] General Information General Inform…" at bounding box center [992, 435] width 1150 height 672
click at [457, 107] on h1 "36003 - 510 Glenwood - TCP [GEOGRAPHIC_DATA]" at bounding box center [752, 152] width 646 height 101
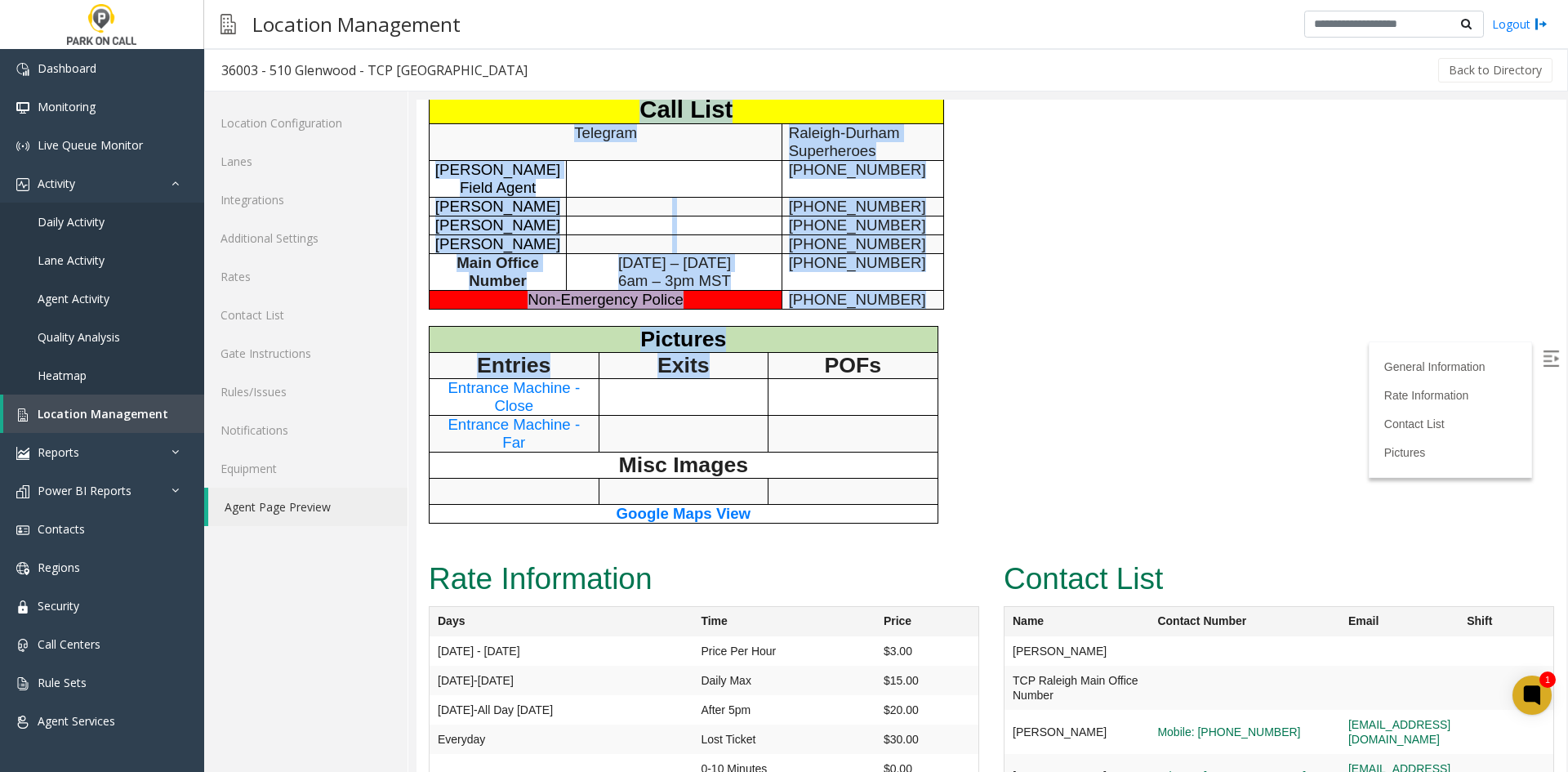
scroll to position [735, 0]
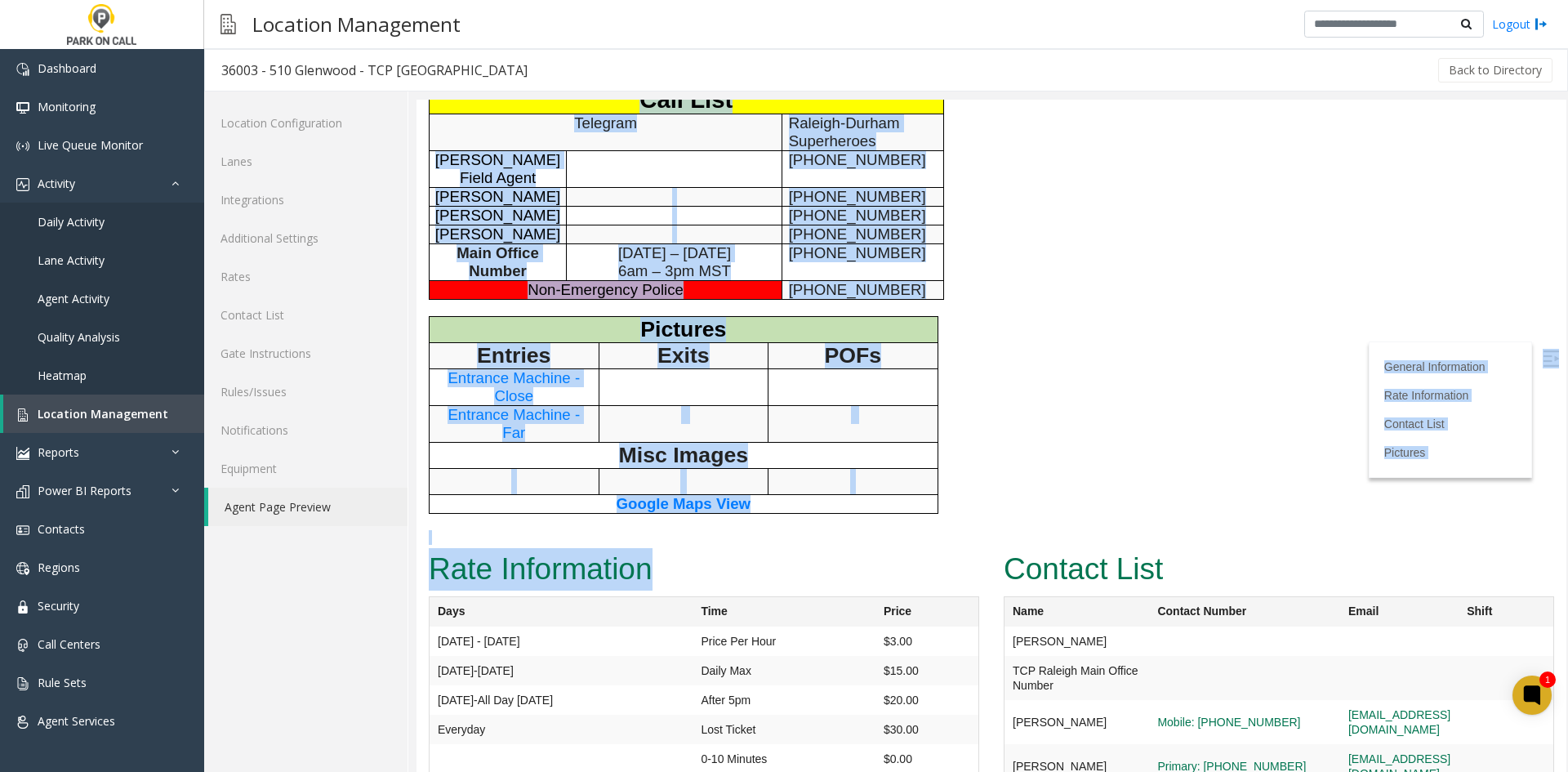
drag, startPoint x: 457, startPoint y: 107, endPoint x: 760, endPoint y: 525, distance: 516.3
click at [757, 548] on h2 "Rate Information" at bounding box center [704, 569] width 551 height 42
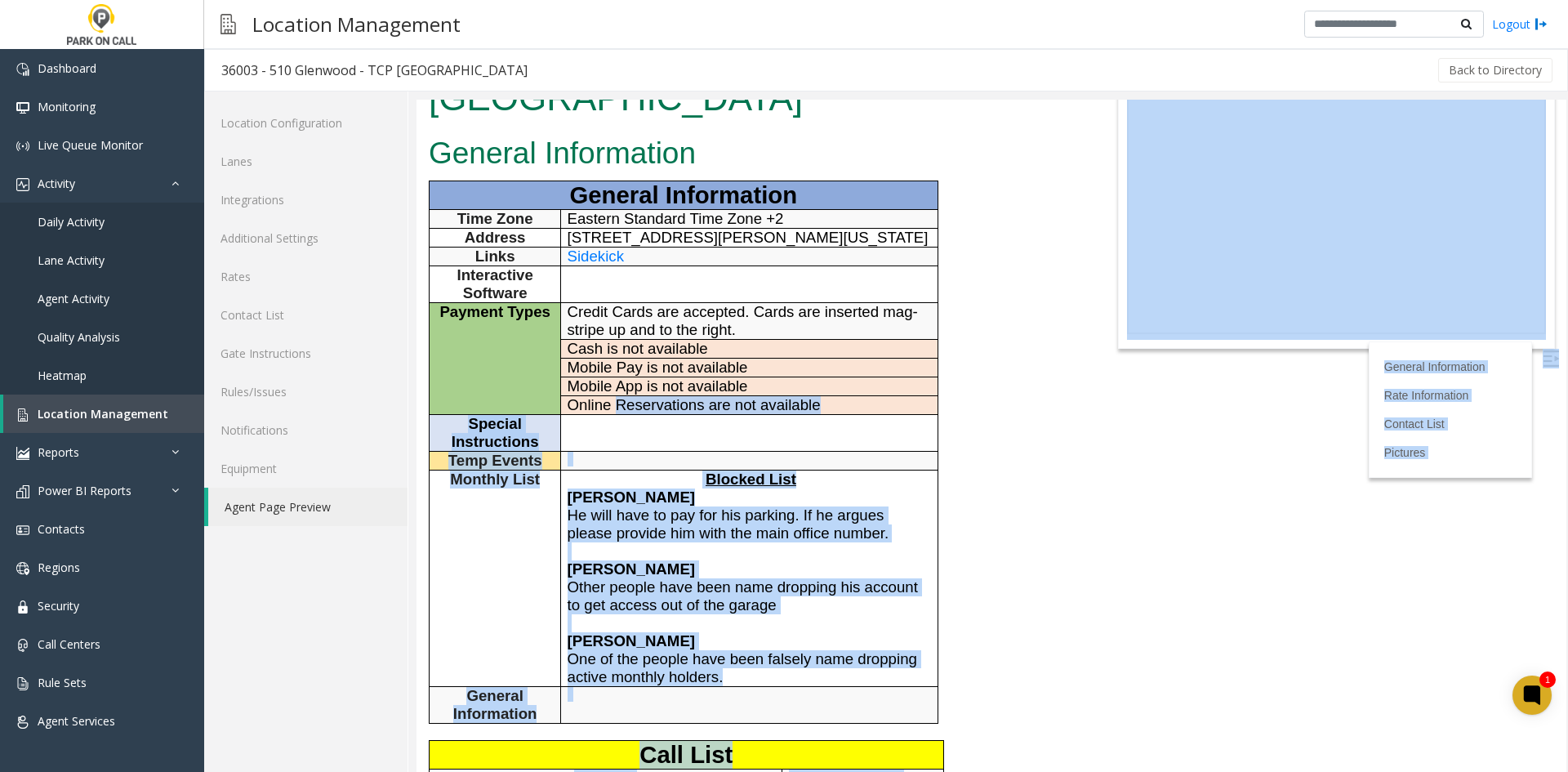
scroll to position [0, 0]
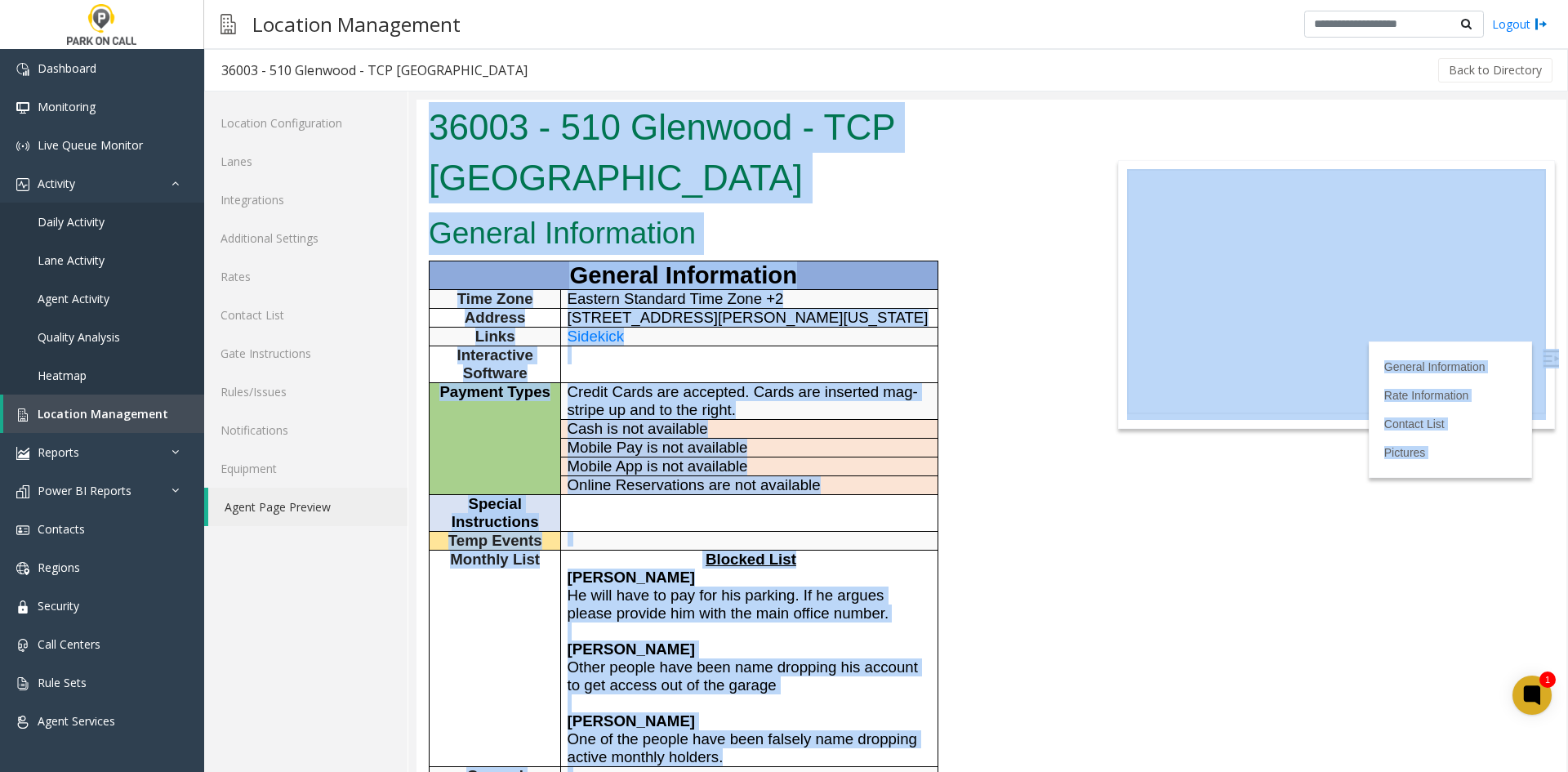
drag, startPoint x: 757, startPoint y: 526, endPoint x: 475, endPoint y: 145, distance: 474.0
click at [475, 145] on body "36003 - 510 Glenwood - TCP [GEOGRAPHIC_DATA] General Information General Inform…" at bounding box center [992, 435] width 1150 height 672
click at [475, 145] on h1 "36003 - 510 Glenwood - TCP [GEOGRAPHIC_DATA]" at bounding box center [752, 152] width 646 height 101
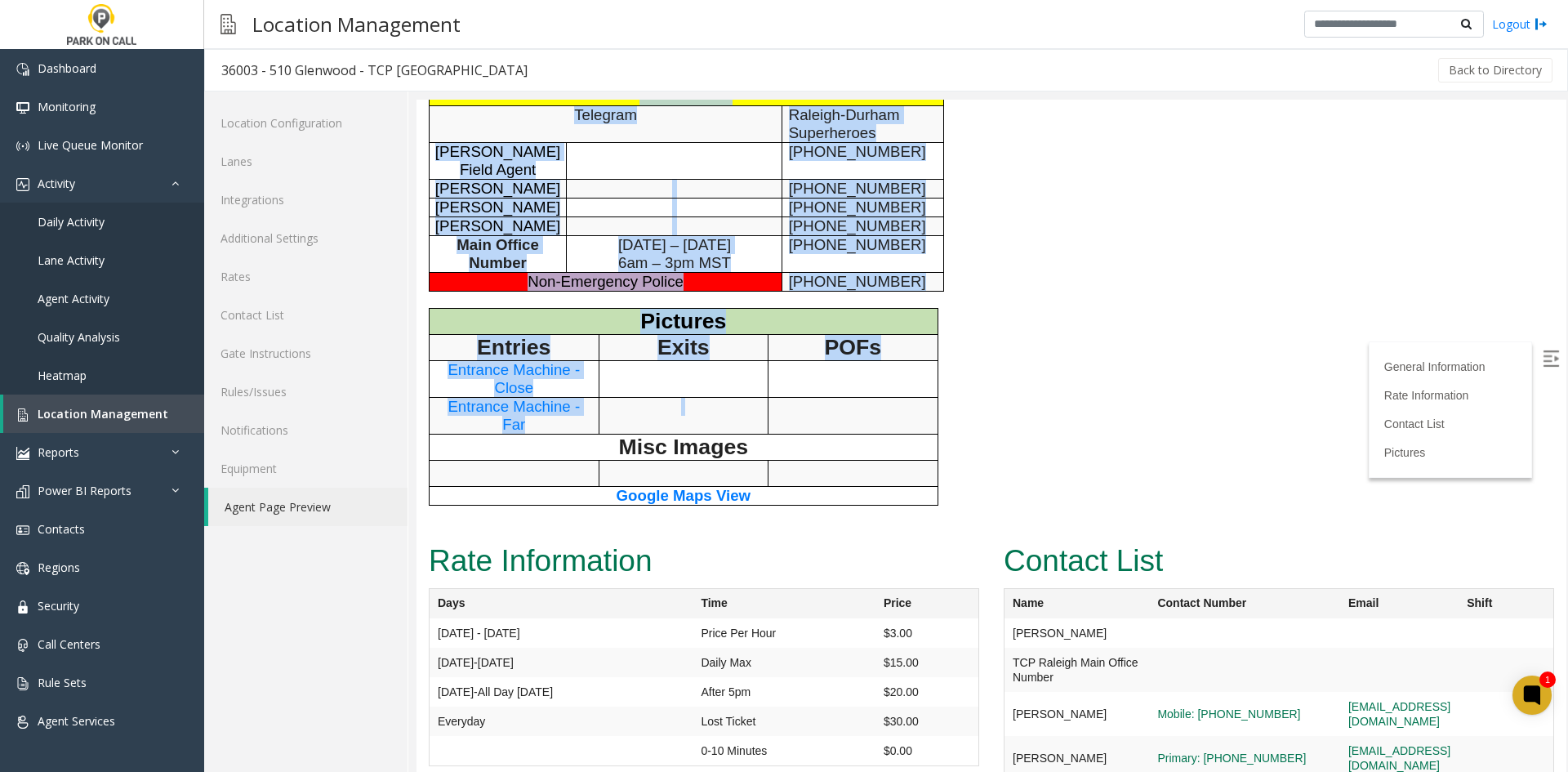
scroll to position [817, 0]
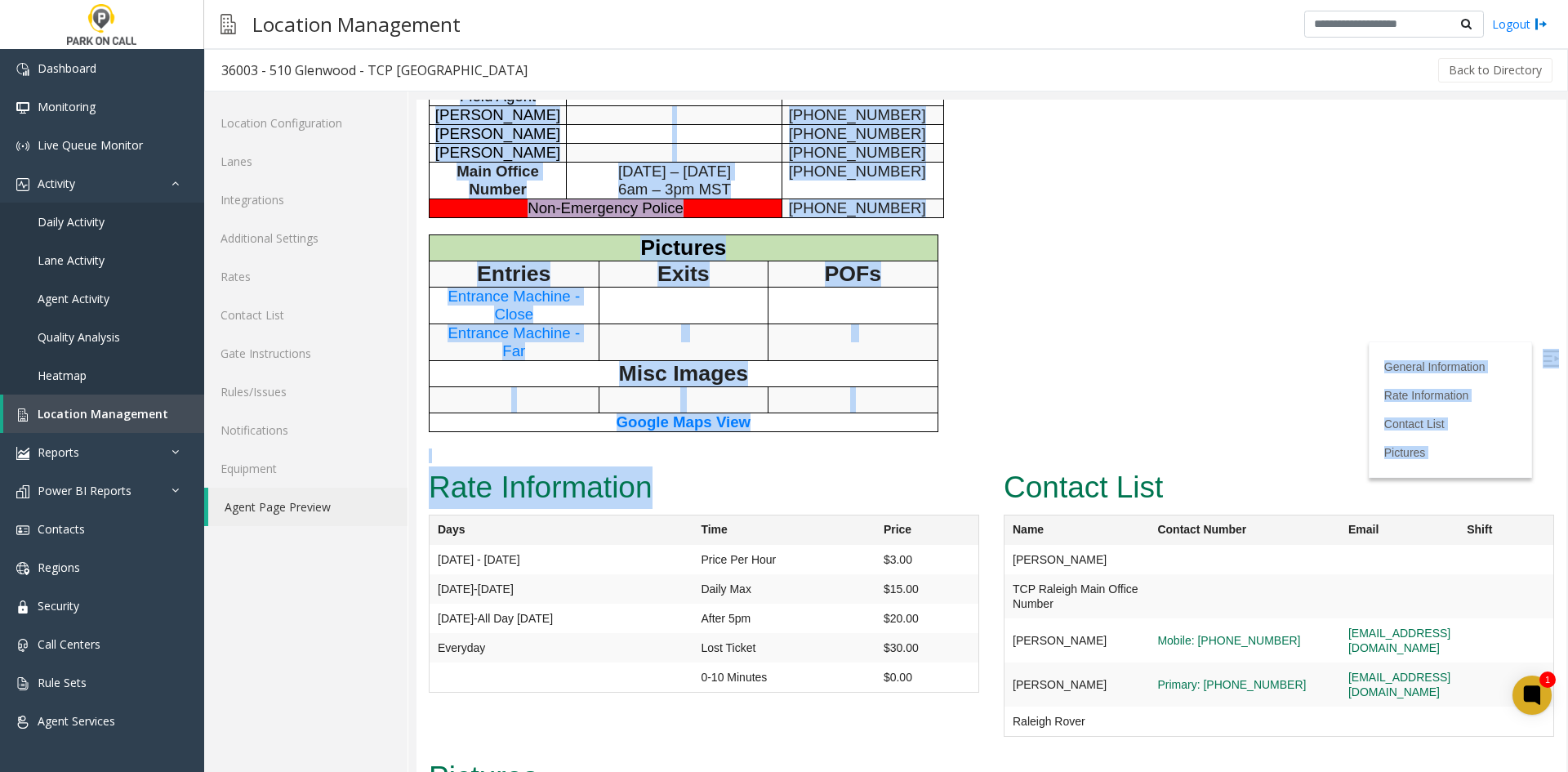
drag, startPoint x: 475, startPoint y: 145, endPoint x: 752, endPoint y: 424, distance: 393.2
click at [752, 467] on h2 "Rate Information" at bounding box center [704, 488] width 551 height 42
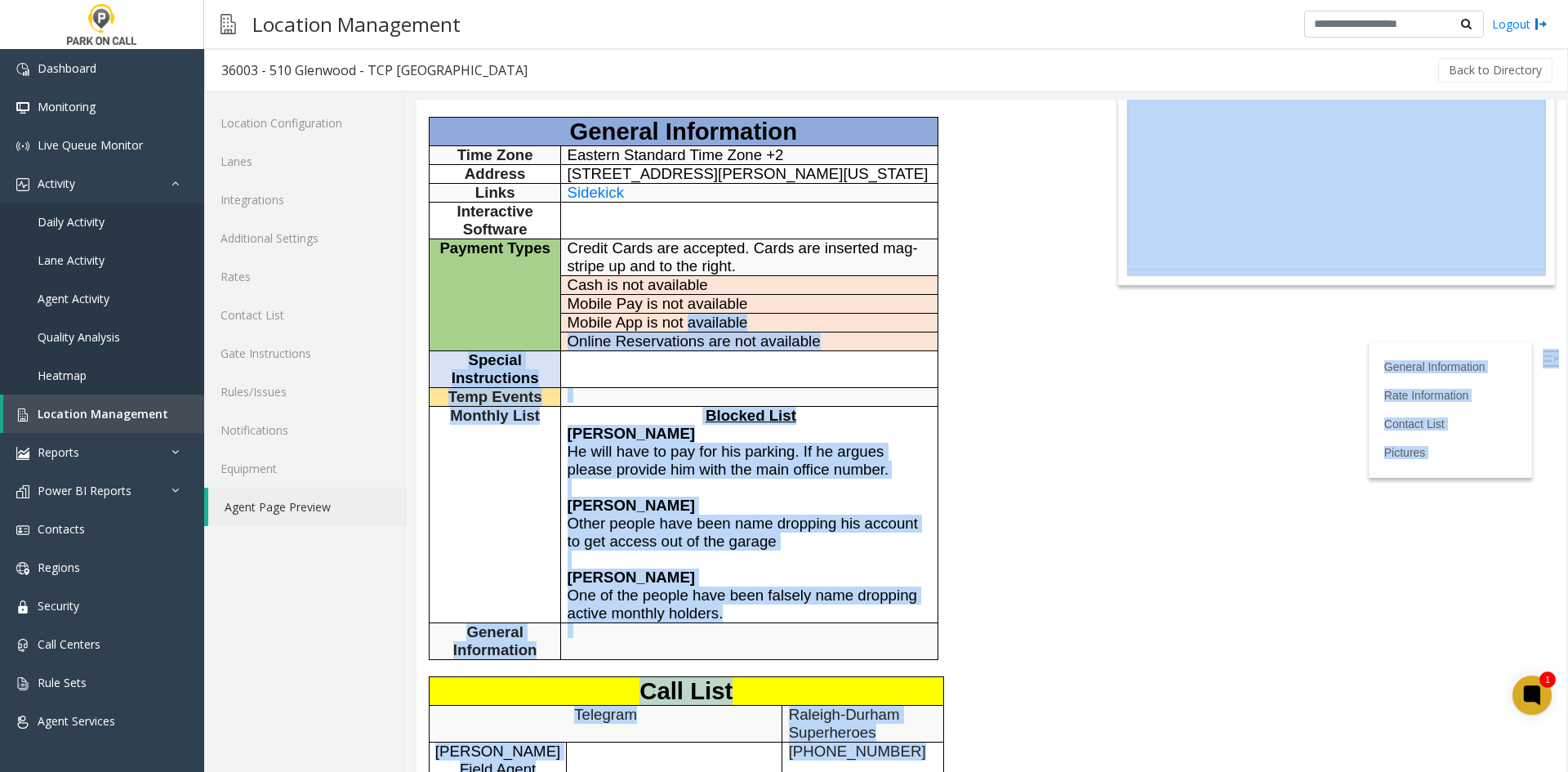
scroll to position [0, 0]
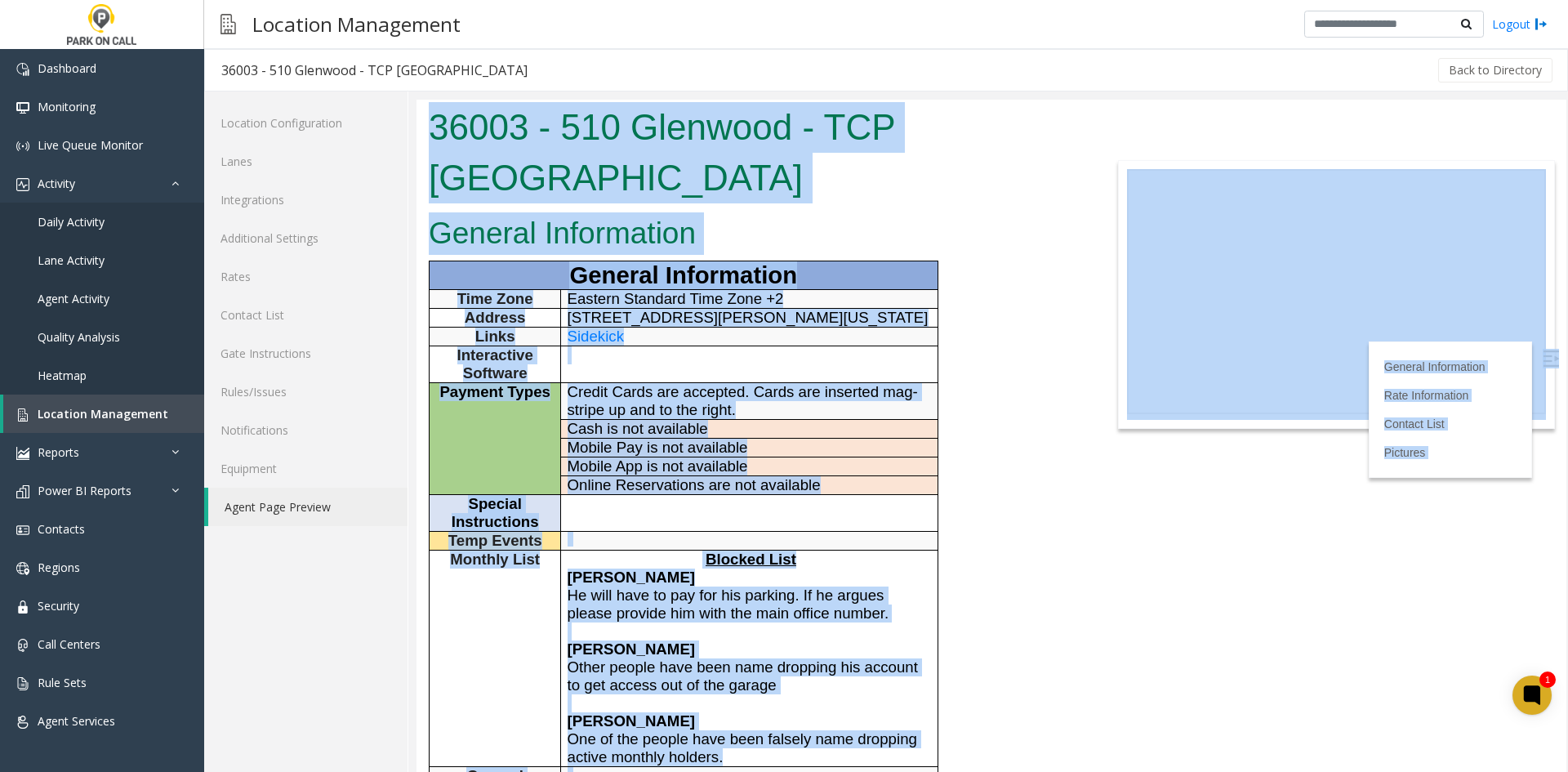
drag, startPoint x: 752, startPoint y: 424, endPoint x: 502, endPoint y: 119, distance: 394.4
click at [502, 119] on body "36003 - 510 Glenwood - TCP [GEOGRAPHIC_DATA] General Information General Inform…" at bounding box center [992, 435] width 1150 height 672
click at [502, 119] on h1 "36003 - 510 Glenwood - TCP [GEOGRAPHIC_DATA]" at bounding box center [752, 152] width 646 height 101
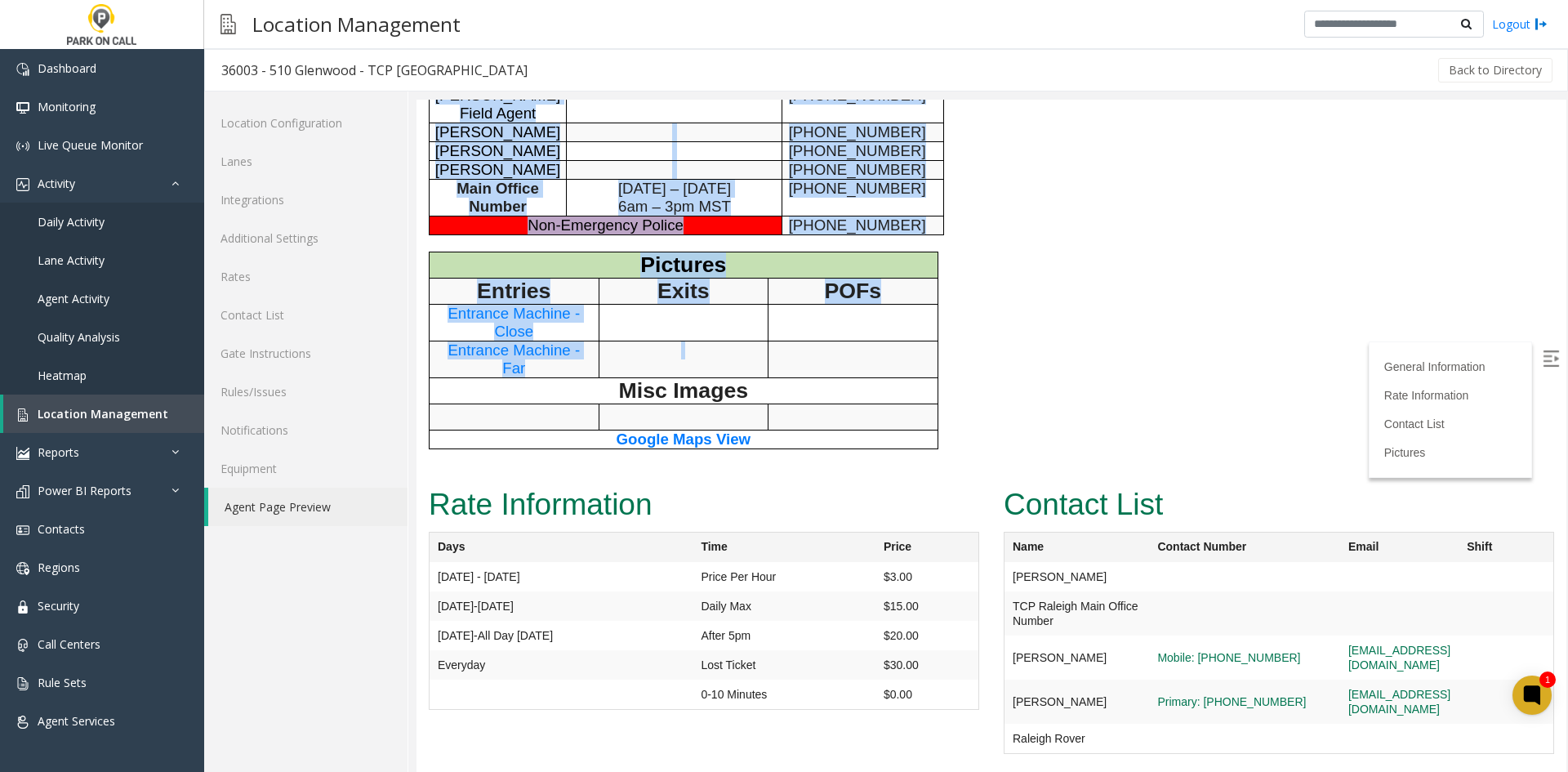
scroll to position [898, 0]
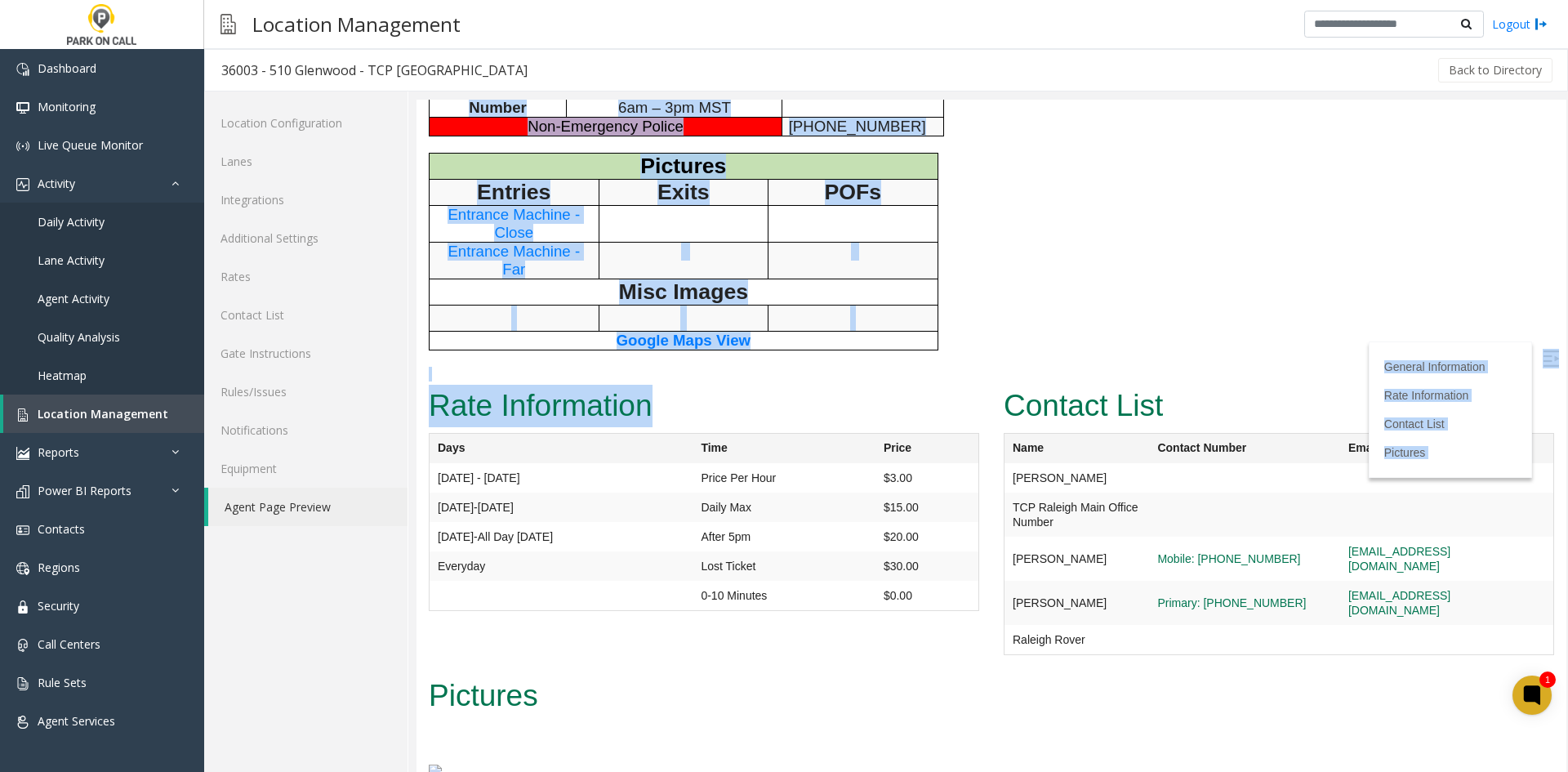
drag, startPoint x: 502, startPoint y: 119, endPoint x: 682, endPoint y: 349, distance: 292.1
click at [682, 385] on h2 "Rate Information" at bounding box center [704, 406] width 551 height 42
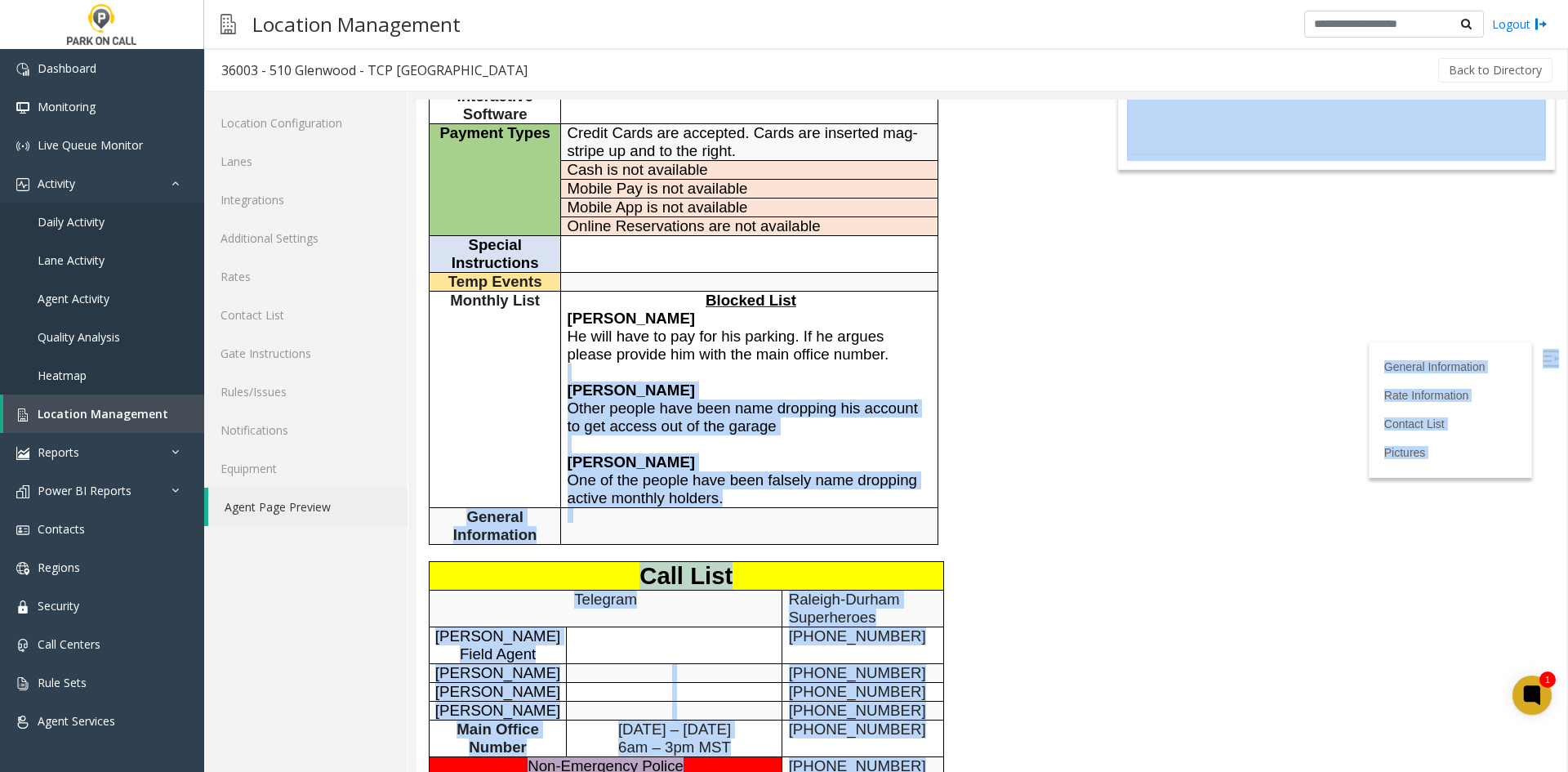
scroll to position [0, 0]
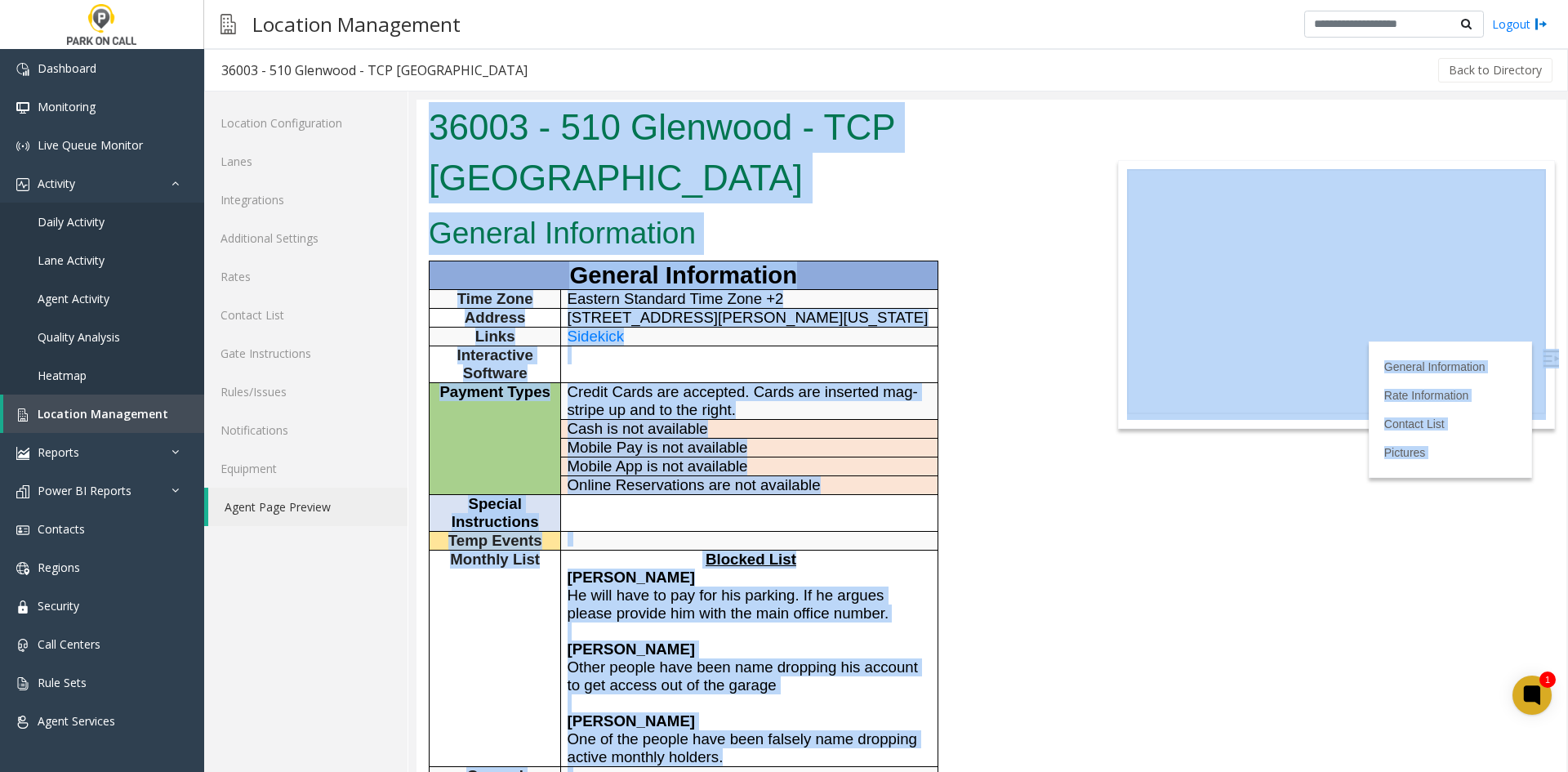
drag, startPoint x: 682, startPoint y: 349, endPoint x: 438, endPoint y: 87, distance: 358.0
click at [438, 100] on html "36003 - 510 Glenwood - TCP [GEOGRAPHIC_DATA] General Information General Inform…" at bounding box center [992, 435] width 1150 height 672
click at [446, 114] on h1 "36003 - 510 Glenwood - TCP [GEOGRAPHIC_DATA]" at bounding box center [752, 152] width 646 height 101
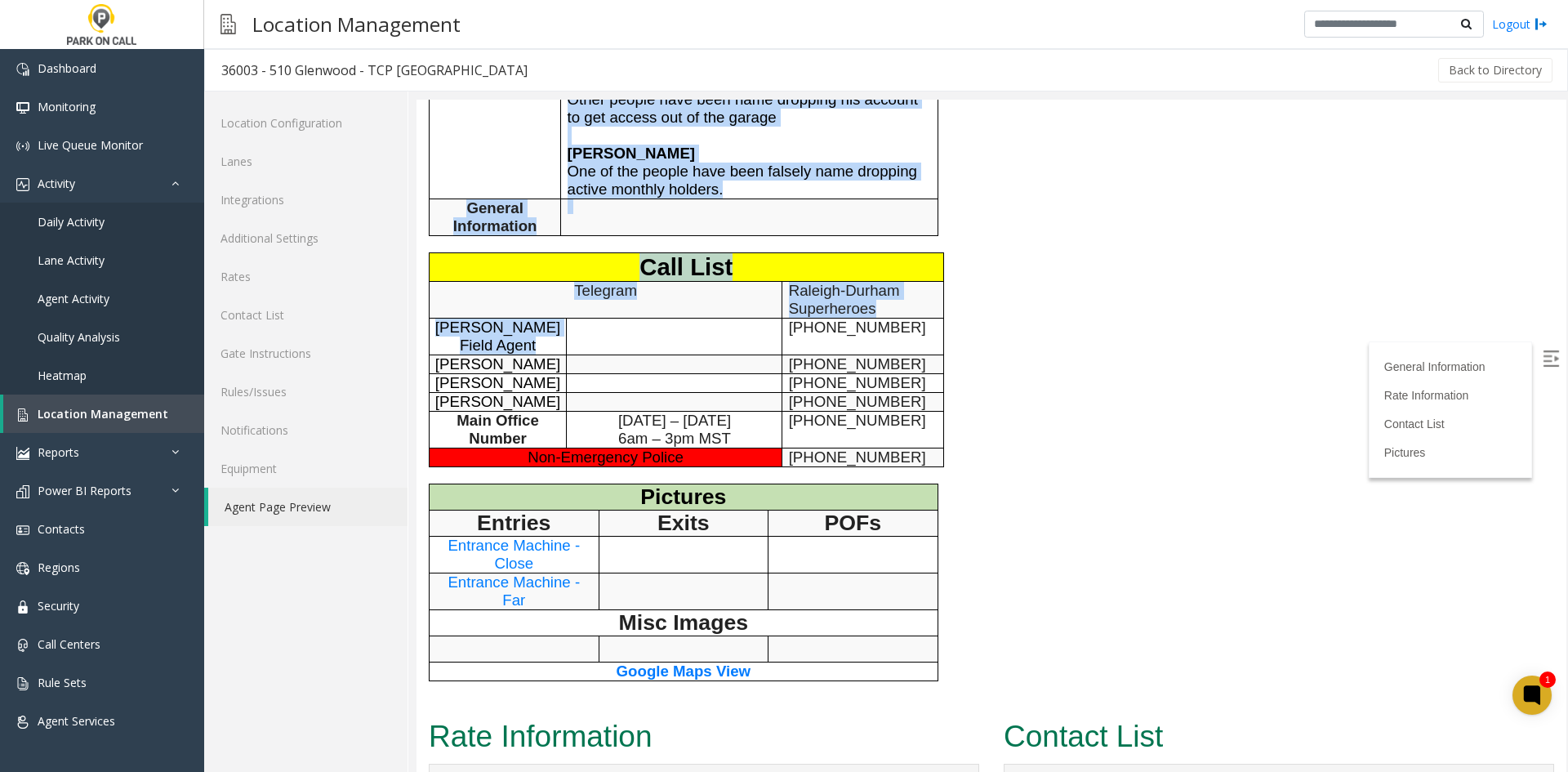
scroll to position [735, 0]
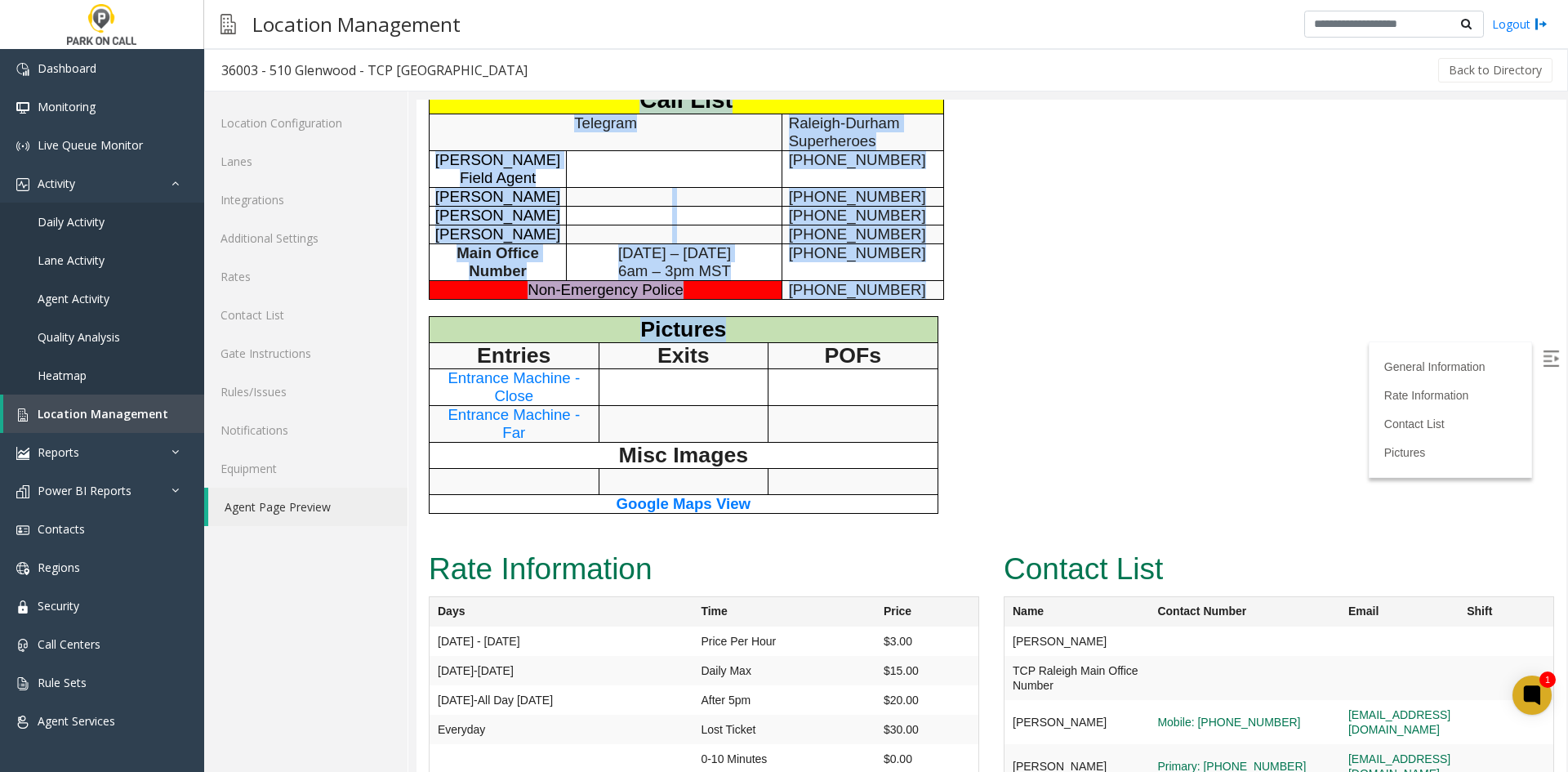
drag, startPoint x: 446, startPoint y: 114, endPoint x: 606, endPoint y: 282, distance: 232.0
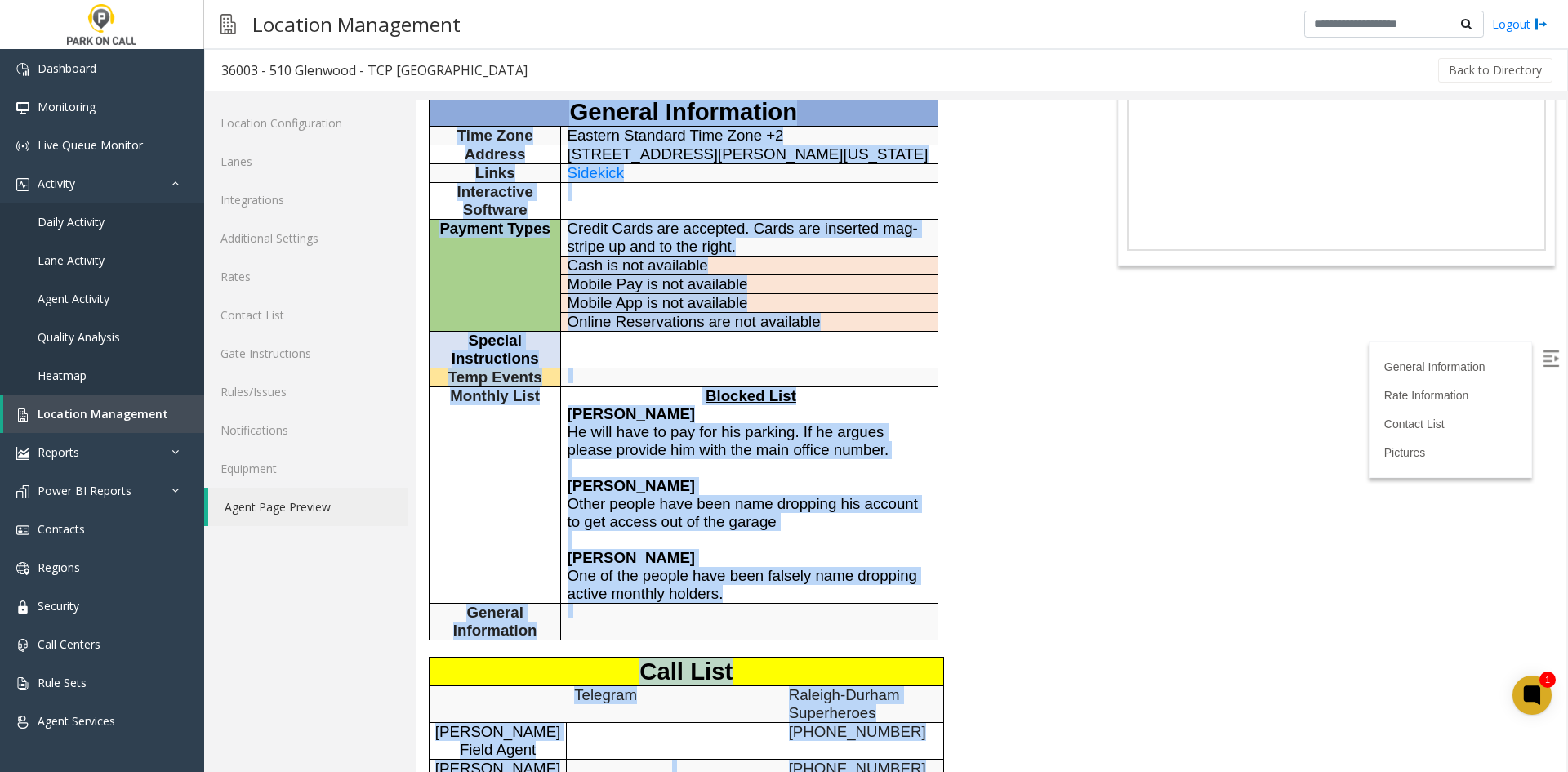
scroll to position [0, 0]
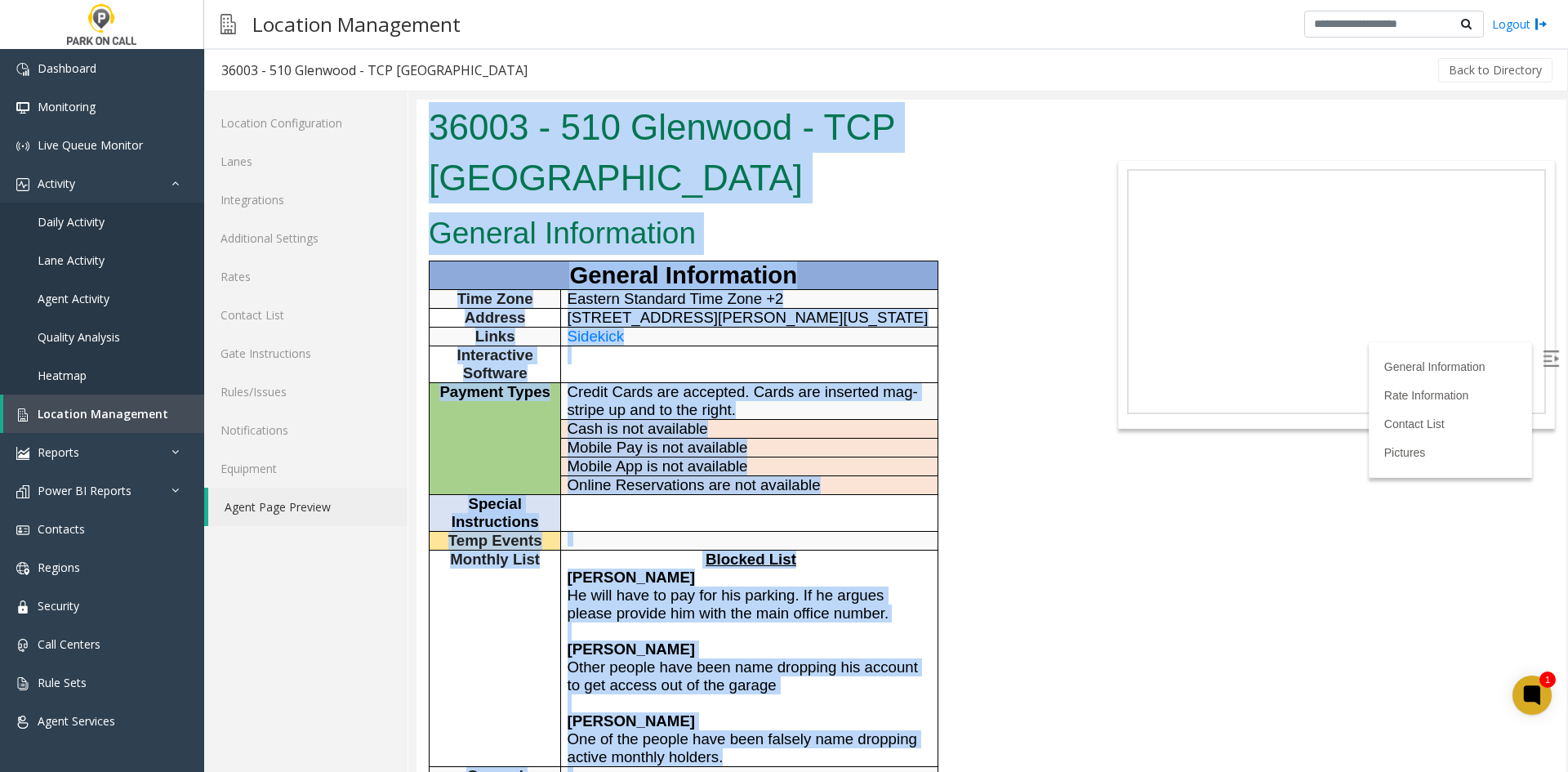
click at [603, 383] on p "Credit Cards are accepted. Cards are inserted mag-stripe up and to the right." at bounding box center [749, 400] width 364 height 36
click at [453, 212] on h2 "General Information" at bounding box center [752, 233] width 646 height 42
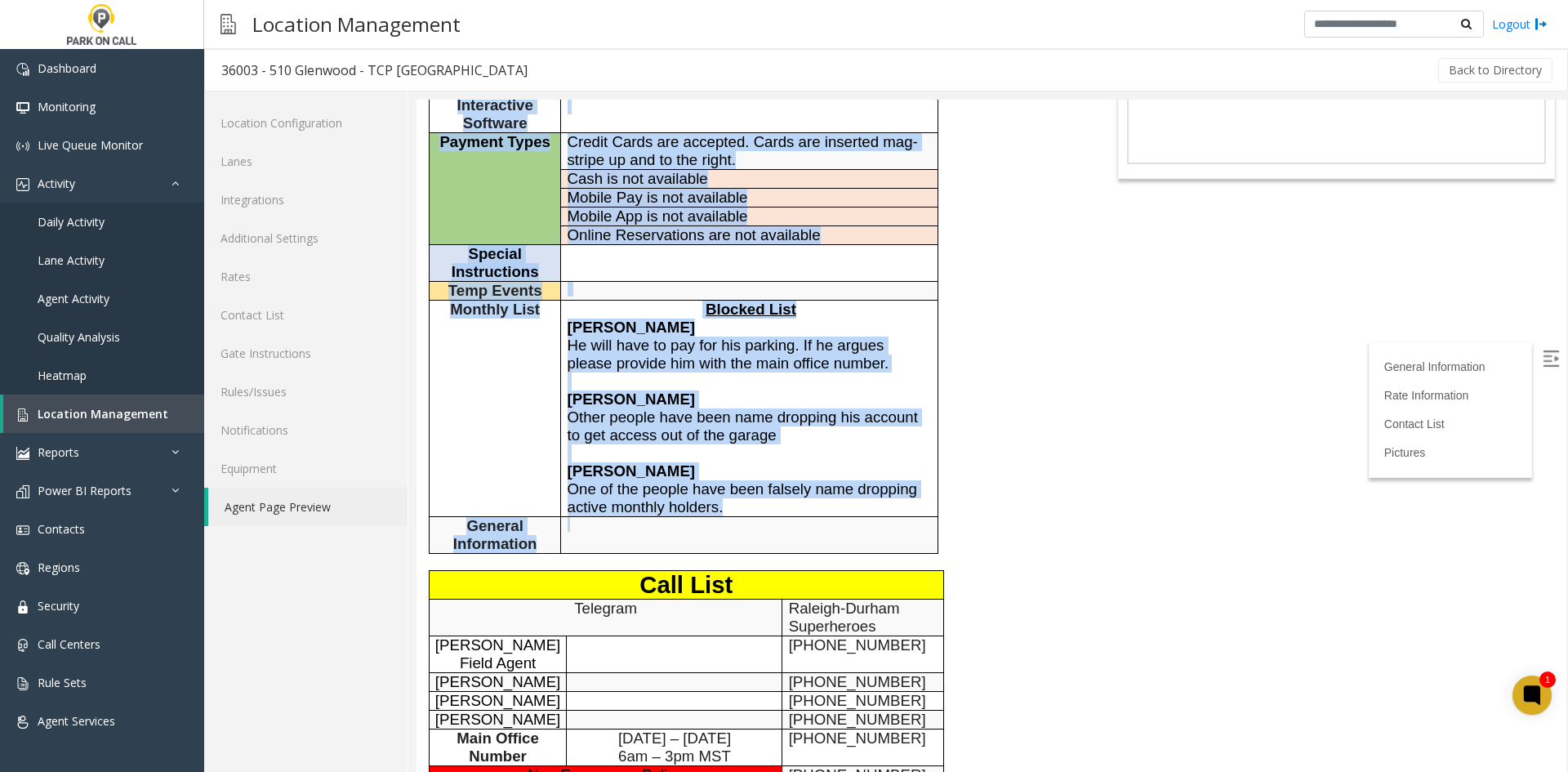
scroll to position [248, 0]
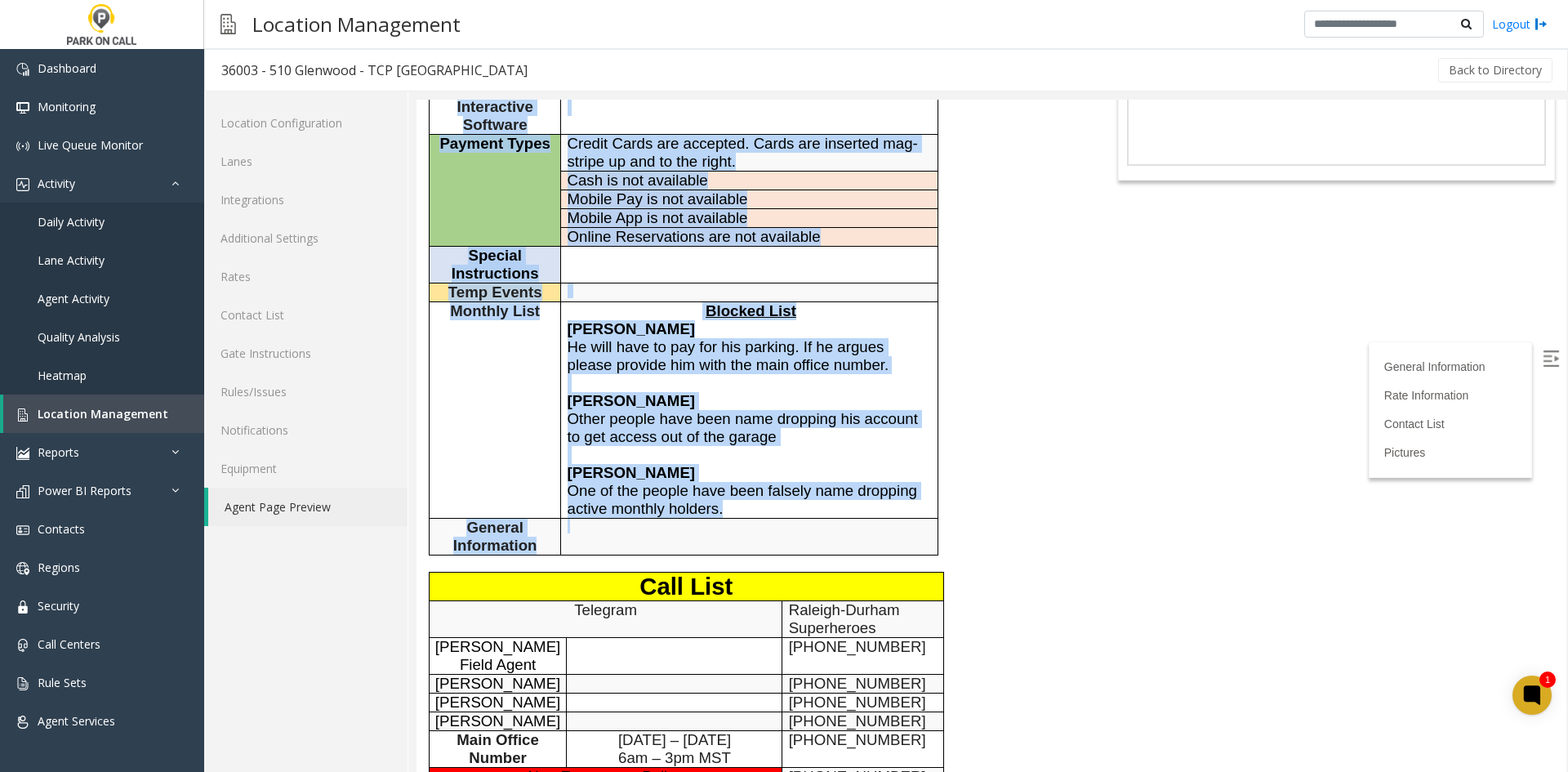
drag, startPoint x: 630, startPoint y: 588, endPoint x: 505, endPoint y: 529, distance: 138.2
click at [505, 524] on html "36003 - 510 Glenwood - TCP [GEOGRAPHIC_DATA] General Information General Inform…" at bounding box center [992, 187] width 1150 height 672
click at [505, 573] on p "Call List" at bounding box center [686, 587] width 503 height 28
click at [490, 518] on span "General Information" at bounding box center [494, 536] width 84 height 35
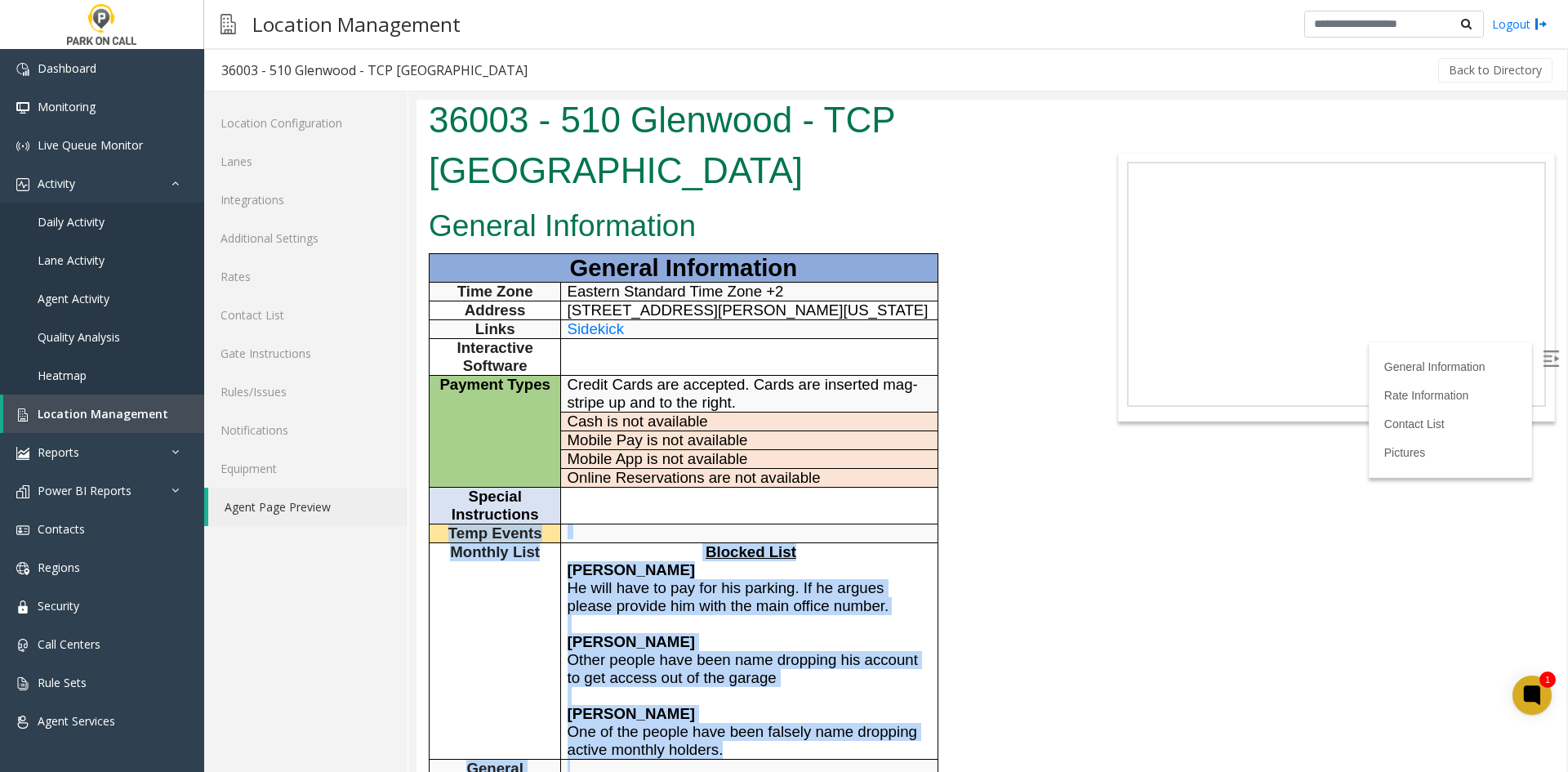
scroll to position [0, 0]
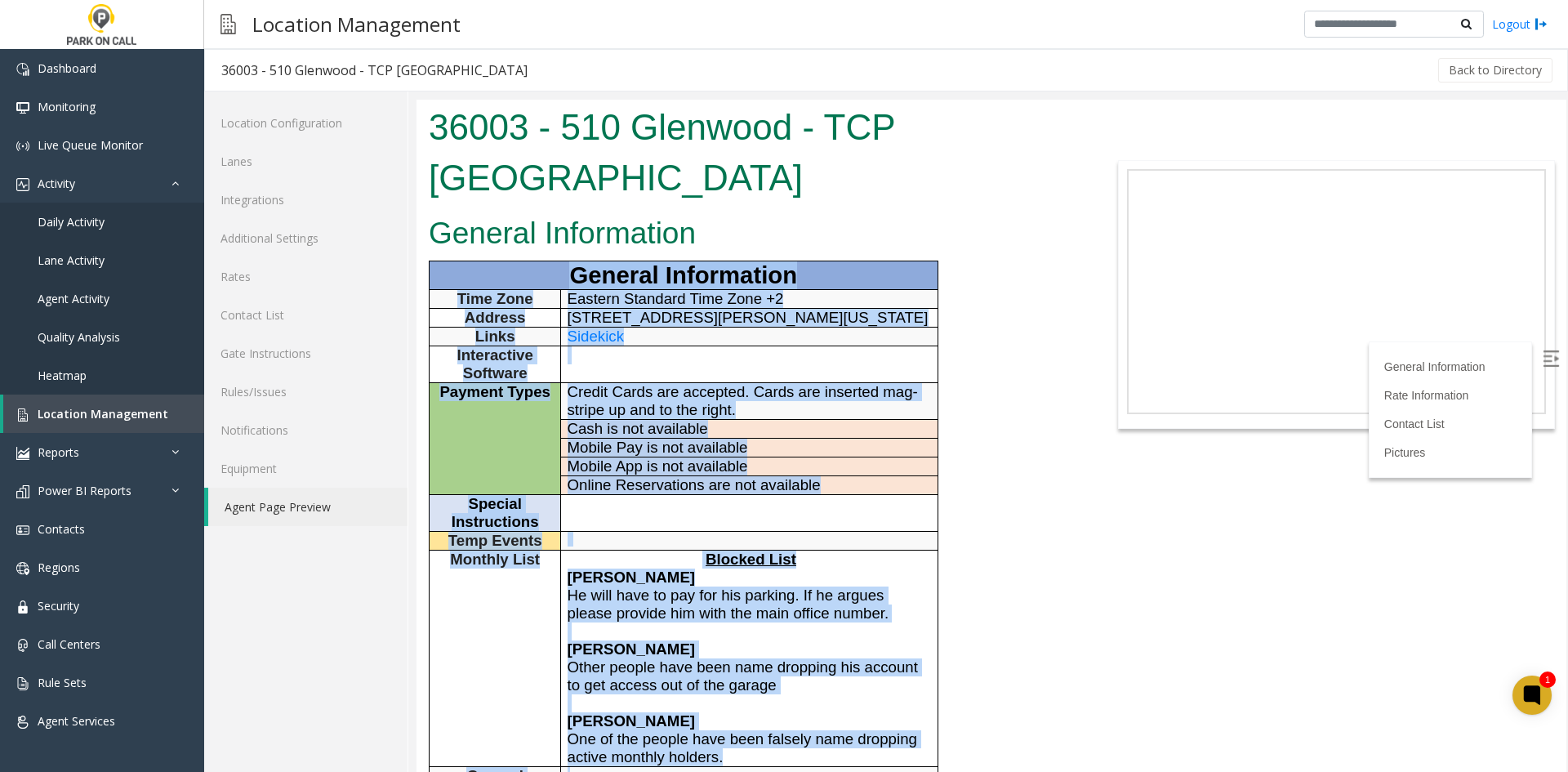
drag, startPoint x: 649, startPoint y: 482, endPoint x: 469, endPoint y: 212, distance: 324.5
click at [469, 212] on div "General Information General Information Time Zone Eastern Standard Time Zone +2…" at bounding box center [752, 744] width 671 height 1071
click at [469, 261] on p "General Information" at bounding box center [683, 275] width 496 height 28
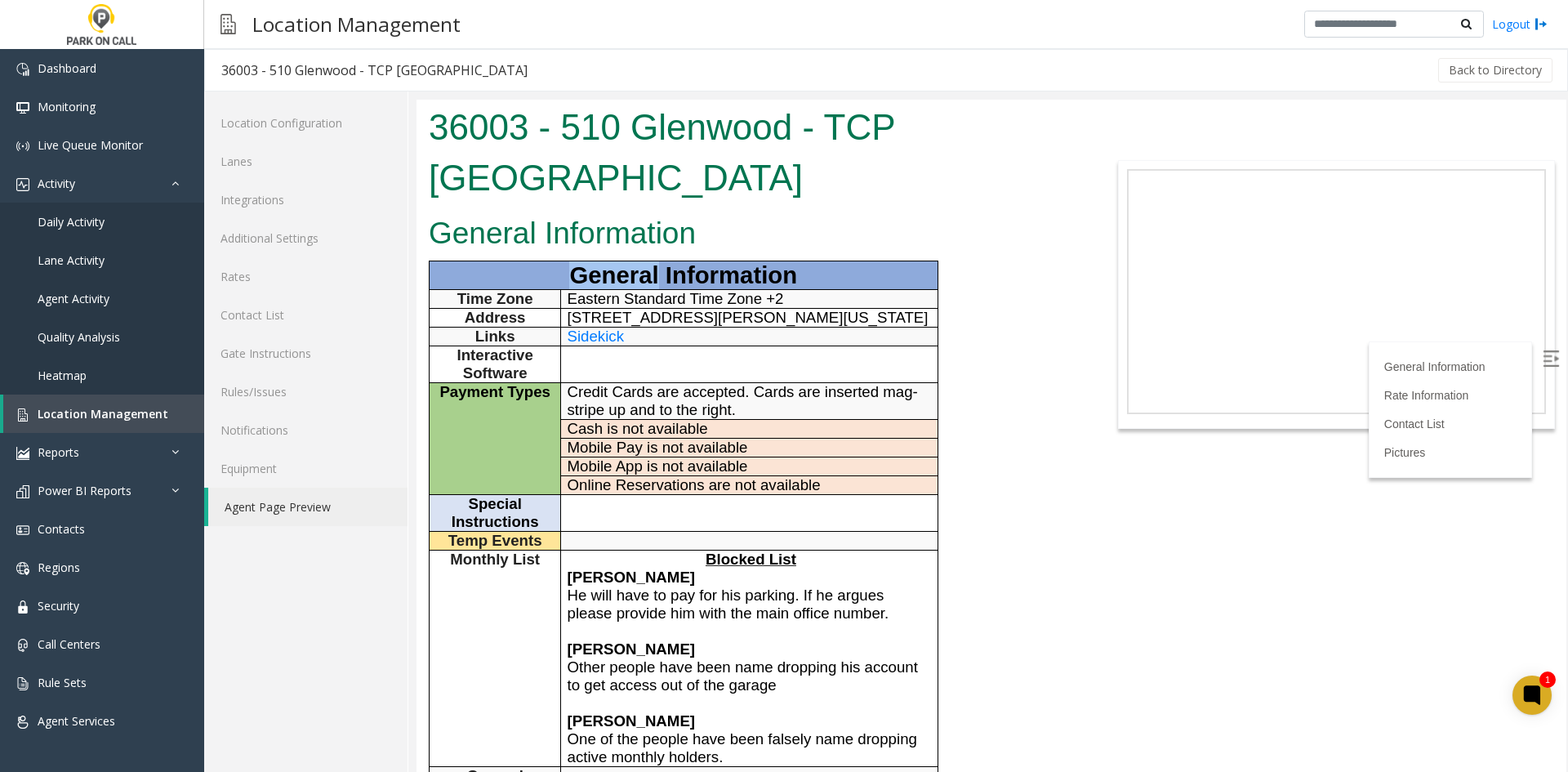
drag, startPoint x: 469, startPoint y: 212, endPoint x: 453, endPoint y: 149, distance: 65.0
click at [471, 209] on div "General Information General Information Time Zone Eastern Standard Time Zone +2…" at bounding box center [752, 744] width 671 height 1071
click at [444, 136] on h1 "36003 - 510 Glenwood - TCP [GEOGRAPHIC_DATA]" at bounding box center [752, 152] width 646 height 101
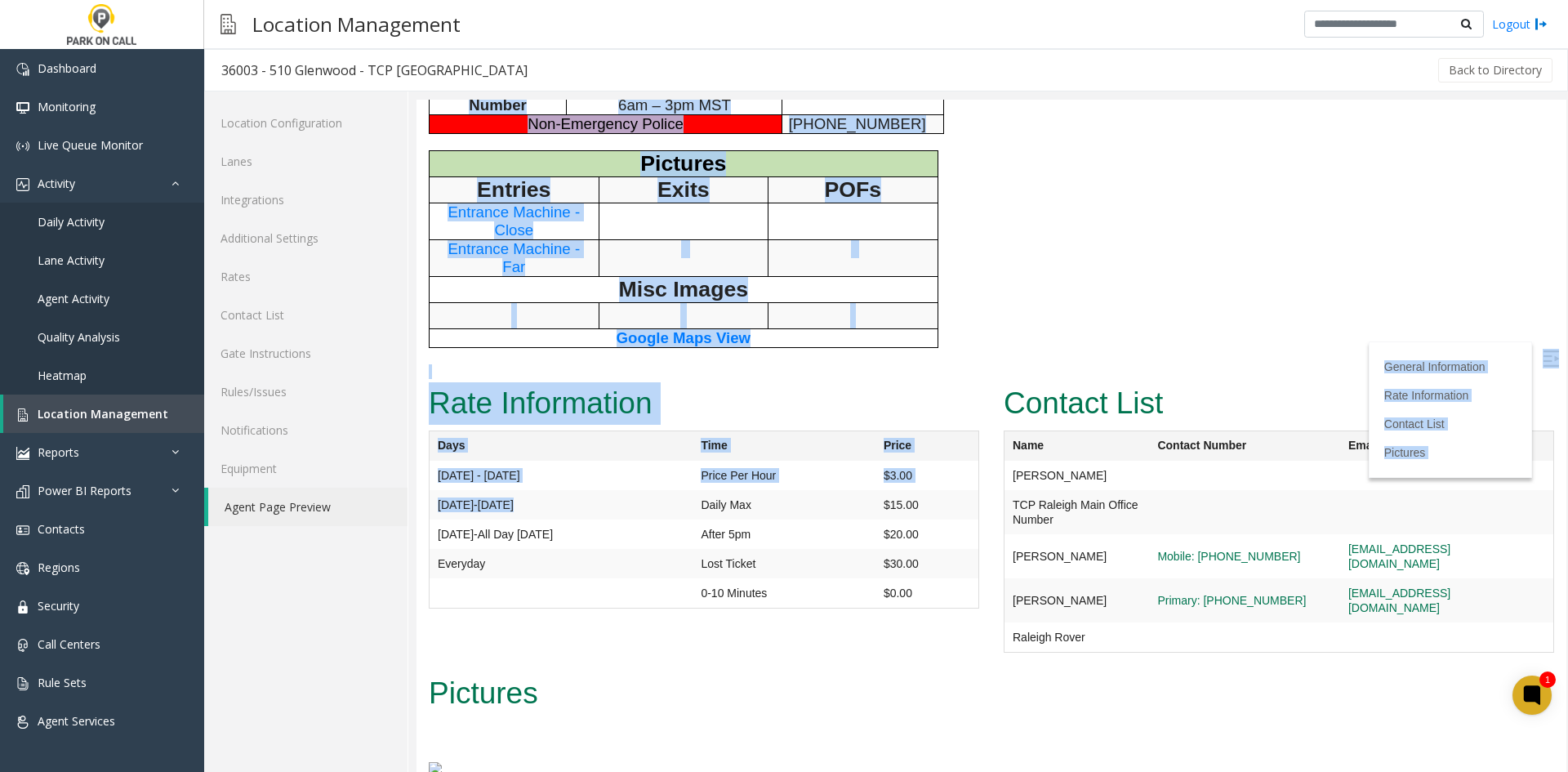
scroll to position [902, 0]
drag, startPoint x: 444, startPoint y: 136, endPoint x: 597, endPoint y: 457, distance: 355.6
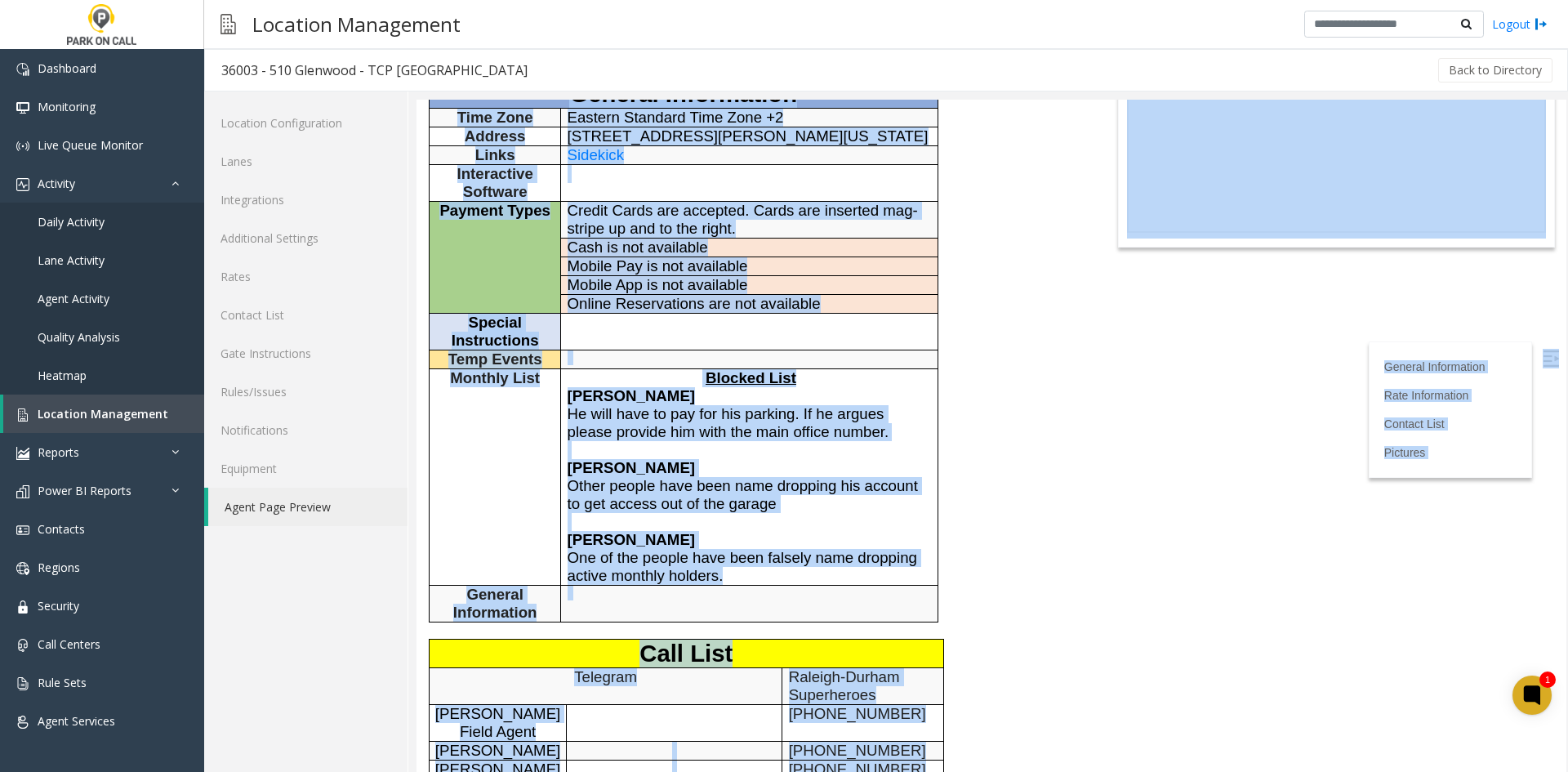
scroll to position [0, 0]
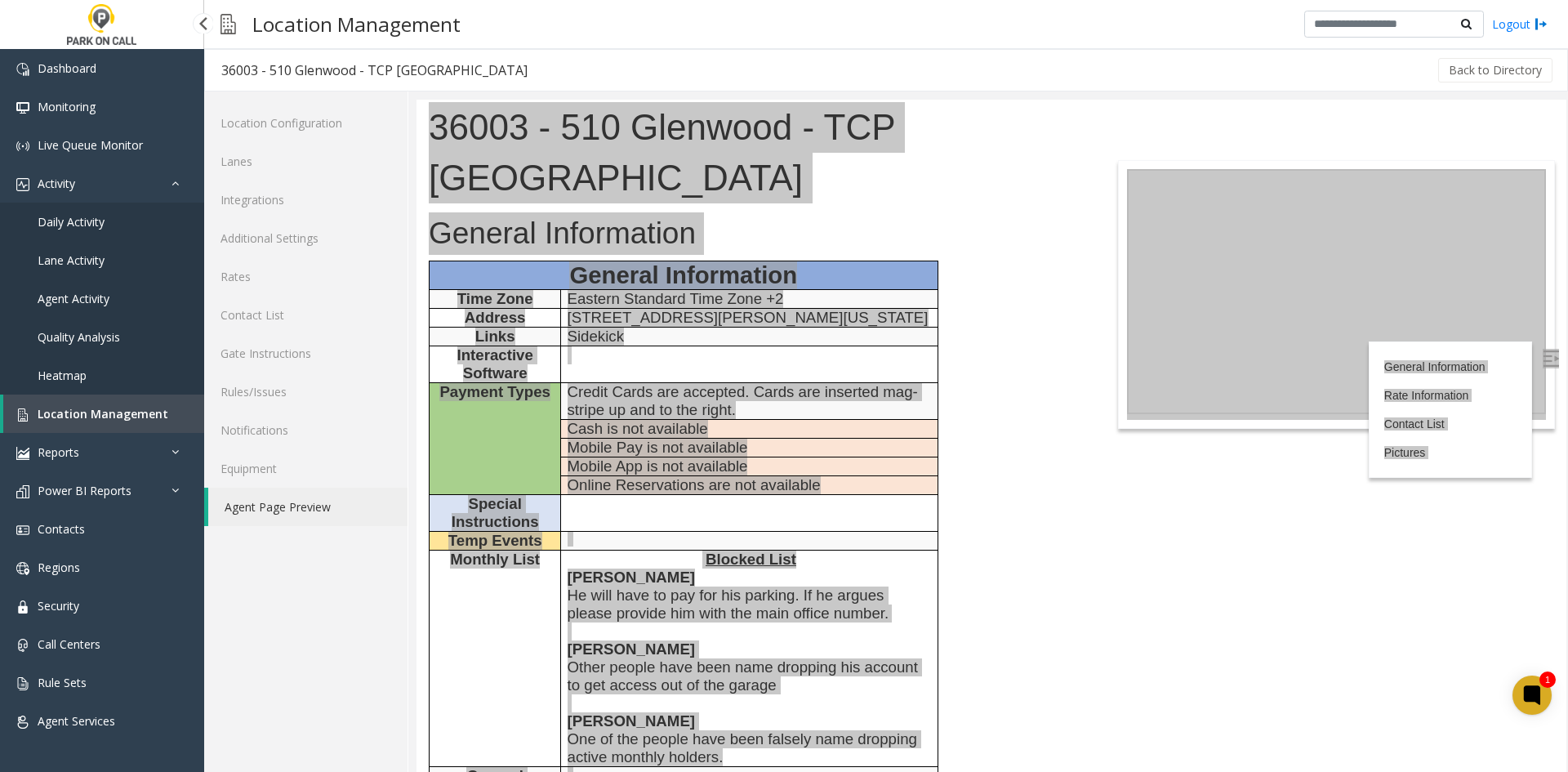
click at [141, 406] on span "Location Management" at bounding box center [103, 413] width 131 height 16
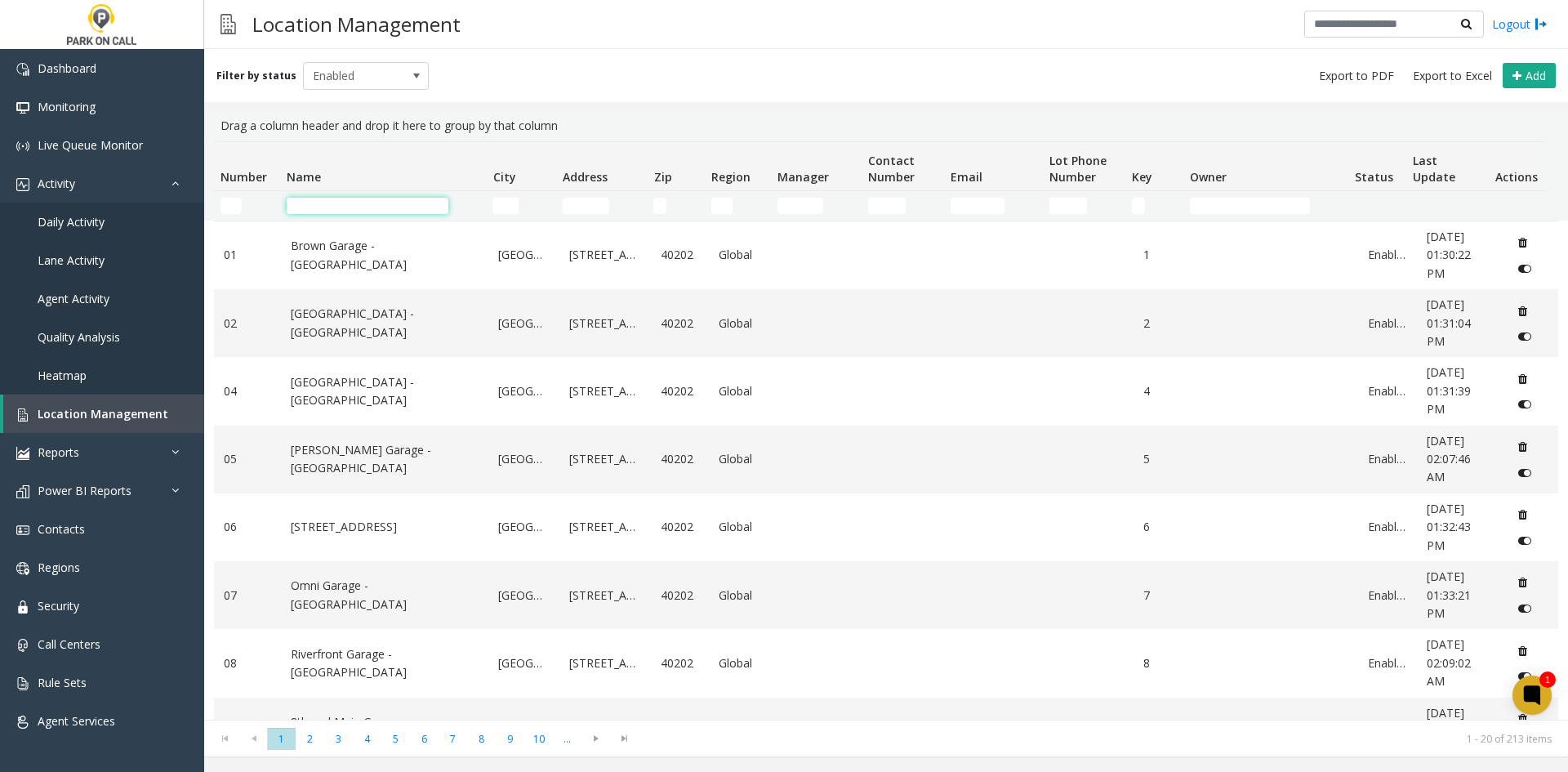
click at [376, 207] on input "Name Filter" at bounding box center [367, 206] width 161 height 17
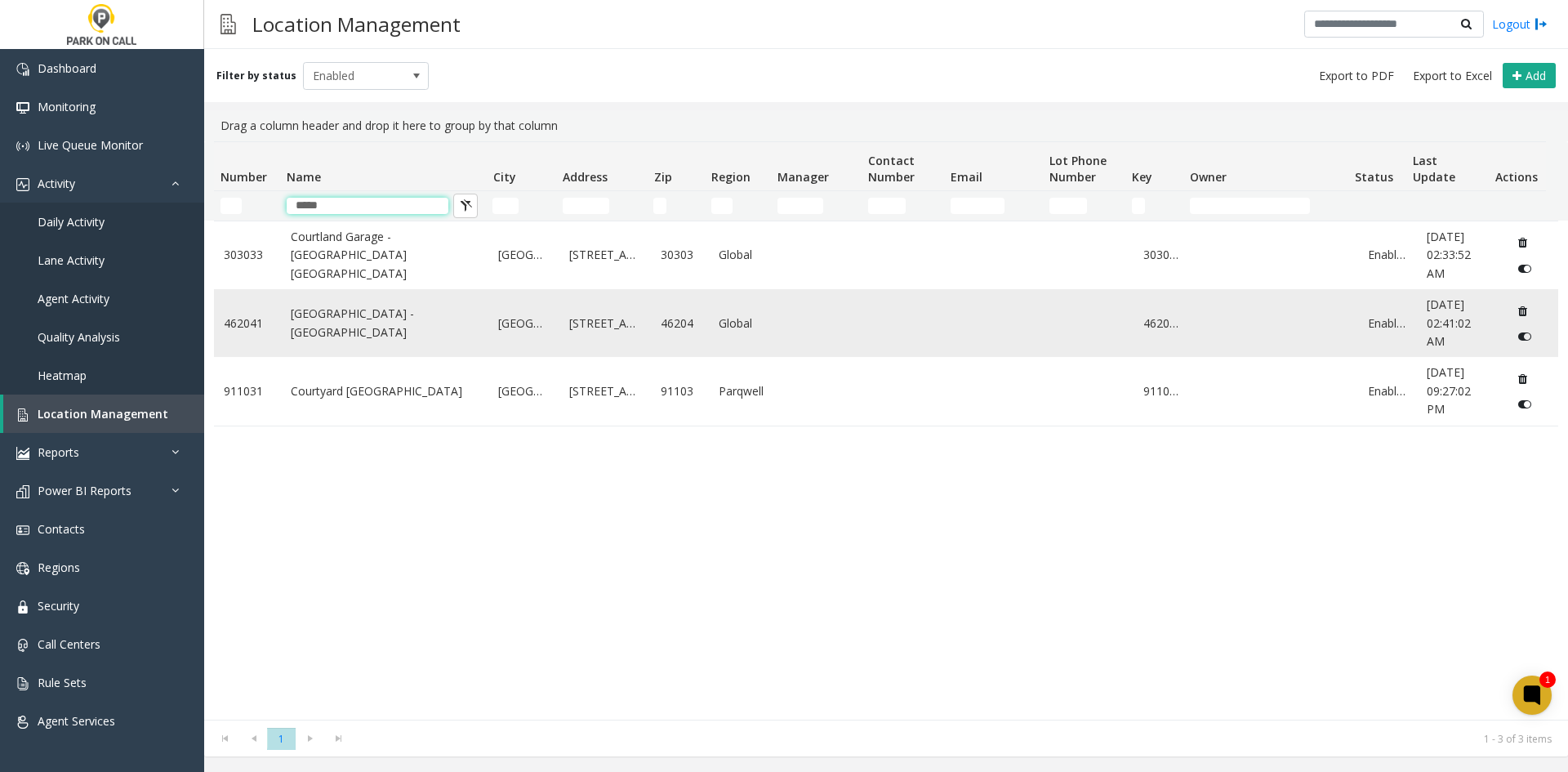
type input "*****"
click at [358, 341] on link "[GEOGRAPHIC_DATA] - [GEOGRAPHIC_DATA]" at bounding box center [385, 323] width 189 height 37
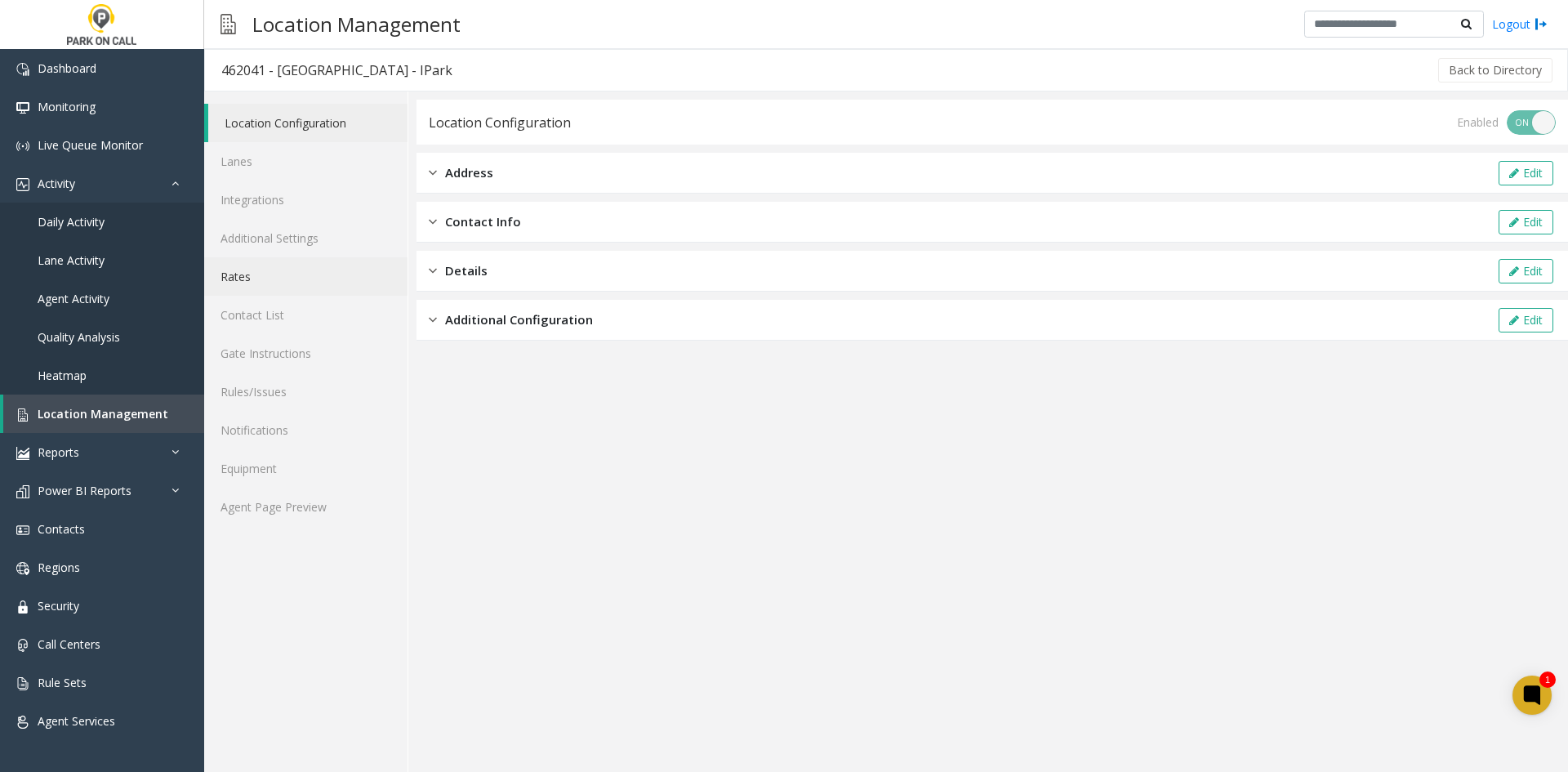
click at [268, 283] on link "Rates" at bounding box center [305, 277] width 204 height 39
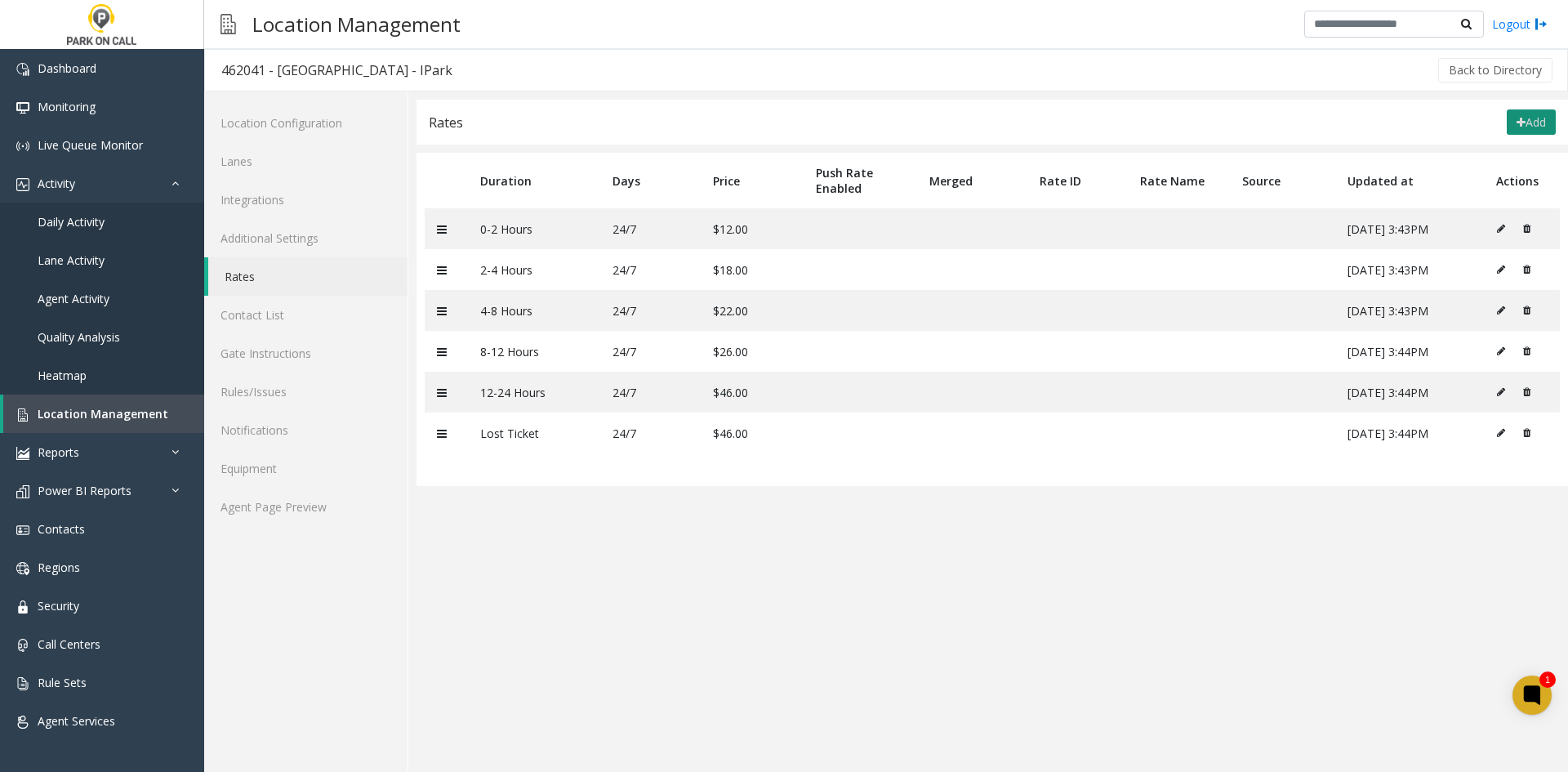
click at [1516, 115] on button "Add" at bounding box center [1531, 123] width 49 height 26
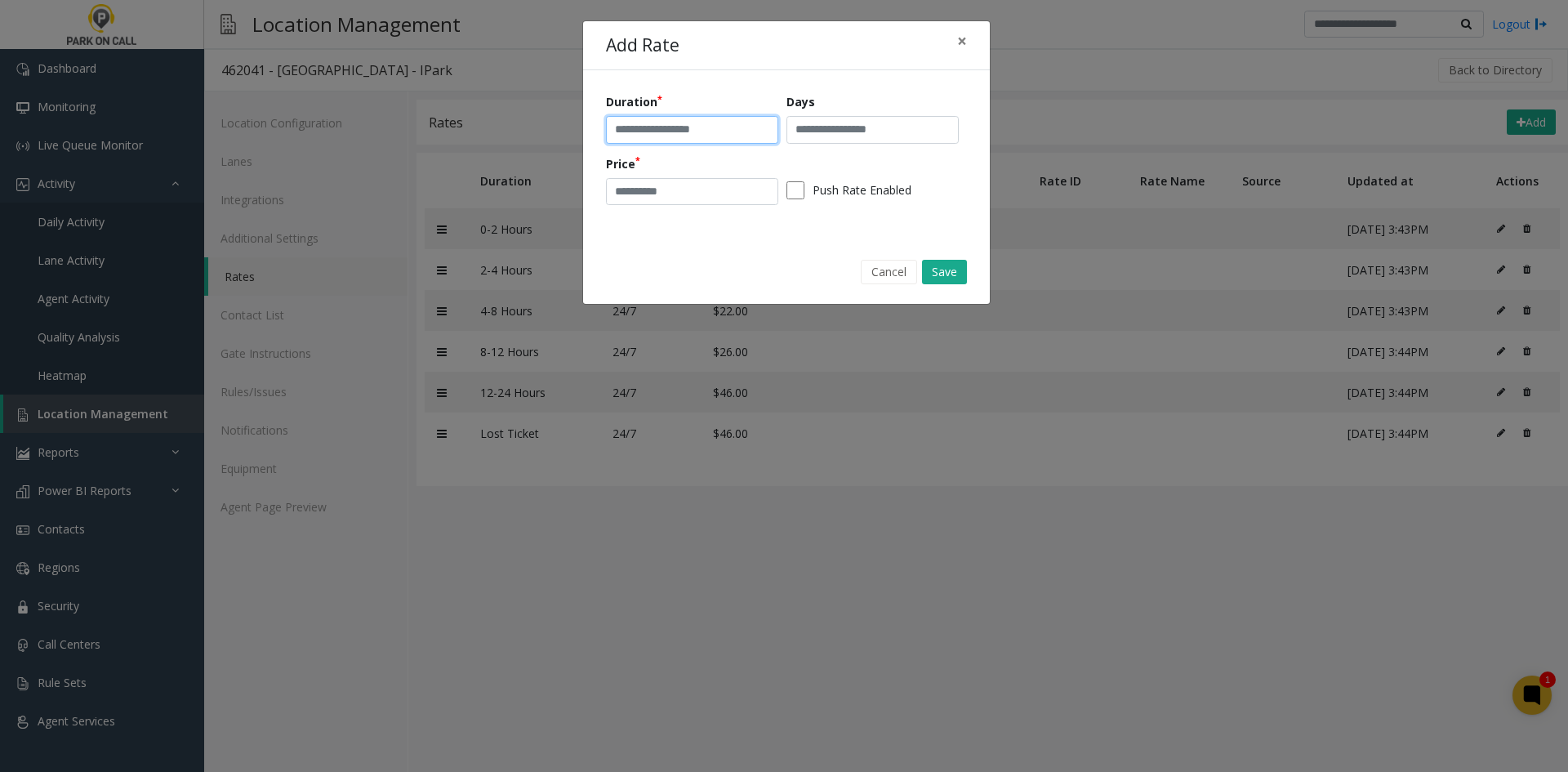
click at [719, 135] on input "text" at bounding box center [692, 130] width 172 height 28
type input "**********"
click at [802, 130] on input "text" at bounding box center [873, 130] width 172 height 28
type input "**********"
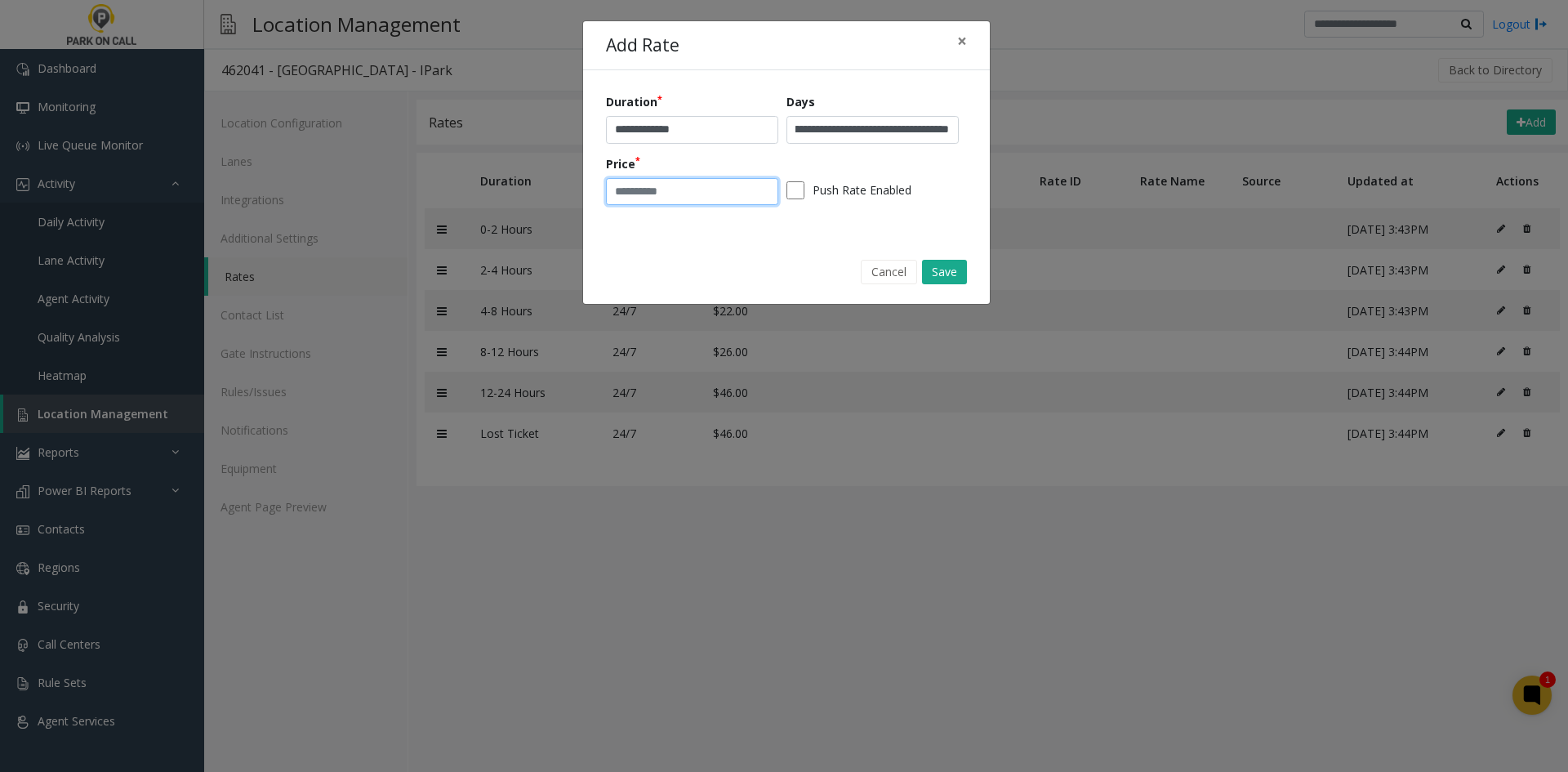
scroll to position [0, 0]
click at [754, 180] on input "number" at bounding box center [692, 192] width 172 height 28
type input "*"
click at [953, 277] on button "Save" at bounding box center [944, 272] width 45 height 25
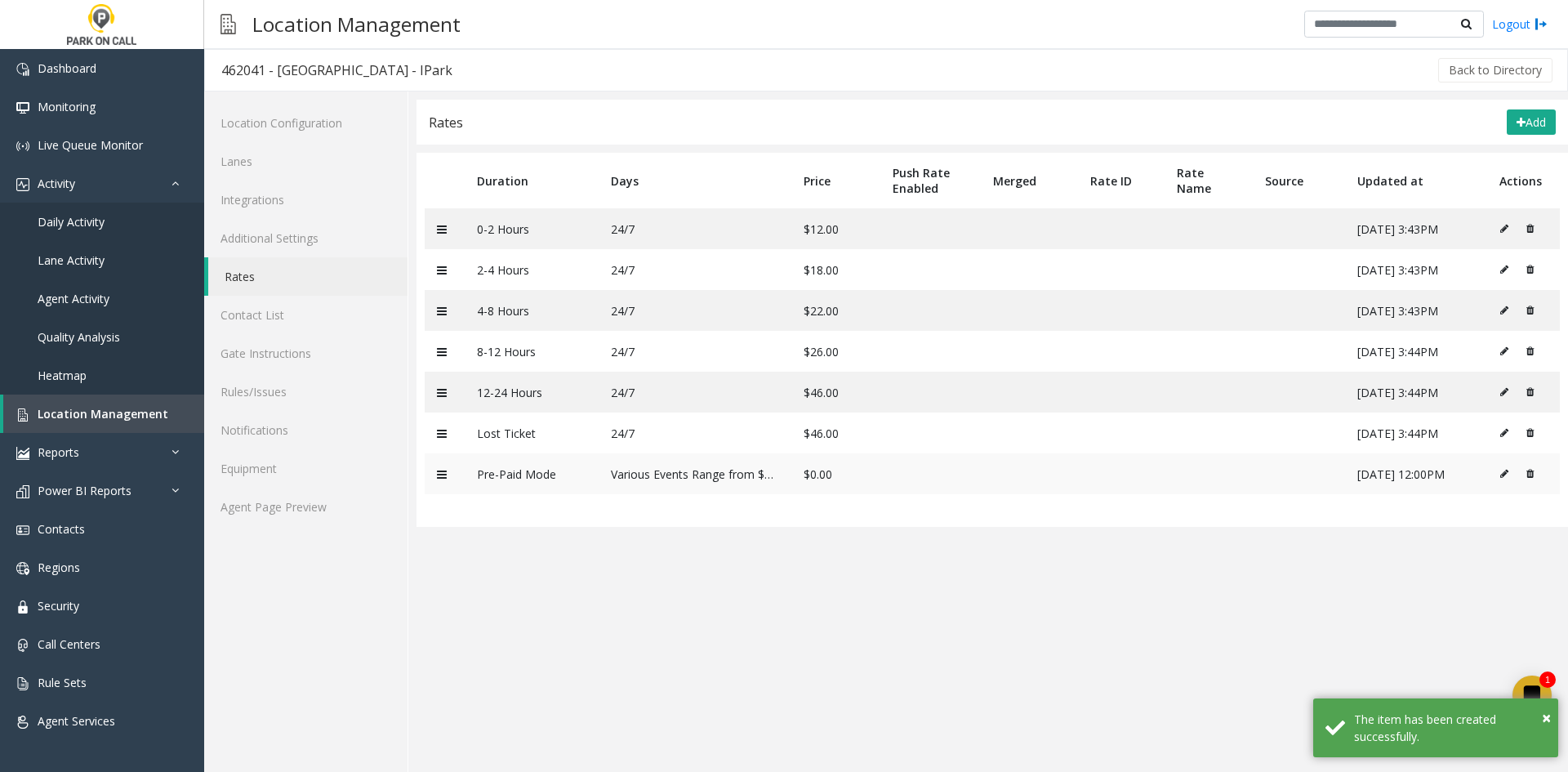
click at [1504, 472] on icon at bounding box center [1504, 473] width 8 height 10
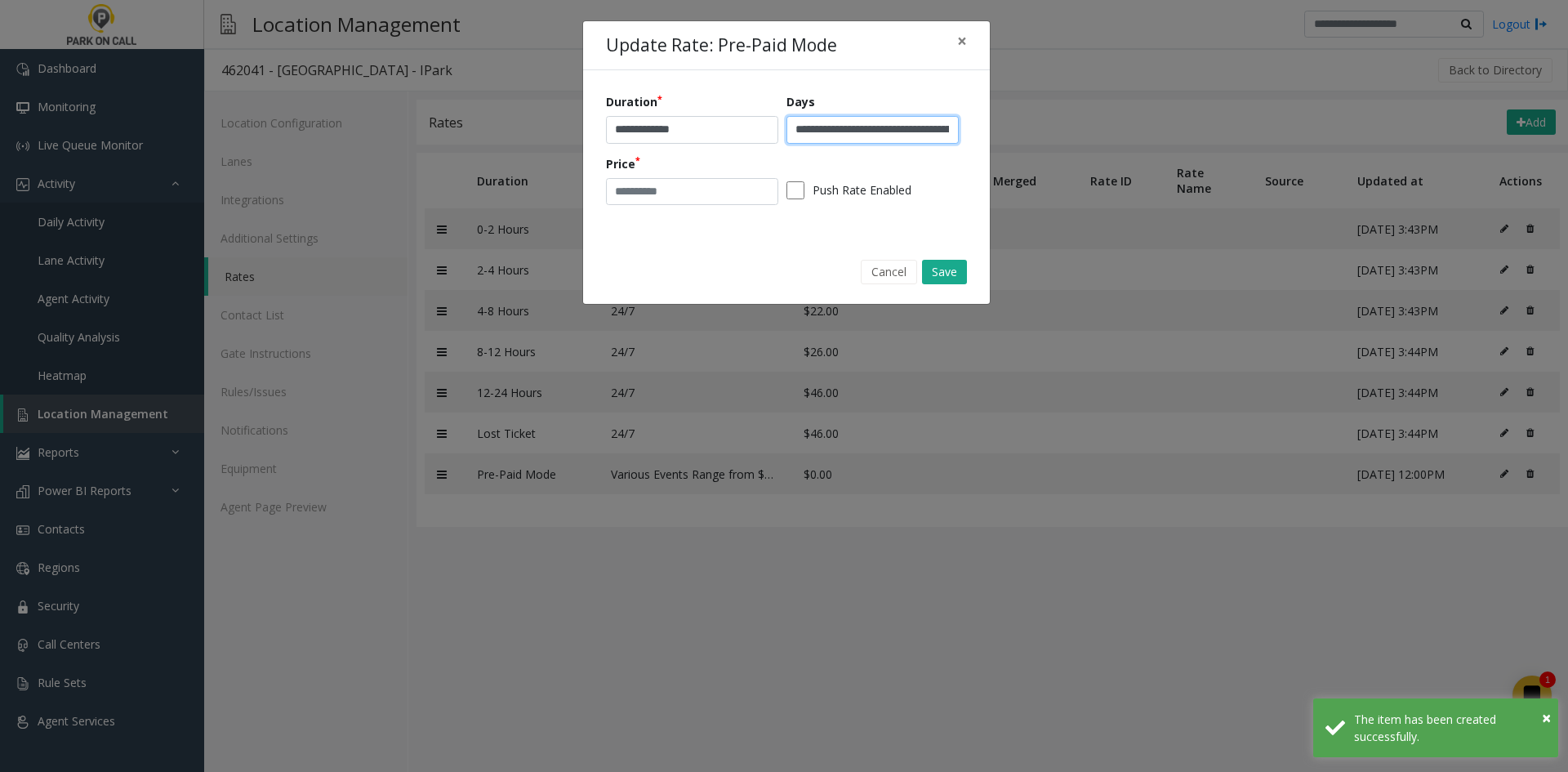
scroll to position [0, 77]
drag, startPoint x: 909, startPoint y: 126, endPoint x: 994, endPoint y: 139, distance: 86.0
click at [1026, 150] on div "**********" at bounding box center [784, 386] width 1568 height 772
click at [940, 122] on input "**********" at bounding box center [873, 130] width 172 height 28
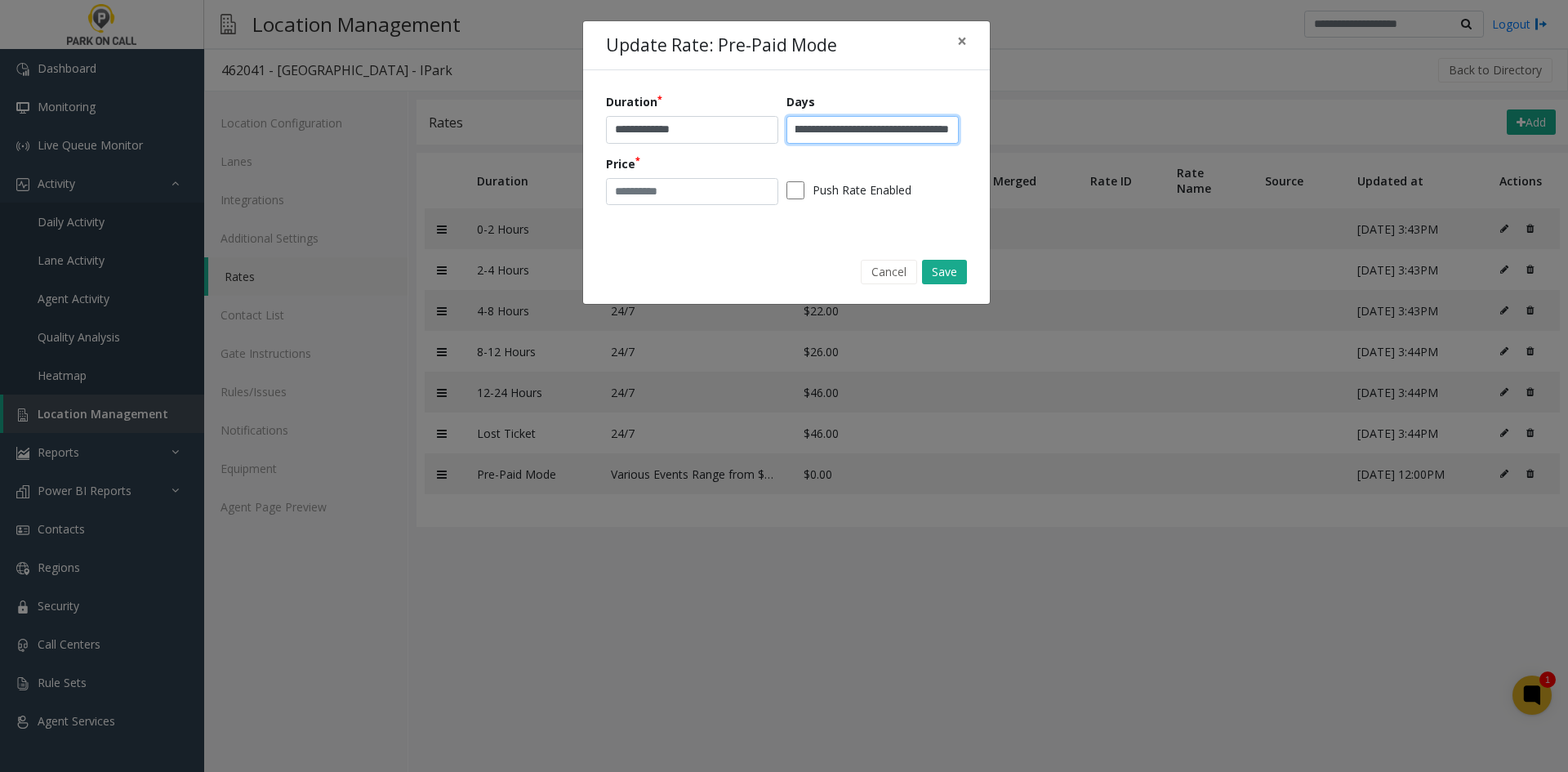
drag, startPoint x: 945, startPoint y: 125, endPoint x: 981, endPoint y: 144, distance: 40.7
click at [945, 126] on input "**********" at bounding box center [873, 130] width 172 height 28
click at [944, 265] on button "Save" at bounding box center [944, 272] width 45 height 25
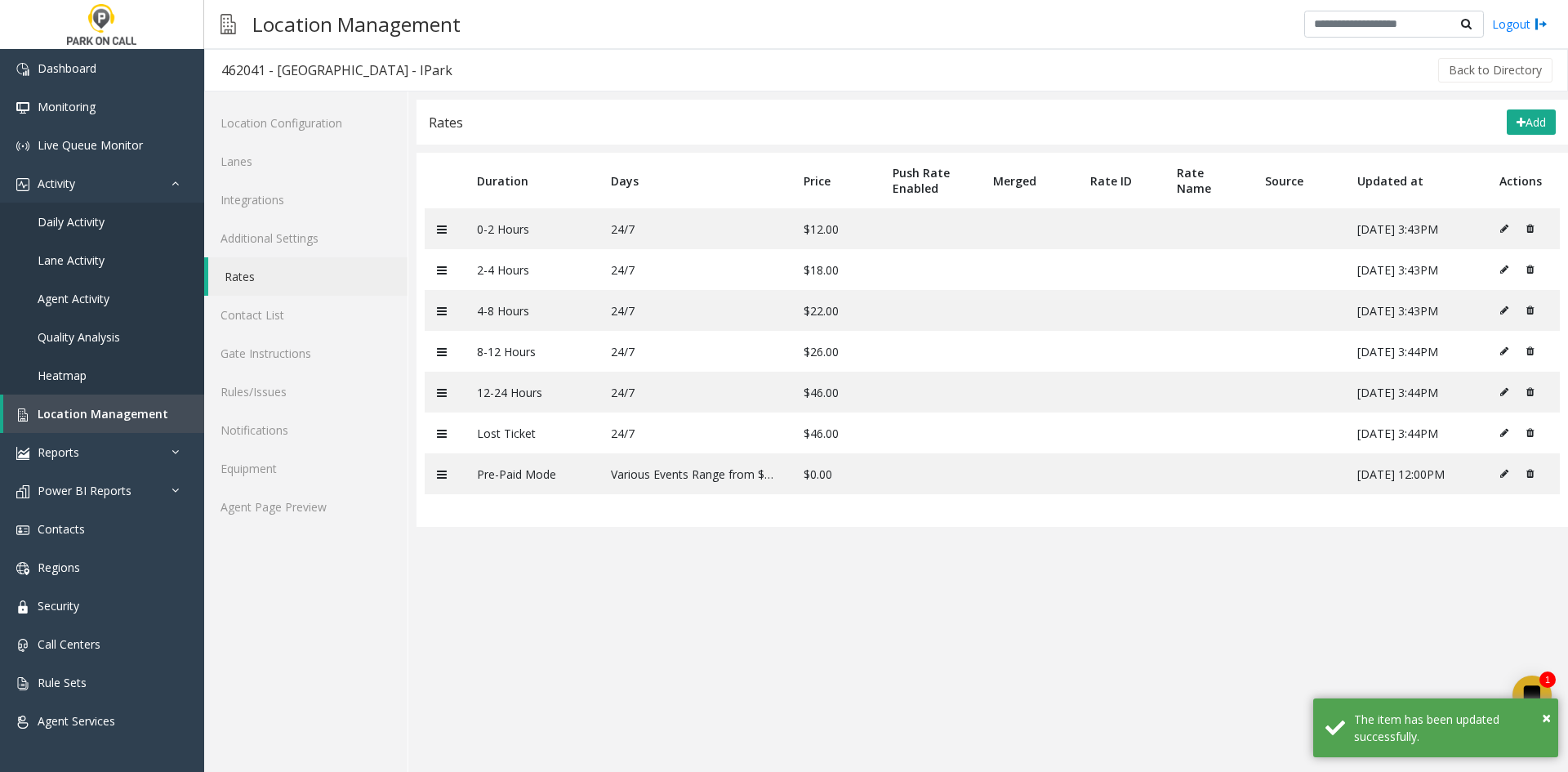
click at [341, 528] on div "Location Configuration Lanes Integrations Additional Settings Rates Contact Lis…" at bounding box center [305, 432] width 204 height 681
click at [314, 505] on link "Agent Page Preview" at bounding box center [305, 507] width 204 height 39
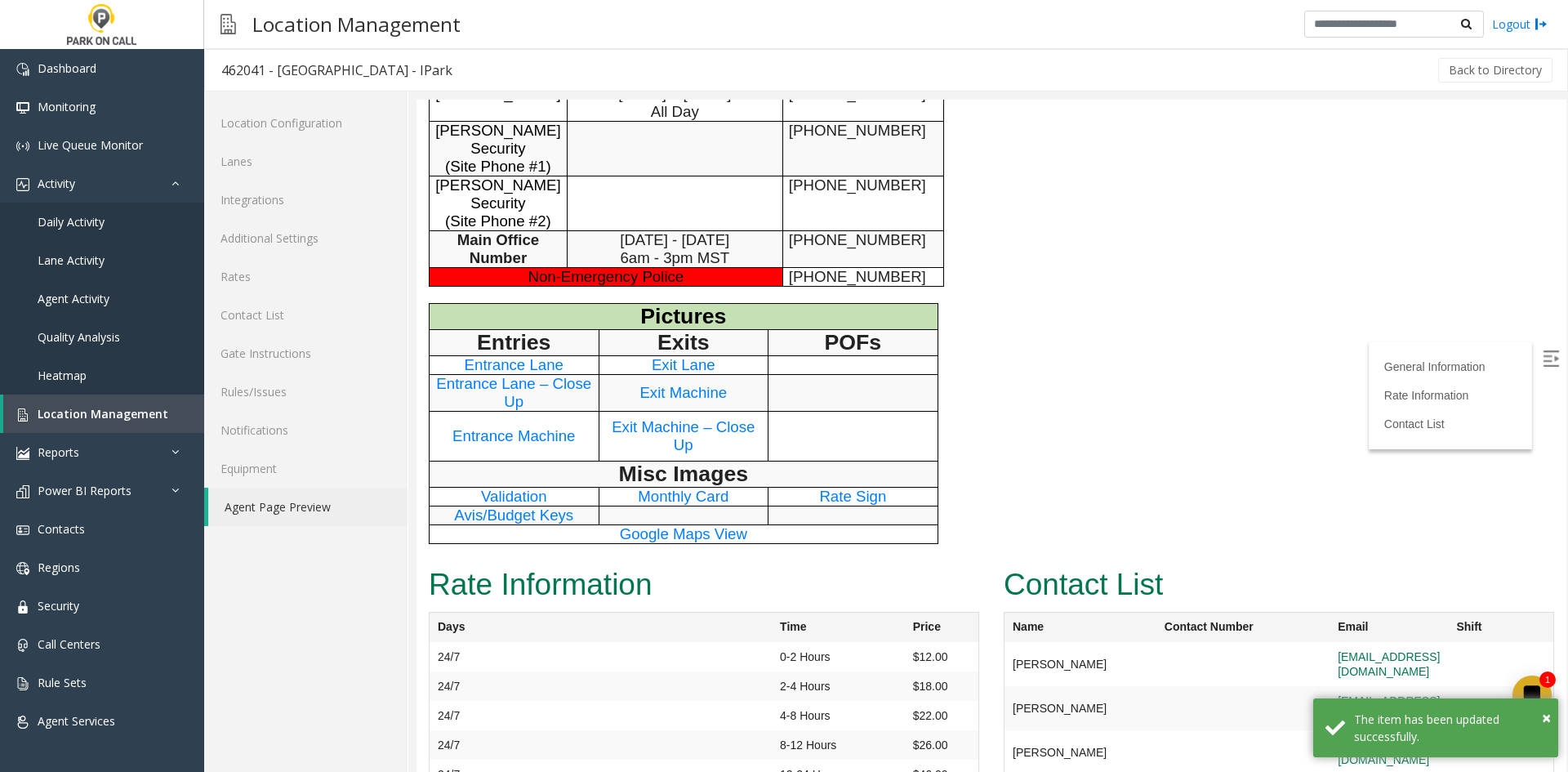
scroll to position [1211, 0]
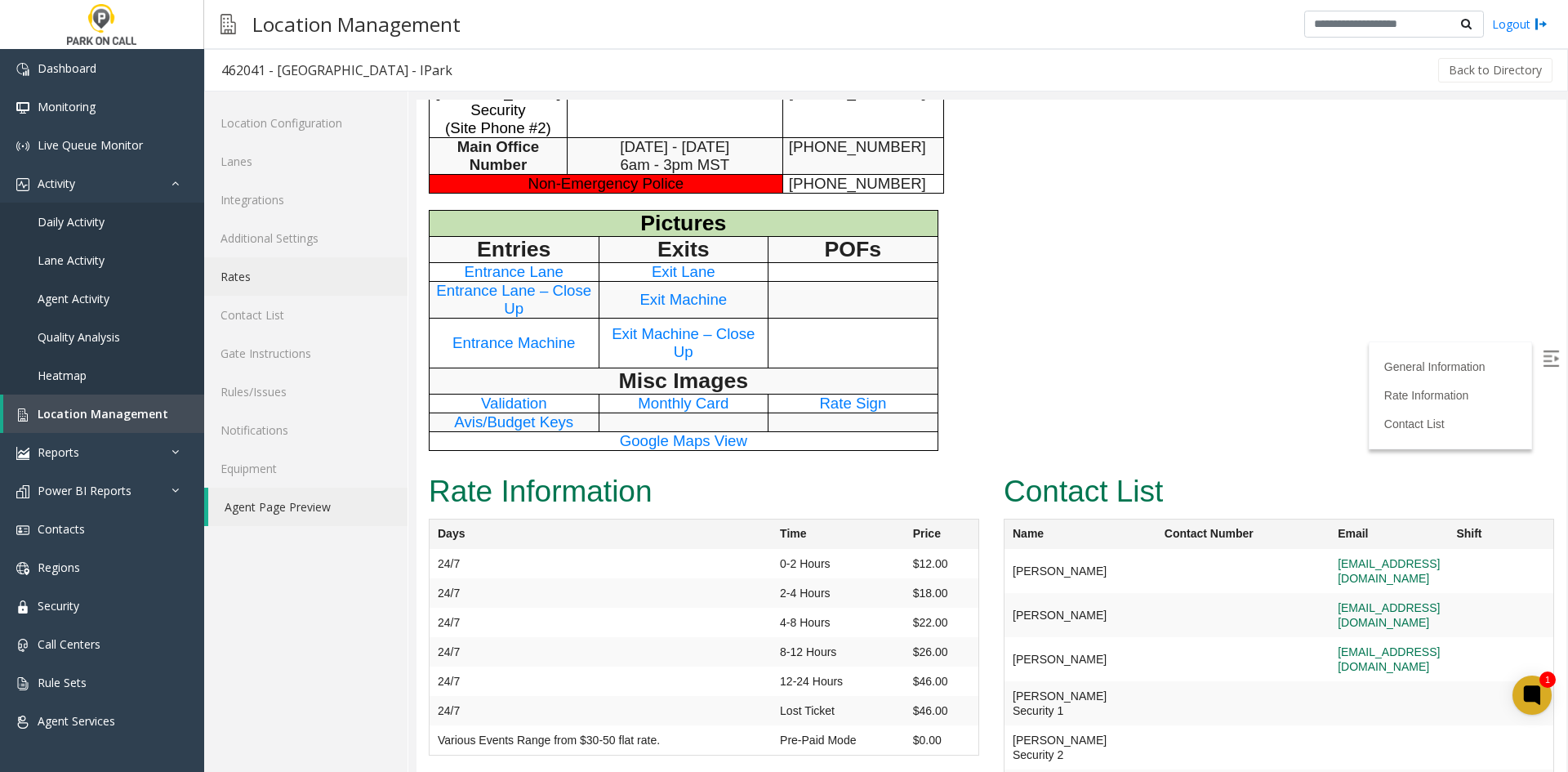
click at [258, 283] on link "Rates" at bounding box center [305, 277] width 204 height 39
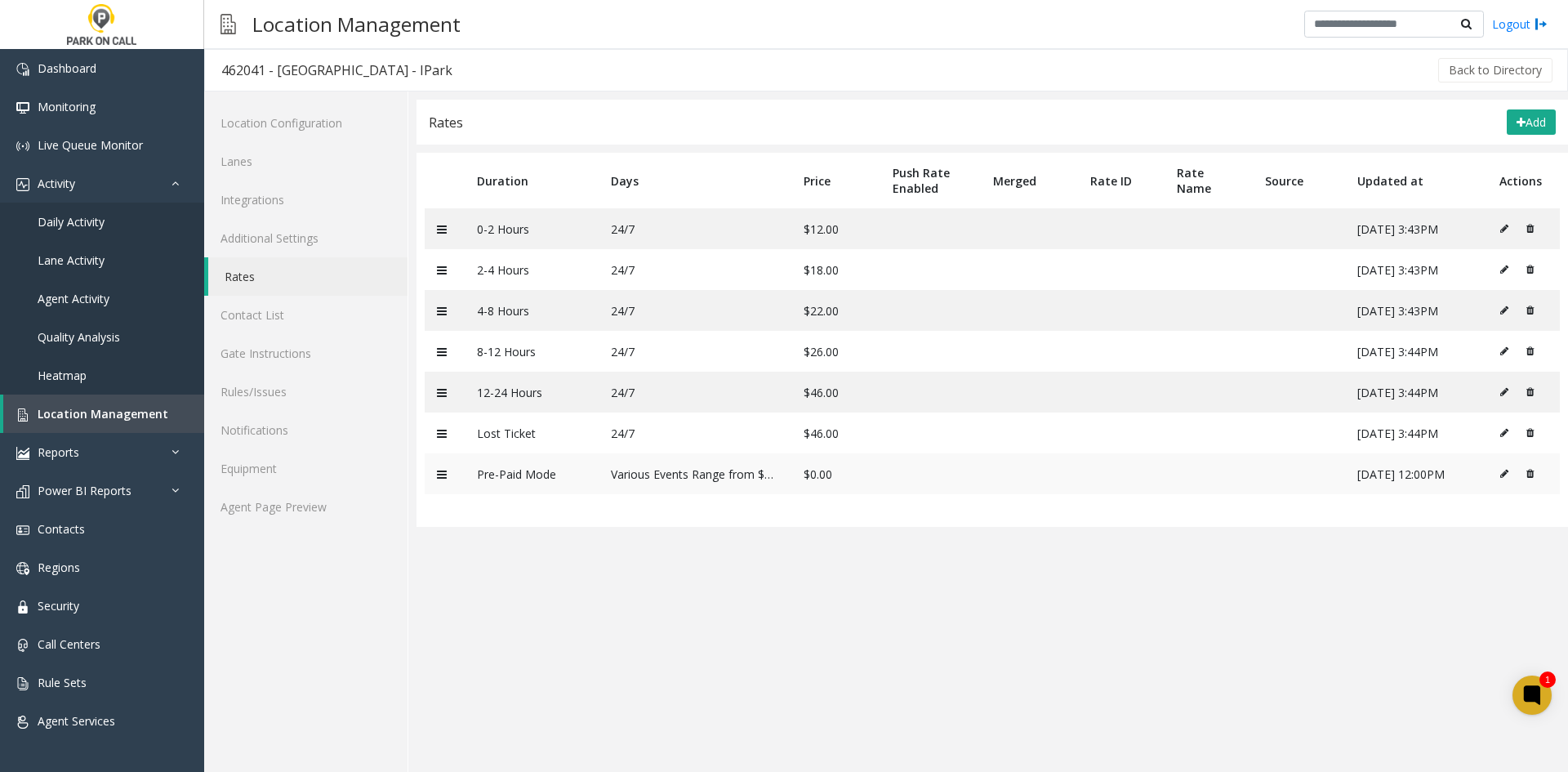
click at [1514, 470] on button at bounding box center [1508, 473] width 18 height 25
type input "**********"
type input "*"
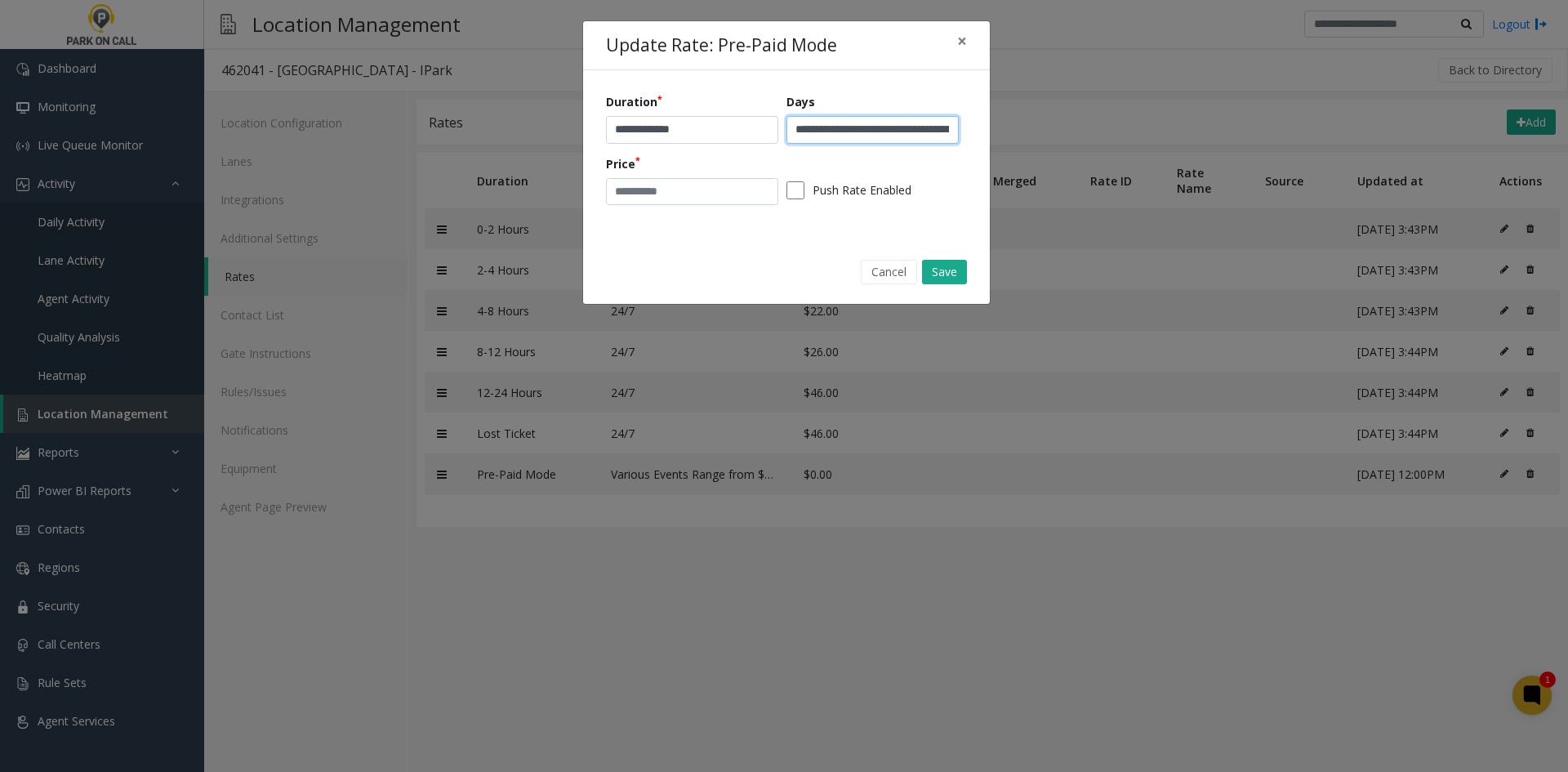
click at [880, 137] on input "**********" at bounding box center [873, 130] width 172 height 28
type input "**********"
click at [960, 267] on button "Save" at bounding box center [944, 272] width 45 height 25
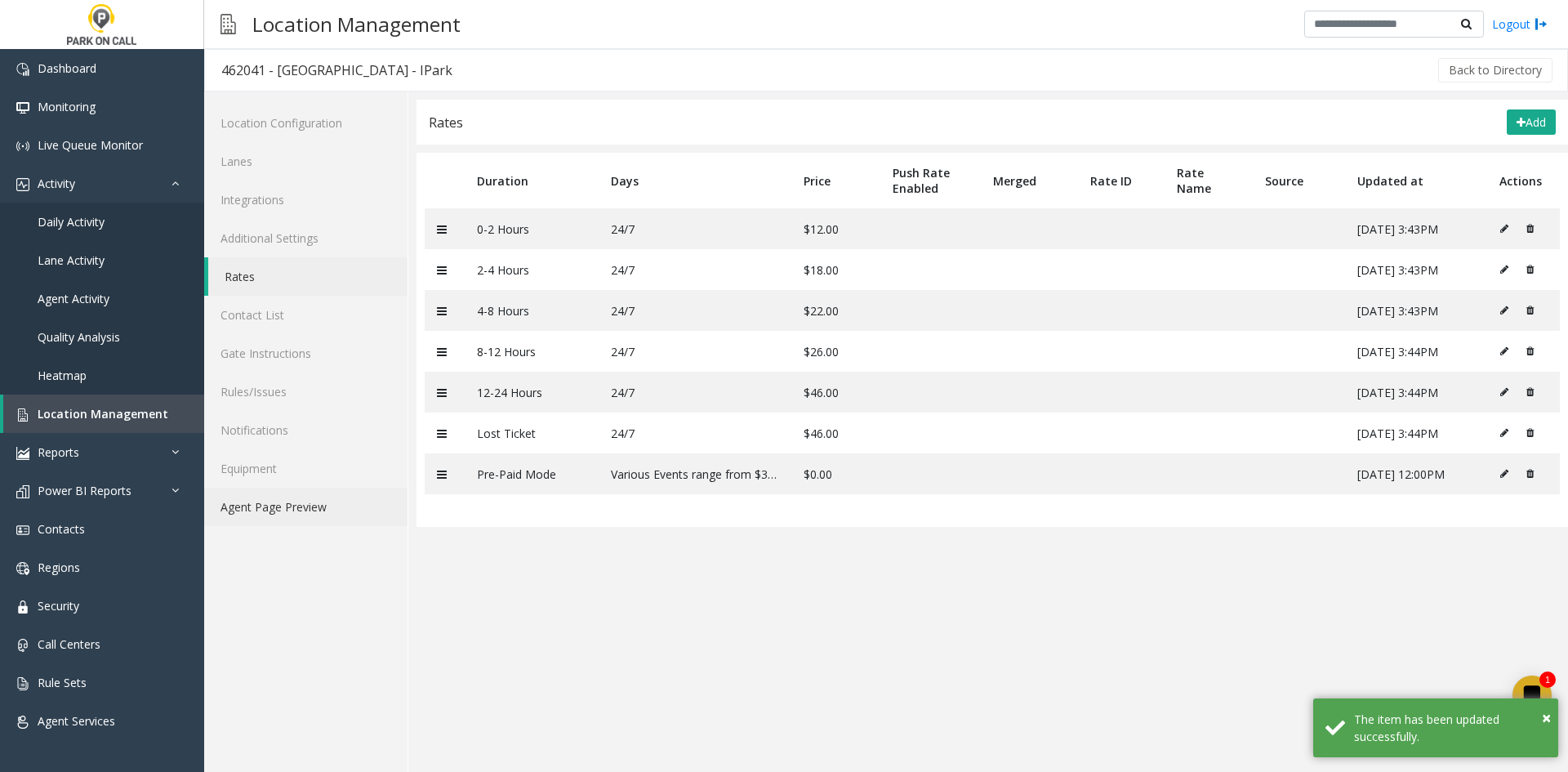
click at [335, 517] on link "Agent Page Preview" at bounding box center [305, 507] width 204 height 39
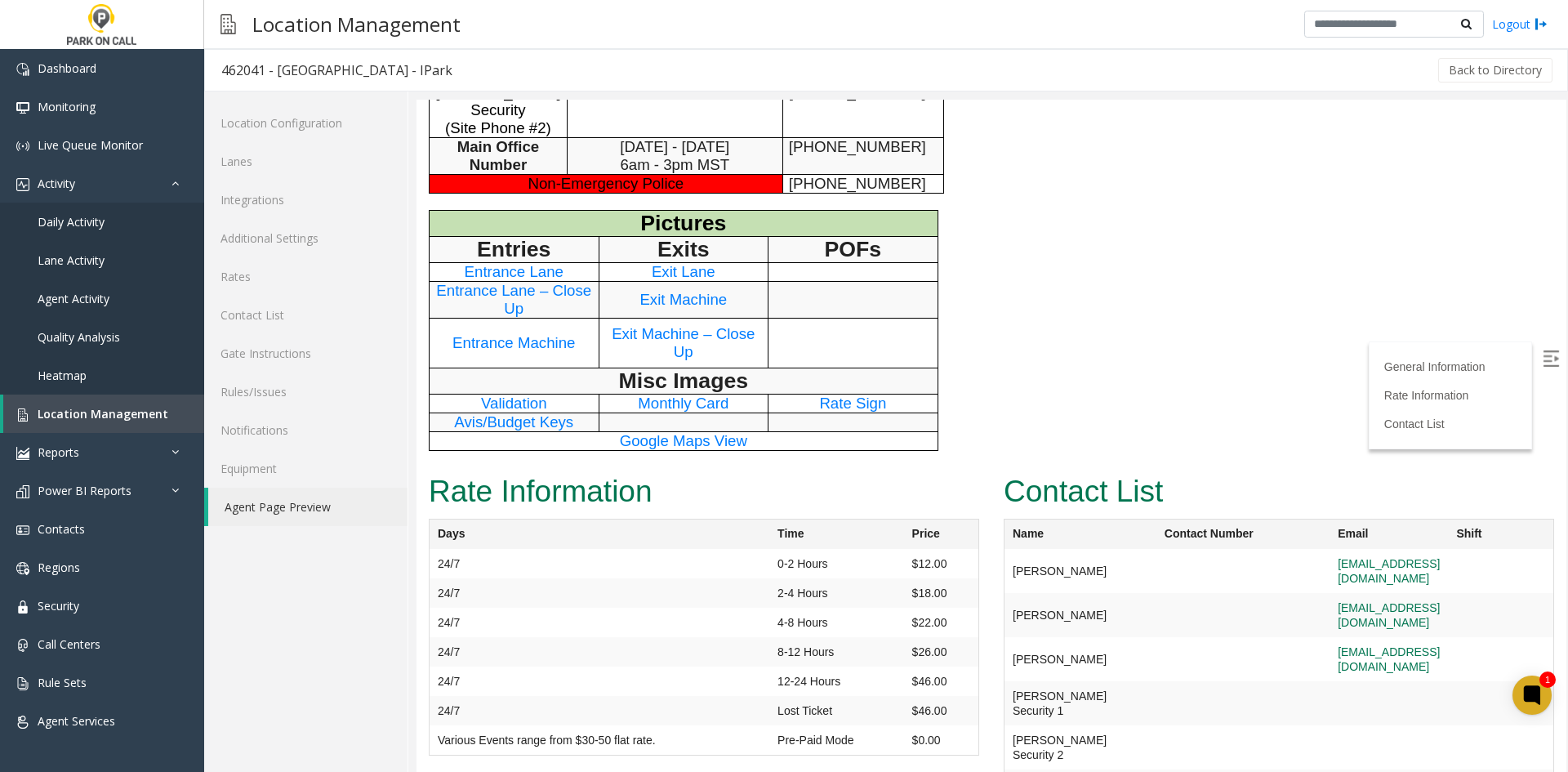
scroll to position [721, 0]
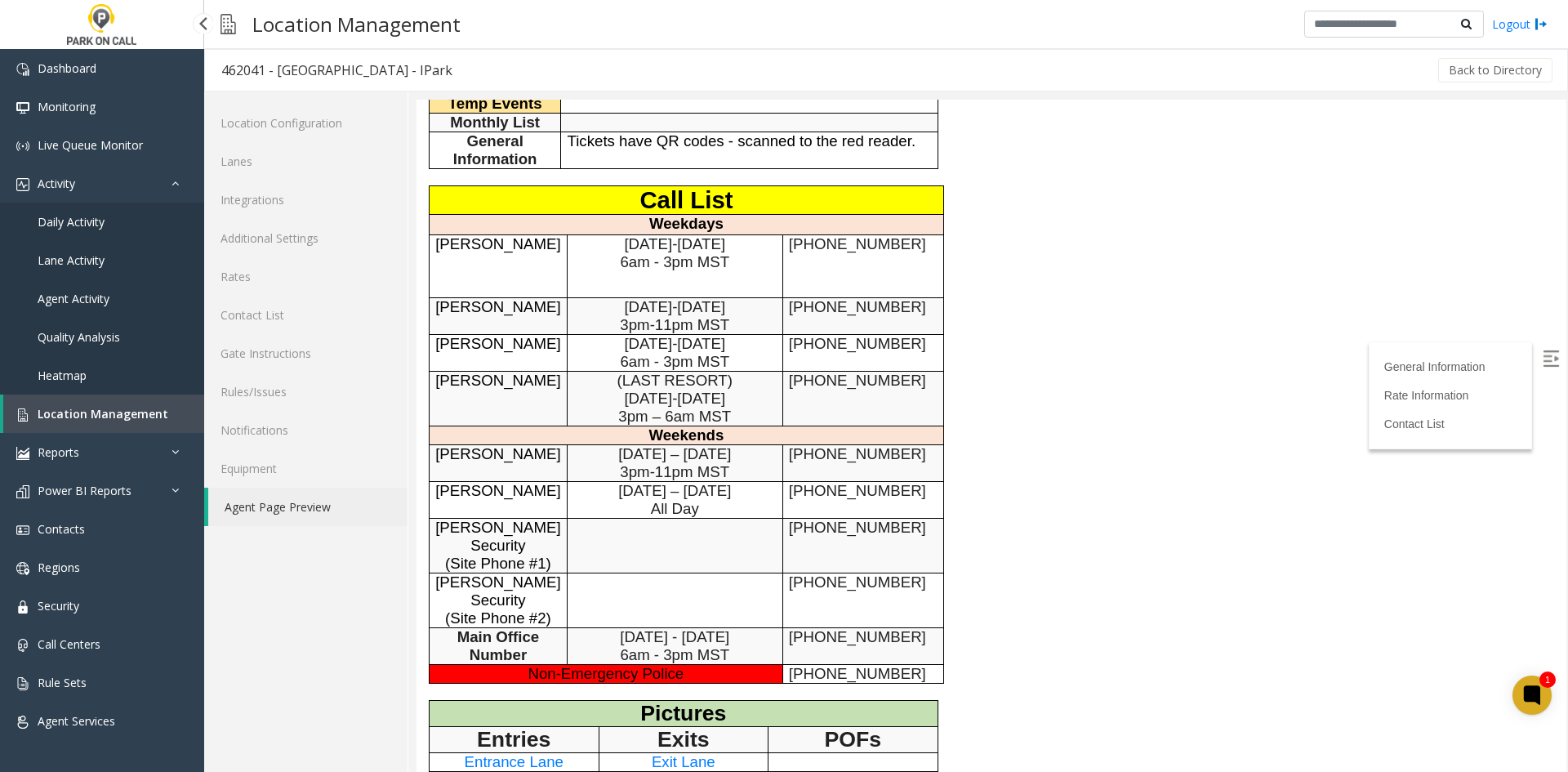
click at [154, 421] on span "Location Management" at bounding box center [103, 413] width 131 height 16
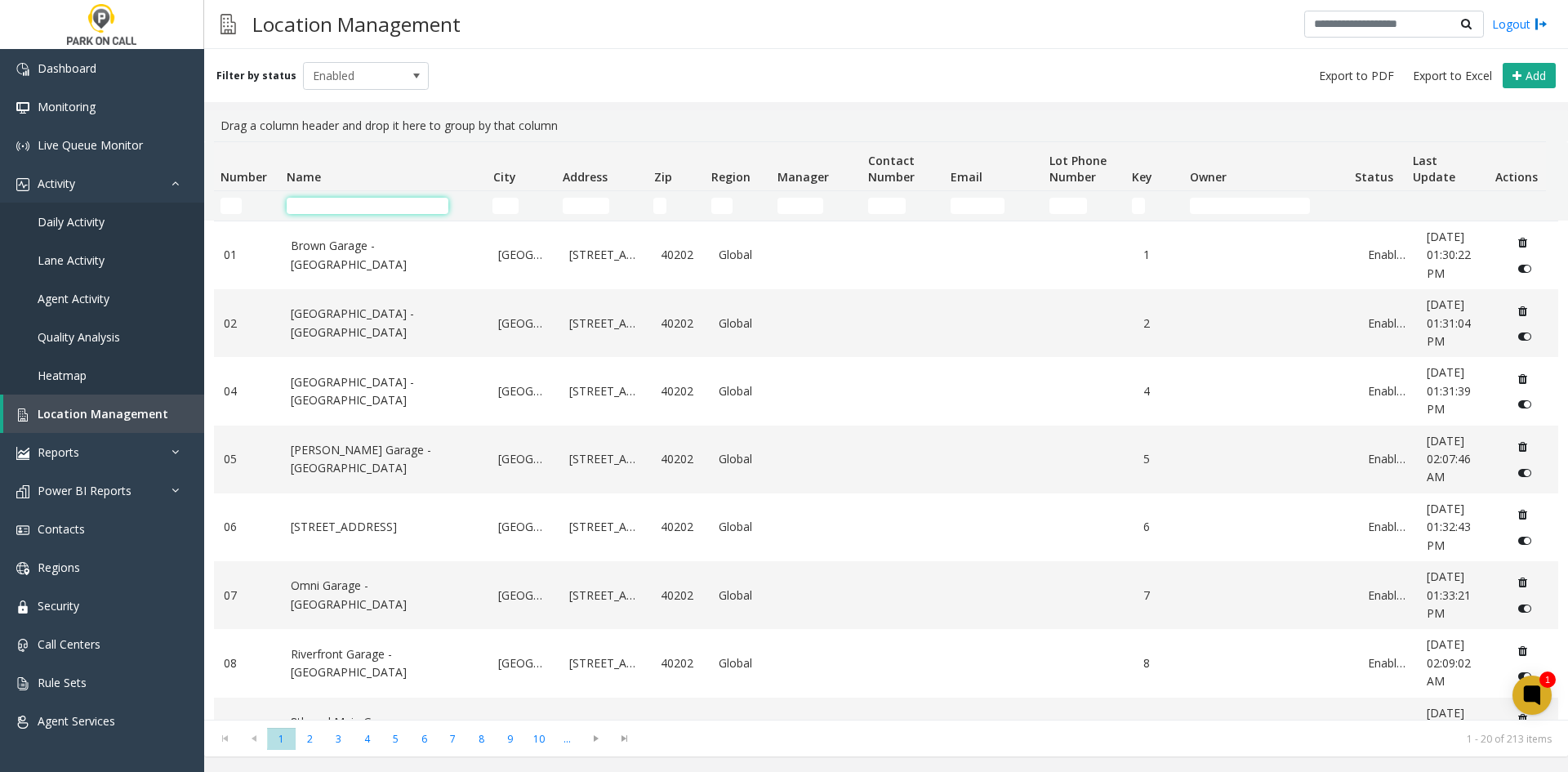
click at [371, 208] on input "Name Filter" at bounding box center [367, 206] width 161 height 17
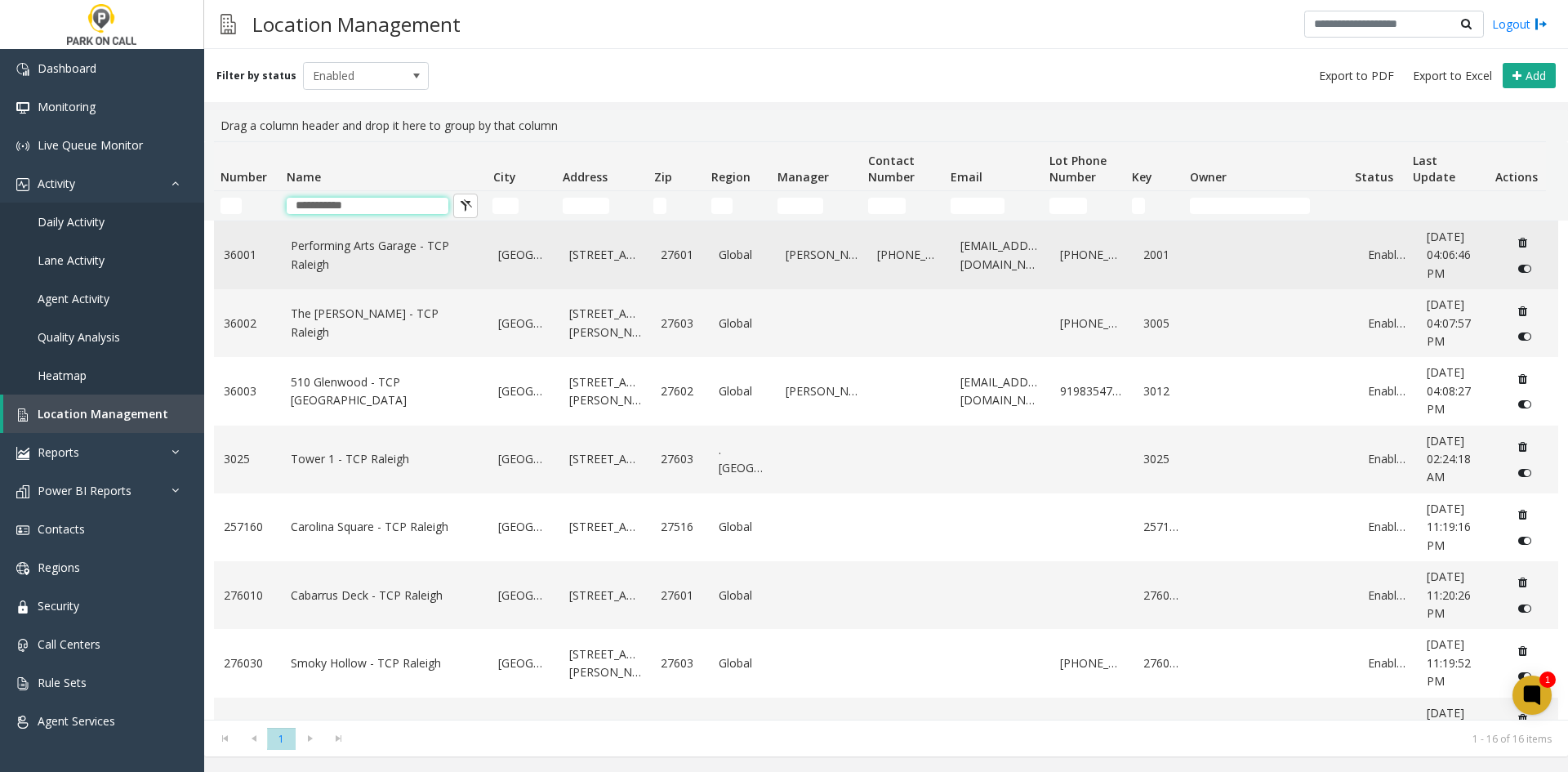
type input "**********"
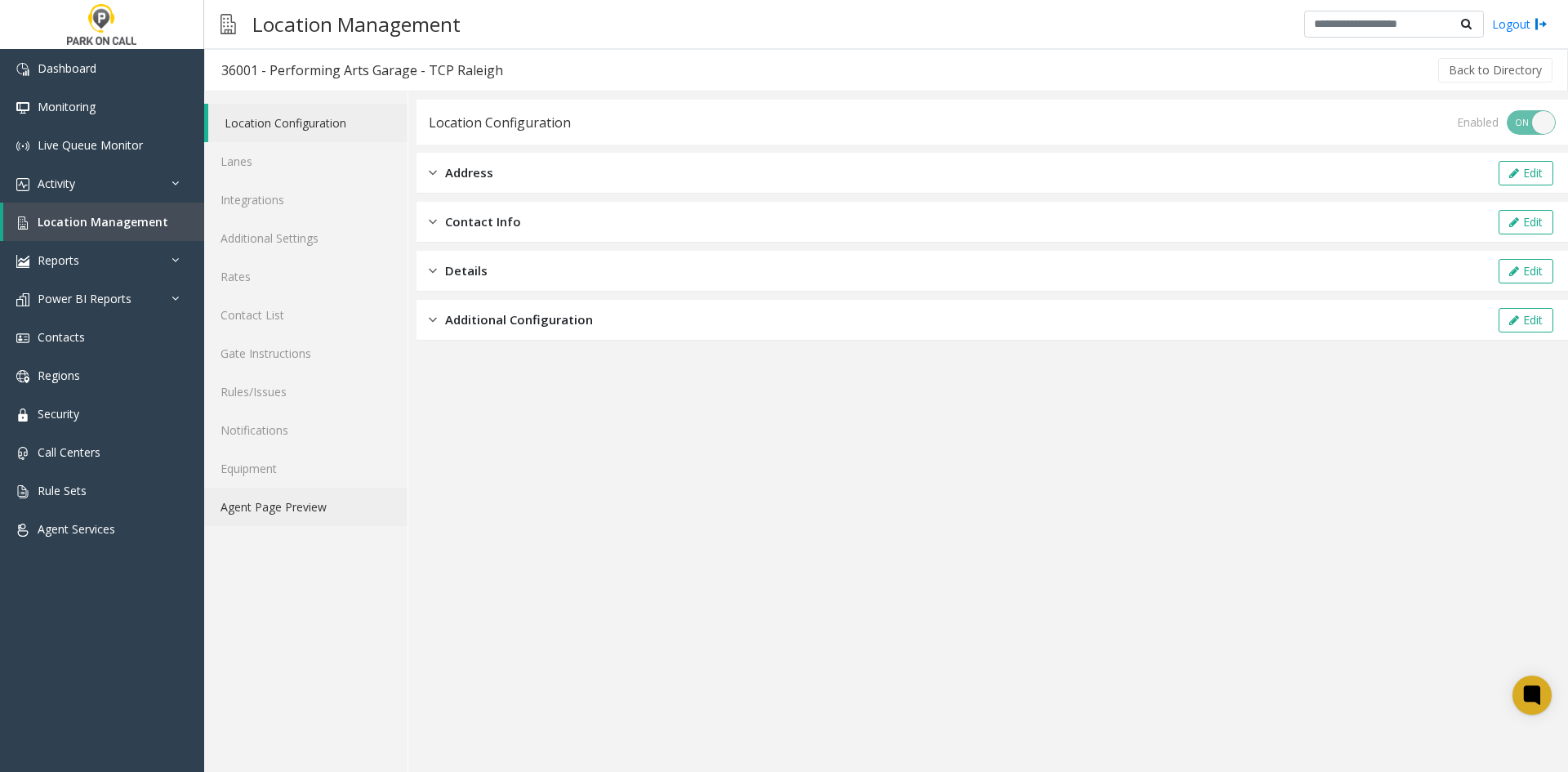
click at [273, 507] on link "Agent Page Preview" at bounding box center [305, 507] width 204 height 39
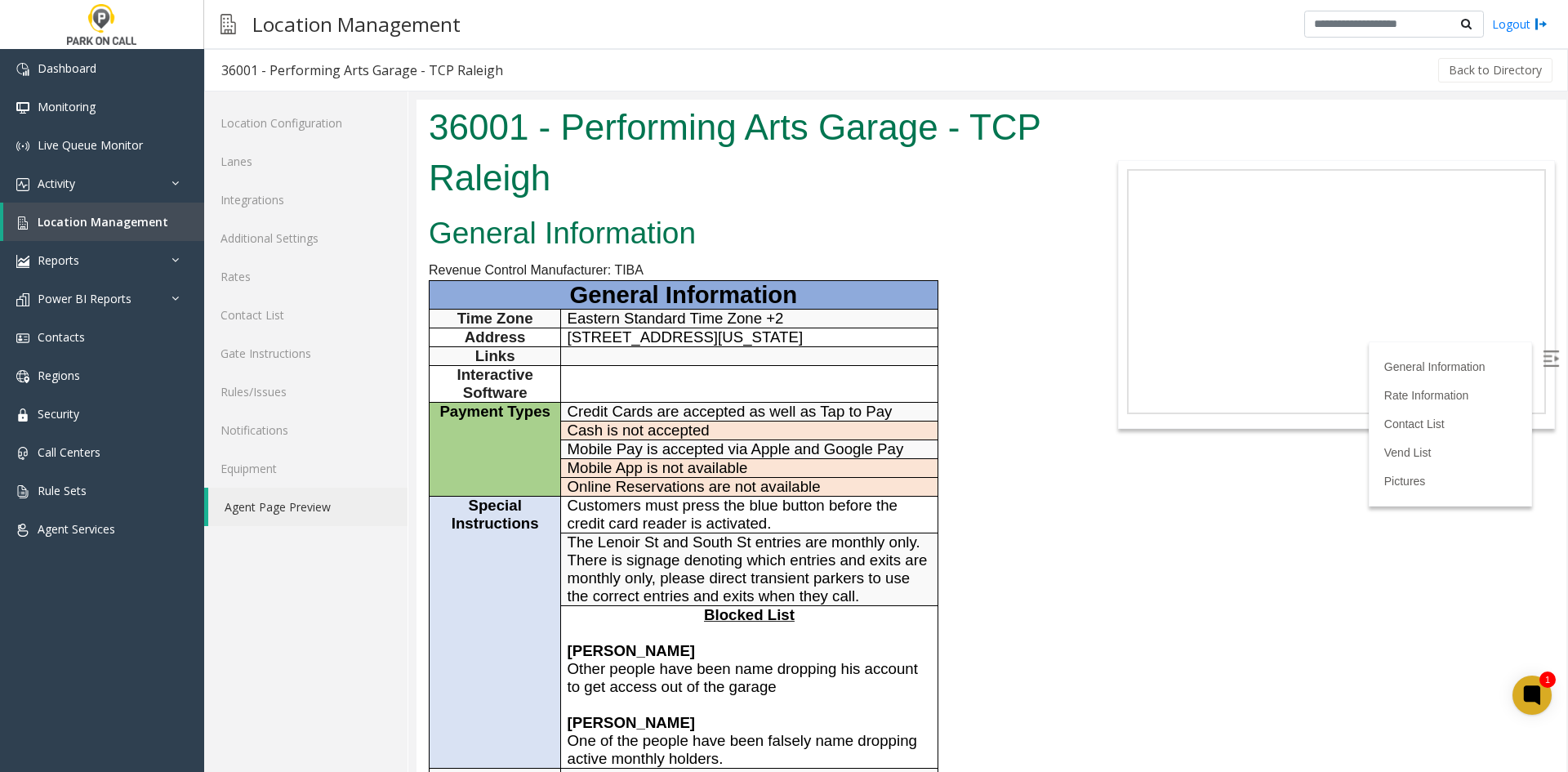
scroll to position [572, 0]
